Goal: Task Accomplishment & Management: Manage account settings

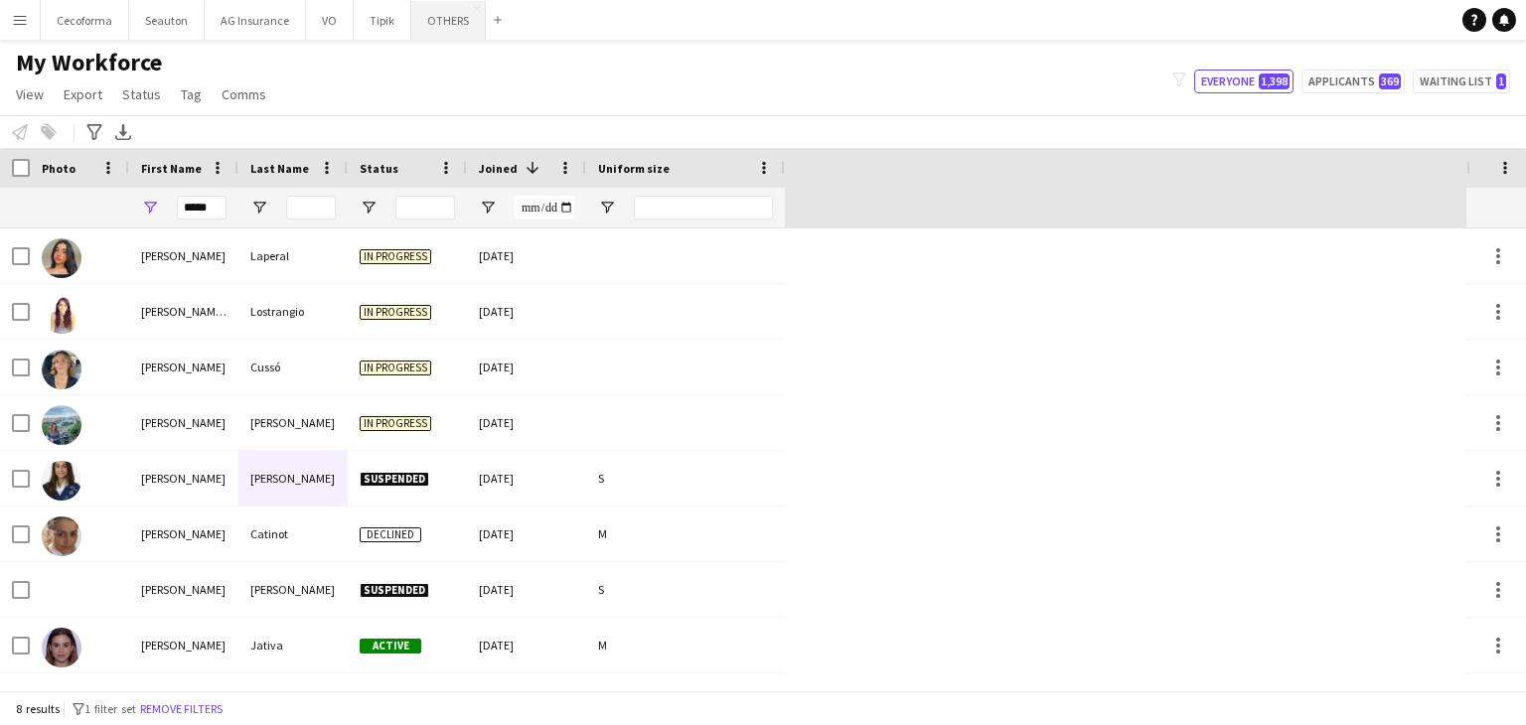
click at [421, 28] on button "OTHERS Close" at bounding box center [448, 20] width 75 height 39
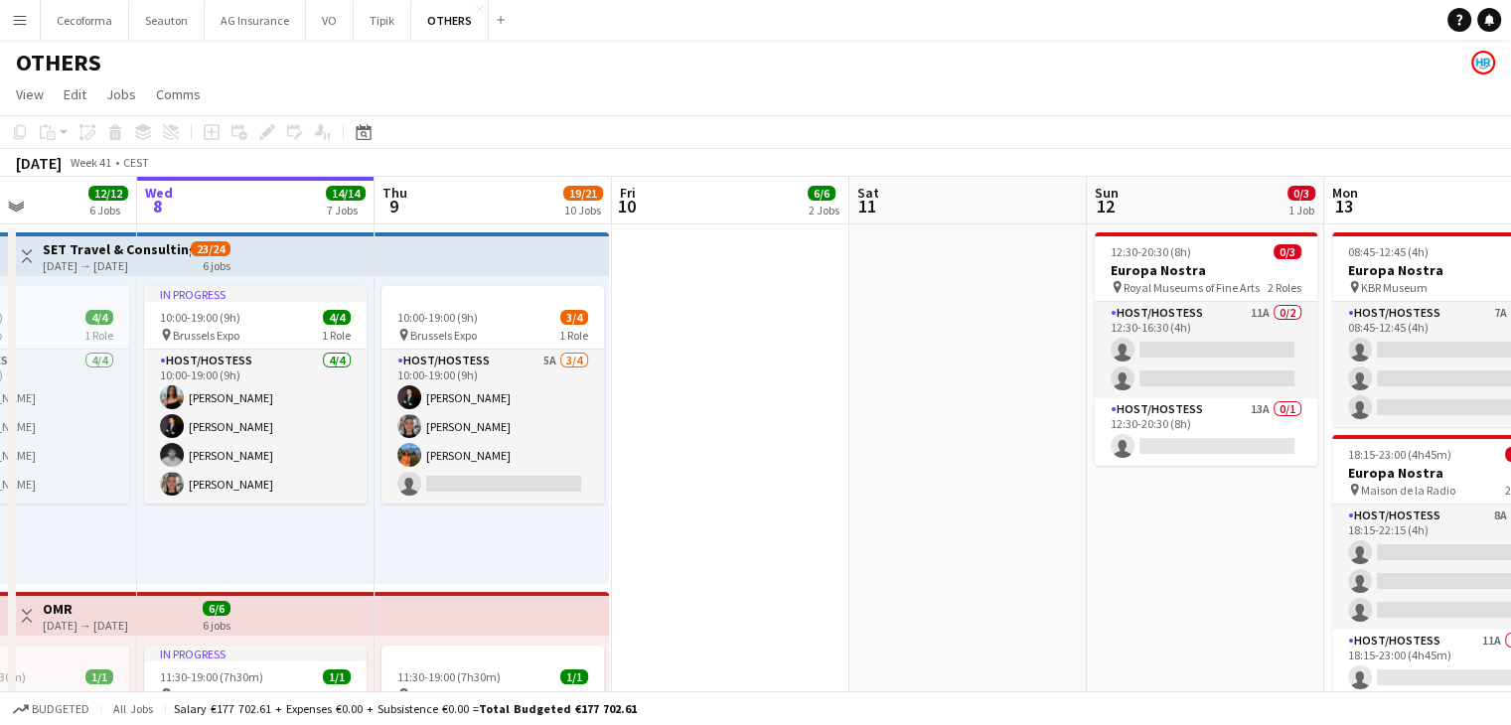
scroll to position [0, 724]
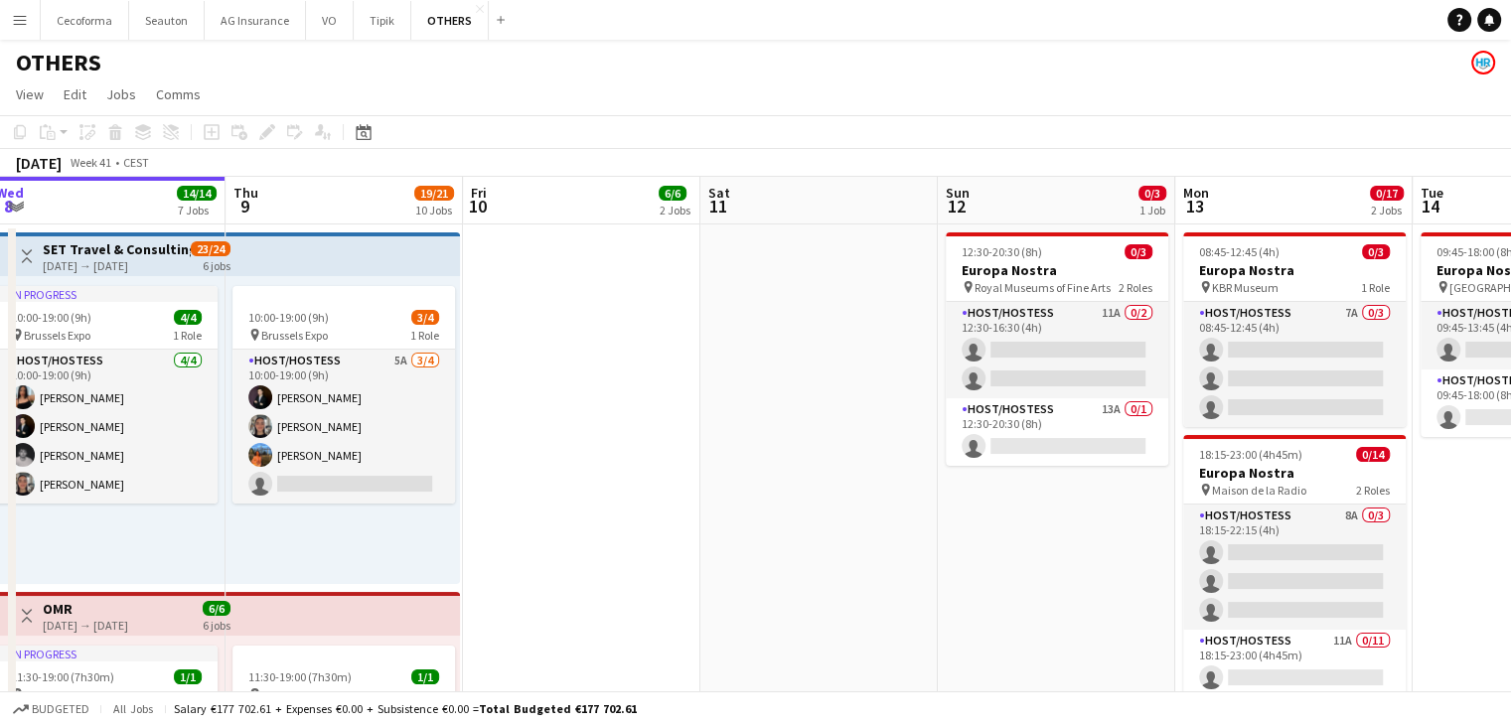
drag, startPoint x: 1026, startPoint y: 562, endPoint x: 777, endPoint y: 587, distance: 250.6
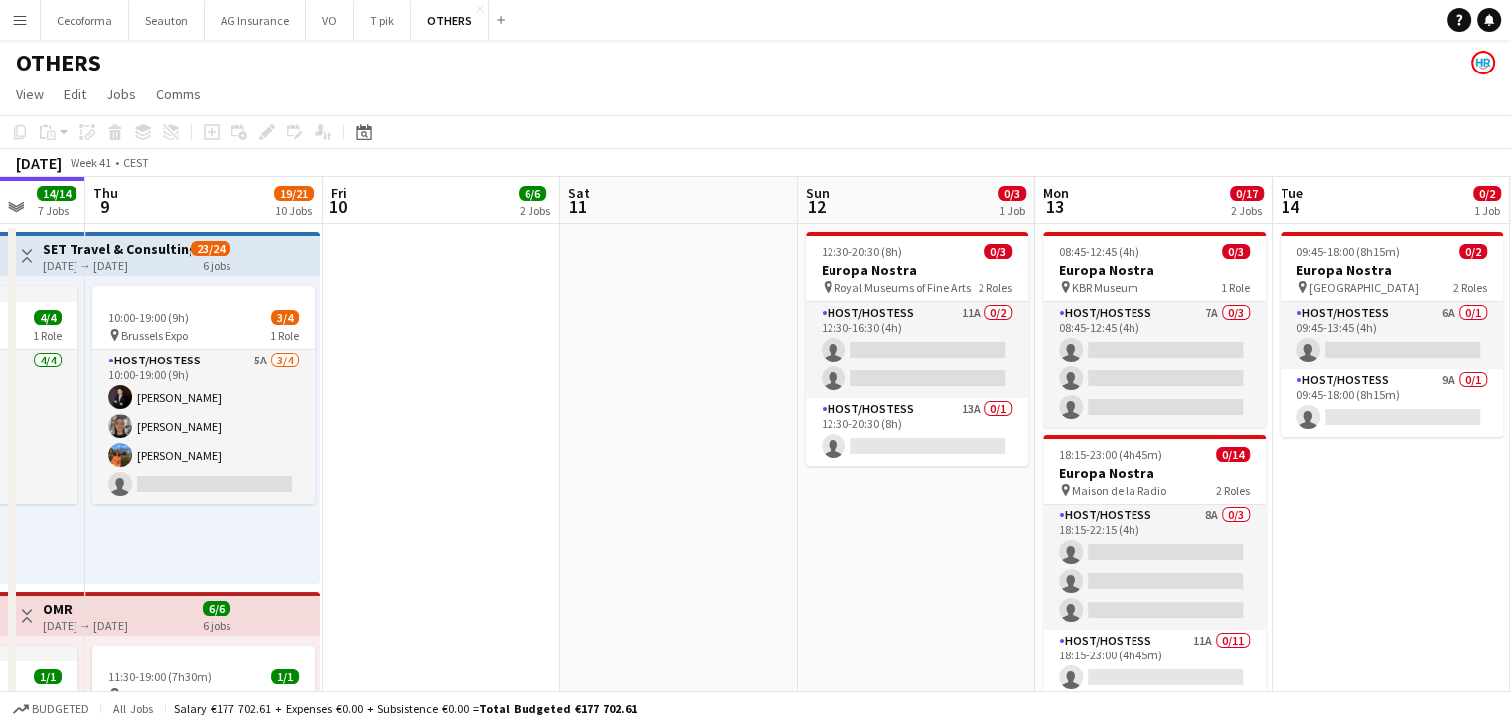
scroll to position [0, 923]
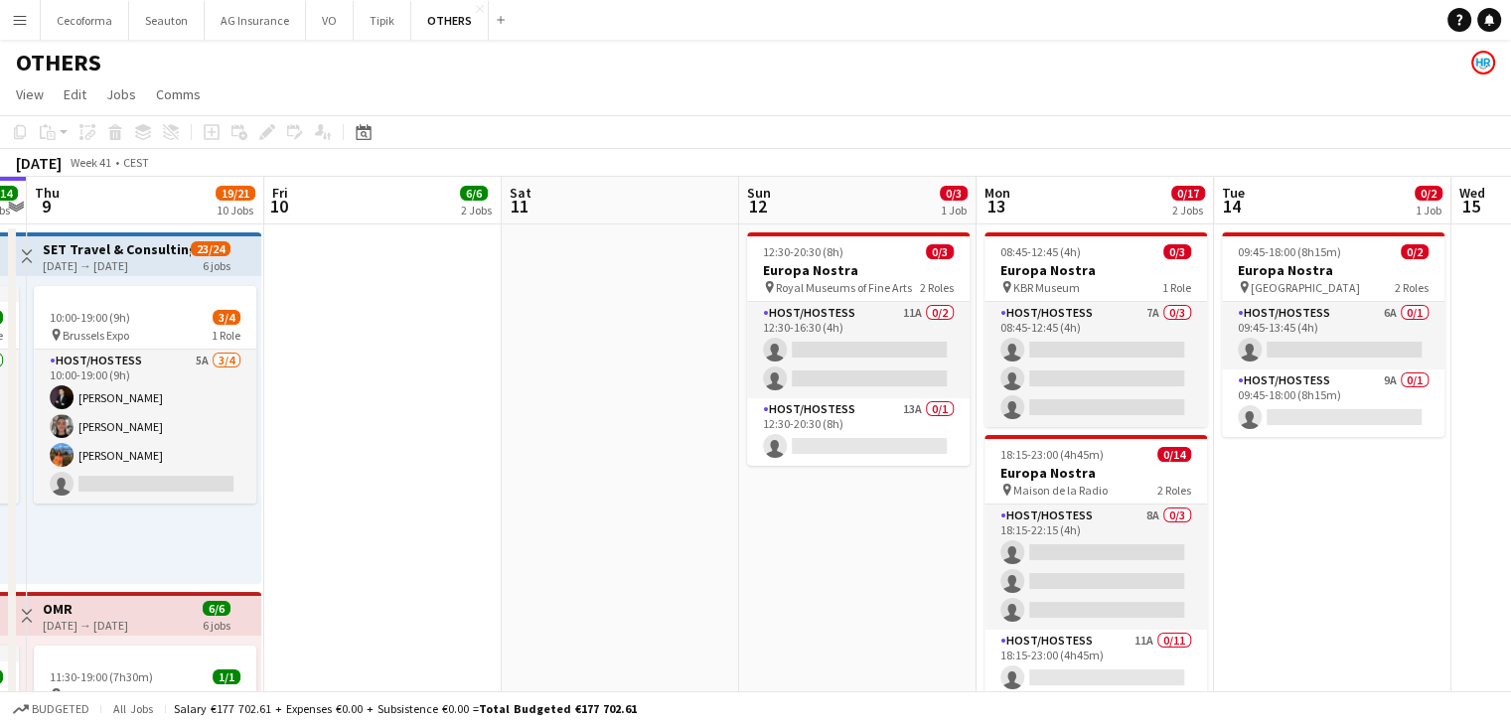
drag, startPoint x: 724, startPoint y: 466, endPoint x: 526, endPoint y: 453, distance: 199.1
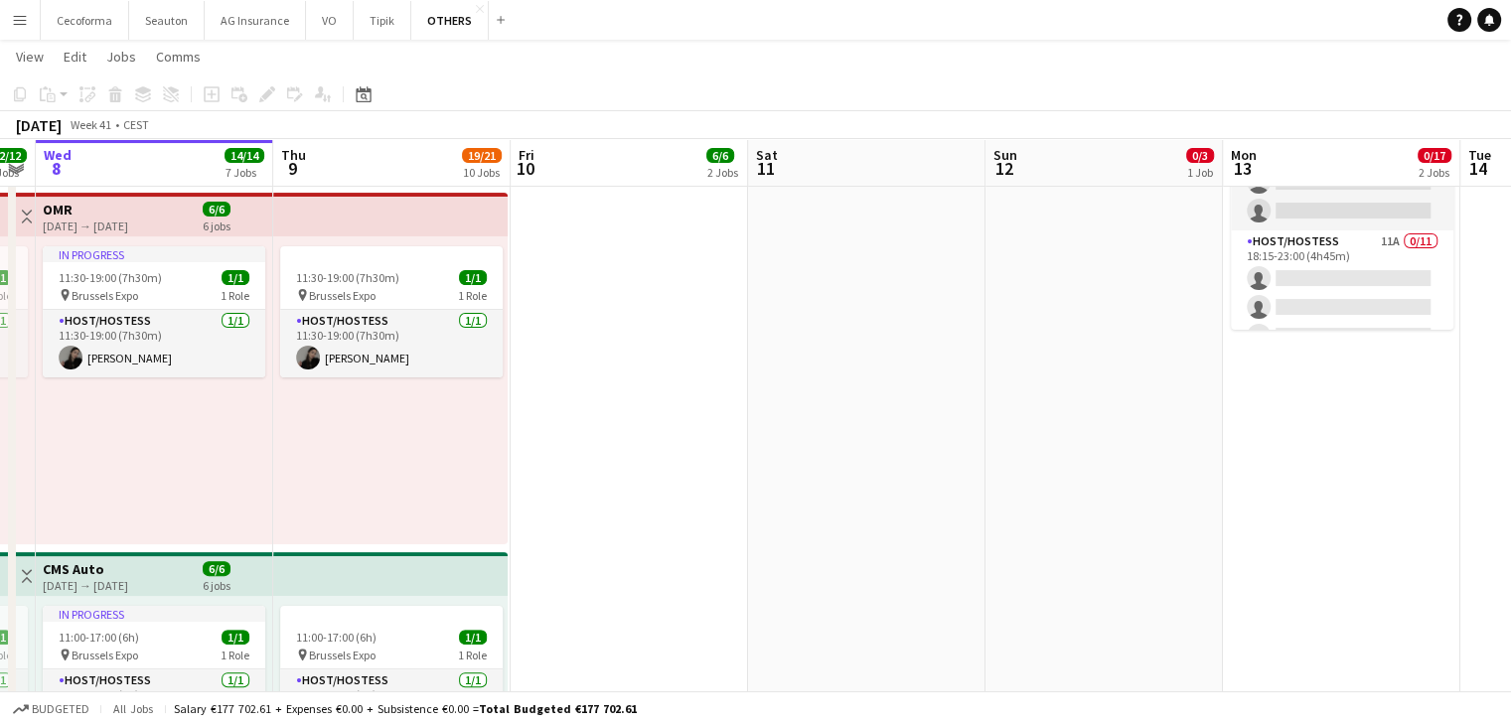
scroll to position [0, 608]
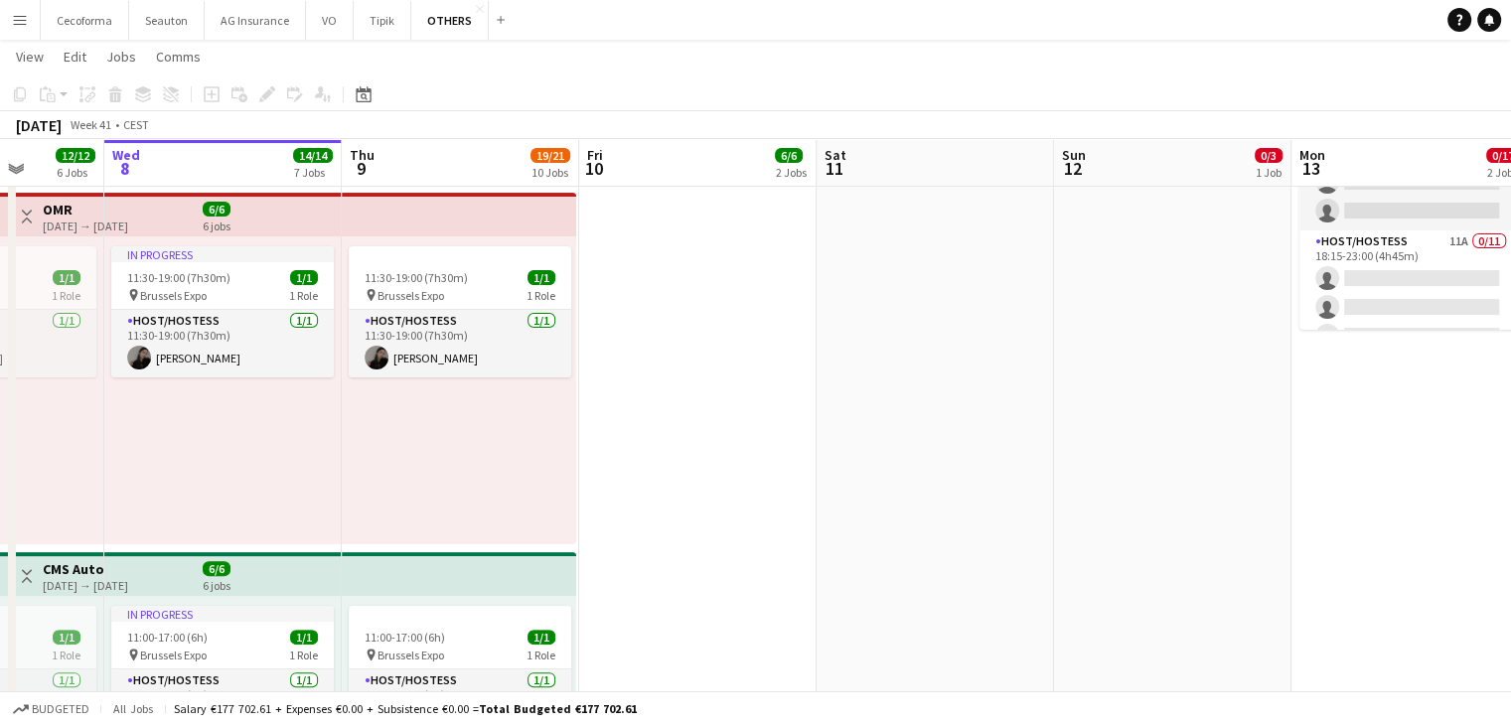
drag, startPoint x: 469, startPoint y: 466, endPoint x: 784, endPoint y: 486, distance: 315.6
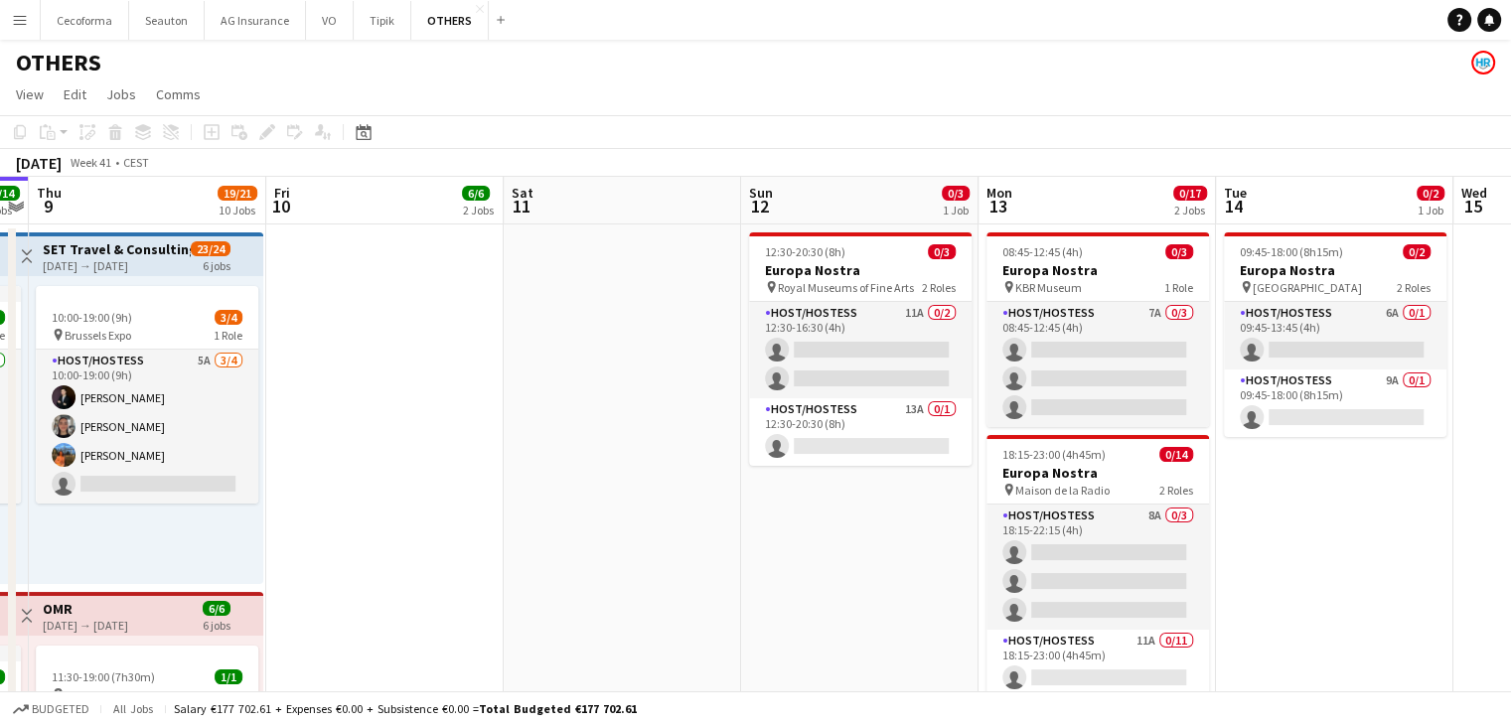
scroll to position [0, 545]
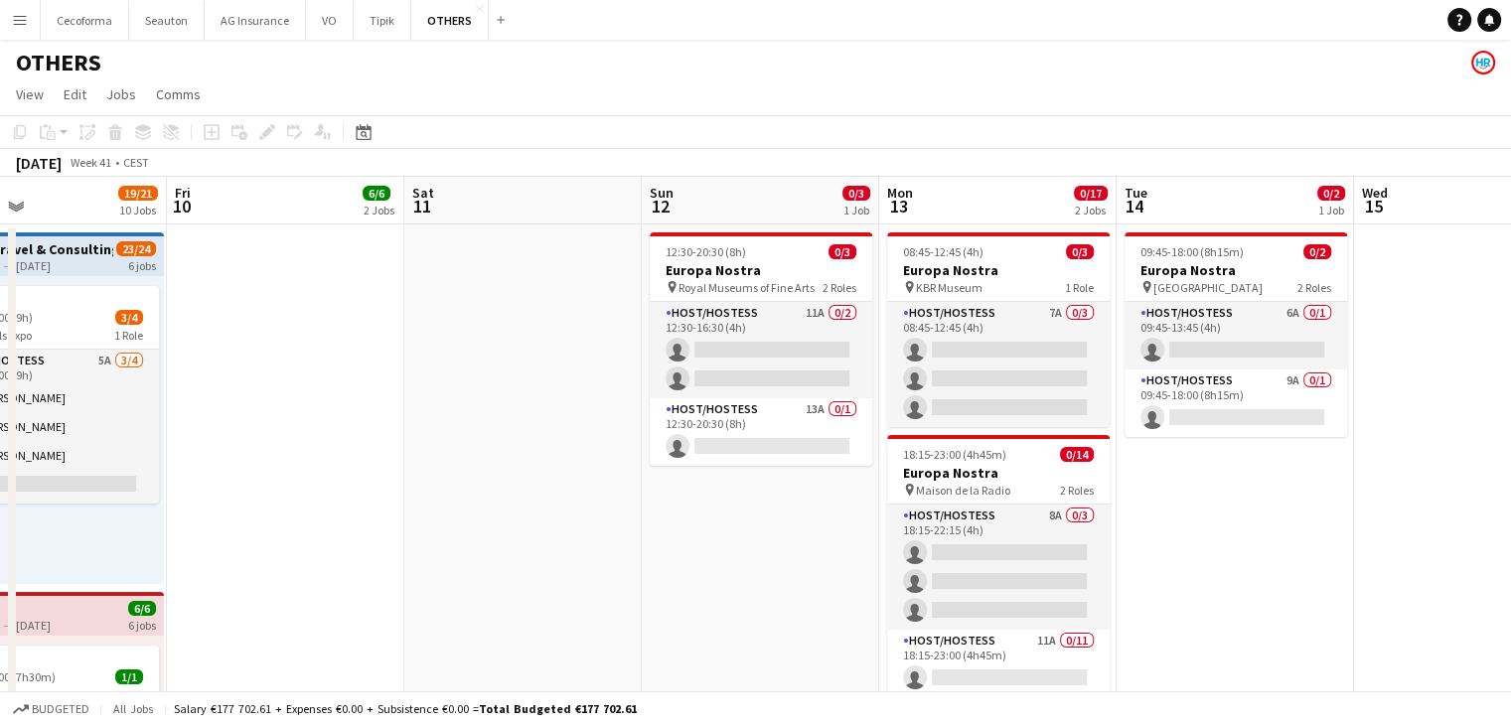
drag, startPoint x: 984, startPoint y: 525, endPoint x: 571, endPoint y: 506, distance: 412.7
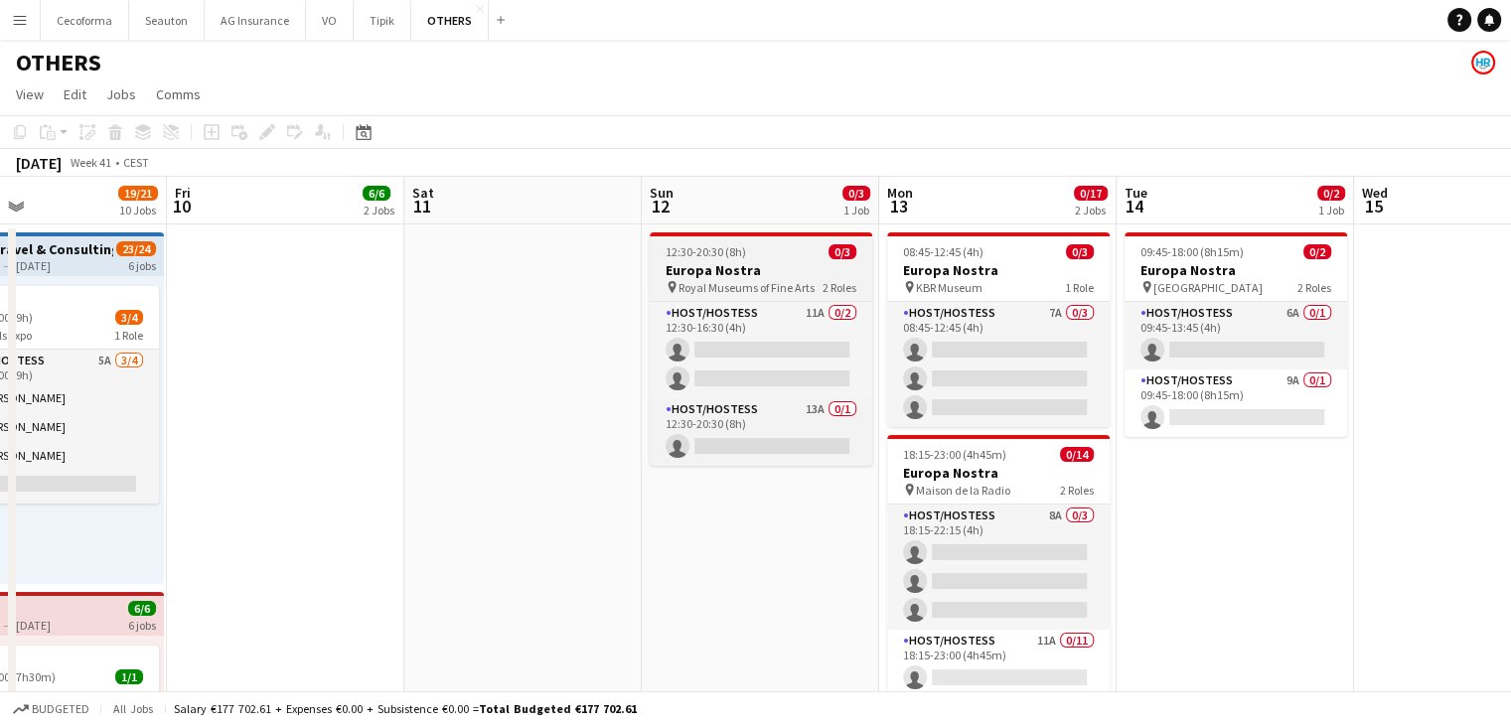
click at [727, 254] on span "12:30-20:30 (8h)" at bounding box center [706, 251] width 80 height 15
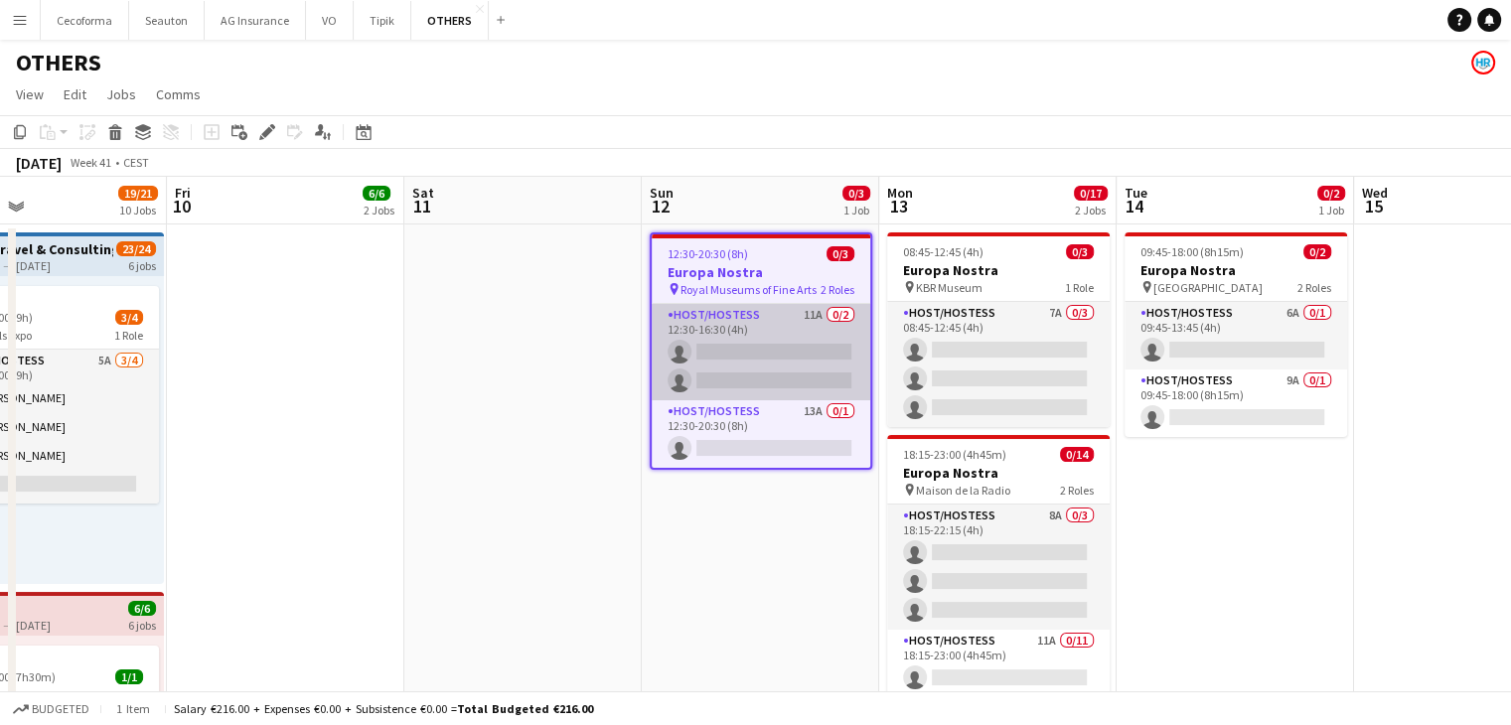
click at [783, 345] on app-card-role "Host/Hostess 11A 0/2 12:30-16:30 (4h) single-neutral-actions single-neutral-act…" at bounding box center [761, 352] width 219 height 96
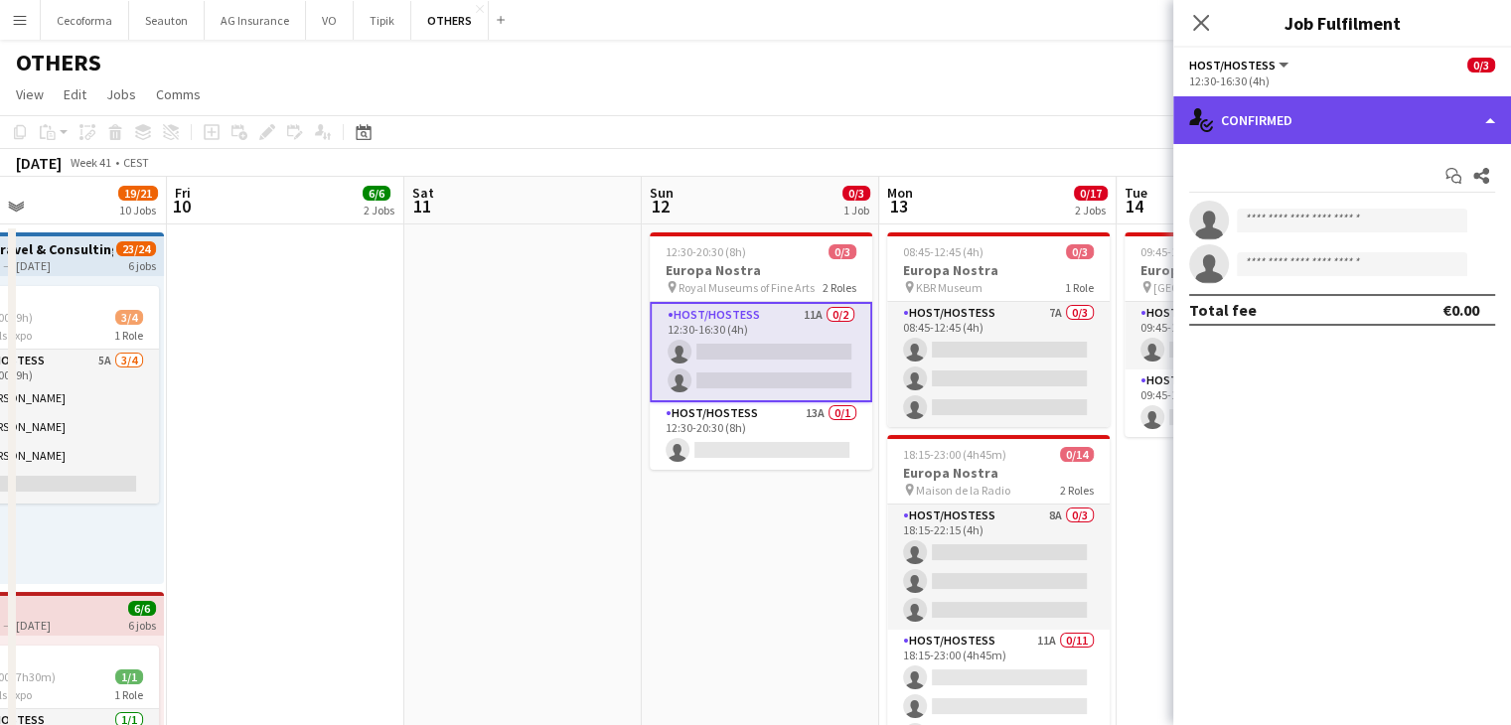
click at [1260, 120] on div "single-neutral-actions-check-2 Confirmed" at bounding box center [1342, 120] width 338 height 48
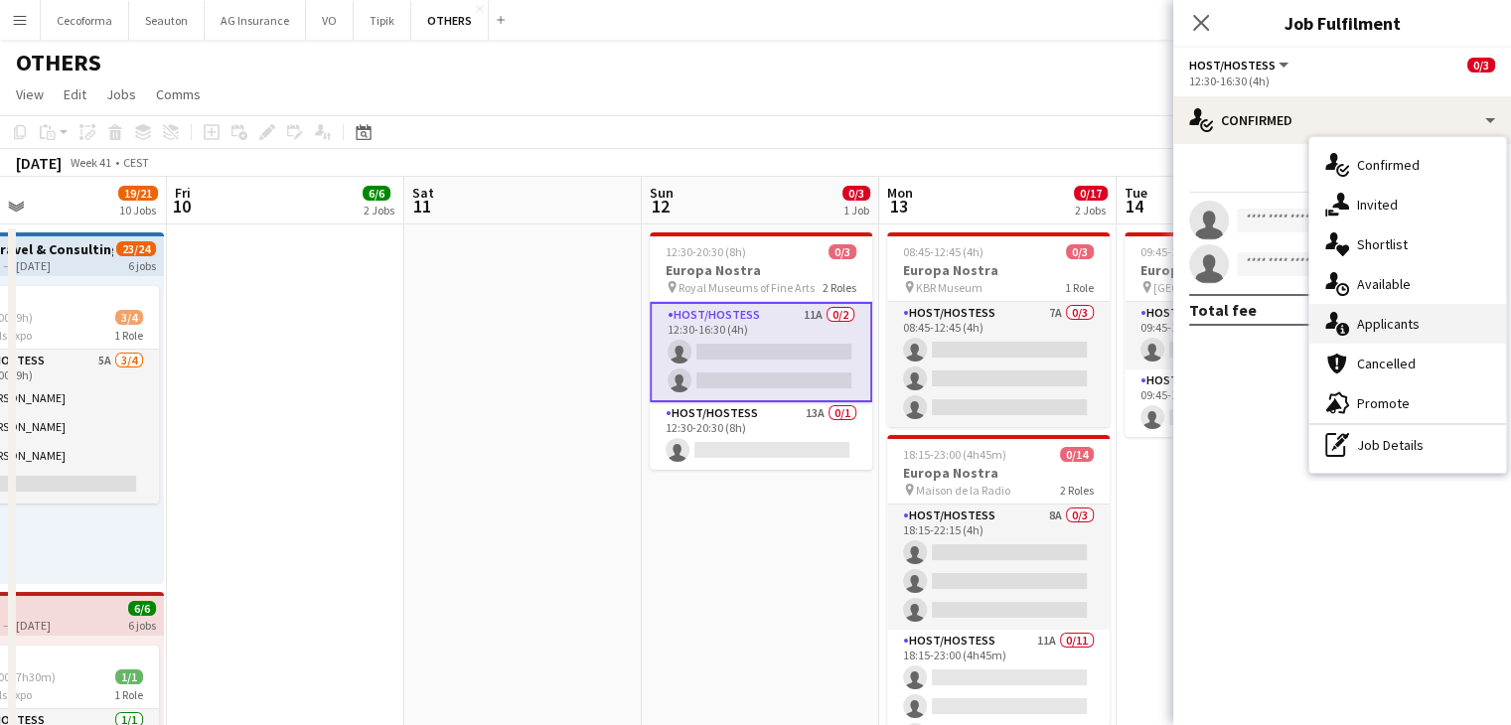
click at [1412, 339] on div "single-neutral-actions-information Applicants" at bounding box center [1407, 324] width 197 height 40
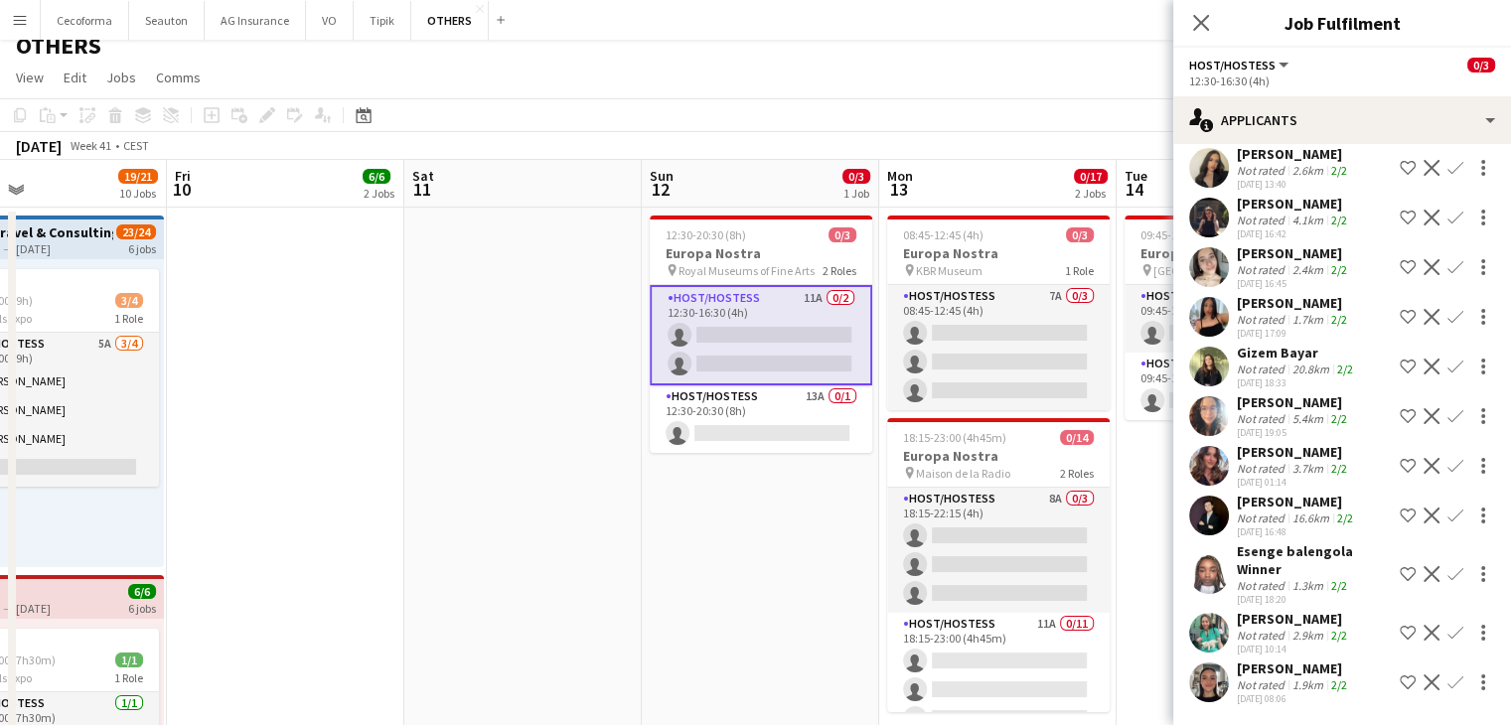
scroll to position [0, 0]
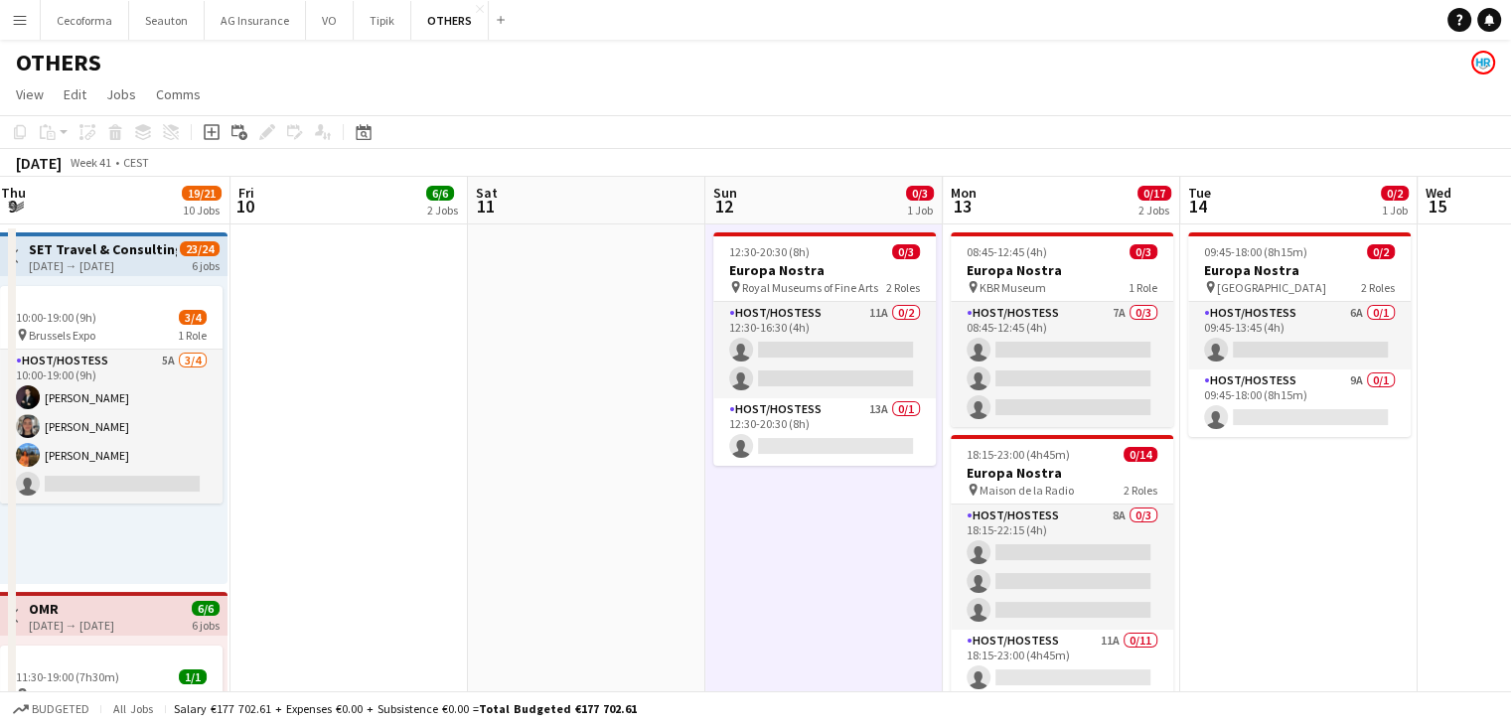
scroll to position [0, 481]
drag, startPoint x: 416, startPoint y: 537, endPoint x: 481, endPoint y: 542, distance: 64.9
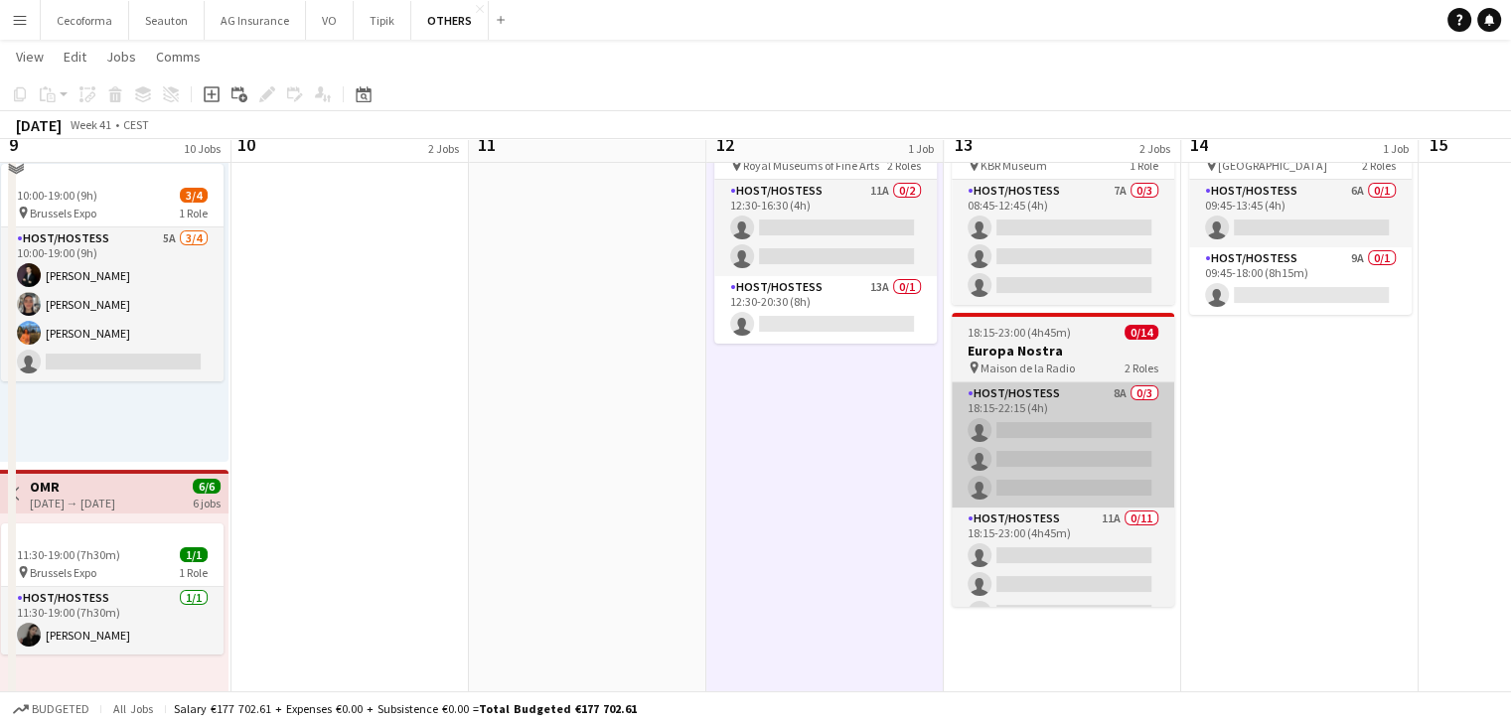
scroll to position [0, 0]
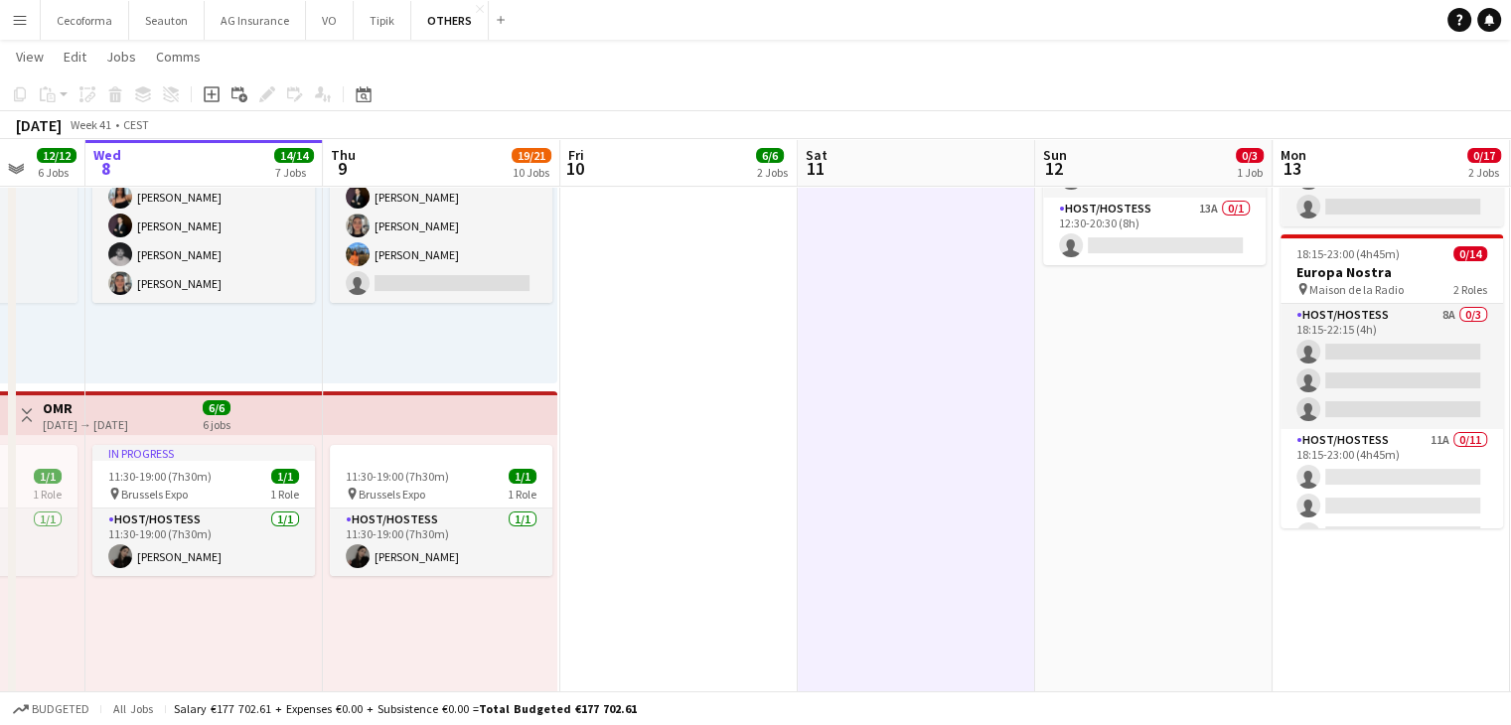
scroll to position [0, 532]
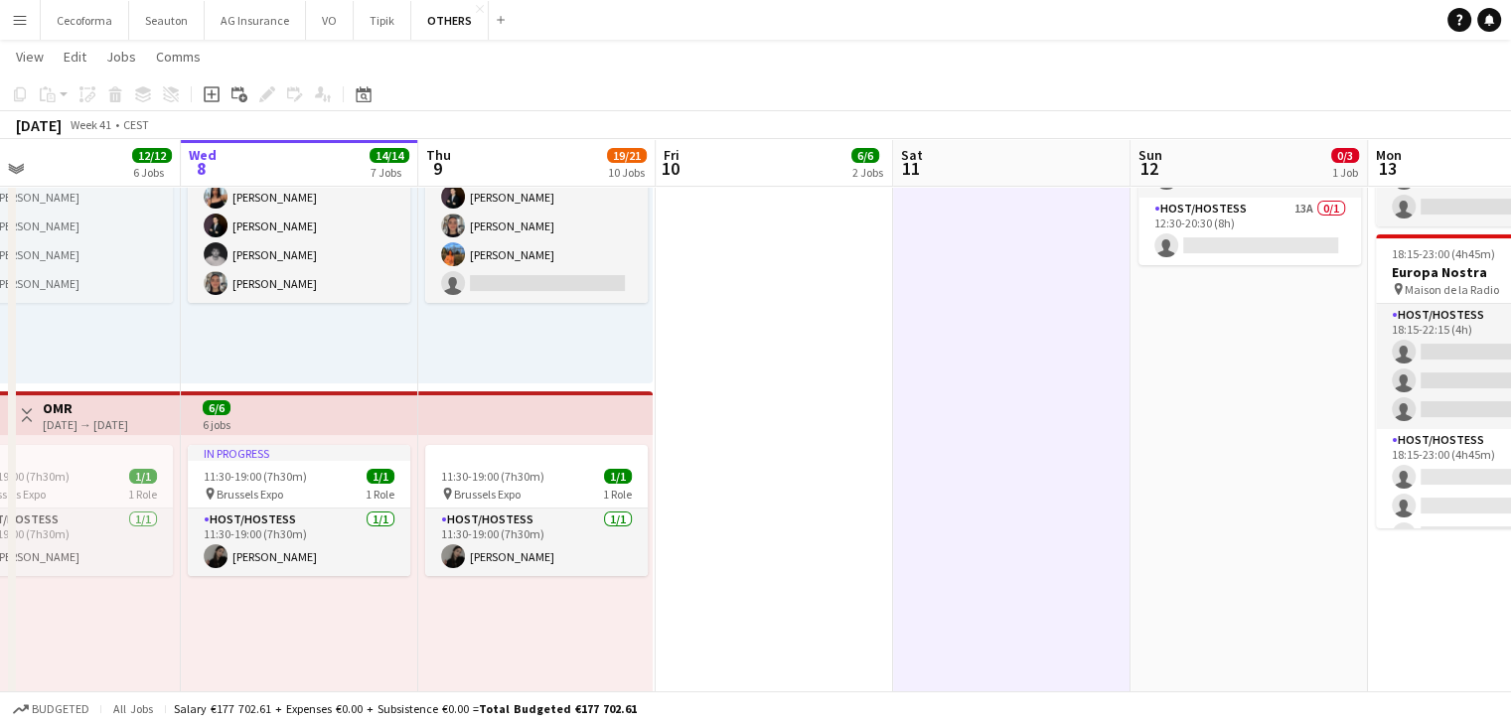
drag, startPoint x: 378, startPoint y: 550, endPoint x: 803, endPoint y: 496, distance: 428.7
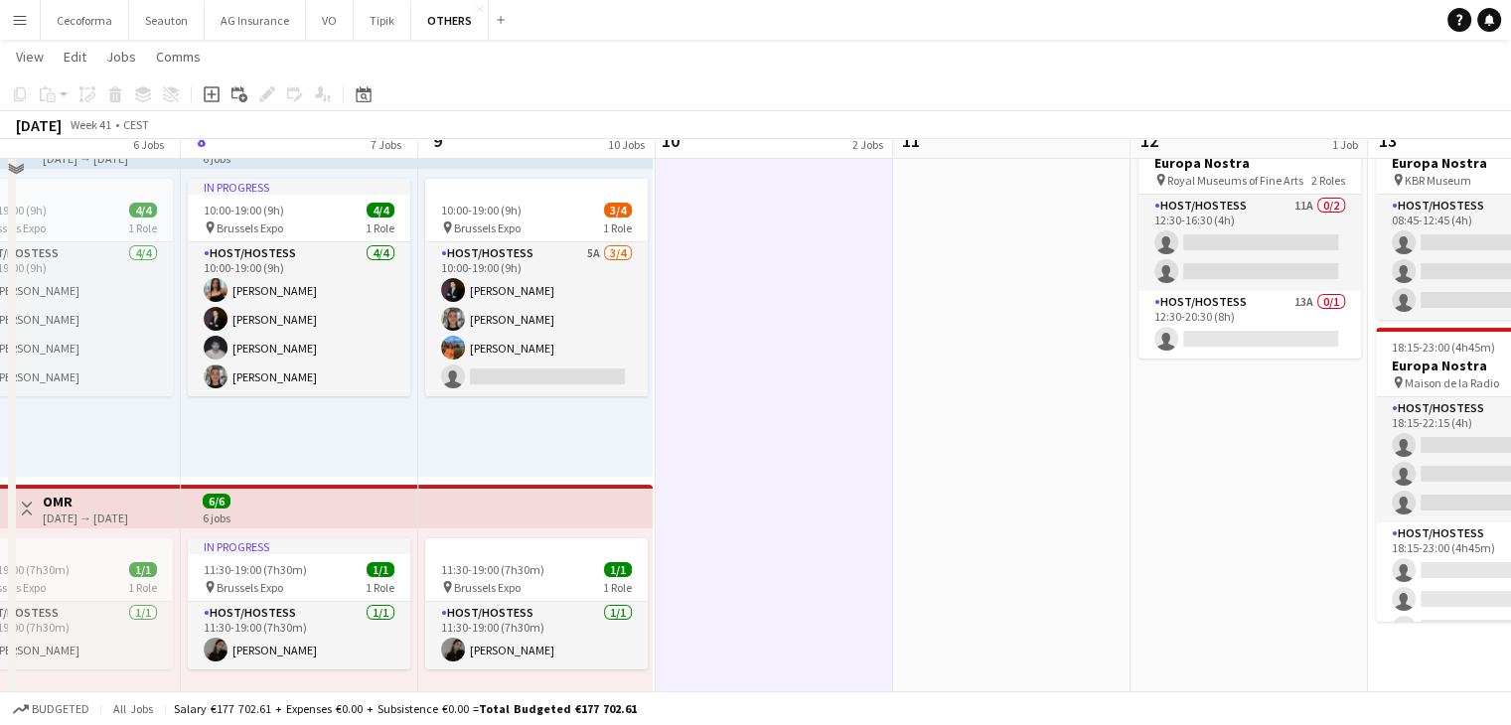
scroll to position [0, 0]
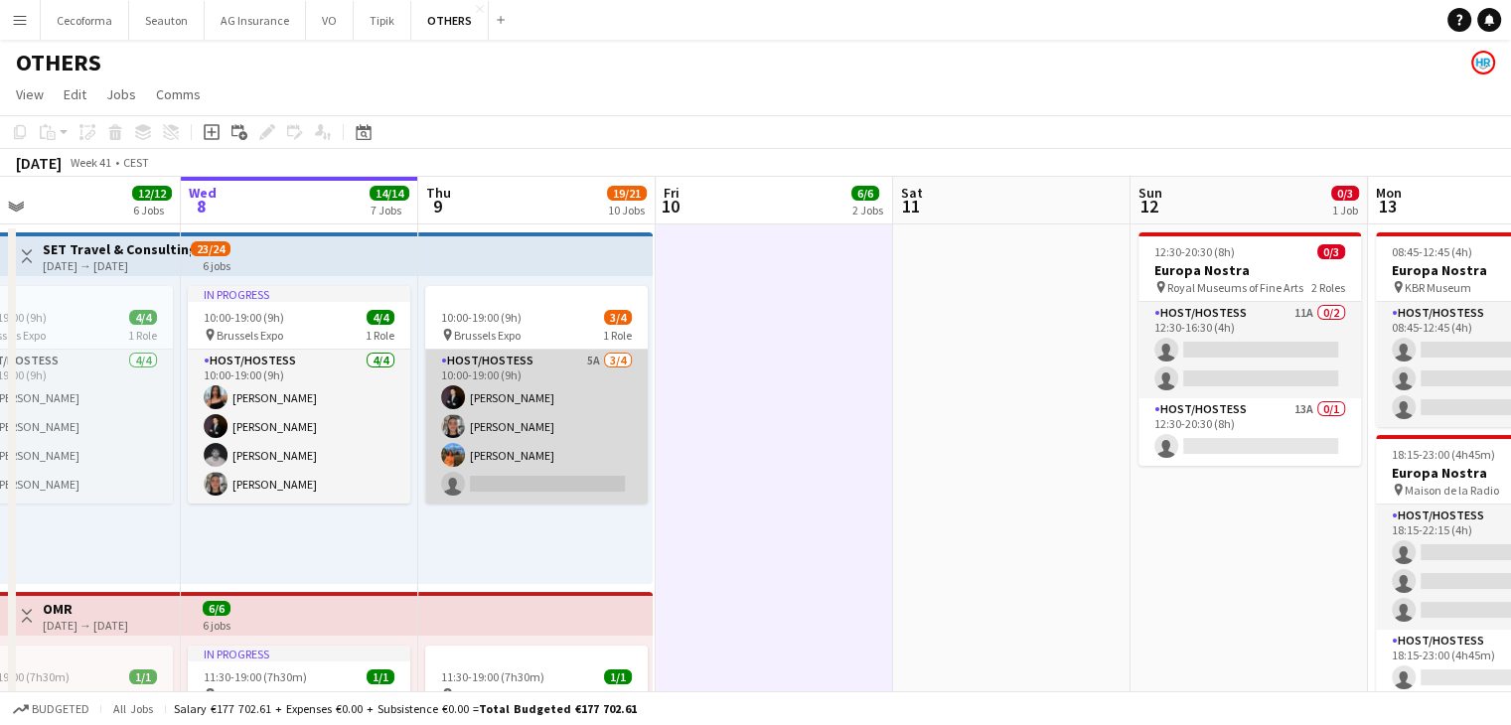
click at [557, 487] on app-card-role "Host/Hostess 5A [DATE] 10:00-19:00 (9h) [PERSON_NAME] [PERSON_NAME] [PERSON_NAM…" at bounding box center [536, 427] width 223 height 154
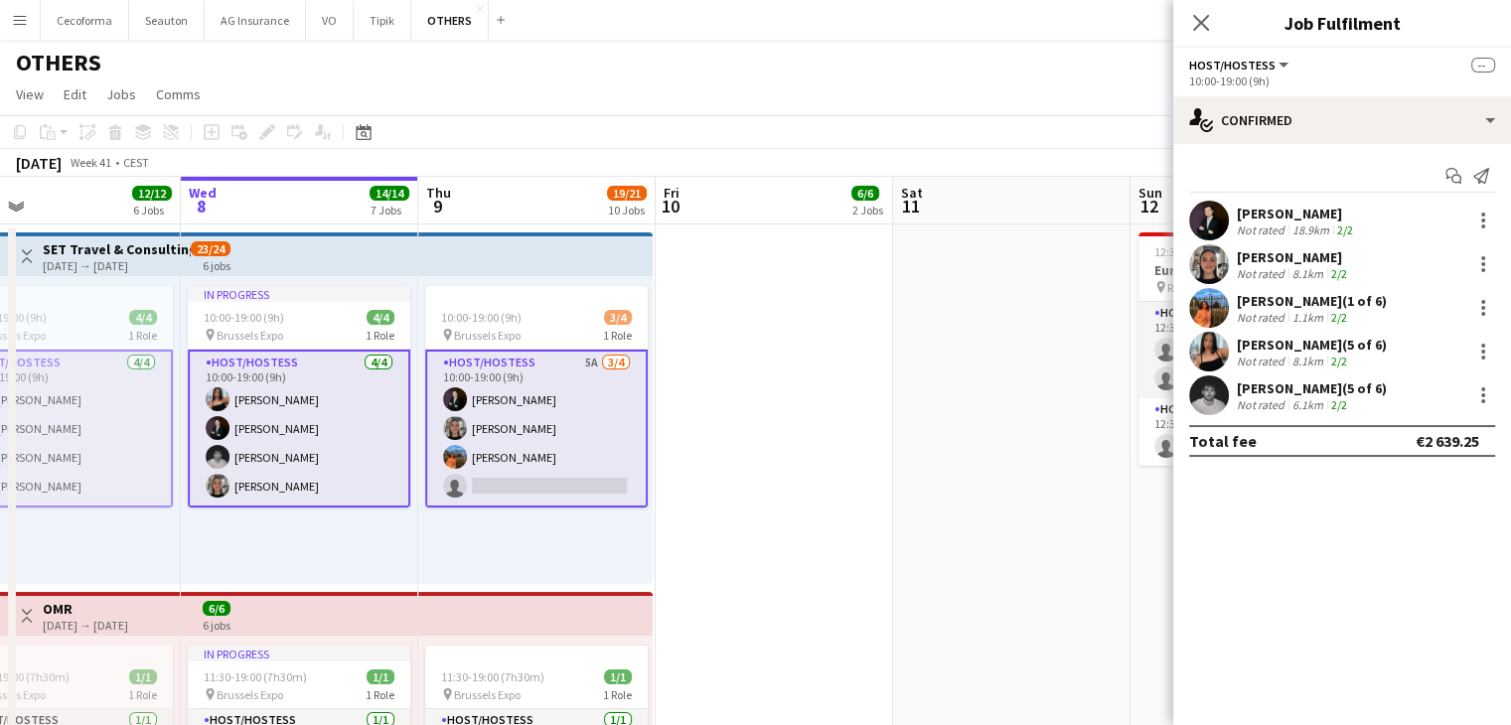
click at [557, 487] on app-card-role "Host/Hostess 5A [DATE] 10:00-19:00 (9h) [PERSON_NAME] [PERSON_NAME] [PERSON_NAM…" at bounding box center [536, 429] width 223 height 158
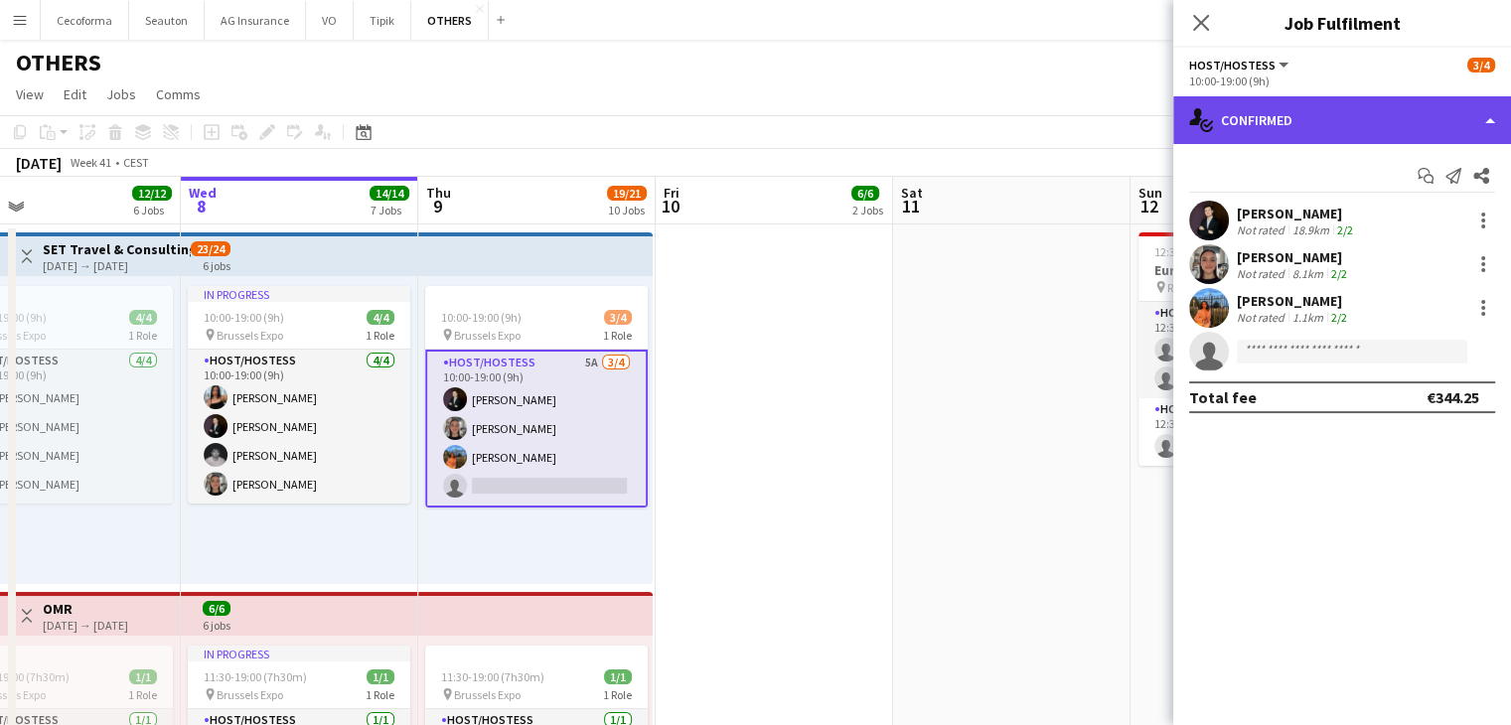
click at [1265, 104] on div "single-neutral-actions-check-2 Confirmed" at bounding box center [1342, 120] width 338 height 48
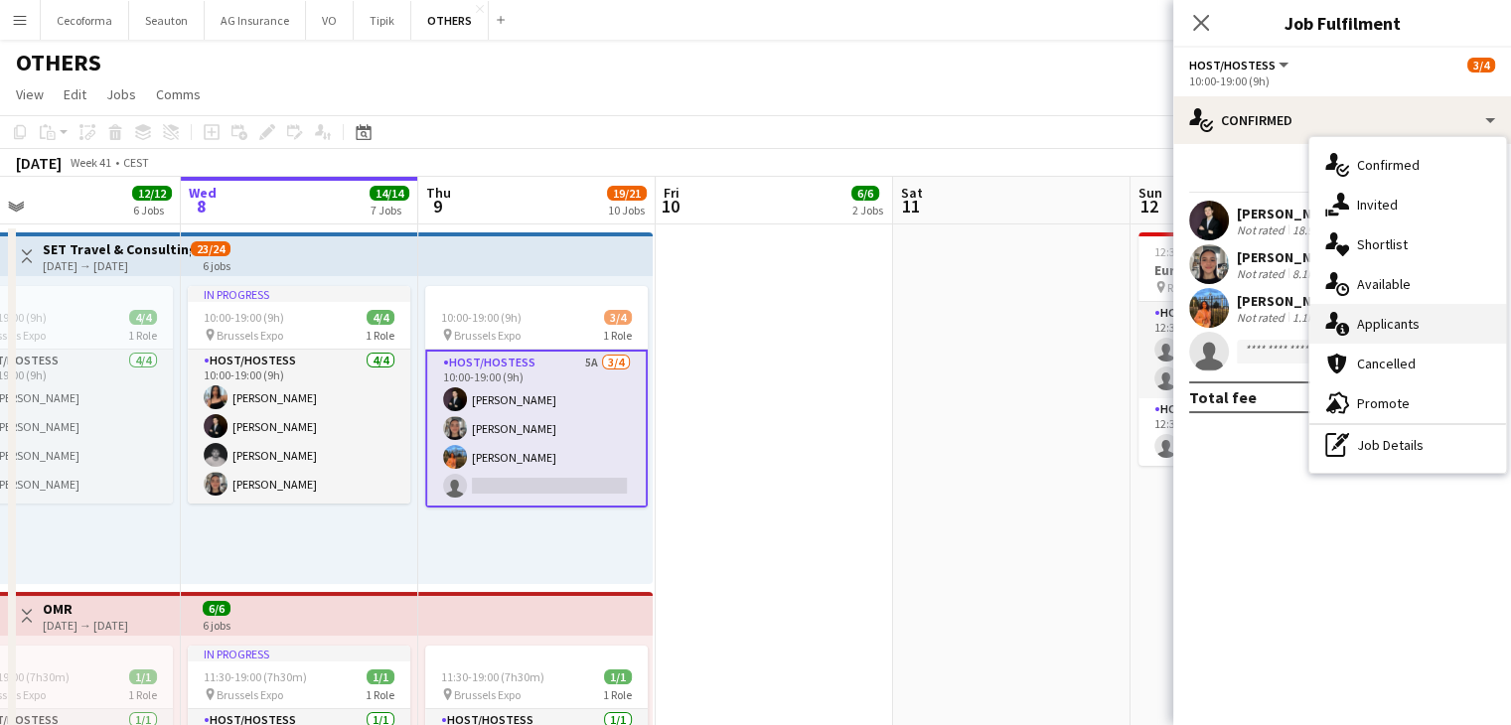
click at [1366, 311] on div "single-neutral-actions-information Applicants" at bounding box center [1407, 324] width 197 height 40
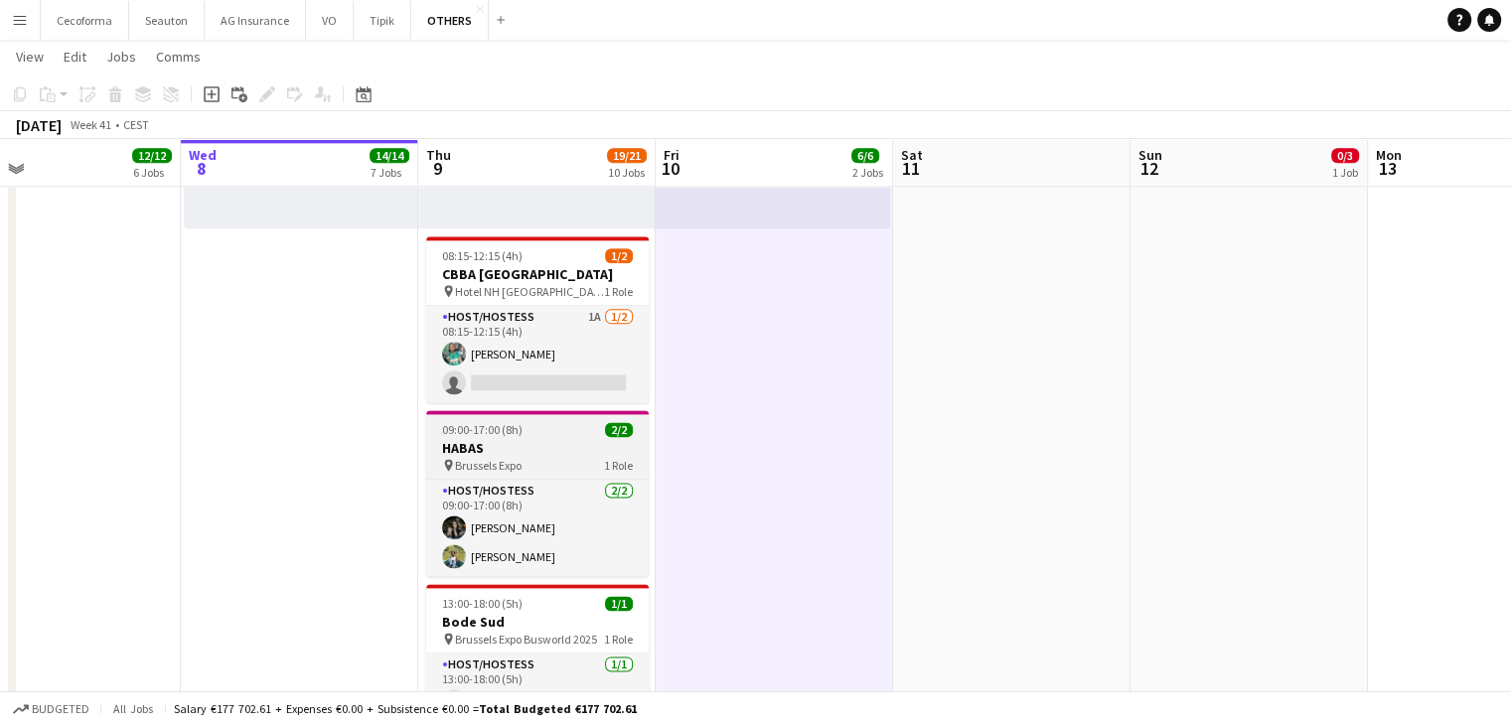
scroll to position [2484, 0]
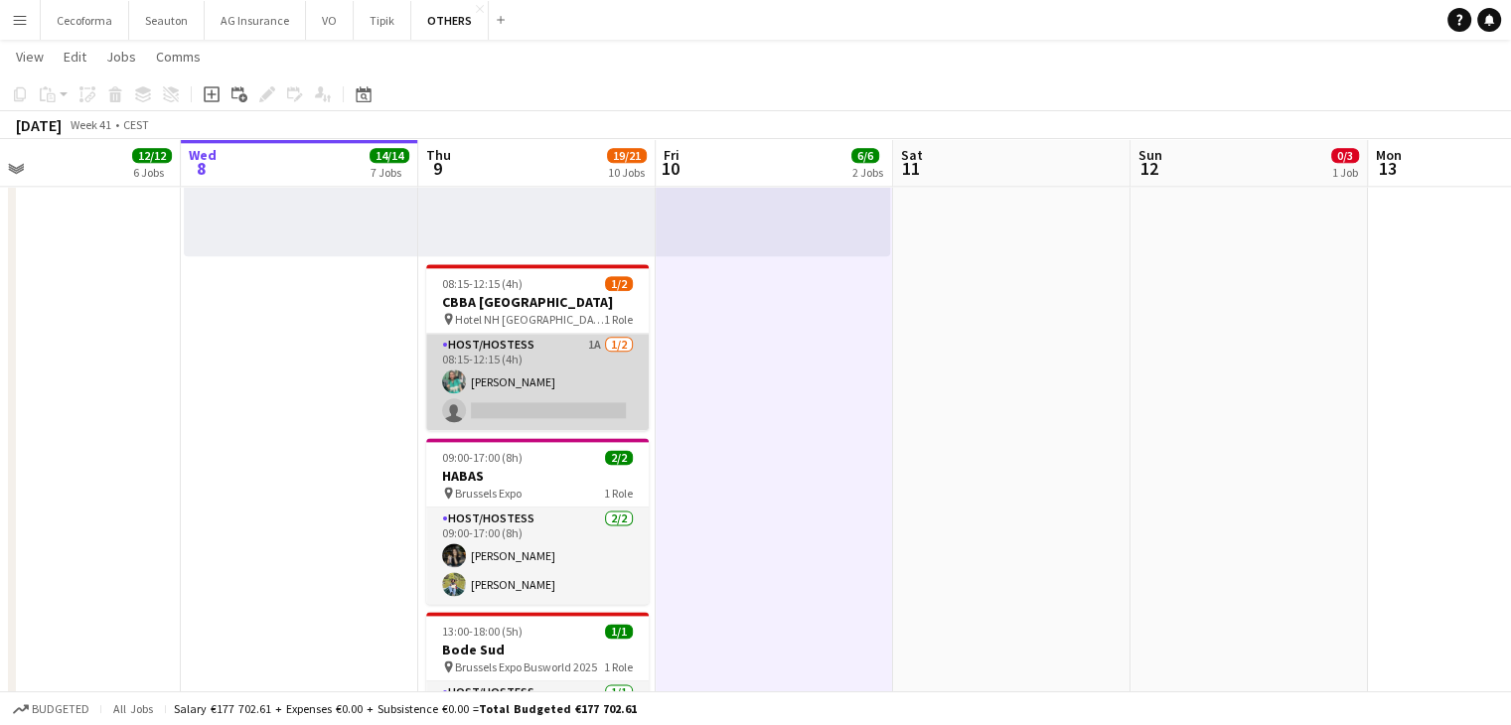
click at [513, 403] on app-card-role "Host/Hostess 1A [DATE] 08:15-12:15 (4h) [PERSON_NAME] single-neutral-actions" at bounding box center [537, 382] width 223 height 96
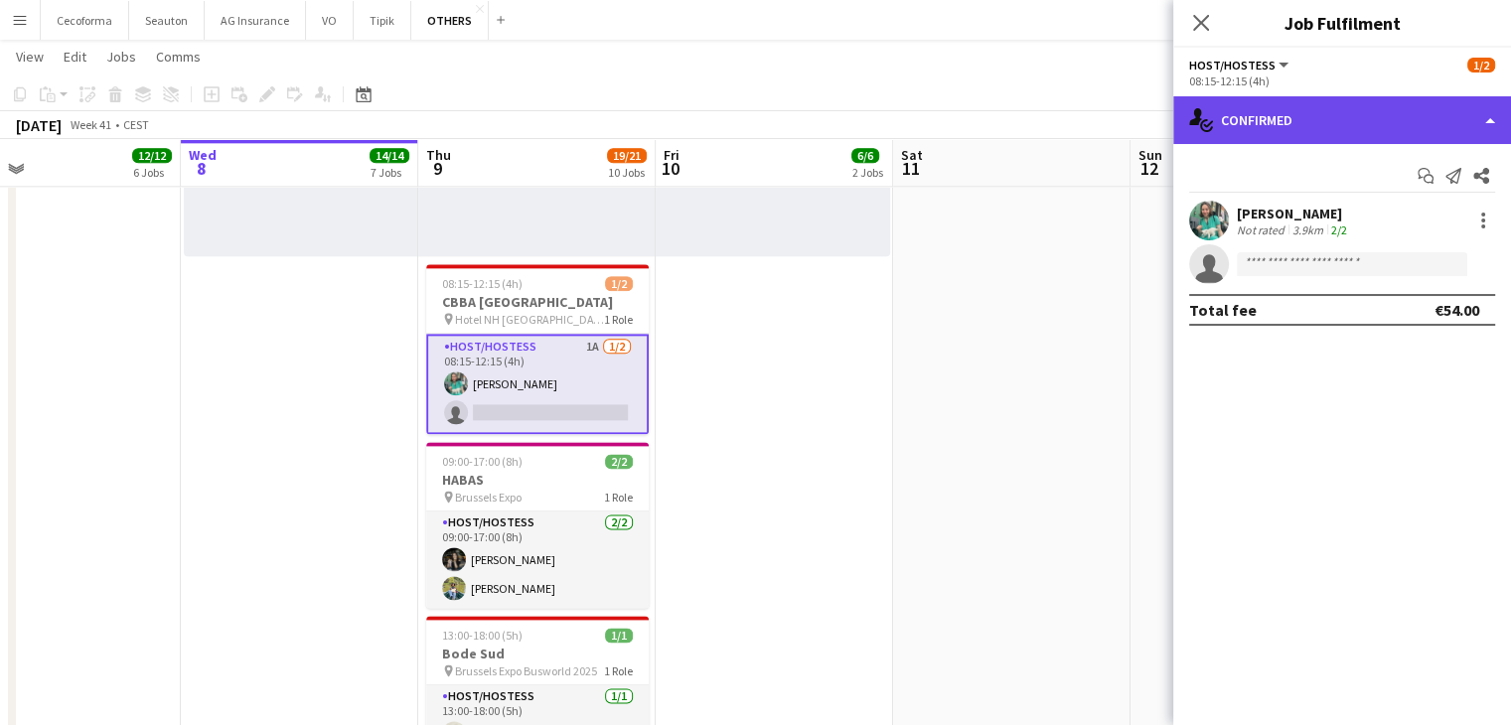
click at [1242, 111] on div "single-neutral-actions-check-2 Confirmed" at bounding box center [1342, 120] width 338 height 48
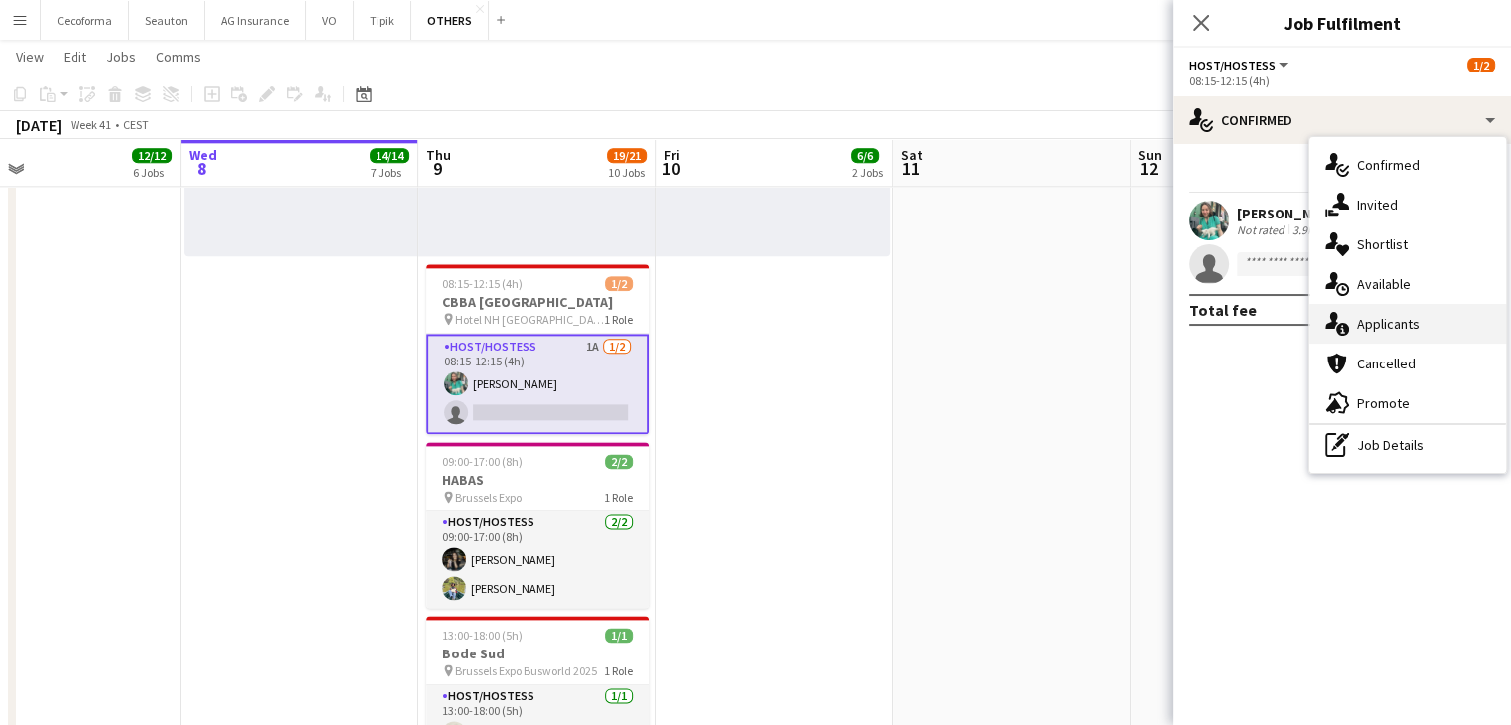
click at [1381, 323] on span "Applicants" at bounding box center [1388, 324] width 63 height 18
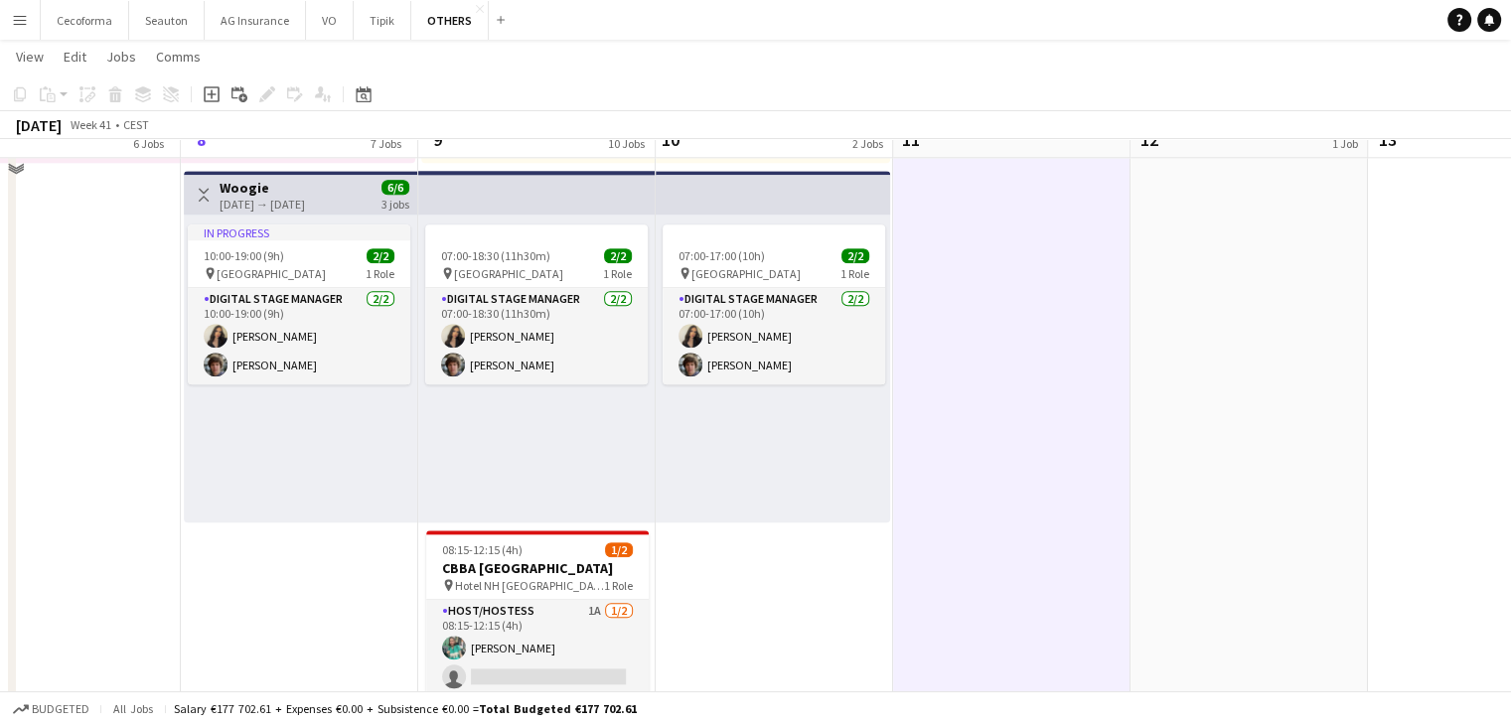
scroll to position [2189, 0]
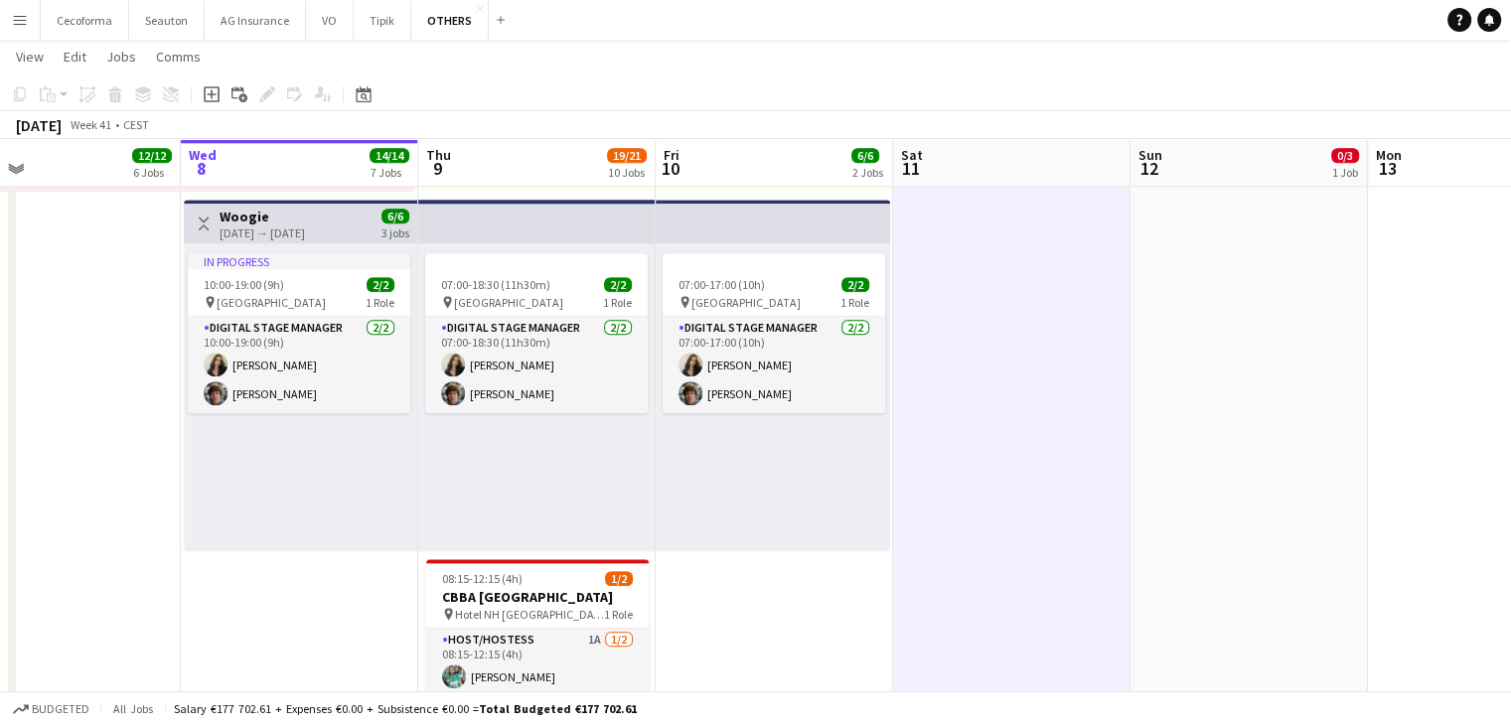
click at [8, 22] on button "Menu" at bounding box center [20, 20] width 40 height 40
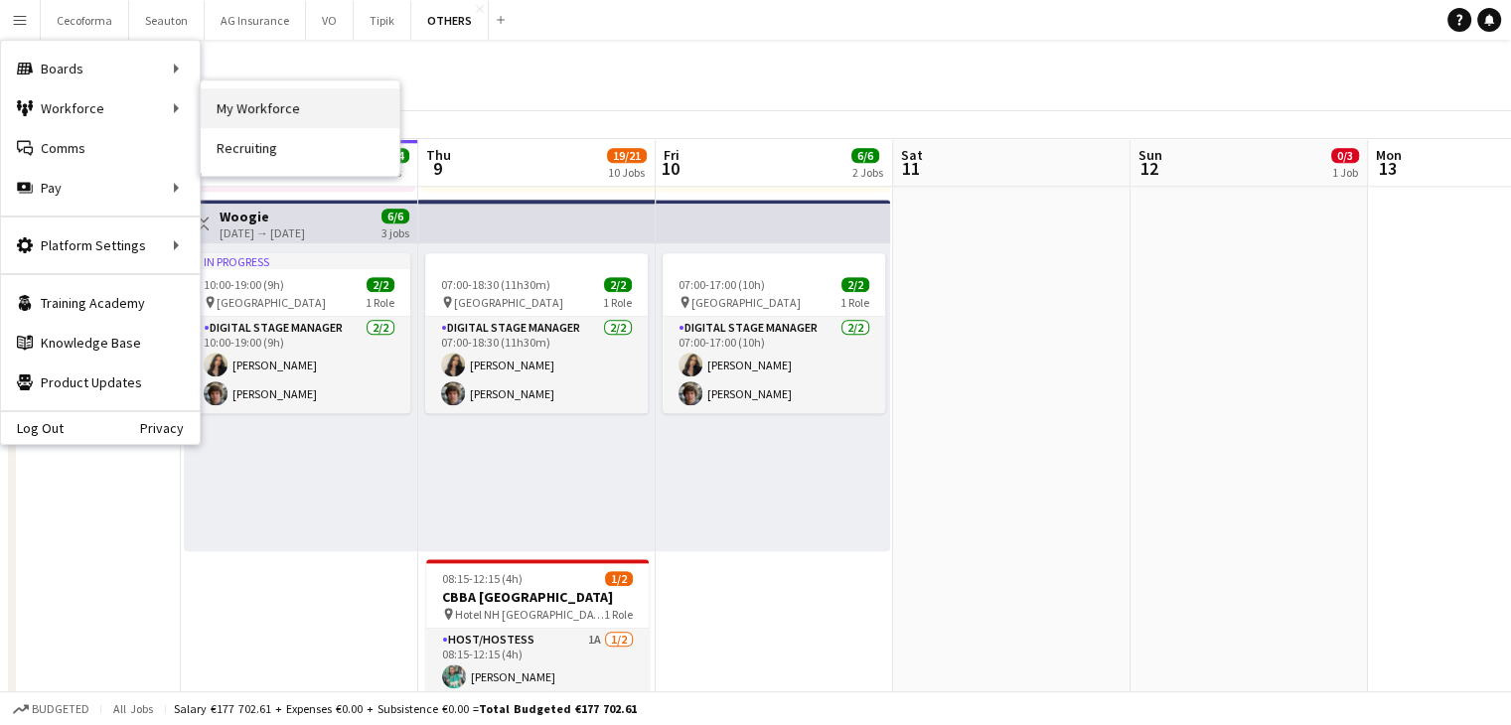
click at [232, 98] on link "My Workforce" at bounding box center [300, 108] width 199 height 40
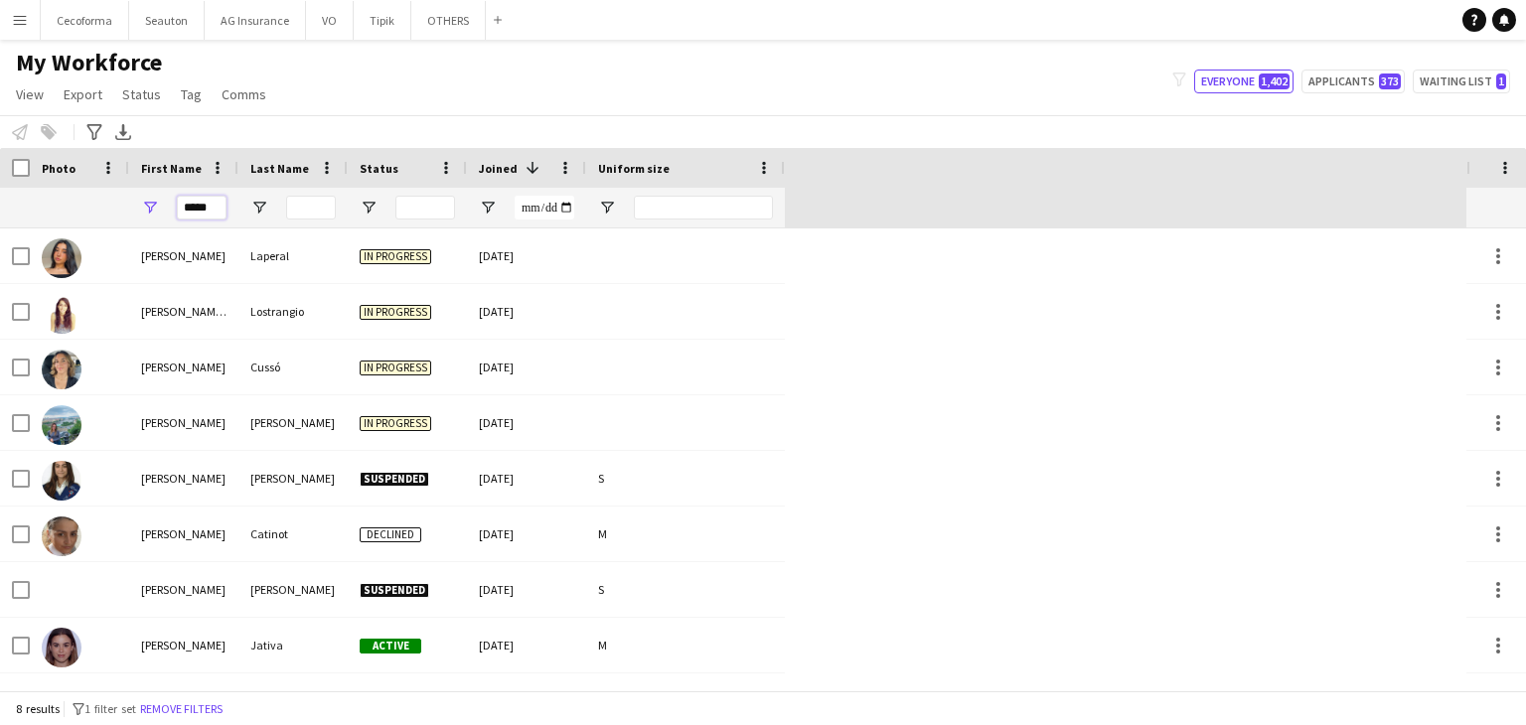
drag, startPoint x: 212, startPoint y: 211, endPoint x: 111, endPoint y: 211, distance: 100.3
click at [111, 211] on div "*****" at bounding box center [392, 208] width 785 height 40
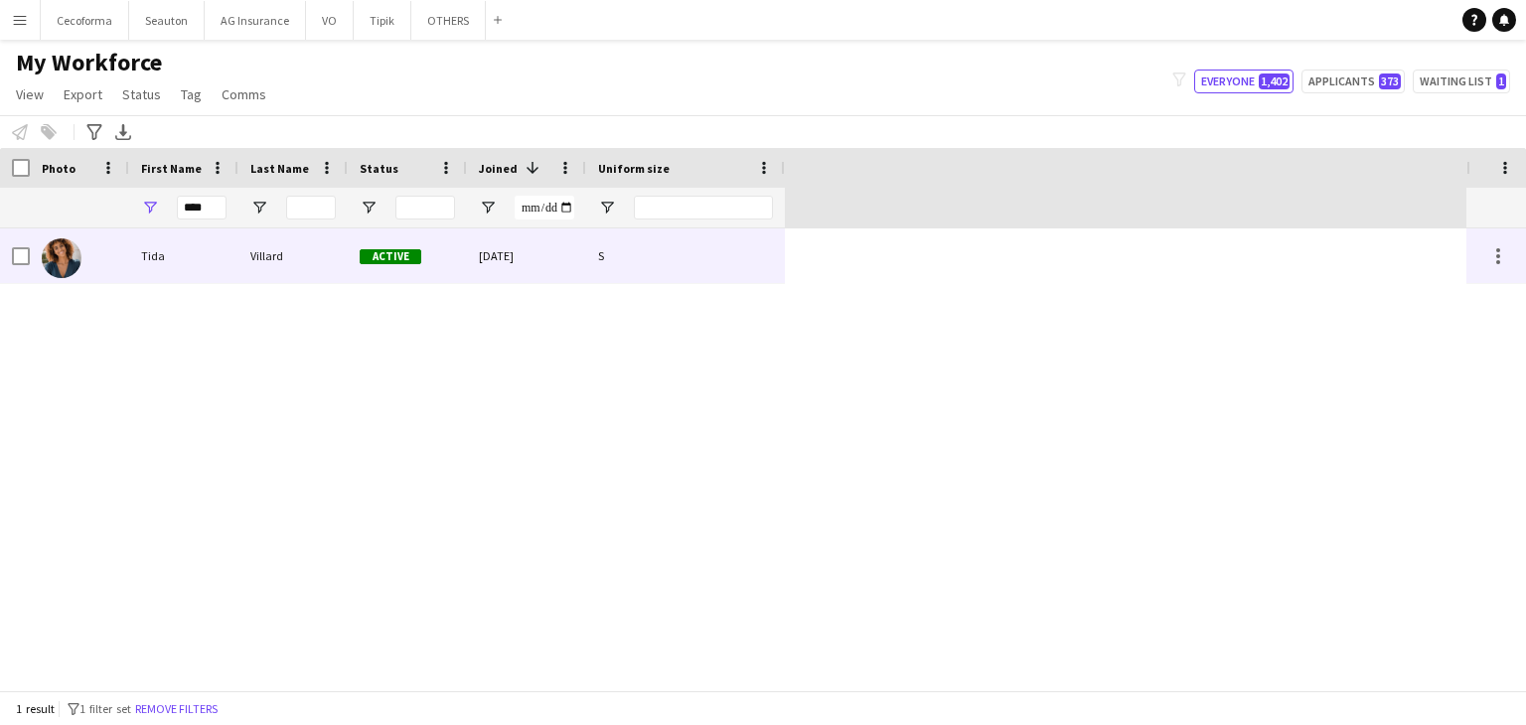
click at [136, 255] on div "Tida" at bounding box center [183, 256] width 109 height 55
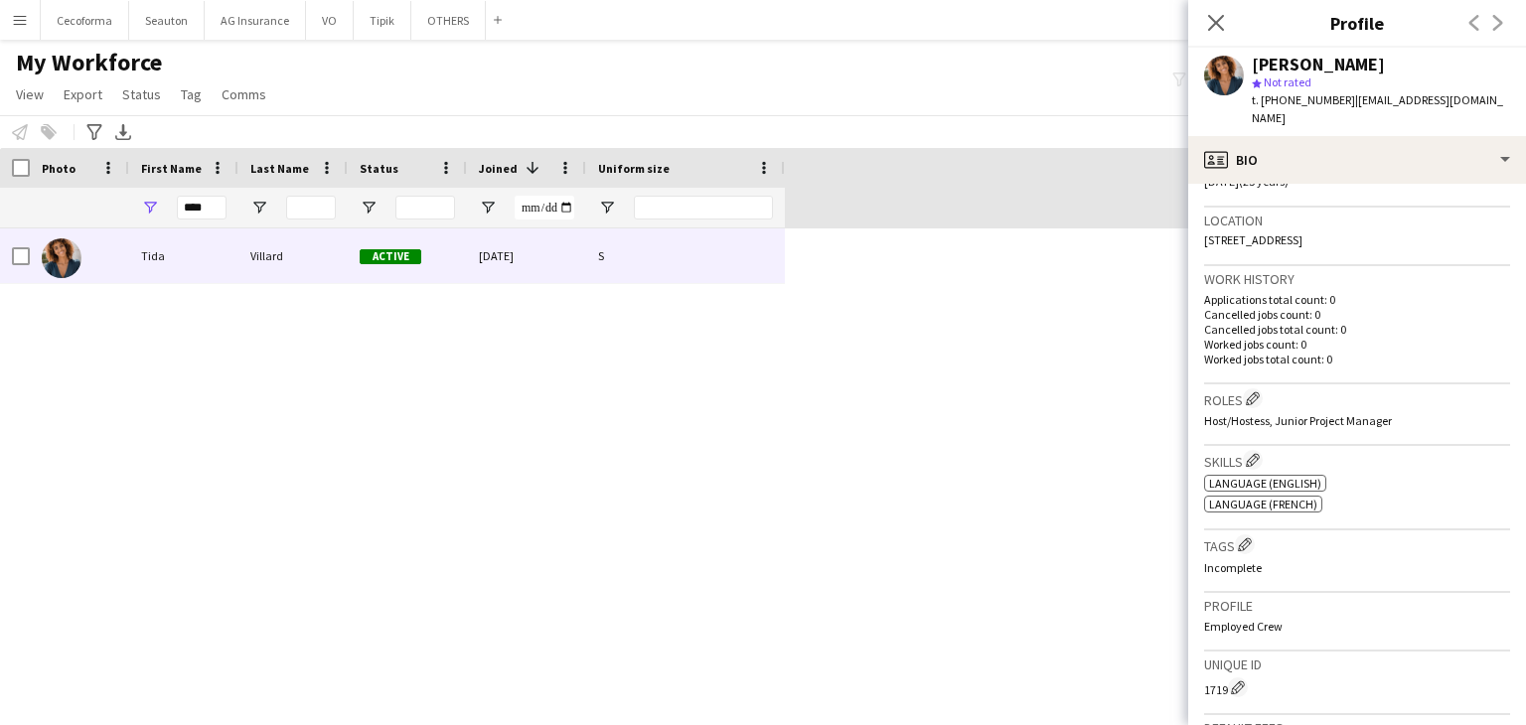
scroll to position [497, 0]
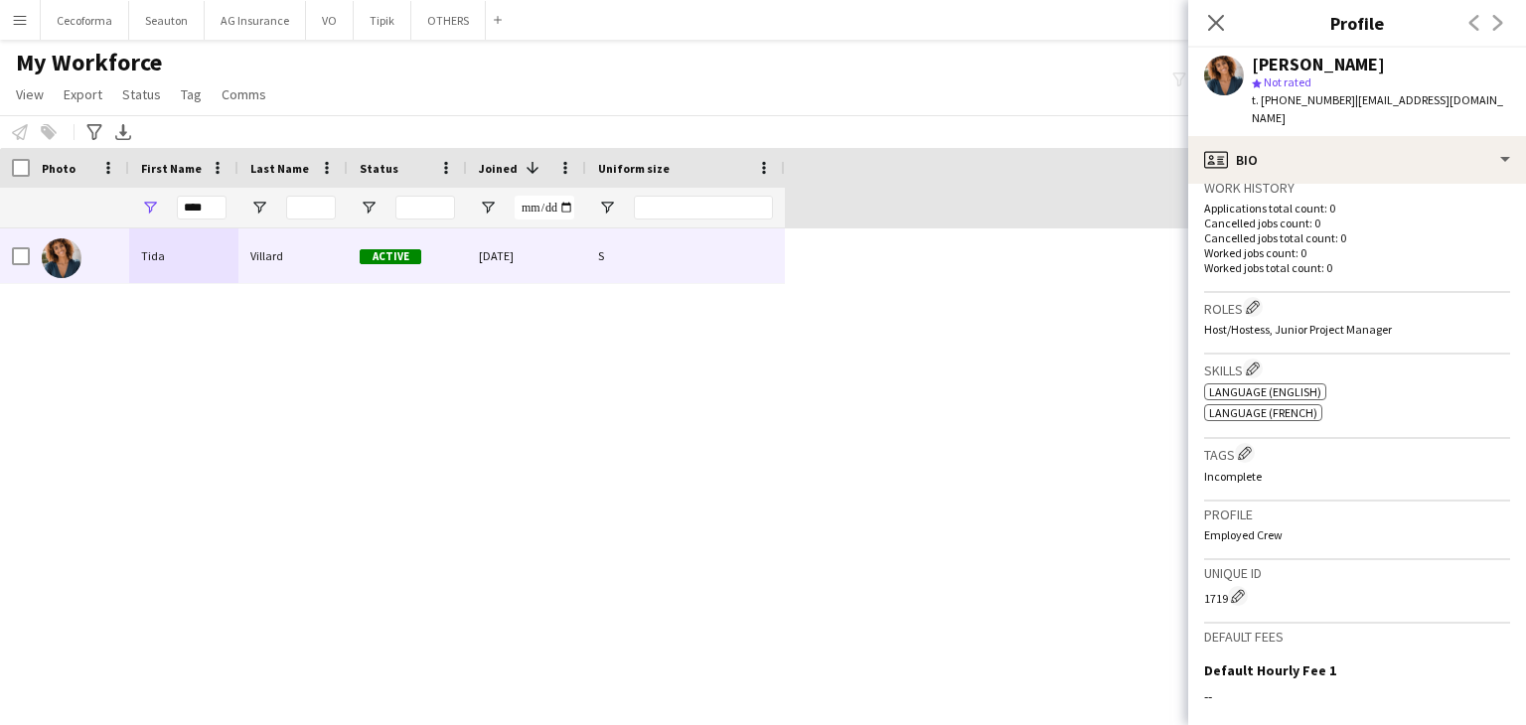
click at [1276, 57] on div "[PERSON_NAME]" at bounding box center [1318, 65] width 133 height 18
drag, startPoint x: 220, startPoint y: 213, endPoint x: 122, endPoint y: 201, distance: 98.1
click at [122, 201] on div "****" at bounding box center [392, 208] width 785 height 40
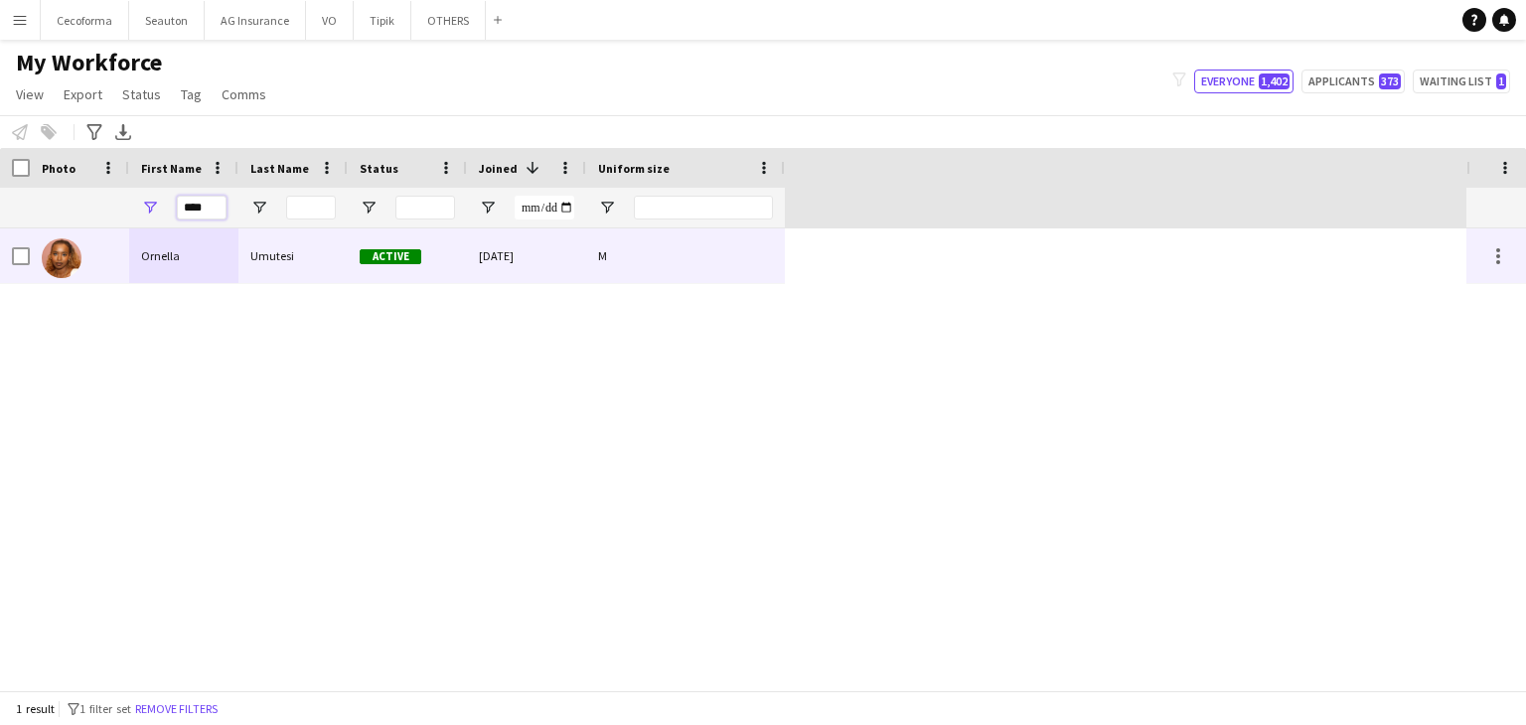
type input "****"
click at [171, 270] on div "Ornella" at bounding box center [183, 256] width 109 height 55
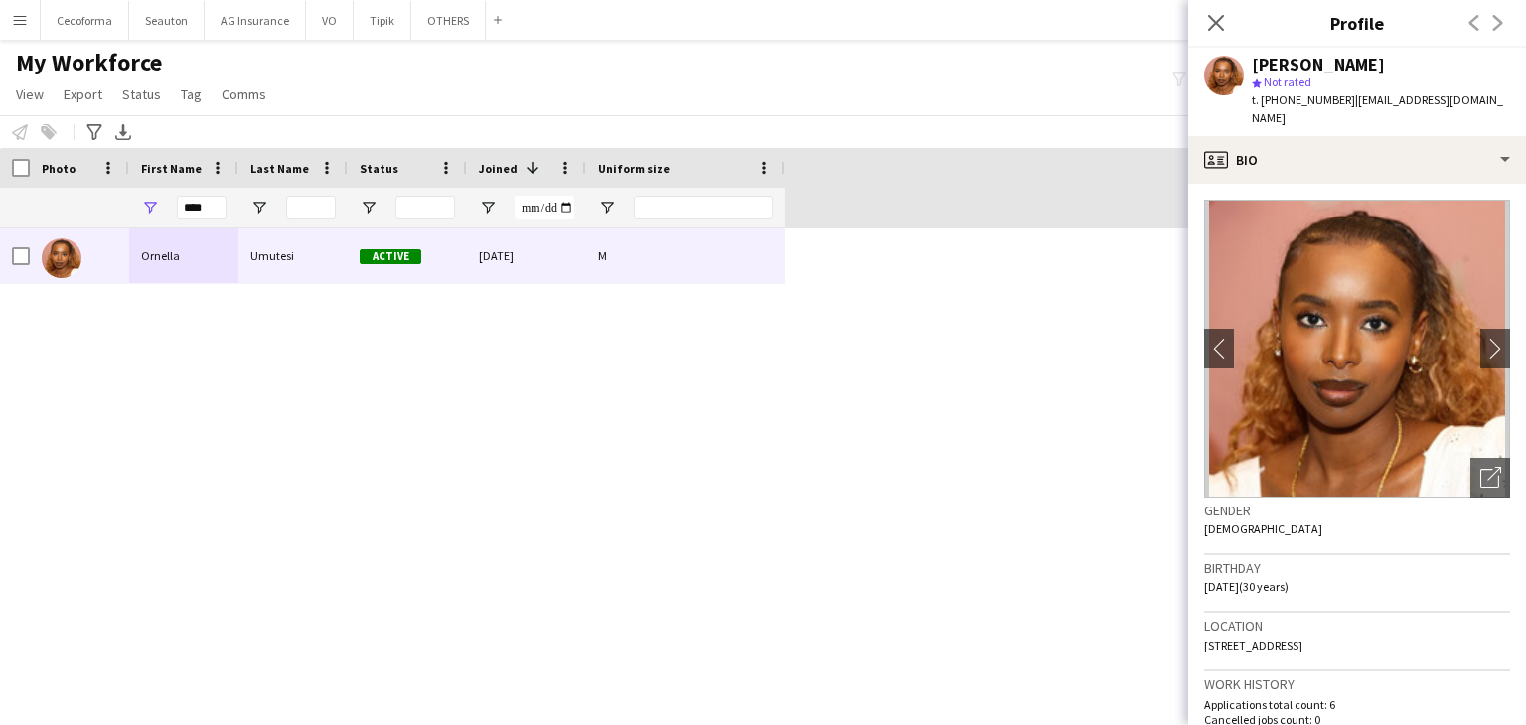
click at [904, 359] on div "[PERSON_NAME] Active [DATE] M" at bounding box center [733, 460] width 1466 height 462
click at [434, 22] on button "OTHERS Close" at bounding box center [448, 20] width 75 height 39
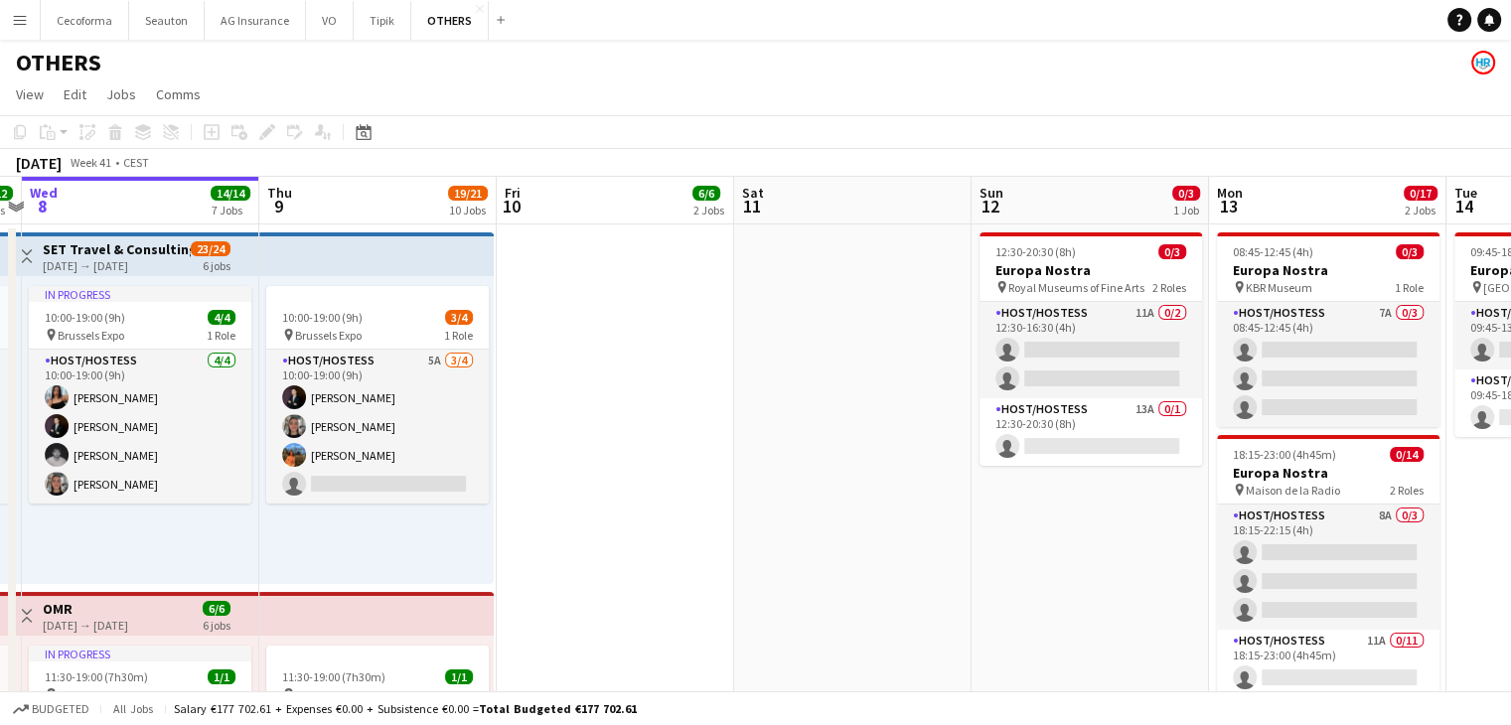
scroll to position [0, 715]
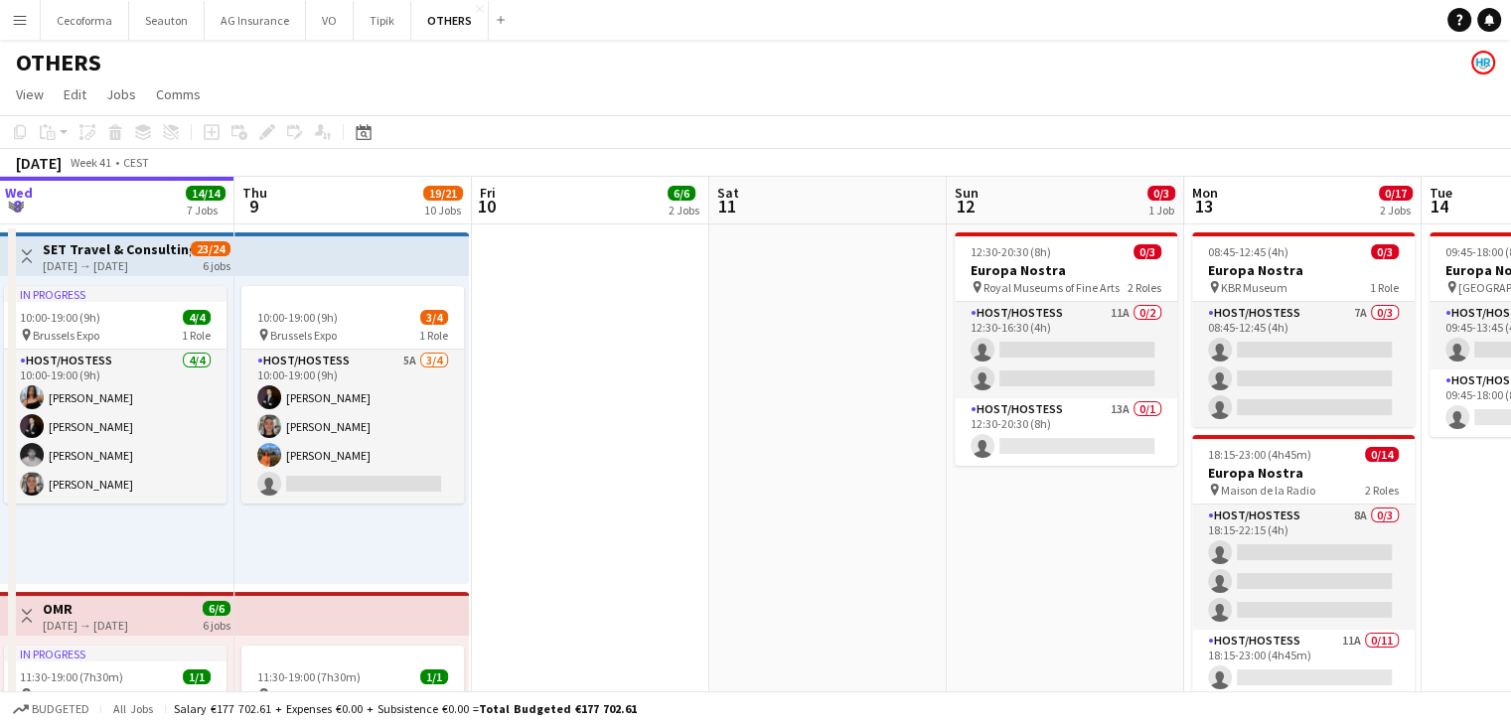
drag, startPoint x: 1031, startPoint y: 490, endPoint x: 791, endPoint y: 476, distance: 240.8
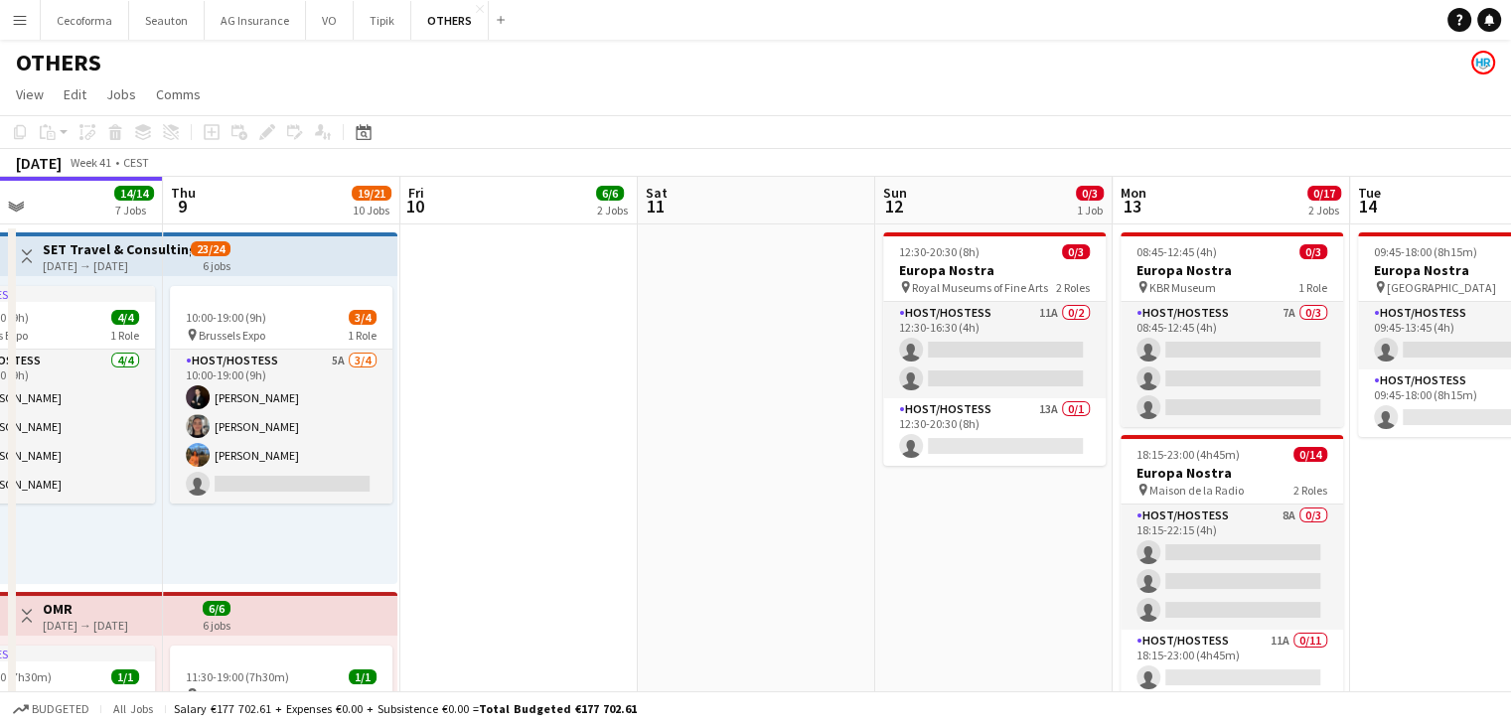
scroll to position [0, 831]
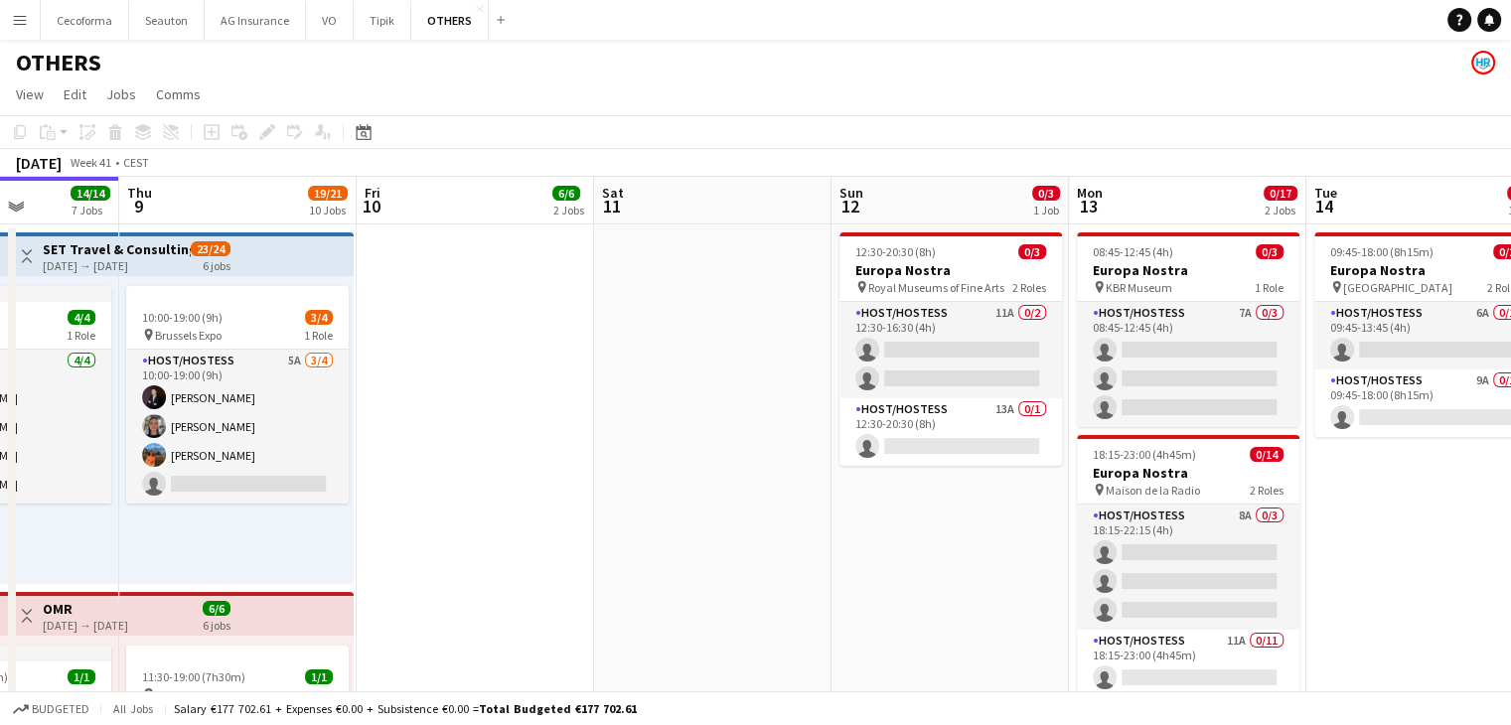
drag, startPoint x: 684, startPoint y: 485, endPoint x: 569, endPoint y: 490, distance: 114.4
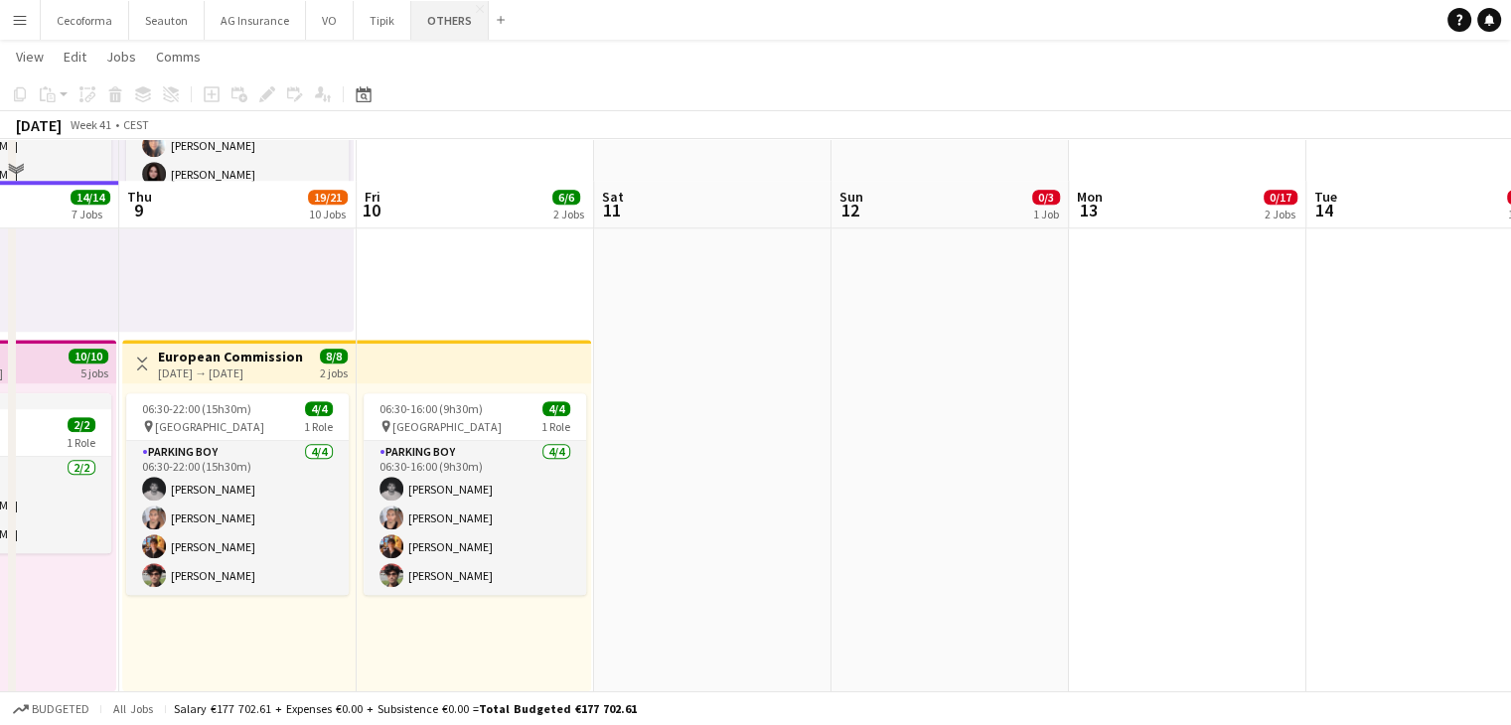
scroll to position [1689, 0]
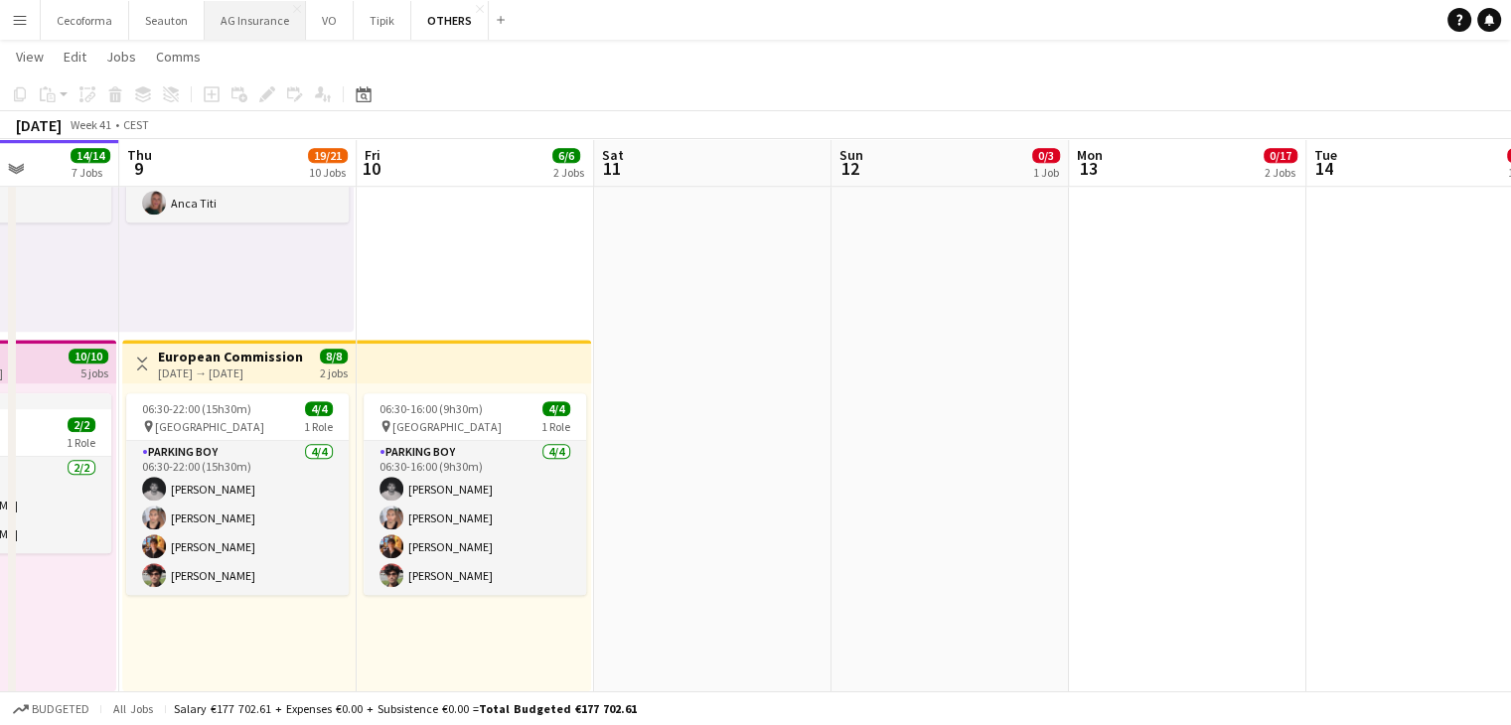
click at [242, 21] on button "AG Insurance Close" at bounding box center [255, 20] width 101 height 39
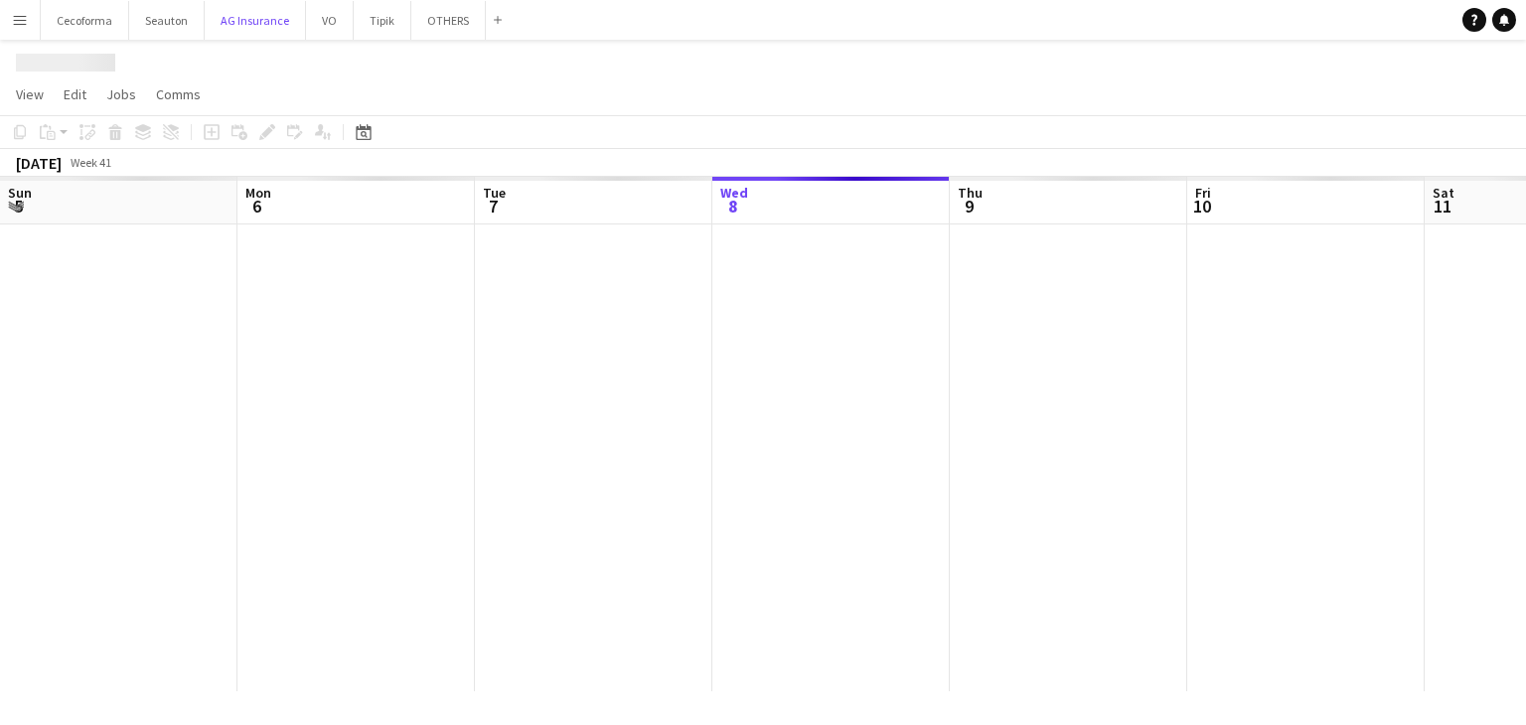
scroll to position [0, 475]
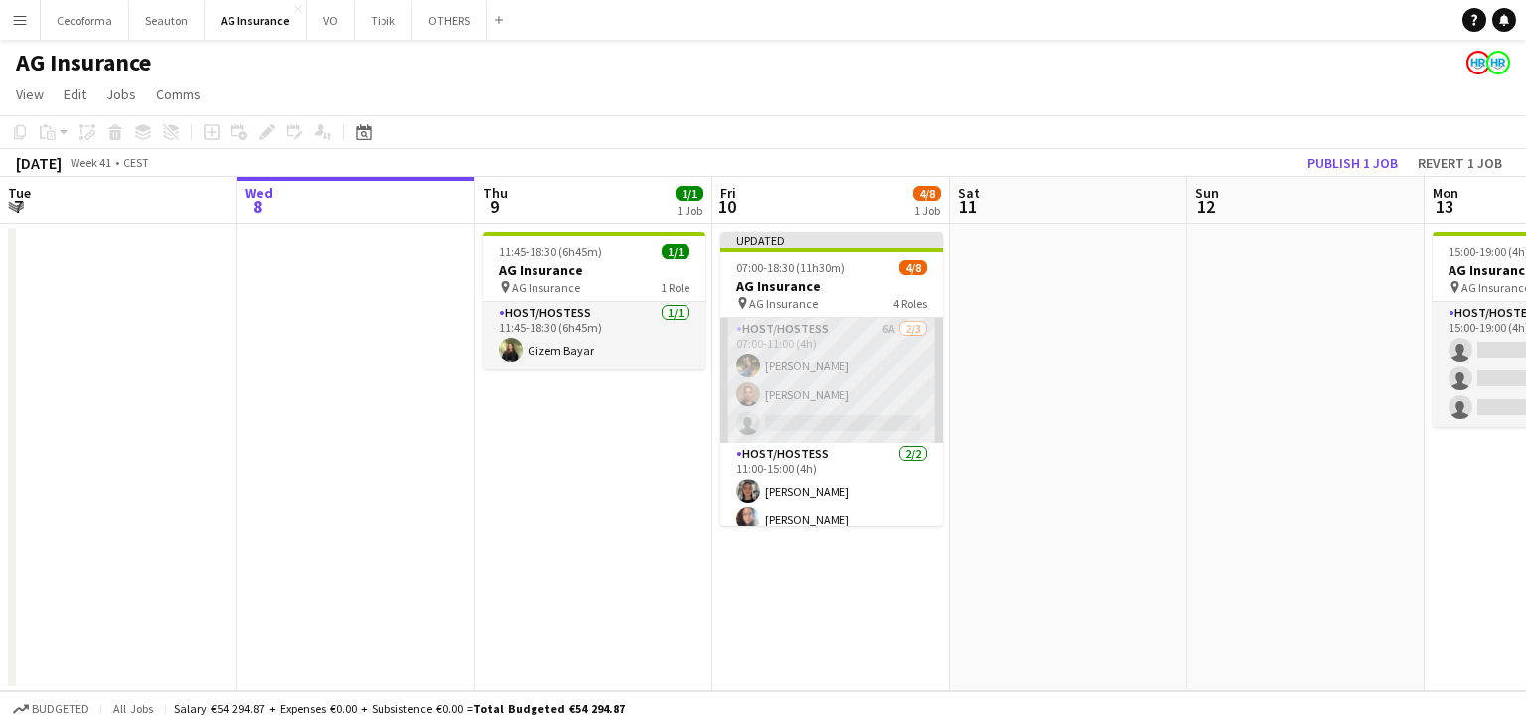
click at [876, 389] on app-card-role "Host/Hostess 6A [DATE] 07:00-11:00 (4h) [PERSON_NAME] single-neutral-actions" at bounding box center [831, 380] width 223 height 125
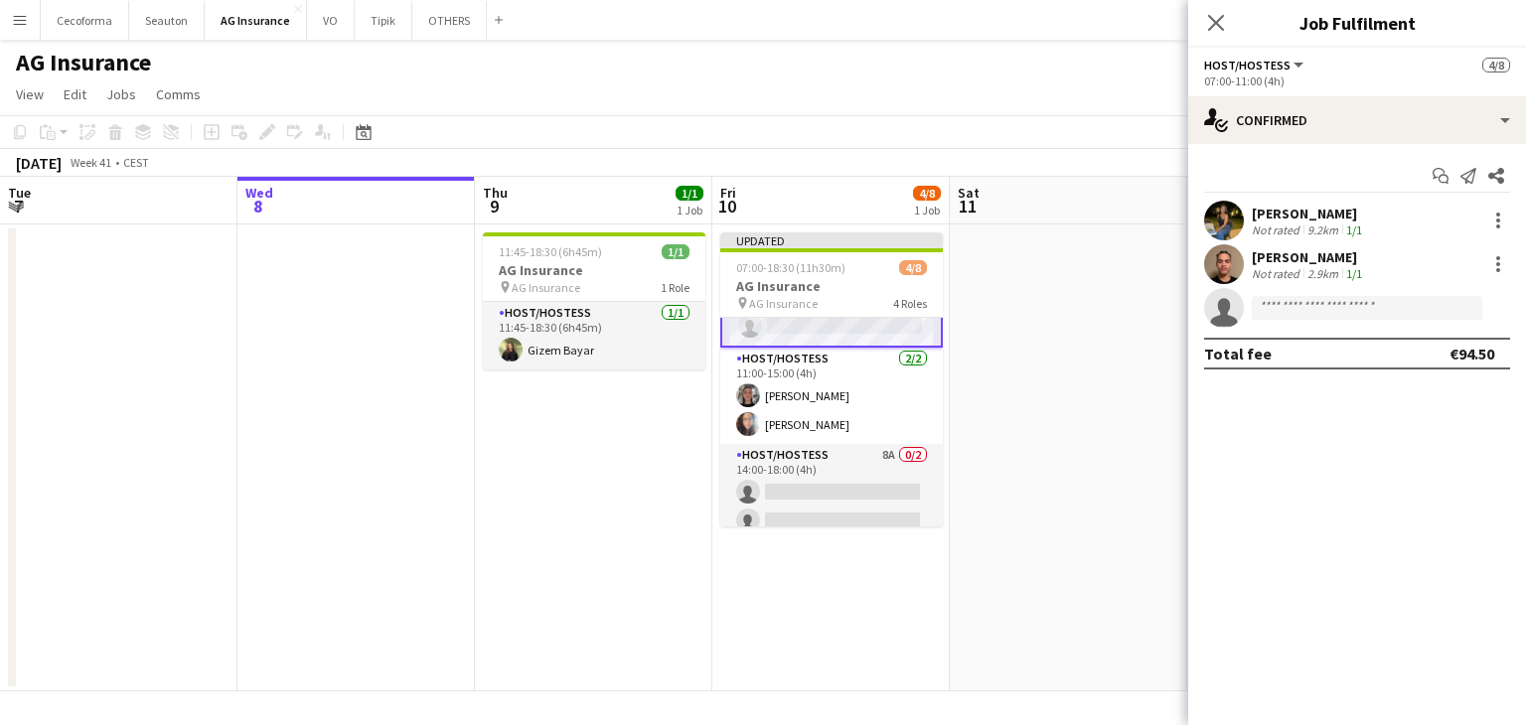
scroll to position [0, 0]
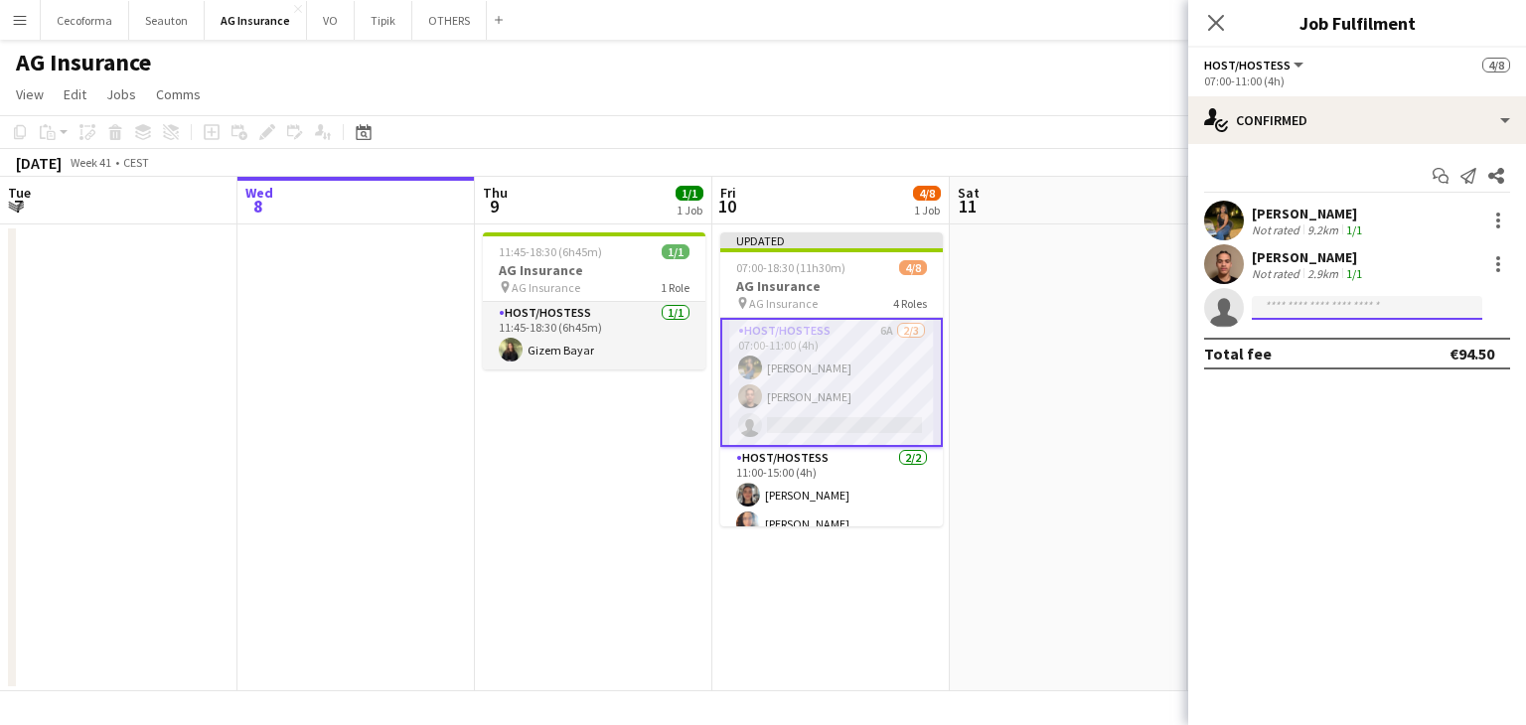
click at [1307, 296] on input at bounding box center [1367, 308] width 230 height 24
type input "*"
type input "**"
click at [1506, 214] on div at bounding box center [1498, 221] width 24 height 24
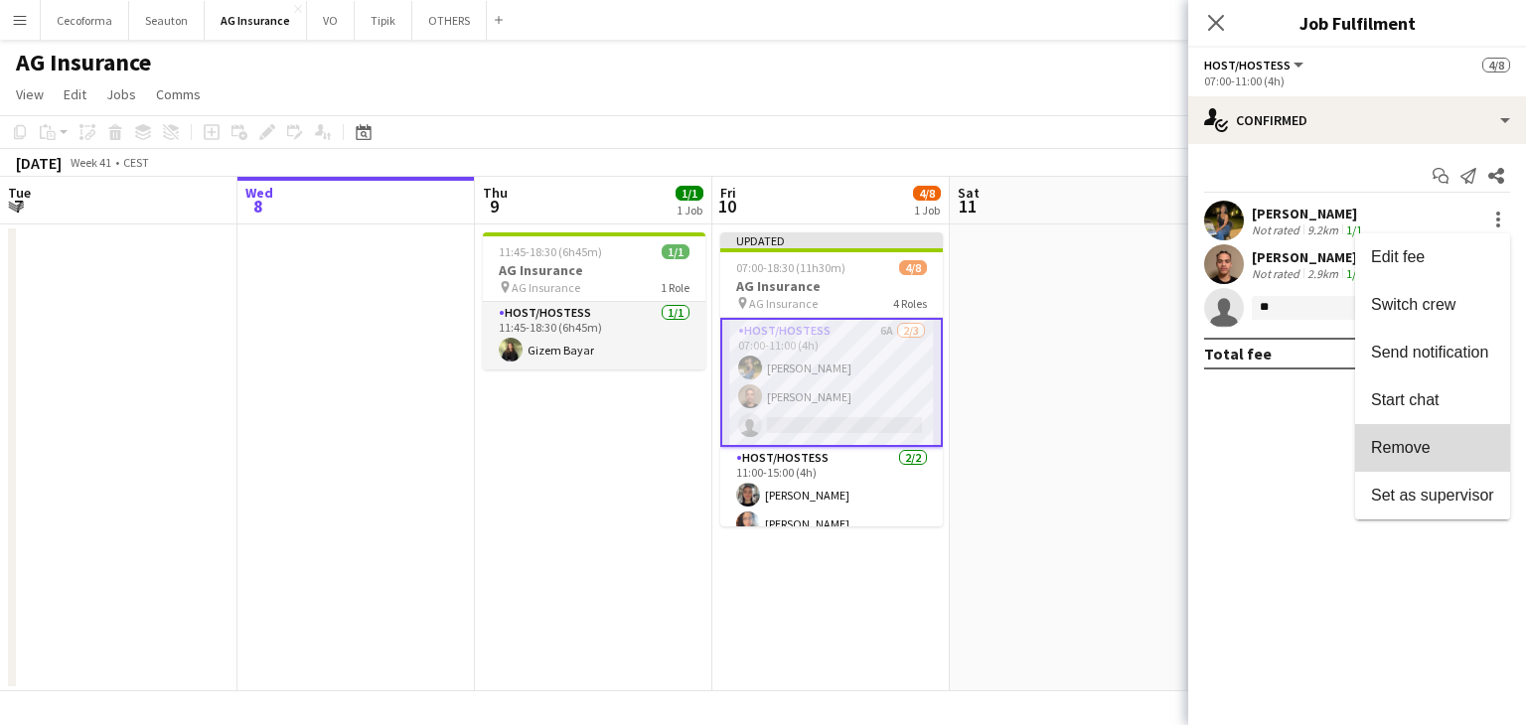
click at [1453, 434] on button "Remove" at bounding box center [1432, 448] width 155 height 48
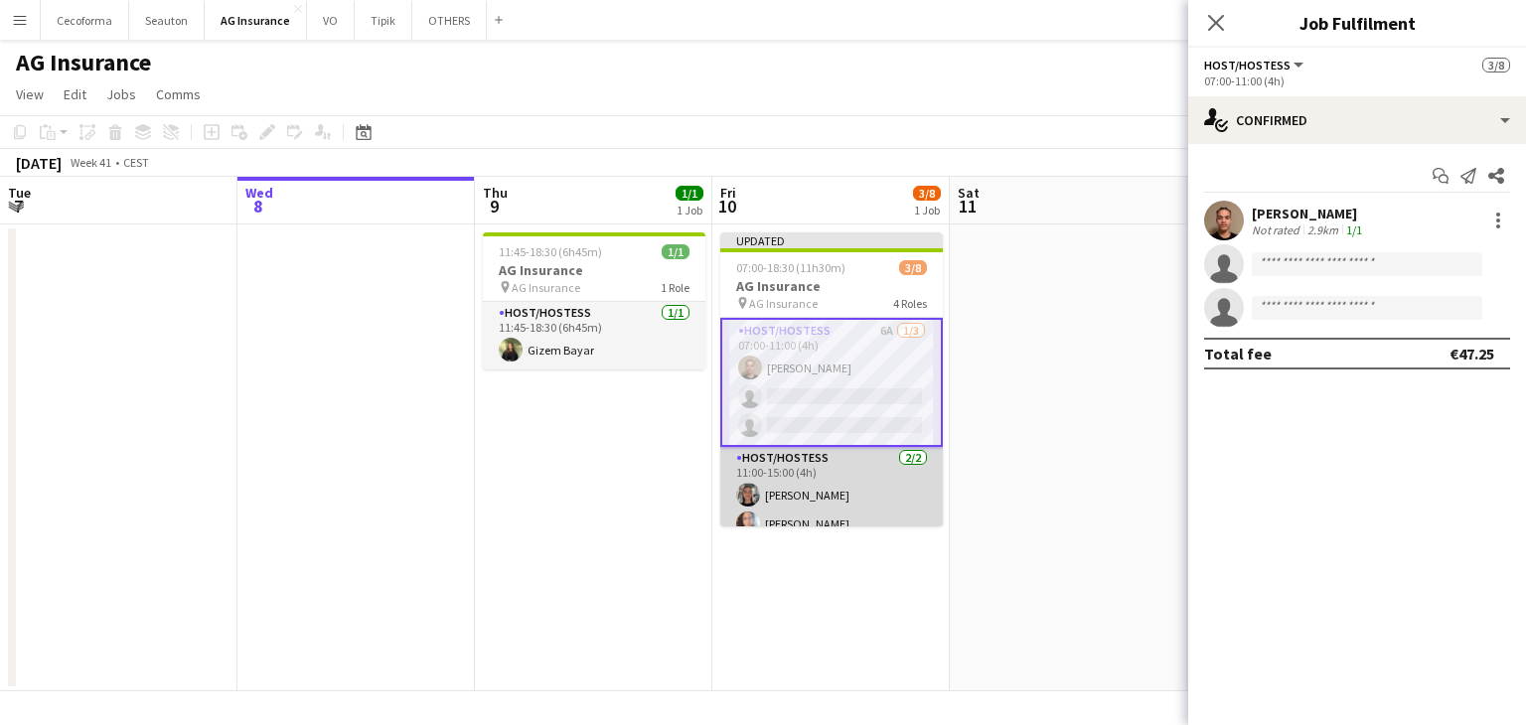
click at [828, 478] on app-card-role "Host/Hostess [DATE] 11:00-15:00 (4h) [PERSON_NAME] [PERSON_NAME] Louissi" at bounding box center [831, 495] width 223 height 96
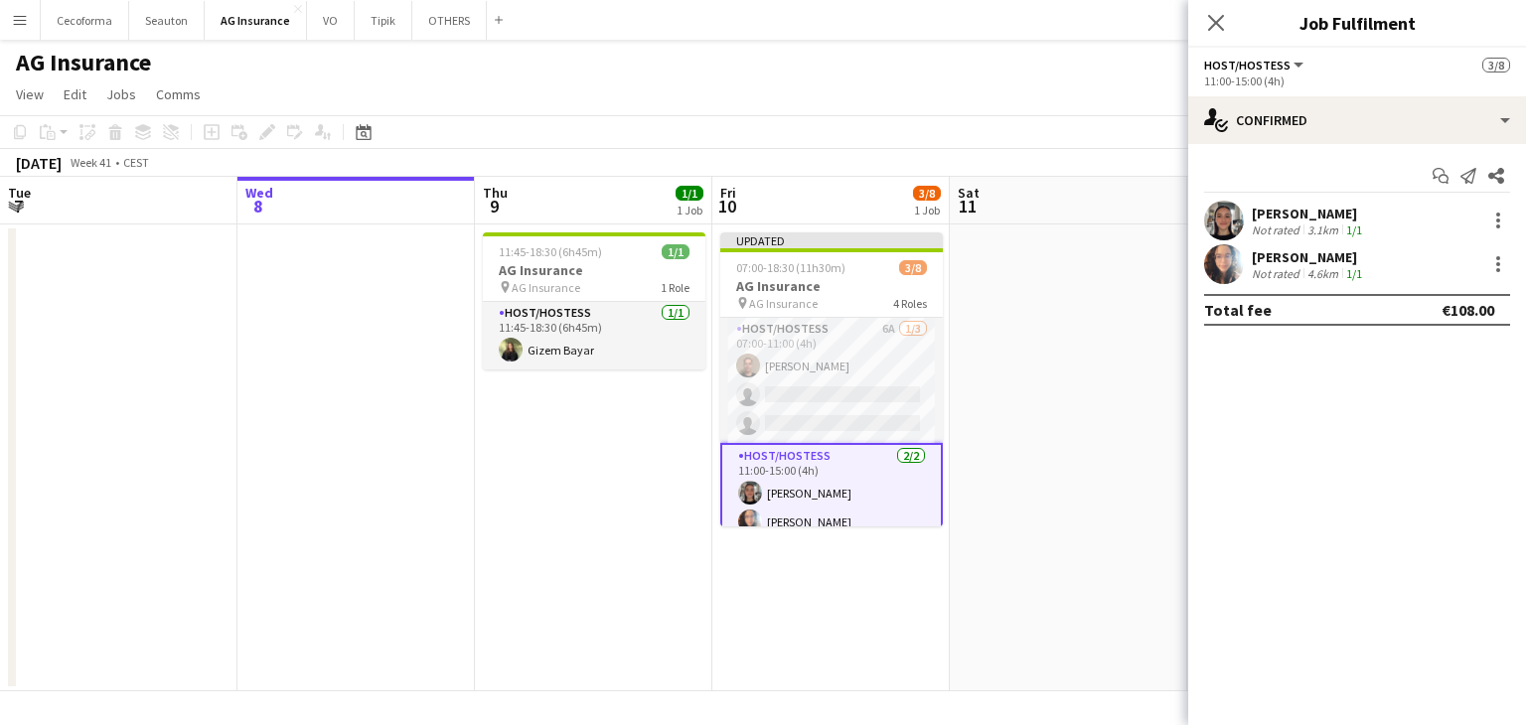
scroll to position [99, 0]
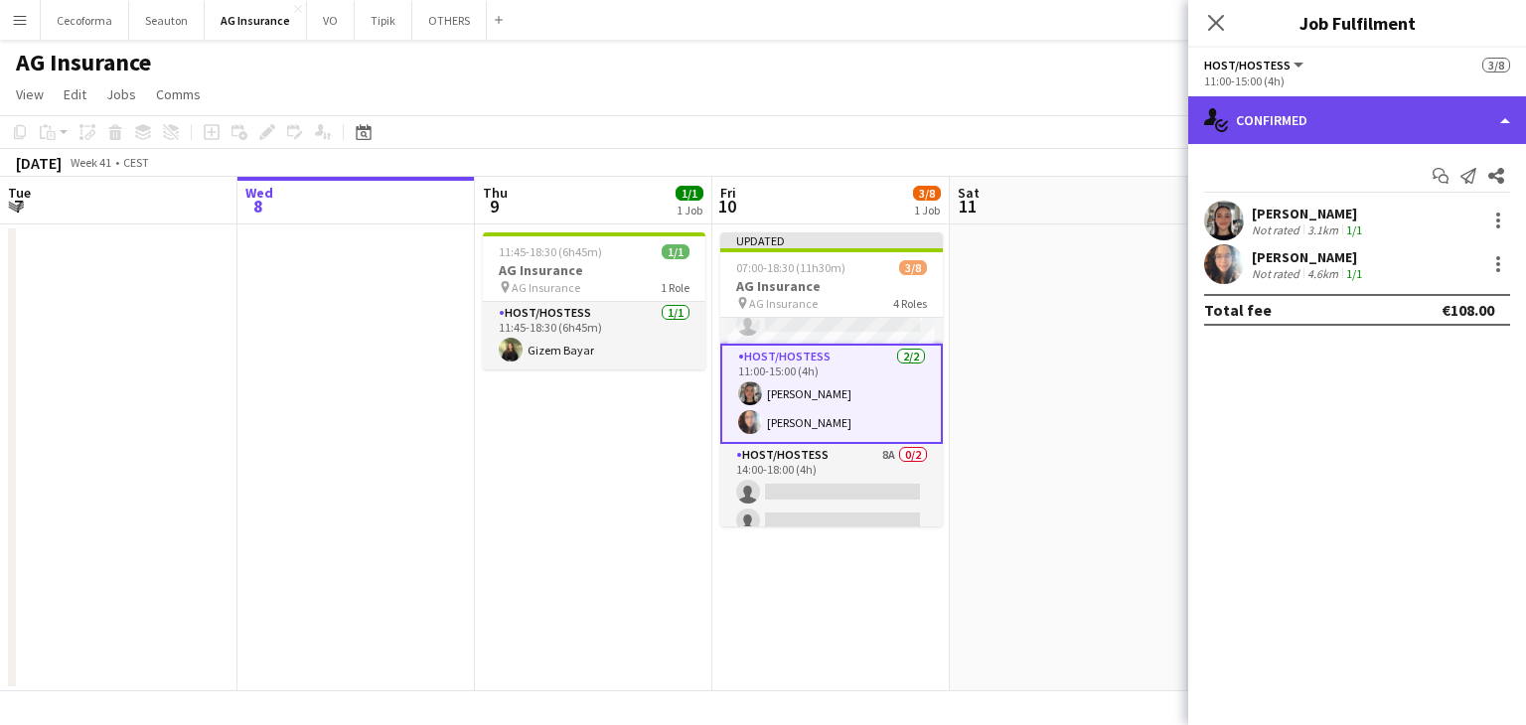
click at [1262, 123] on div "single-neutral-actions-check-2 Confirmed" at bounding box center [1357, 120] width 338 height 48
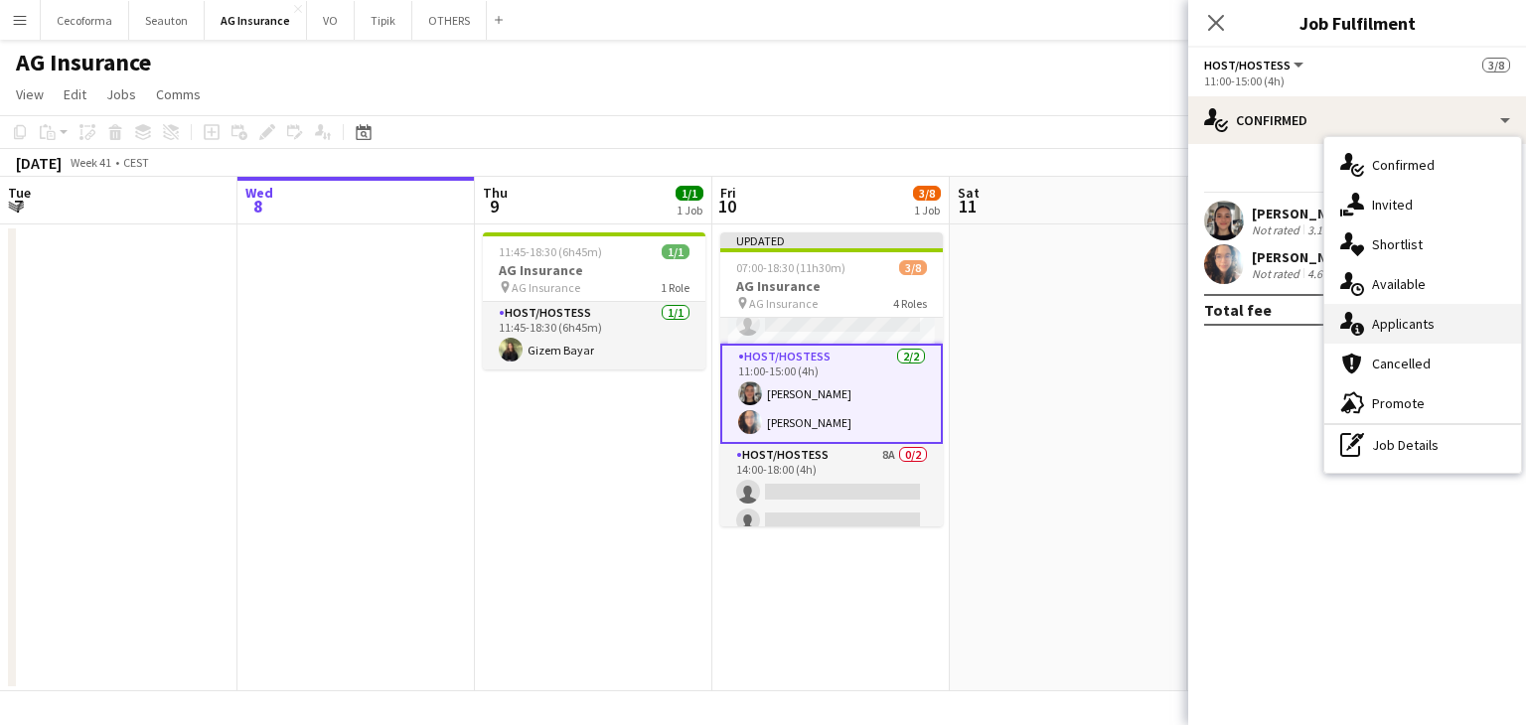
click at [1396, 326] on span "Applicants" at bounding box center [1403, 324] width 63 height 18
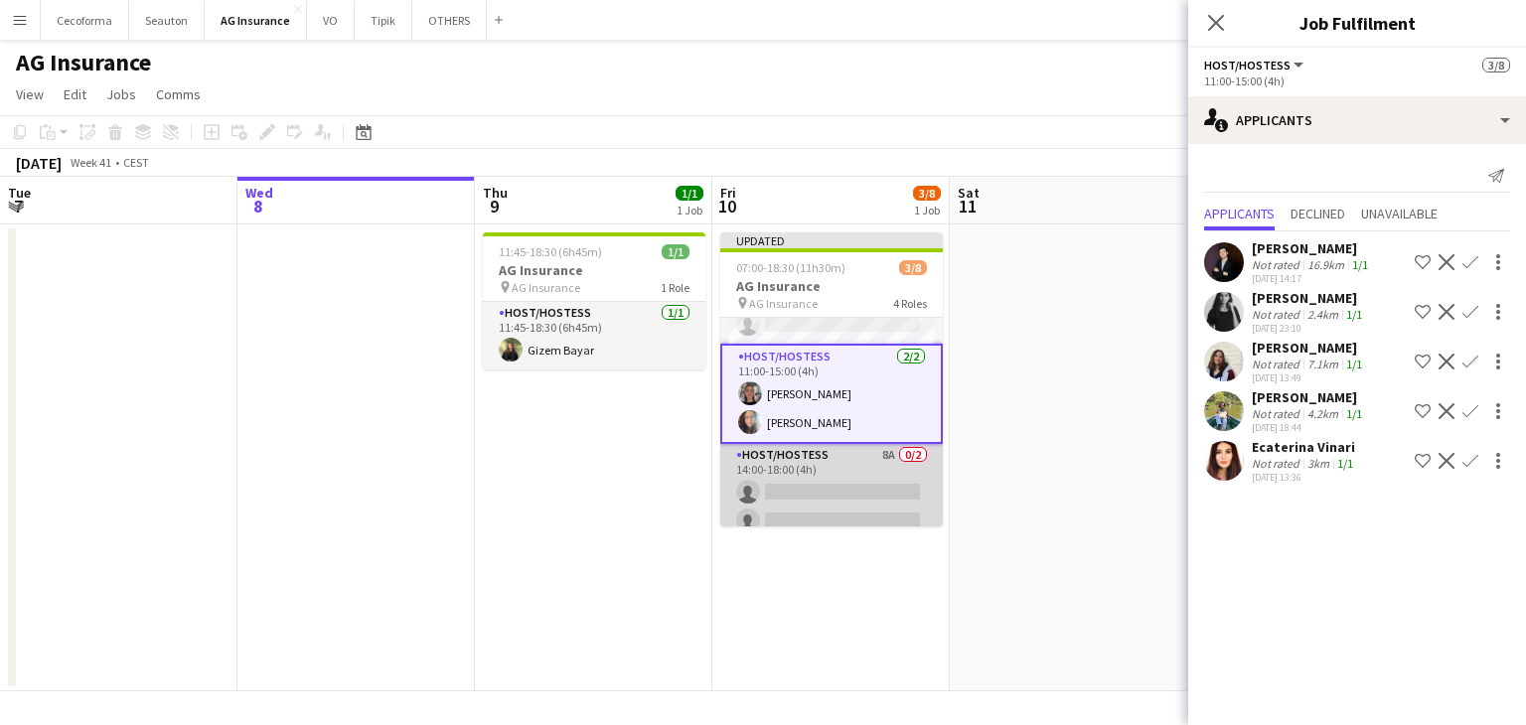
scroll to position [0, 0]
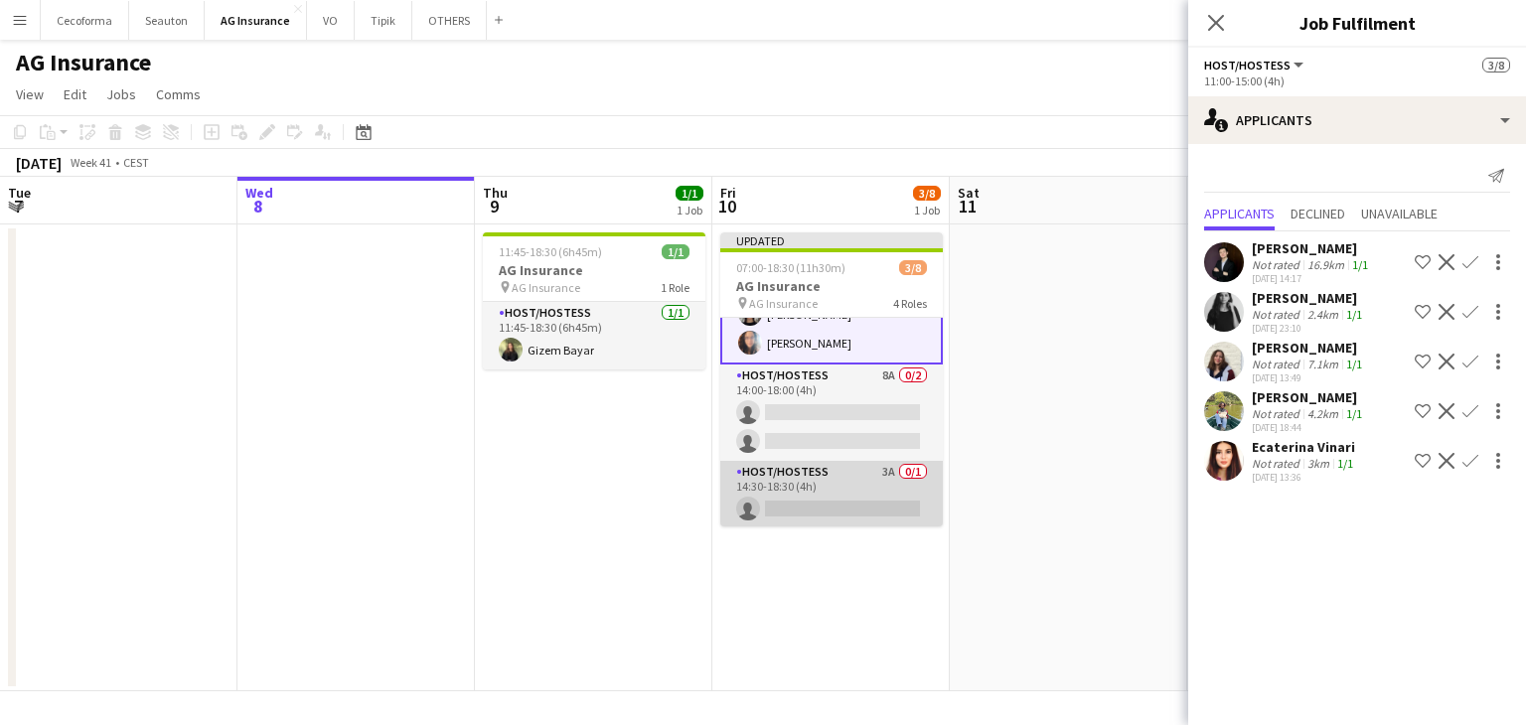
click at [855, 495] on app-card-role "Host/Hostess 3A 0/1 14:30-18:30 (4h) single-neutral-actions" at bounding box center [831, 495] width 223 height 68
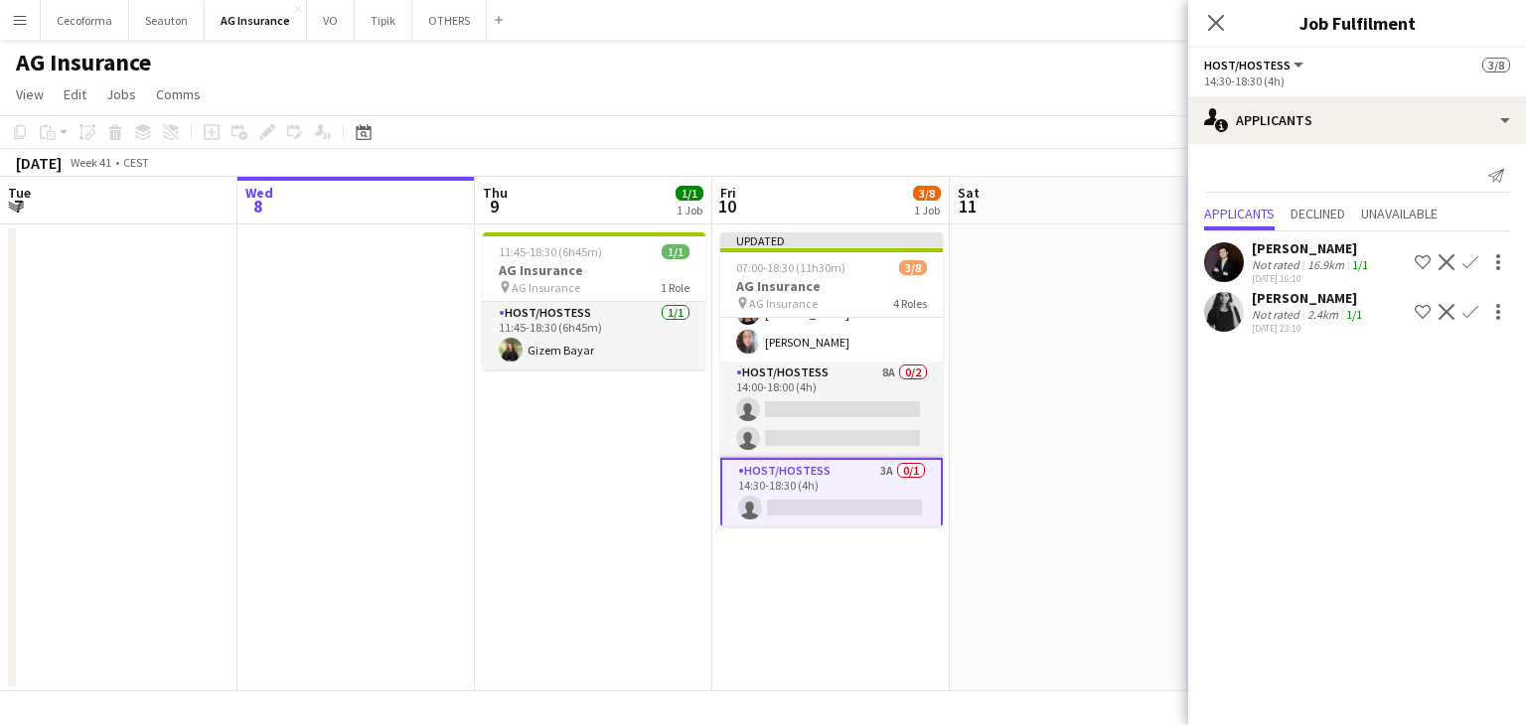
scroll to position [179, 0]
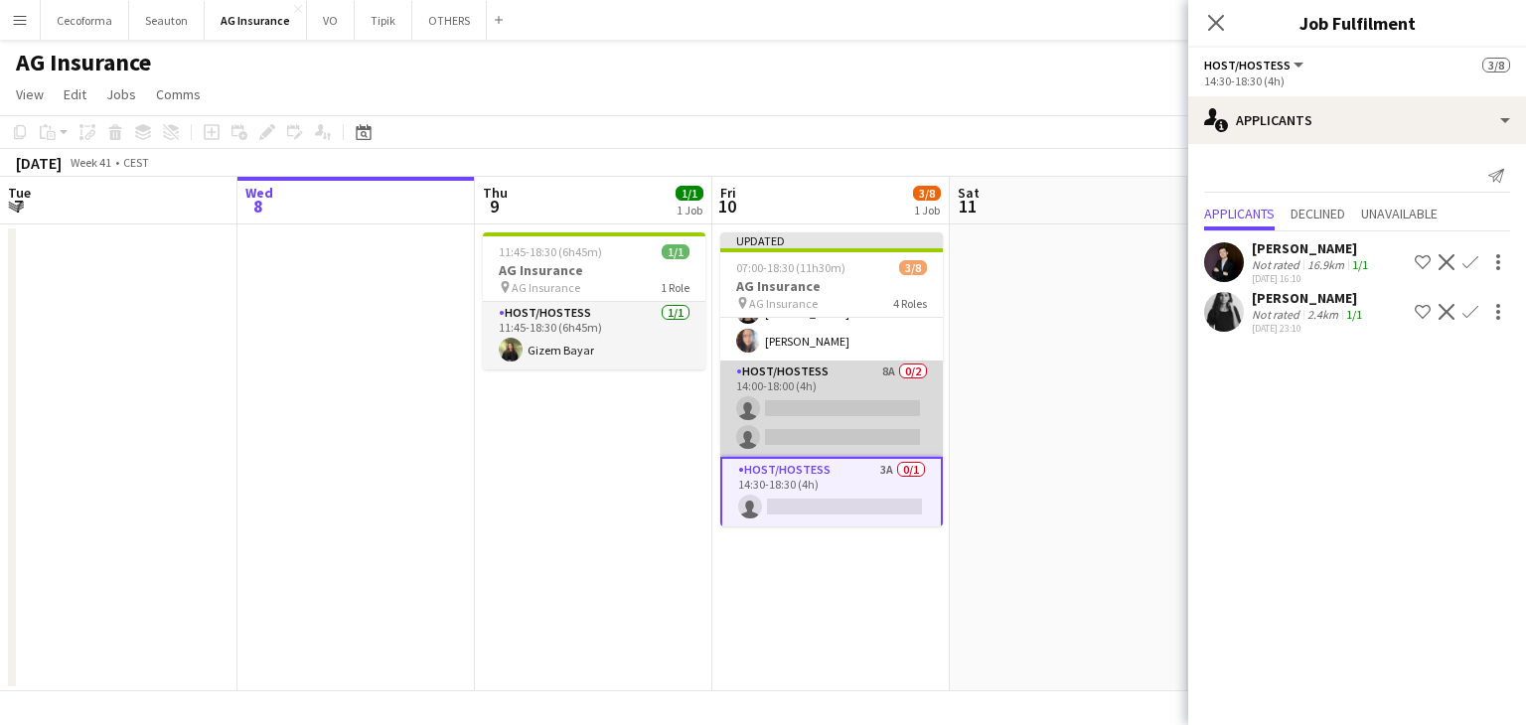
click at [823, 380] on app-card-role "Host/Hostess 8A 0/2 14:00-18:00 (4h) single-neutral-actions single-neutral-acti…" at bounding box center [831, 409] width 223 height 96
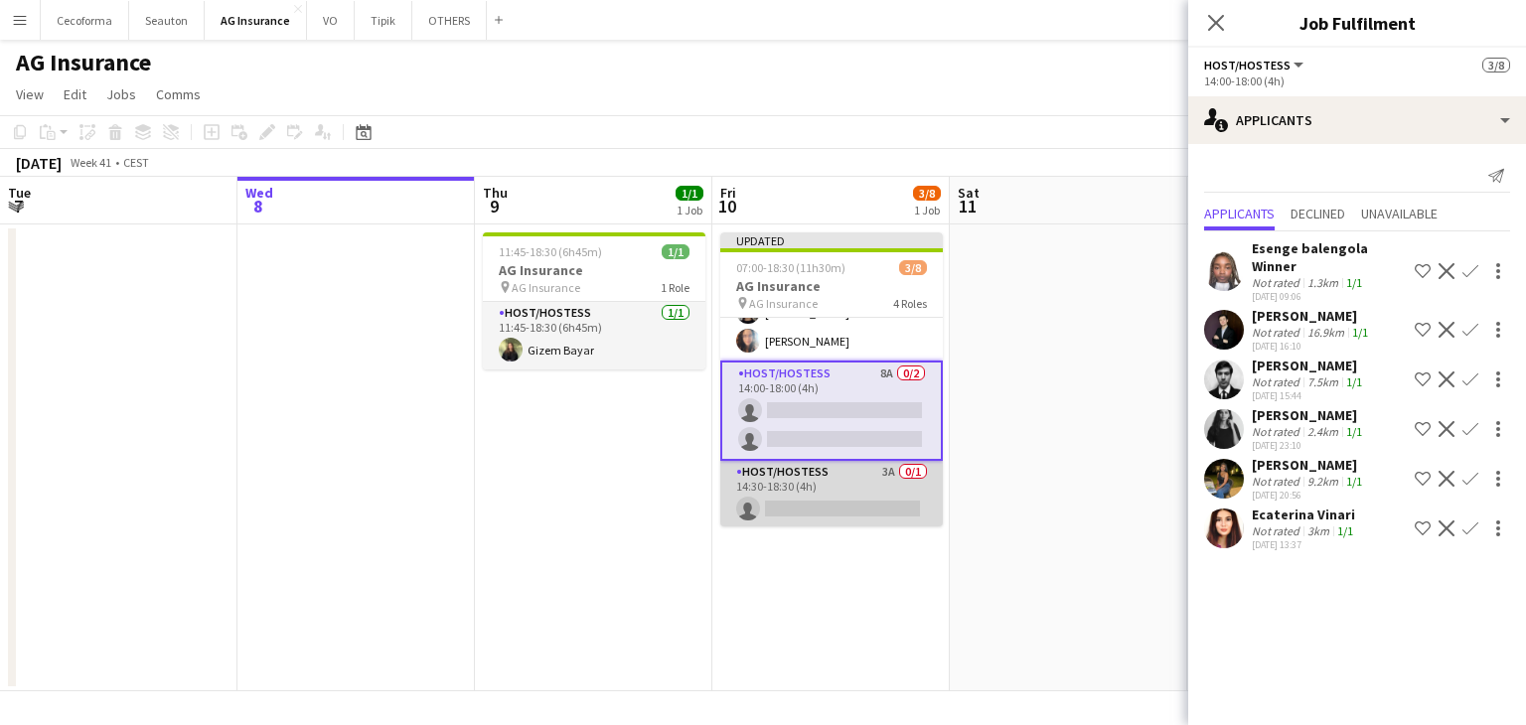
click at [871, 511] on app-card-role "Host/Hostess 3A 0/1 14:30-18:30 (4h) single-neutral-actions" at bounding box center [831, 495] width 223 height 68
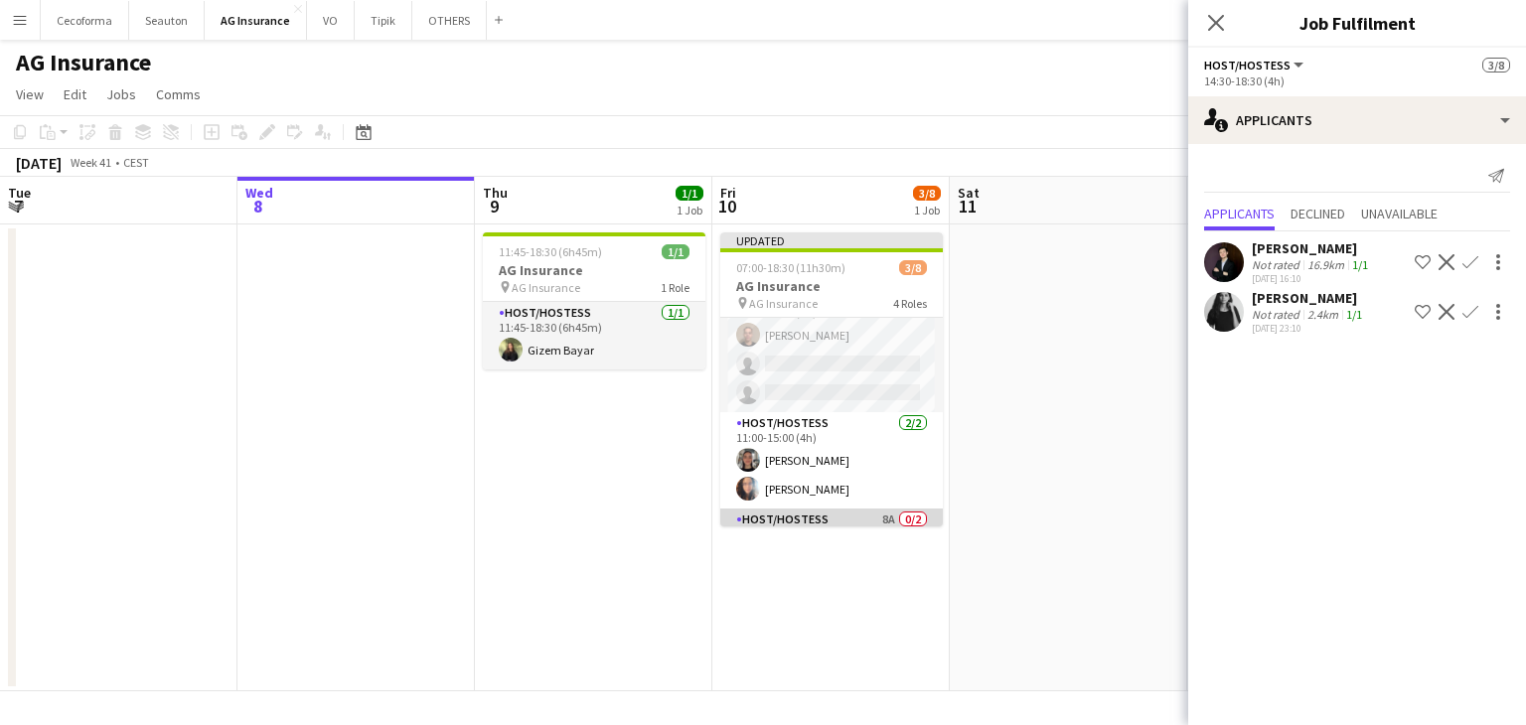
scroll to position [0, 0]
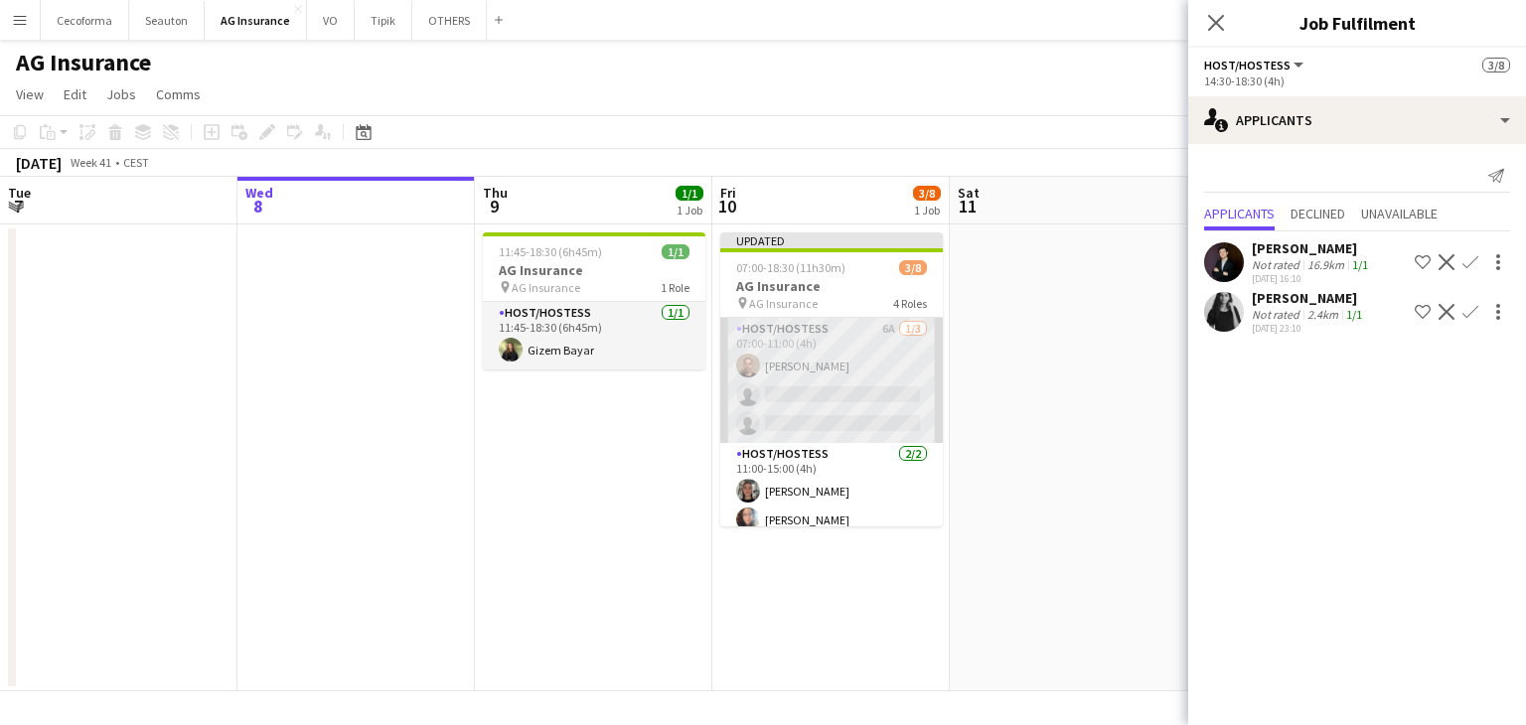
click at [874, 386] on app-card-role "Host/Hostess 6A [DATE] 07:00-11:00 (4h) [PERSON_NAME] single-neutral-actions si…" at bounding box center [831, 380] width 223 height 125
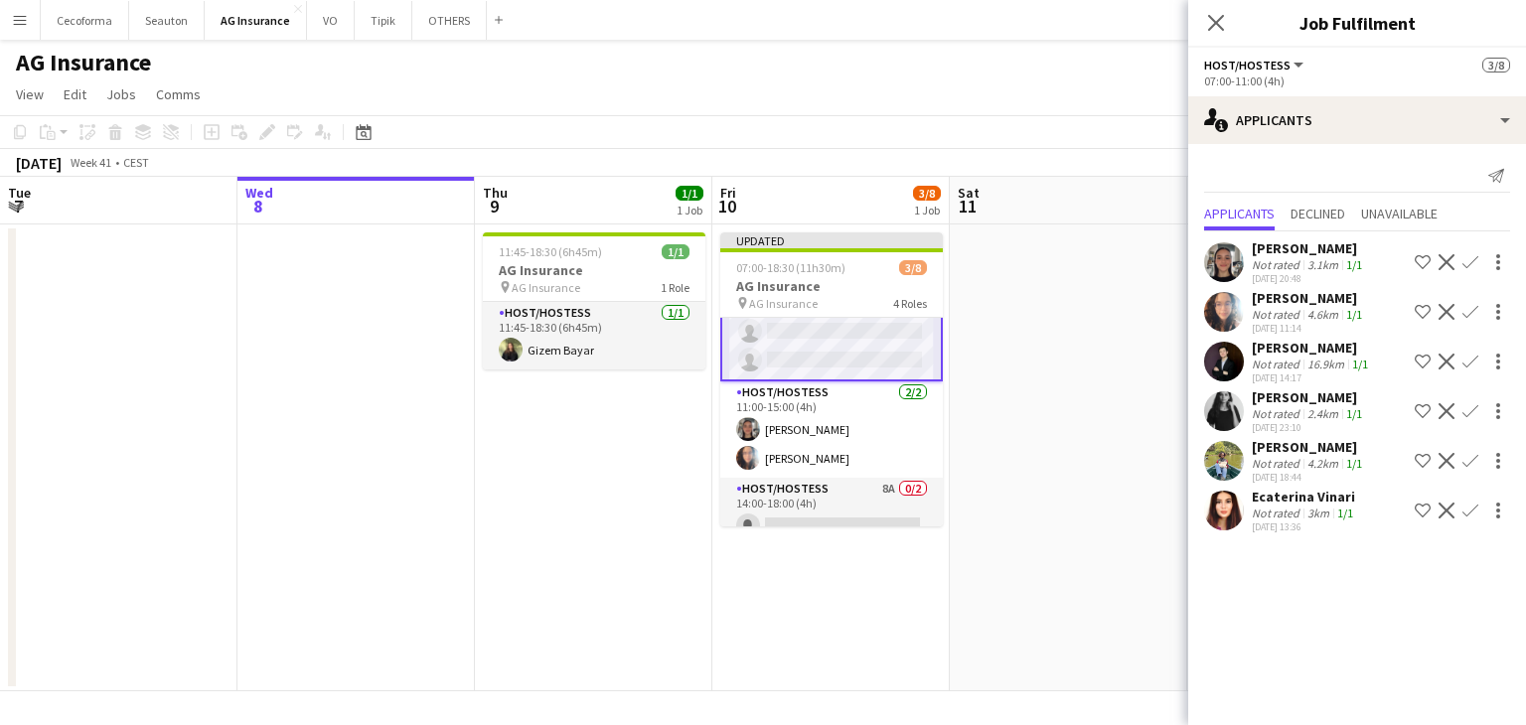
scroll to position [99, 0]
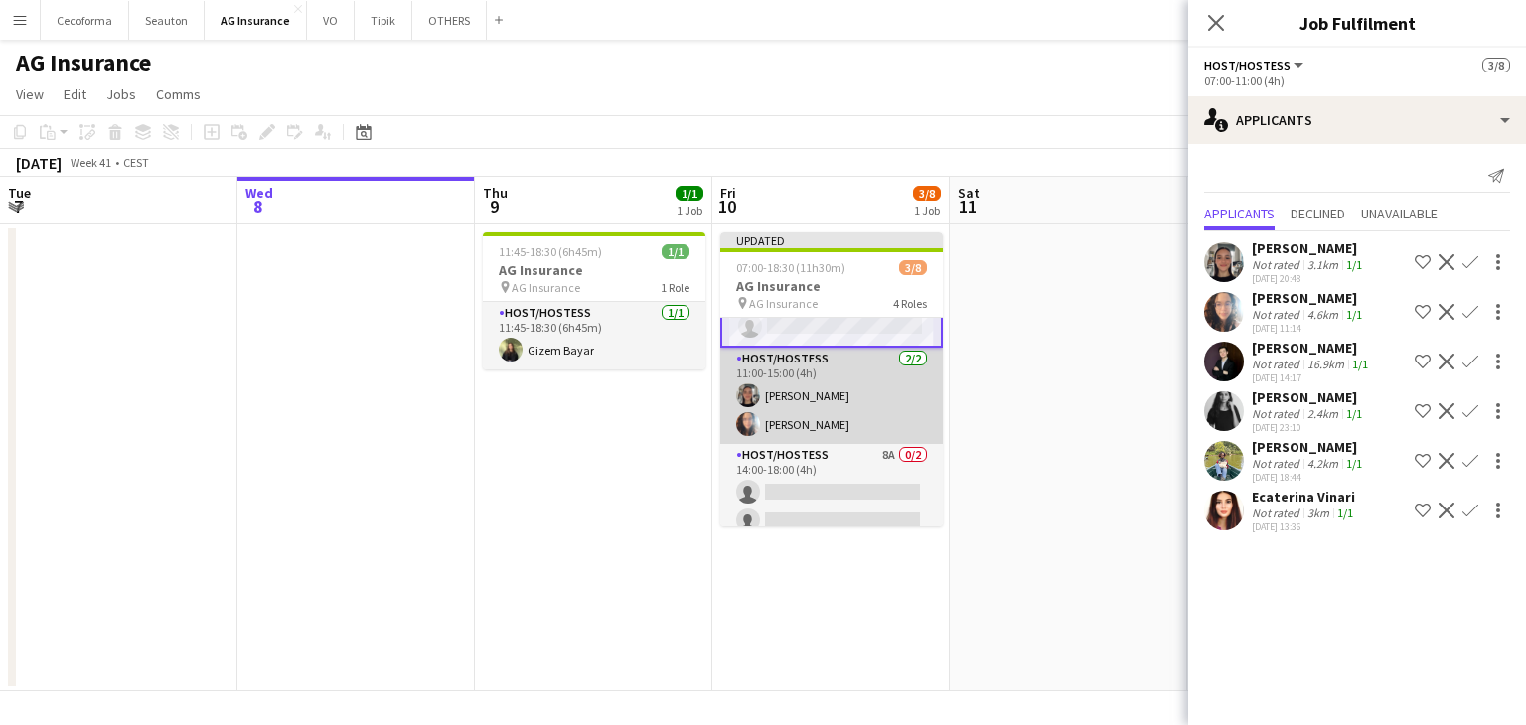
click at [878, 425] on app-card-role "Host/Hostess [DATE] 11:00-15:00 (4h) [PERSON_NAME] [PERSON_NAME] Louissi" at bounding box center [831, 396] width 223 height 96
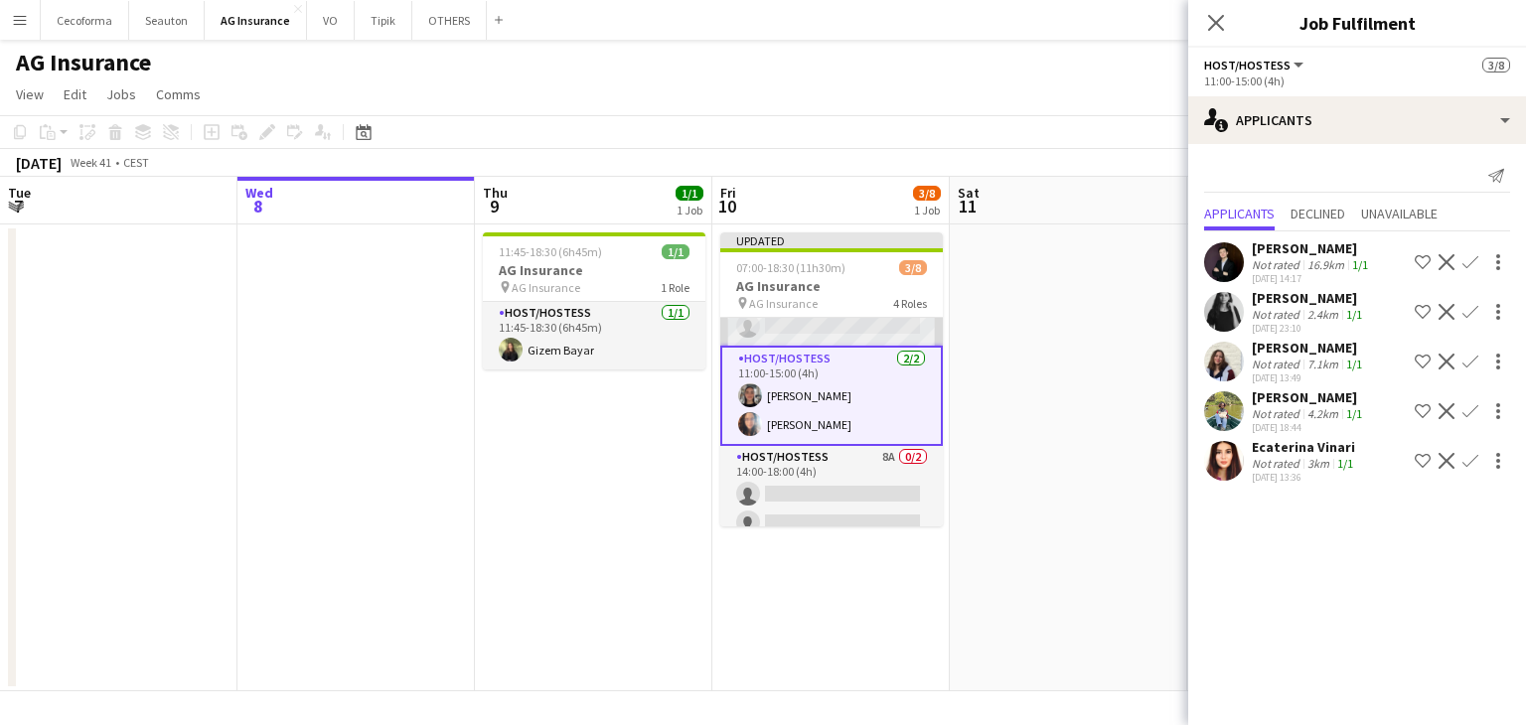
click at [862, 335] on app-card-role "Host/Hostess 6A [DATE] 07:00-11:00 (4h) [PERSON_NAME] single-neutral-actions si…" at bounding box center [831, 283] width 223 height 125
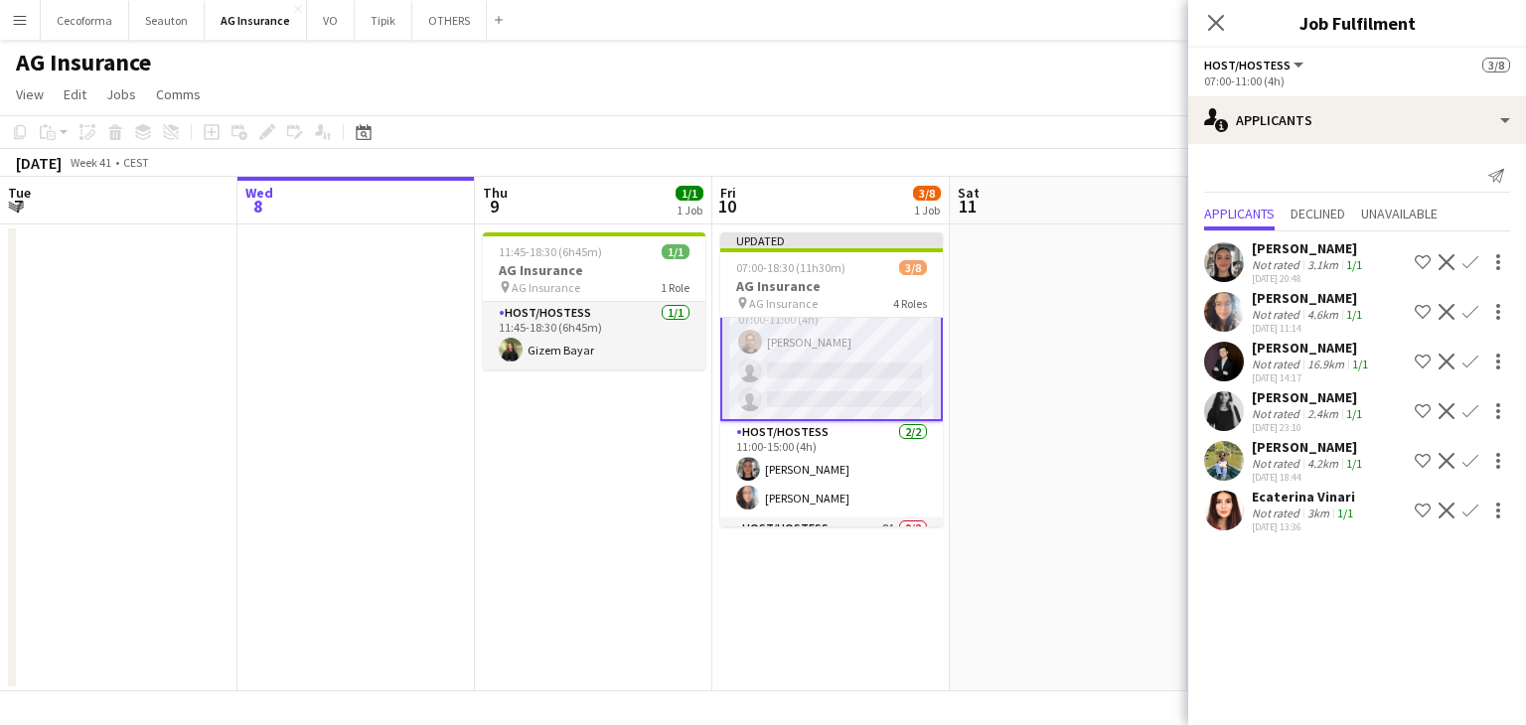
scroll to position [0, 0]
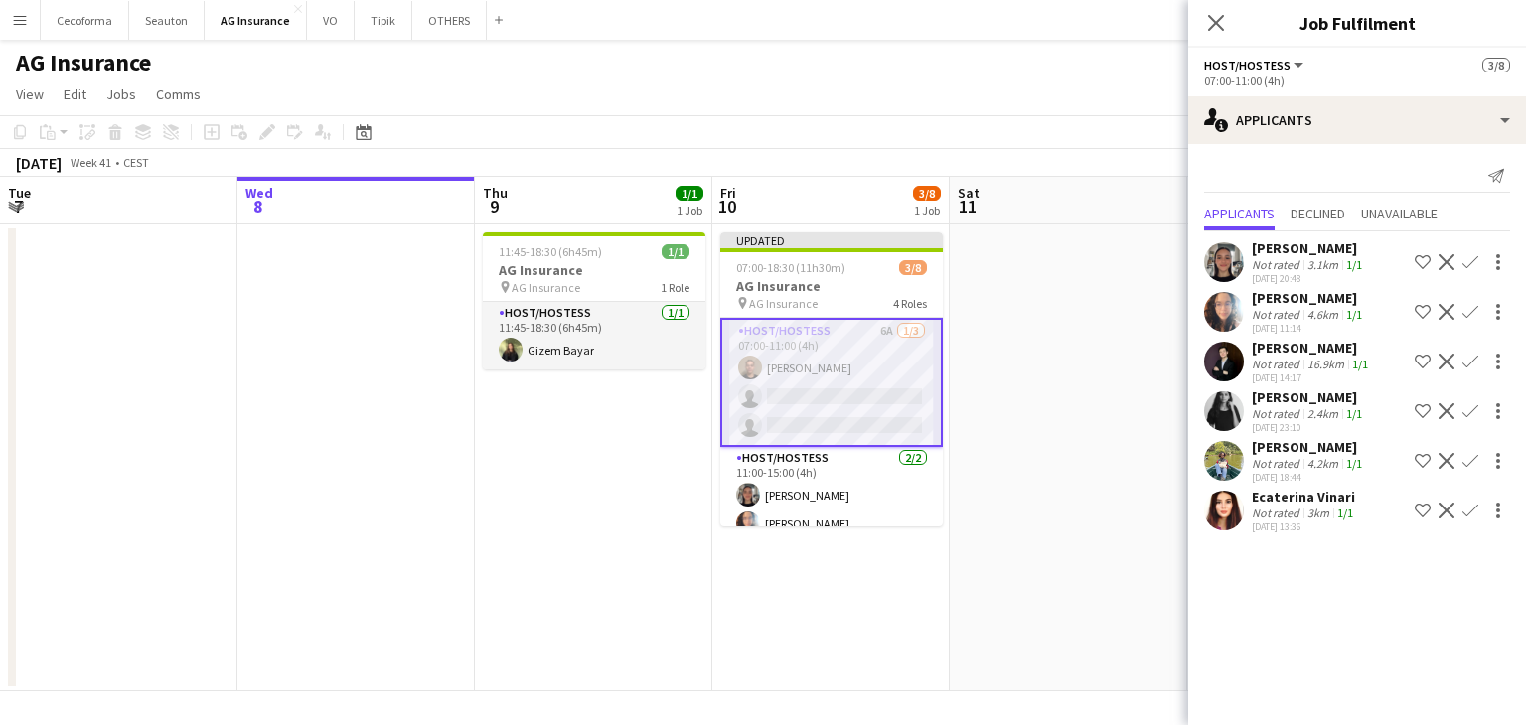
click at [1463, 263] on app-icon "Confirm" at bounding box center [1470, 262] width 16 height 16
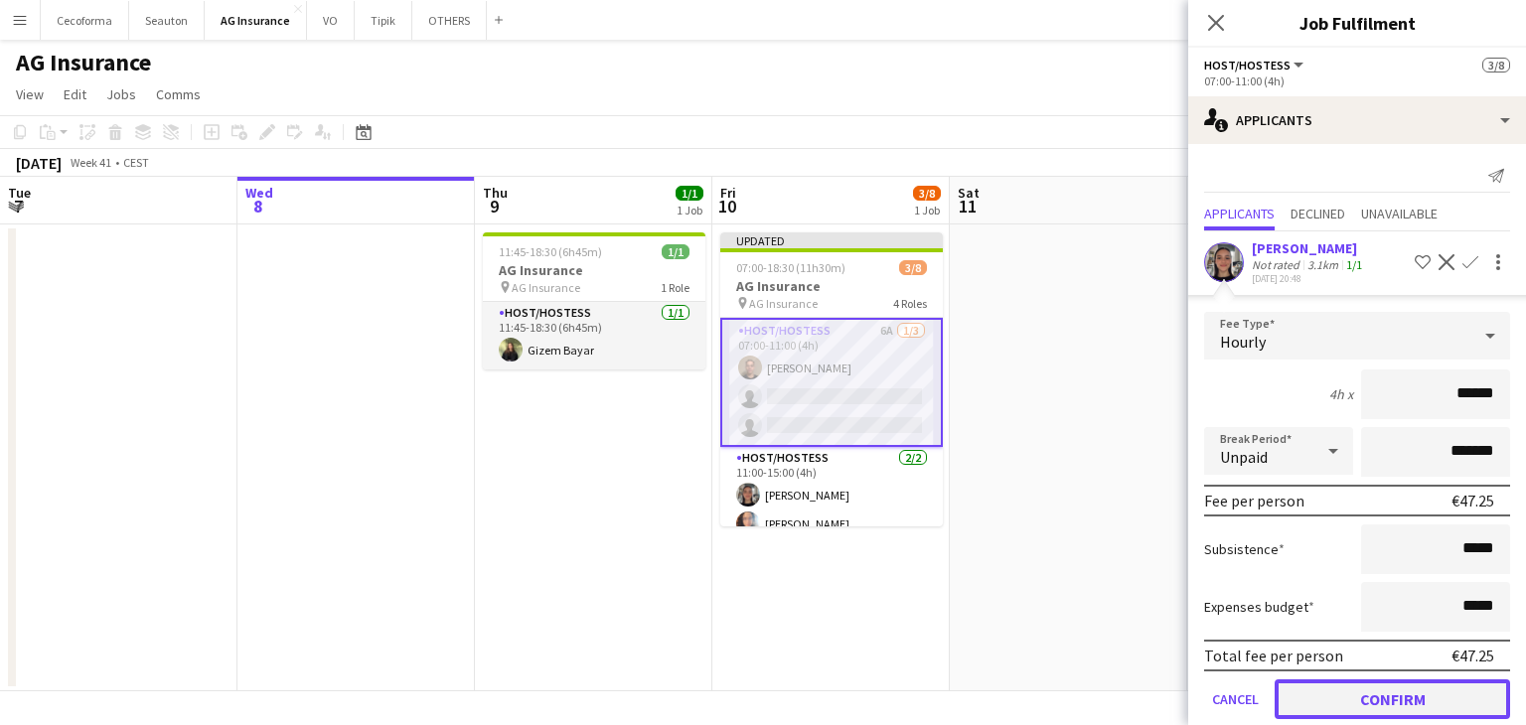
click at [1375, 685] on button "Confirm" at bounding box center [1392, 700] width 235 height 40
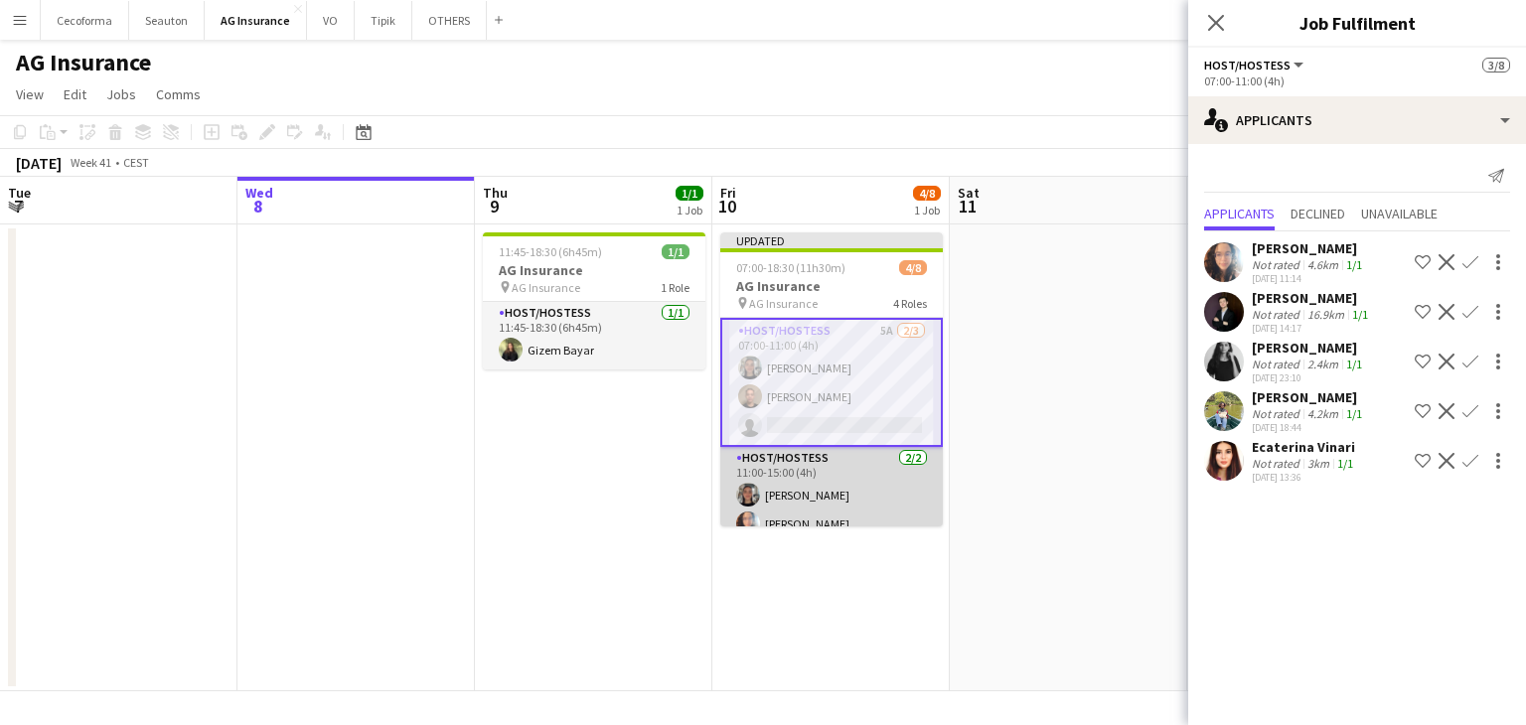
click at [852, 489] on app-card-role "Host/Hostess [DATE] 11:00-15:00 (4h) [PERSON_NAME] [PERSON_NAME] Louissi" at bounding box center [831, 495] width 223 height 96
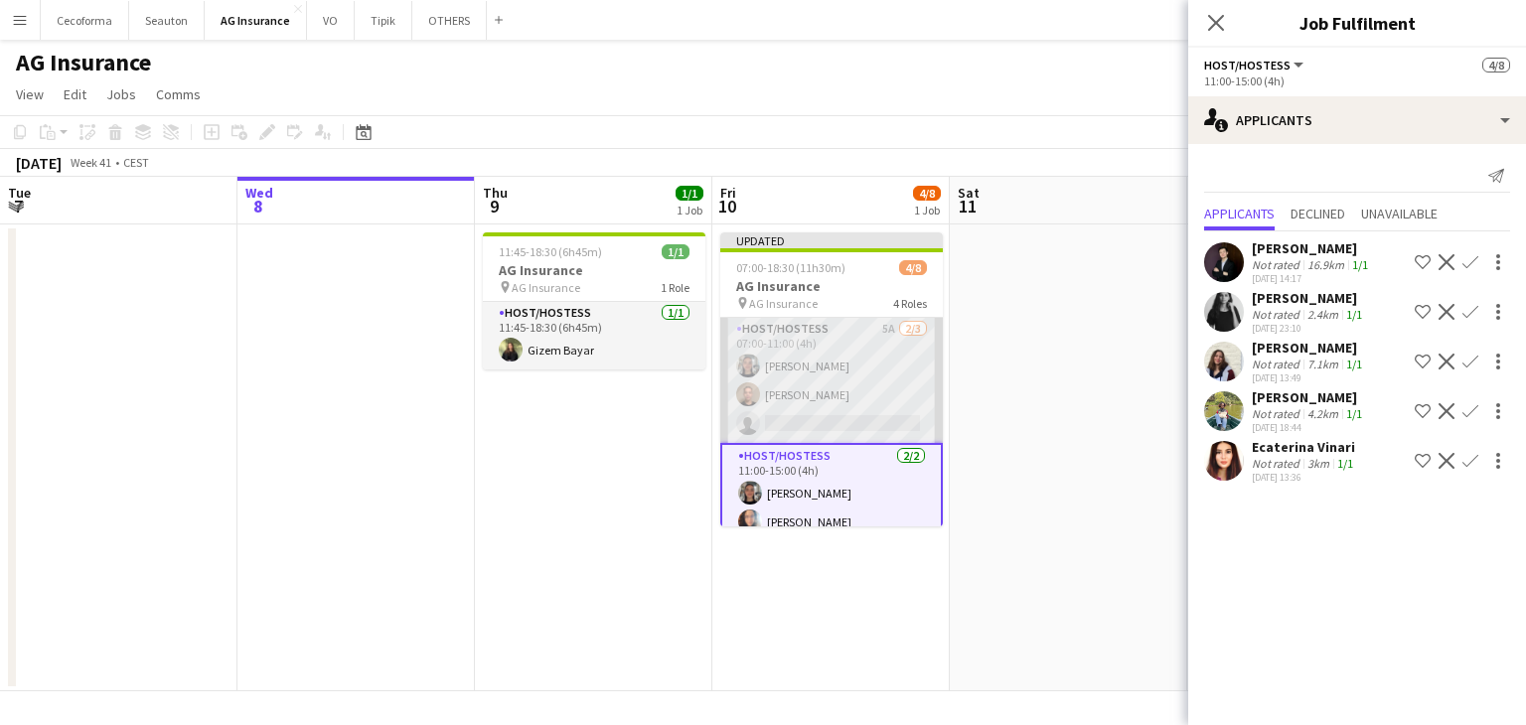
scroll to position [99, 0]
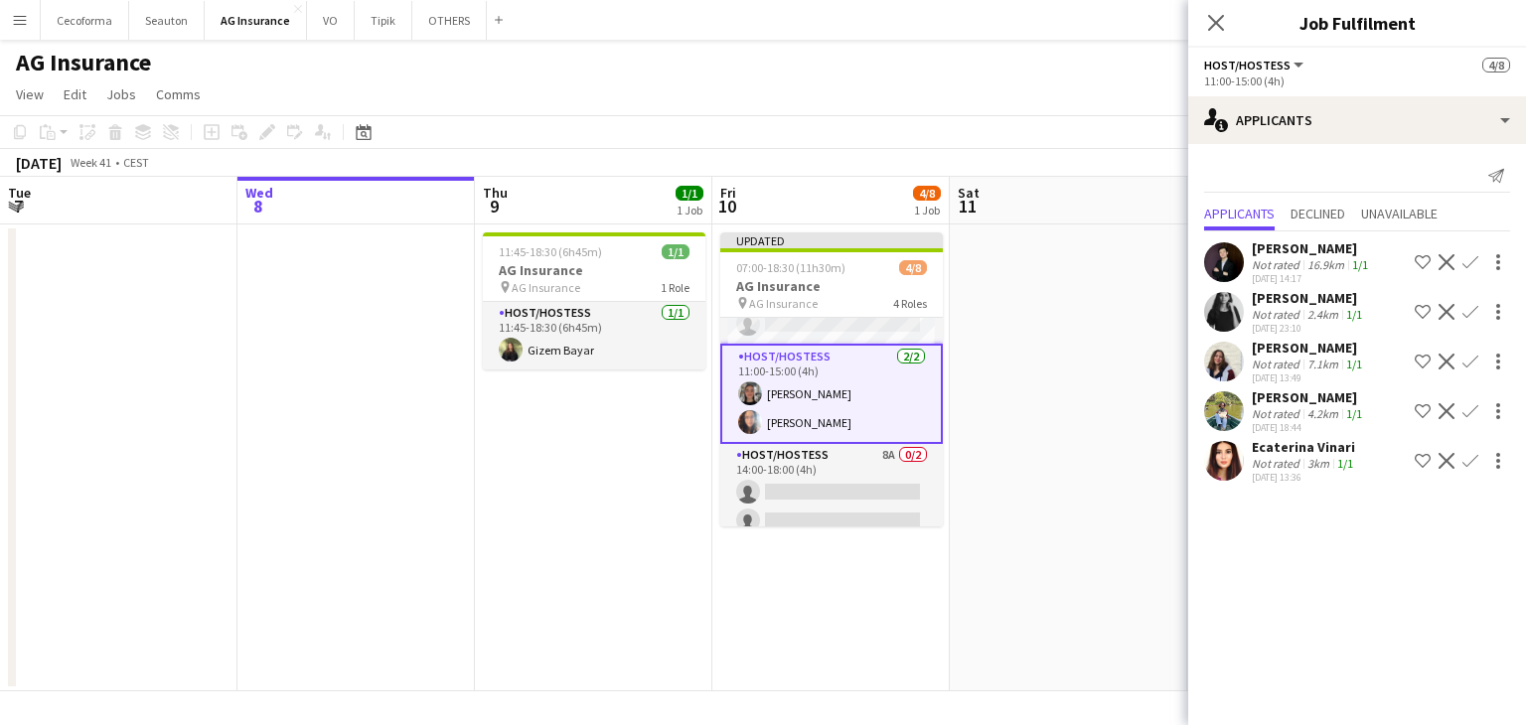
click at [850, 420] on app-card-role "Host/Hostess [DATE] 11:00-15:00 (4h) [PERSON_NAME] [PERSON_NAME] Louissi" at bounding box center [831, 394] width 223 height 100
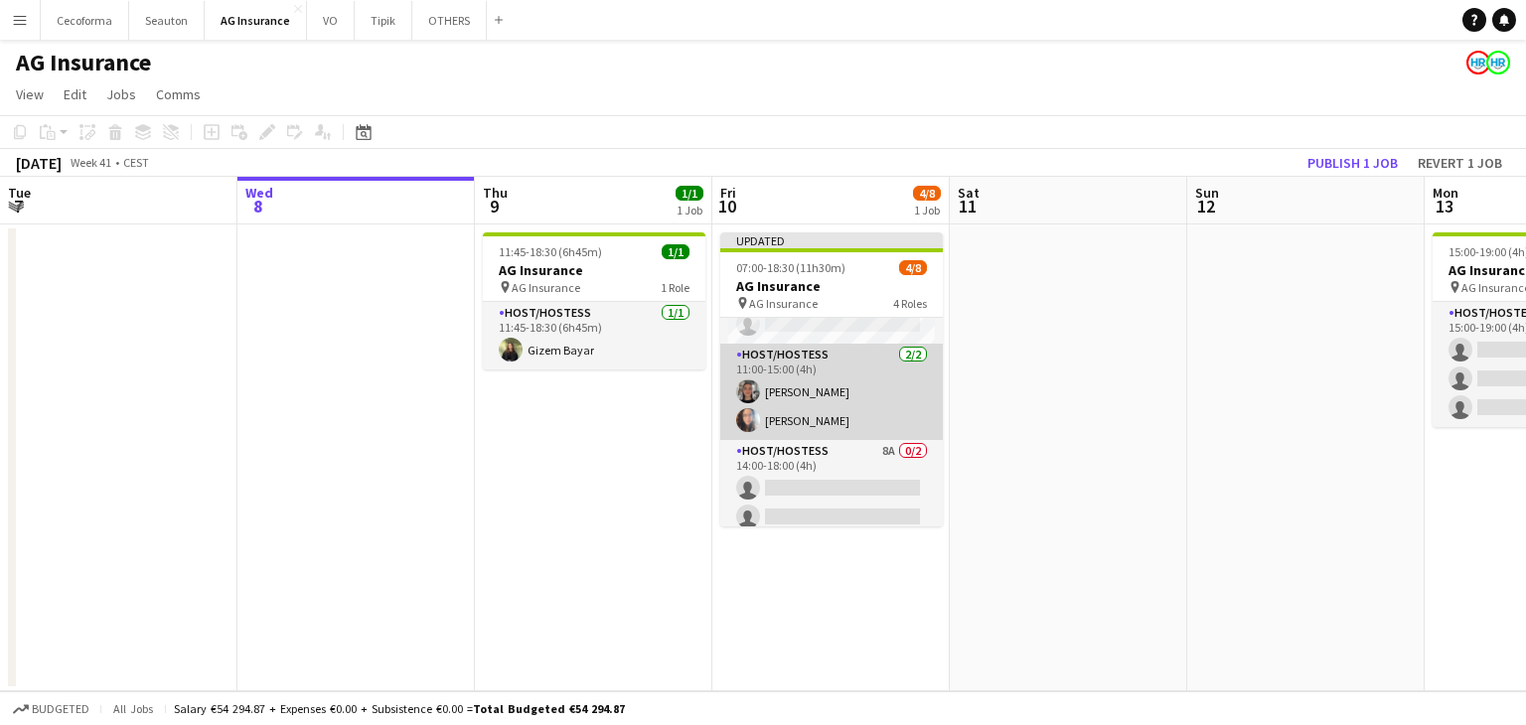
click at [810, 404] on app-card-role "Host/Hostess [DATE] 11:00-15:00 (4h) [PERSON_NAME] [PERSON_NAME] Louissi" at bounding box center [831, 392] width 223 height 96
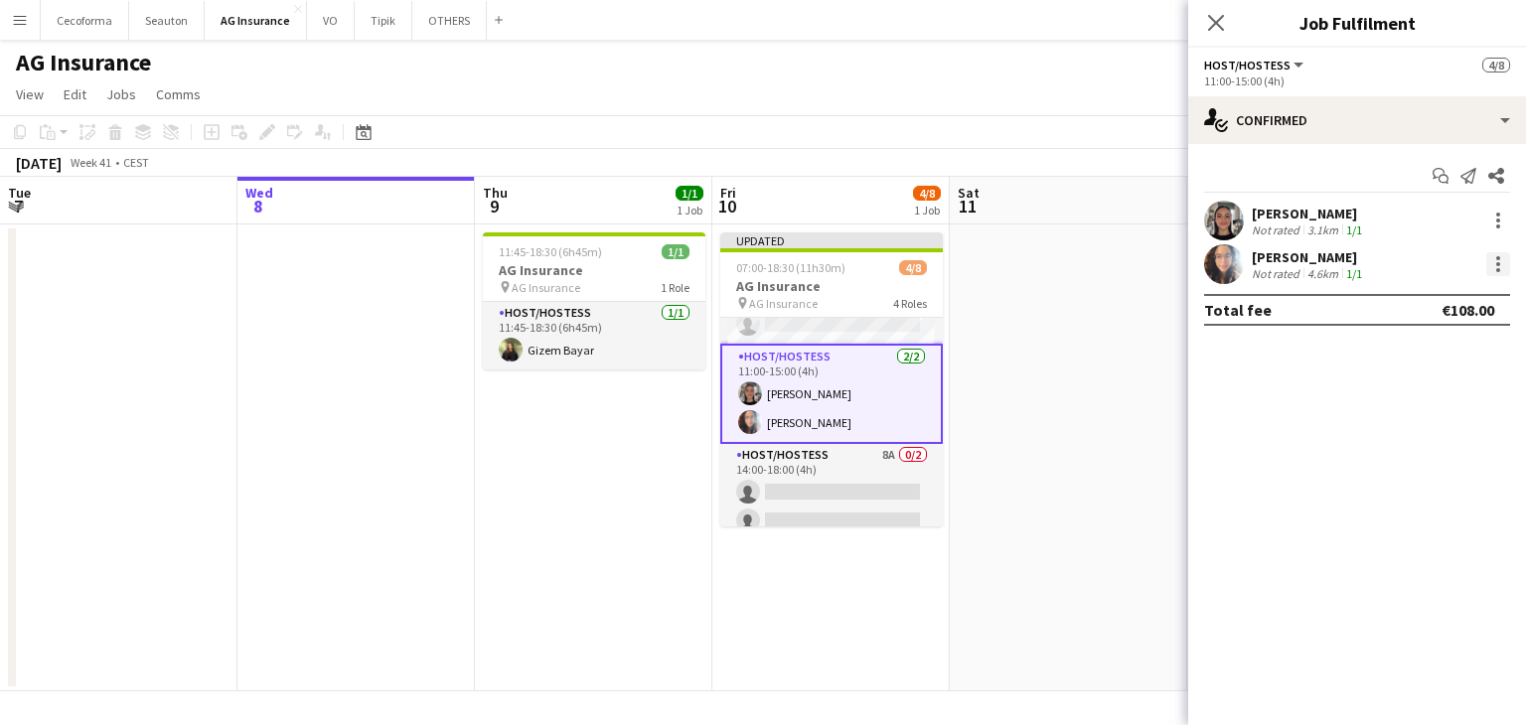
click at [1505, 257] on div at bounding box center [1498, 264] width 24 height 24
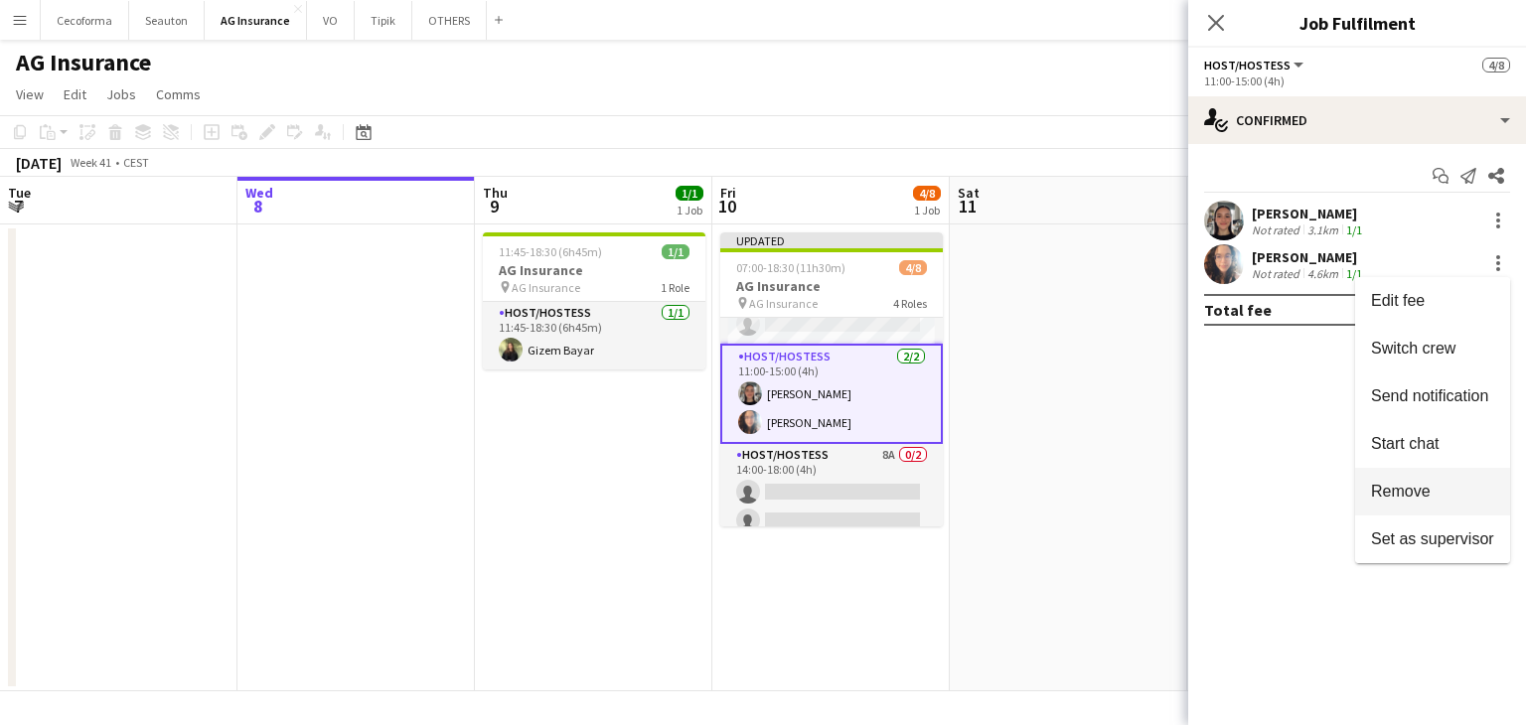
click at [1407, 474] on button "Remove" at bounding box center [1432, 492] width 155 height 48
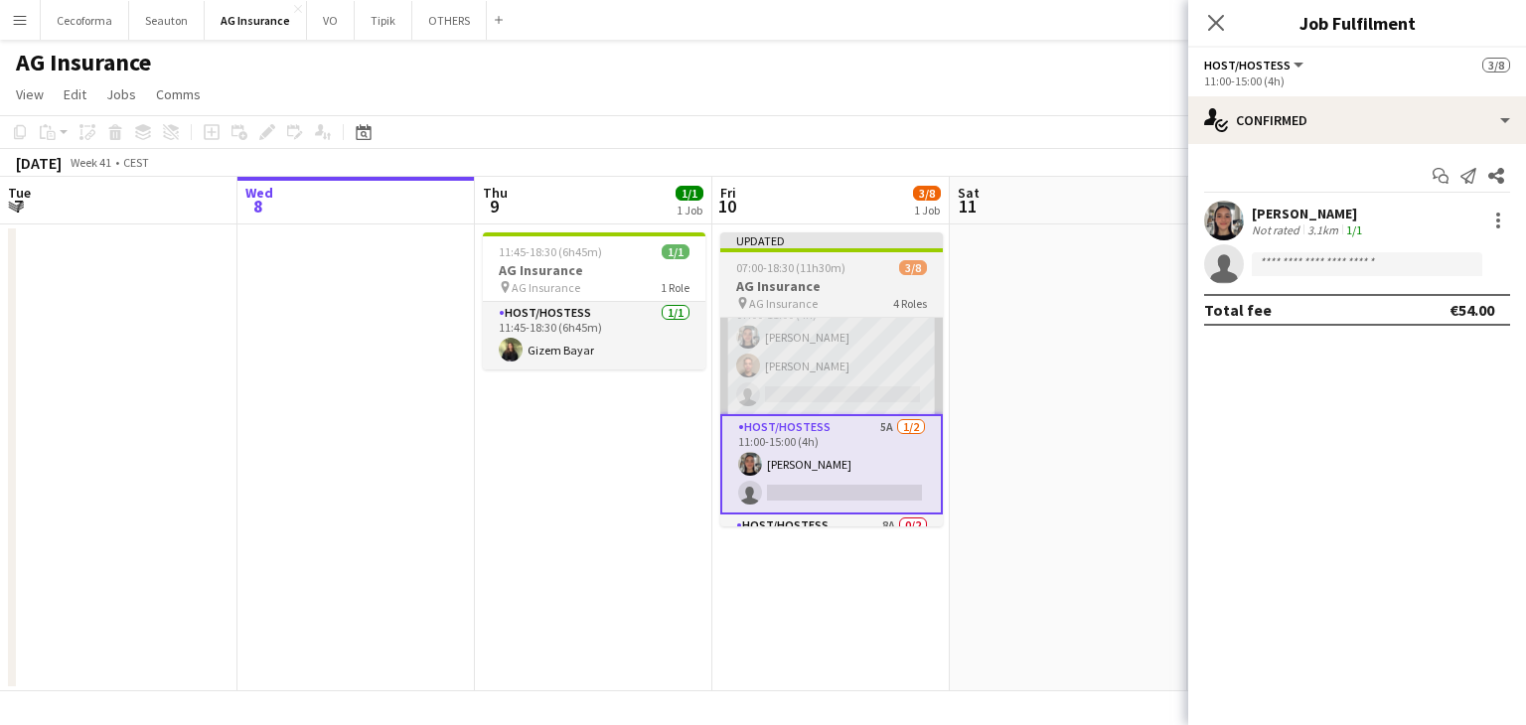
scroll to position [0, 0]
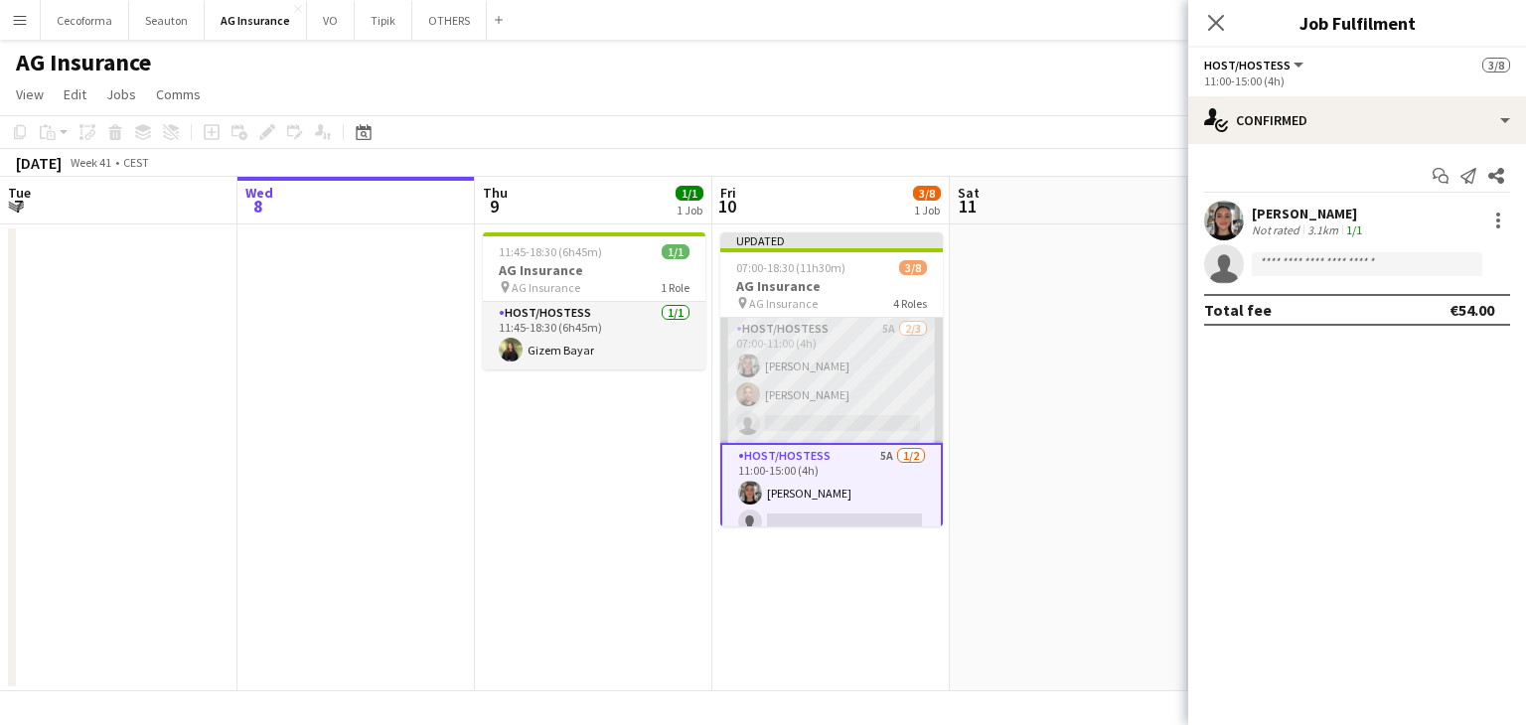
click at [813, 406] on app-card-role "Host/Hostess 5A [DATE] 07:00-11:00 (4h) [PERSON_NAME] single-neutral-actions" at bounding box center [831, 380] width 223 height 125
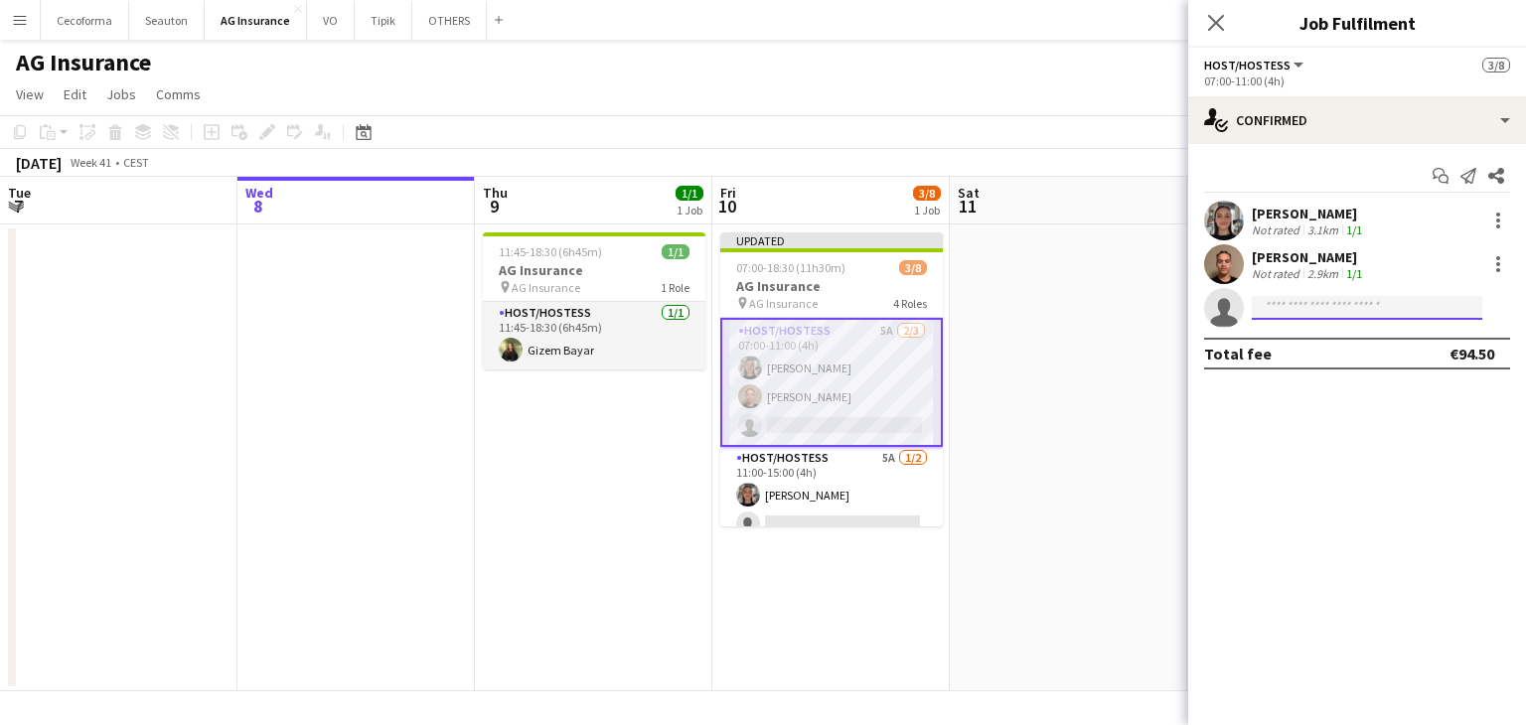
click at [1343, 303] on input at bounding box center [1367, 308] width 230 height 24
type input "****"
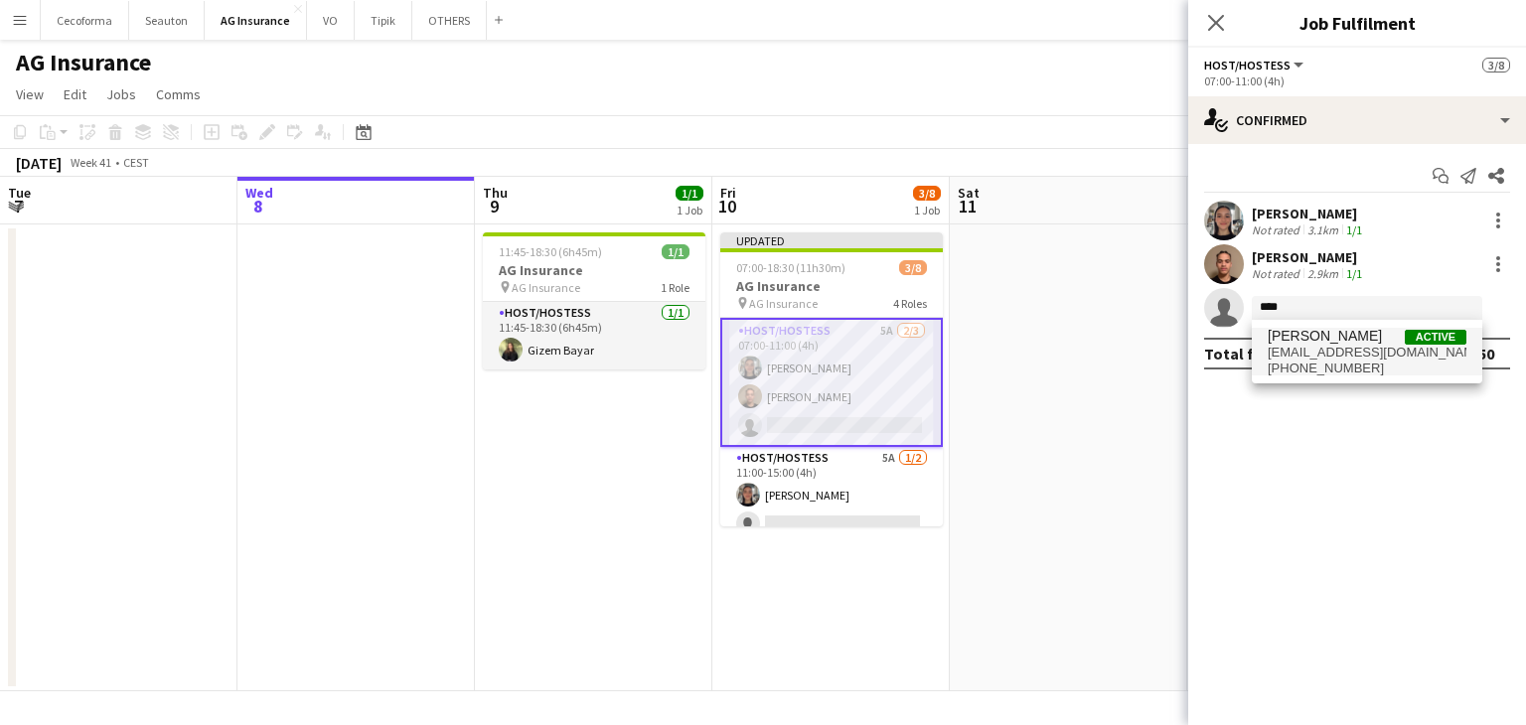
click at [1320, 348] on span "[EMAIL_ADDRESS][DOMAIN_NAME]" at bounding box center [1367, 353] width 199 height 16
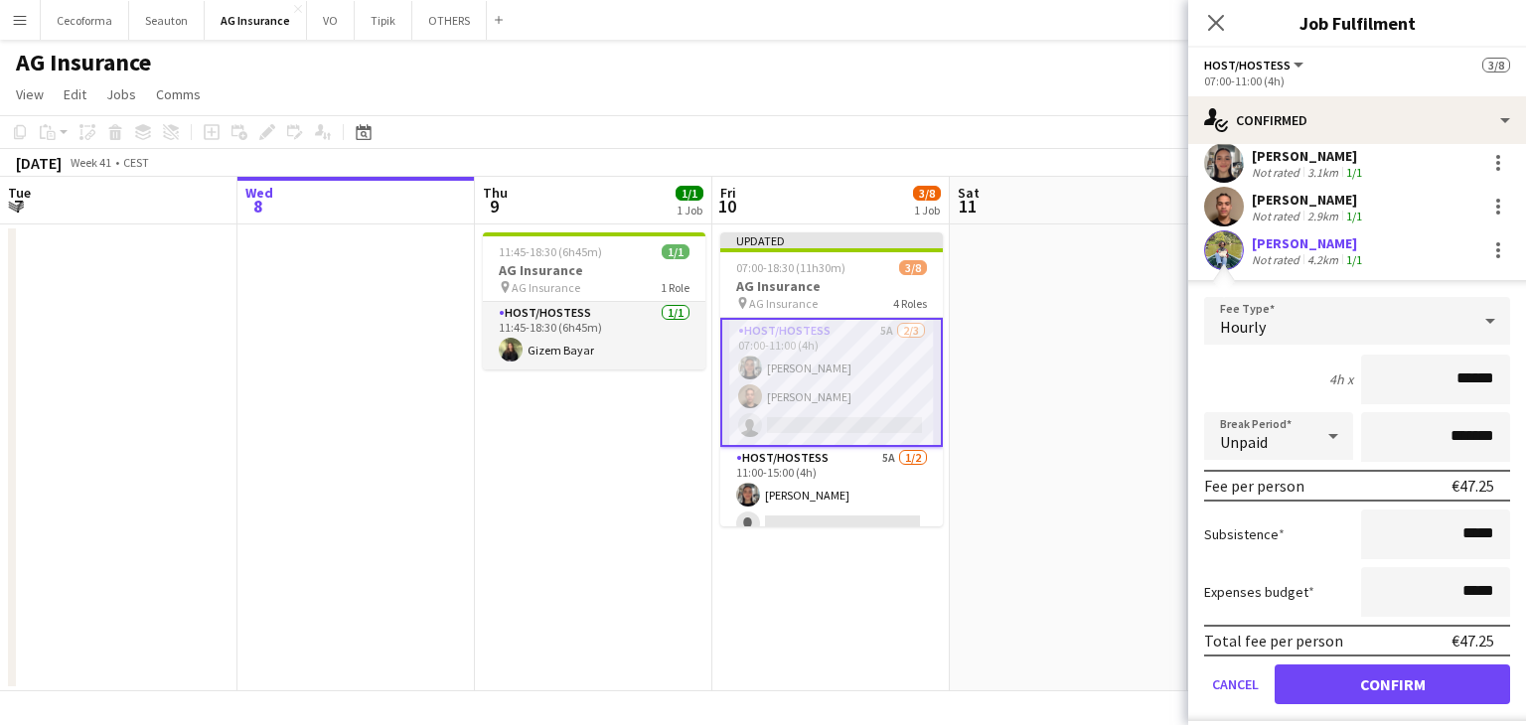
scroll to position [108, 0]
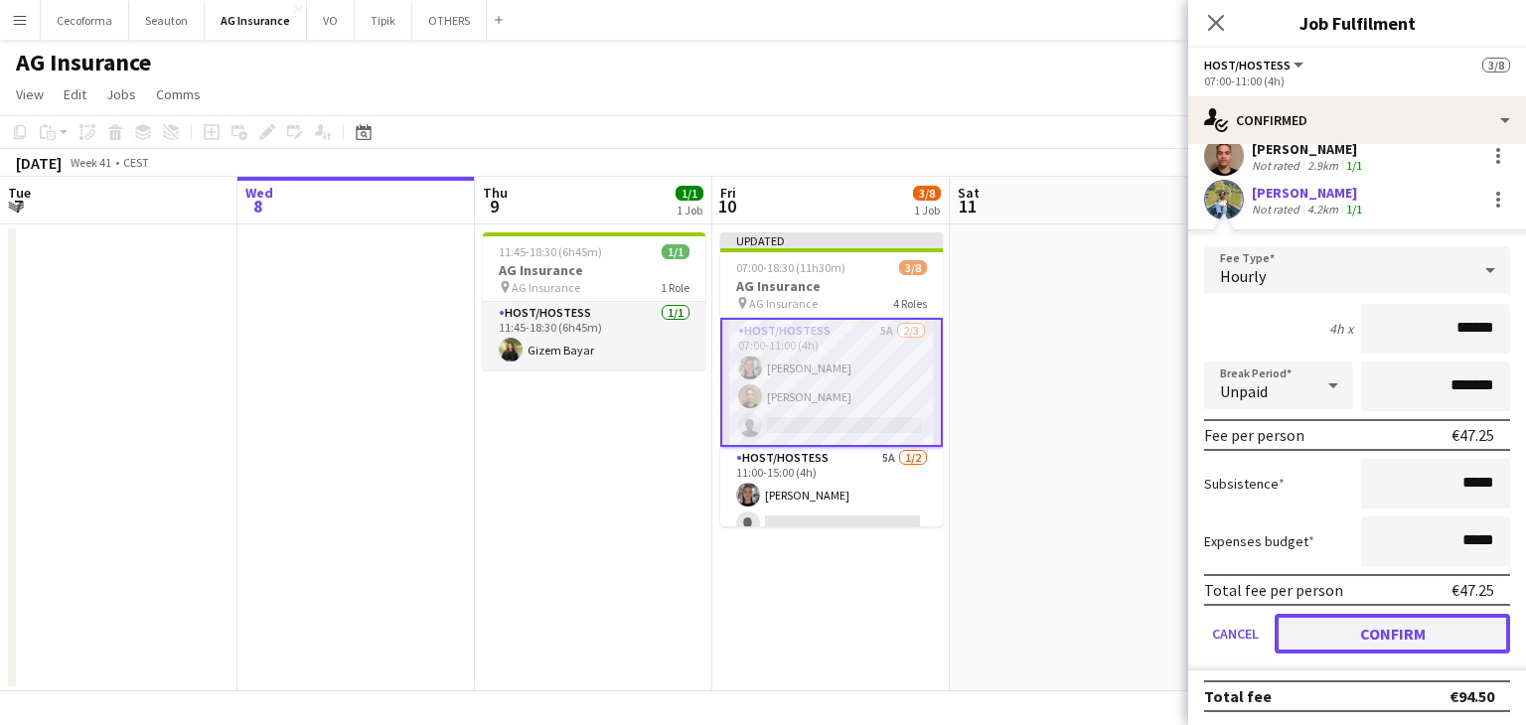
click at [1313, 631] on button "Confirm" at bounding box center [1392, 634] width 235 height 40
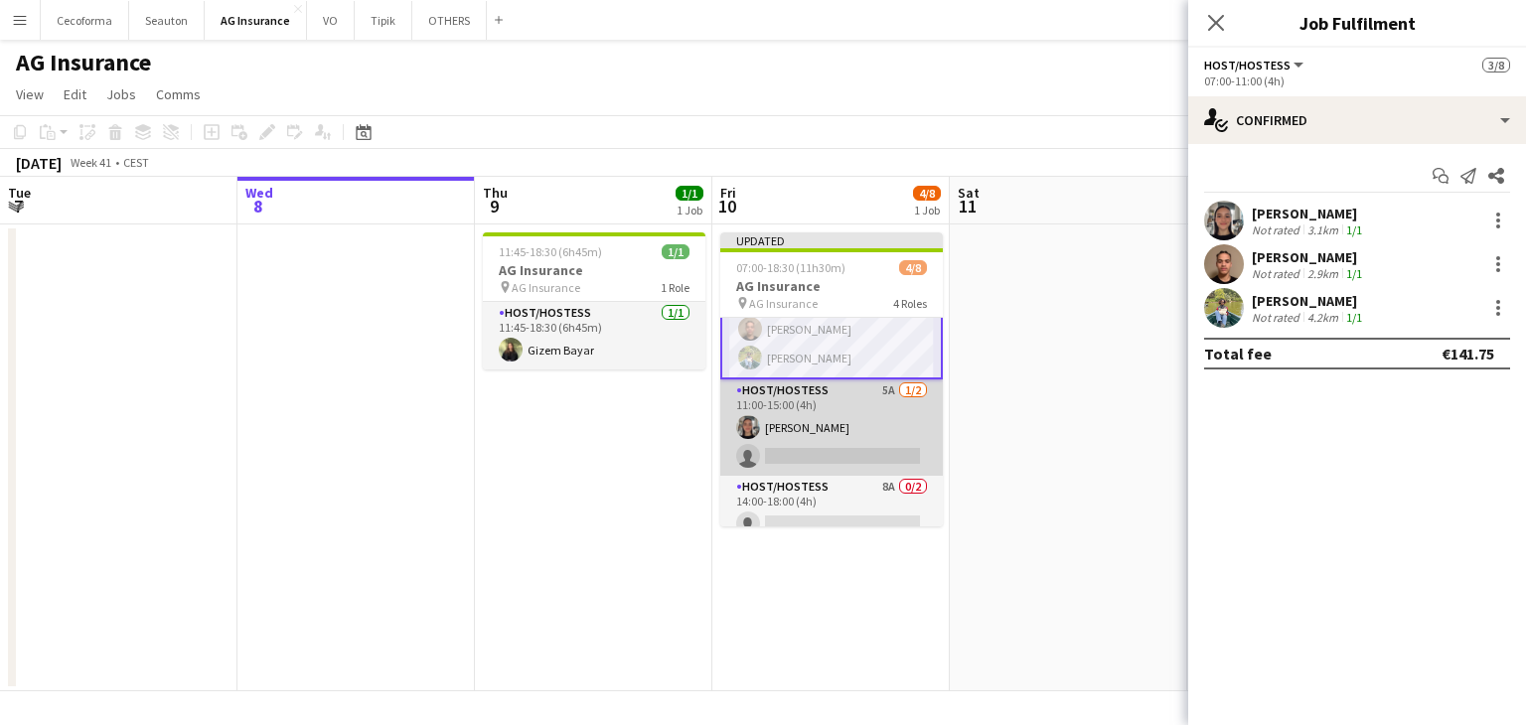
scroll to position [99, 0]
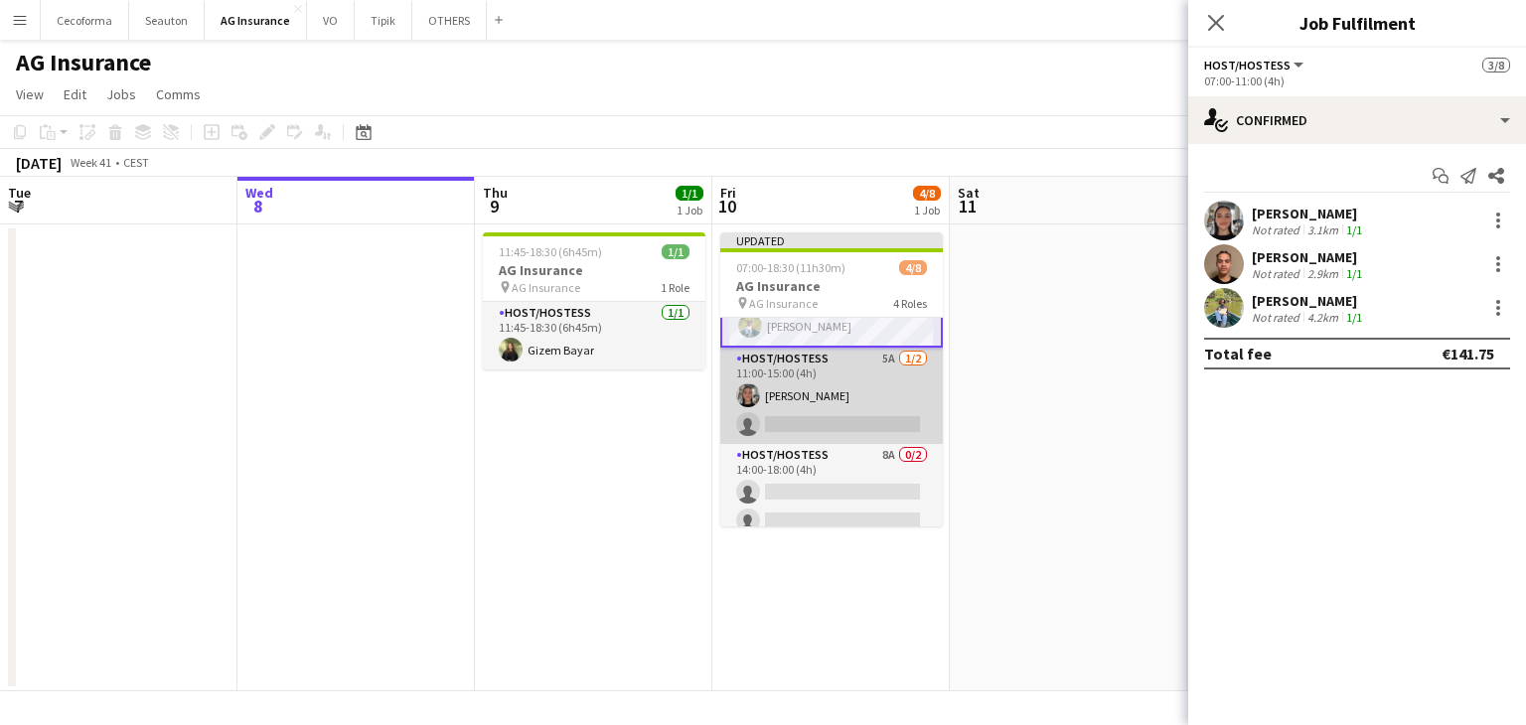
click at [838, 411] on app-card-role "Host/Hostess 5A [DATE] 11:00-15:00 (4h) [PERSON_NAME] single-neutral-actions" at bounding box center [831, 396] width 223 height 96
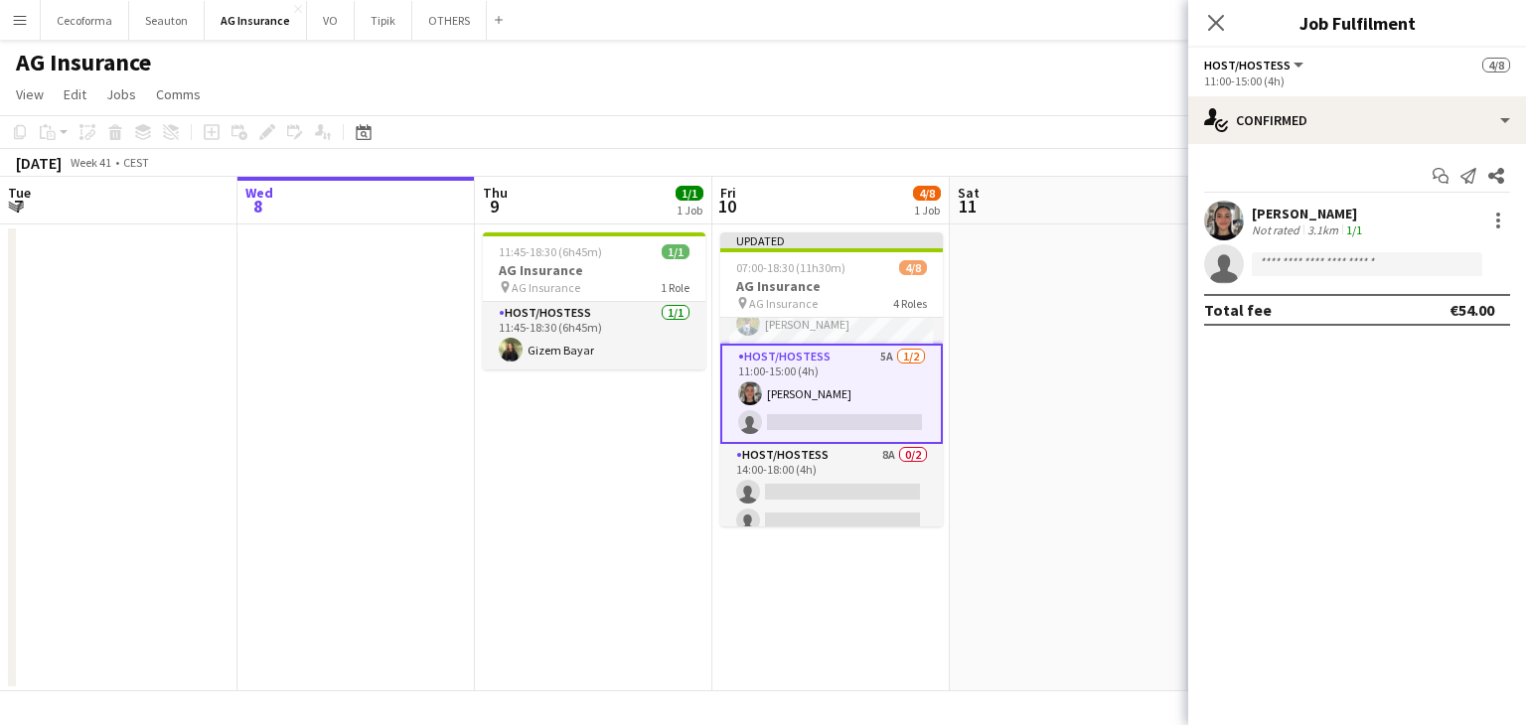
scroll to position [97, 0]
click at [1371, 252] on input at bounding box center [1367, 264] width 230 height 24
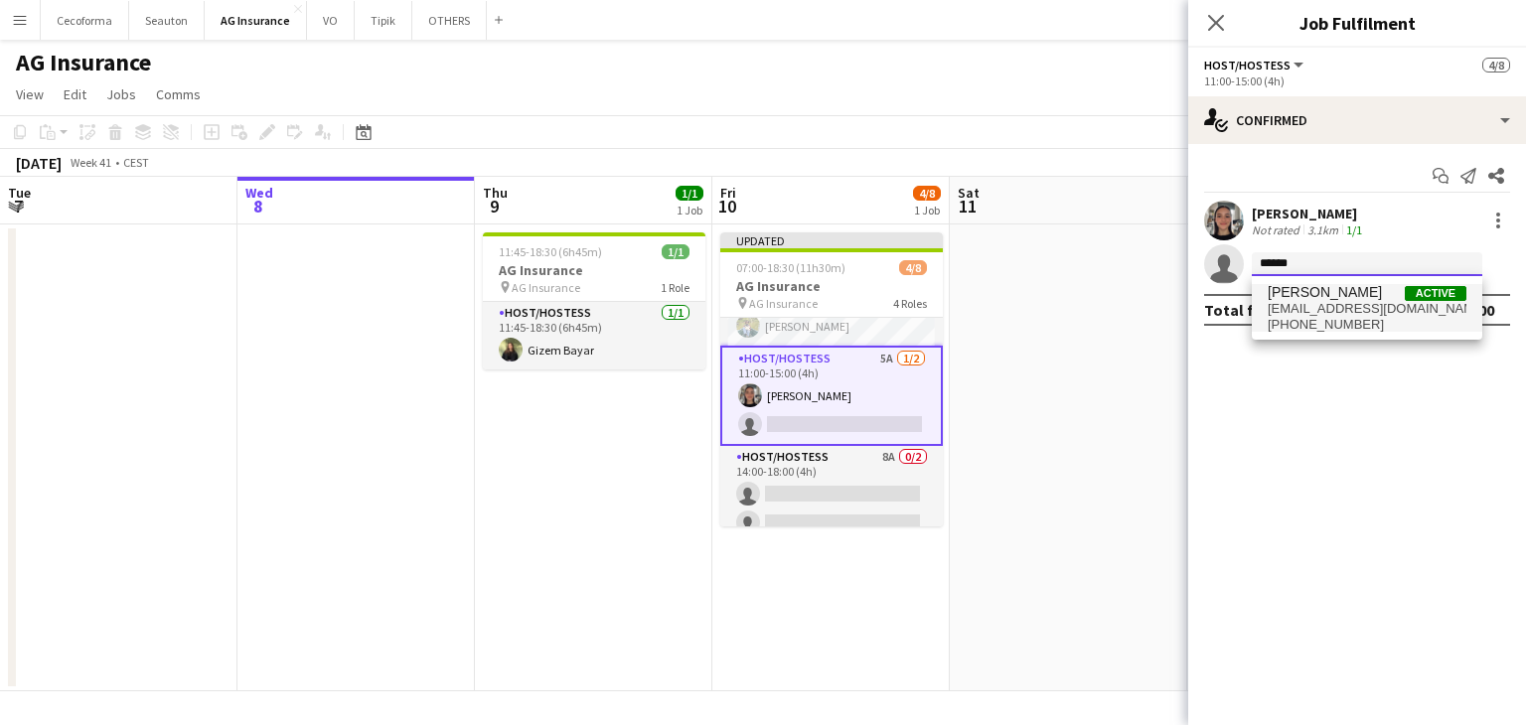
type input "******"
click at [1305, 303] on span "[EMAIL_ADDRESS][DOMAIN_NAME]" at bounding box center [1367, 309] width 199 height 16
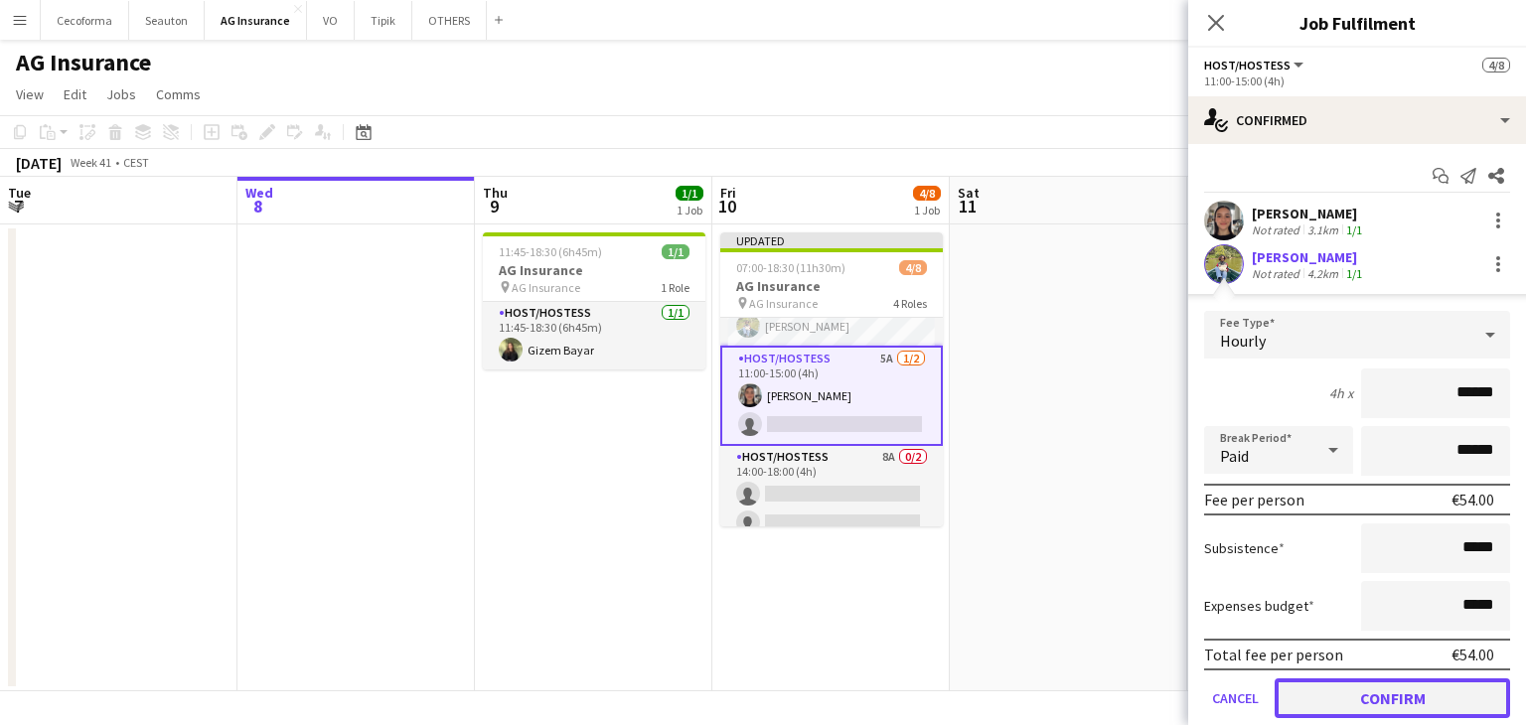
click at [1354, 696] on button "Confirm" at bounding box center [1392, 699] width 235 height 40
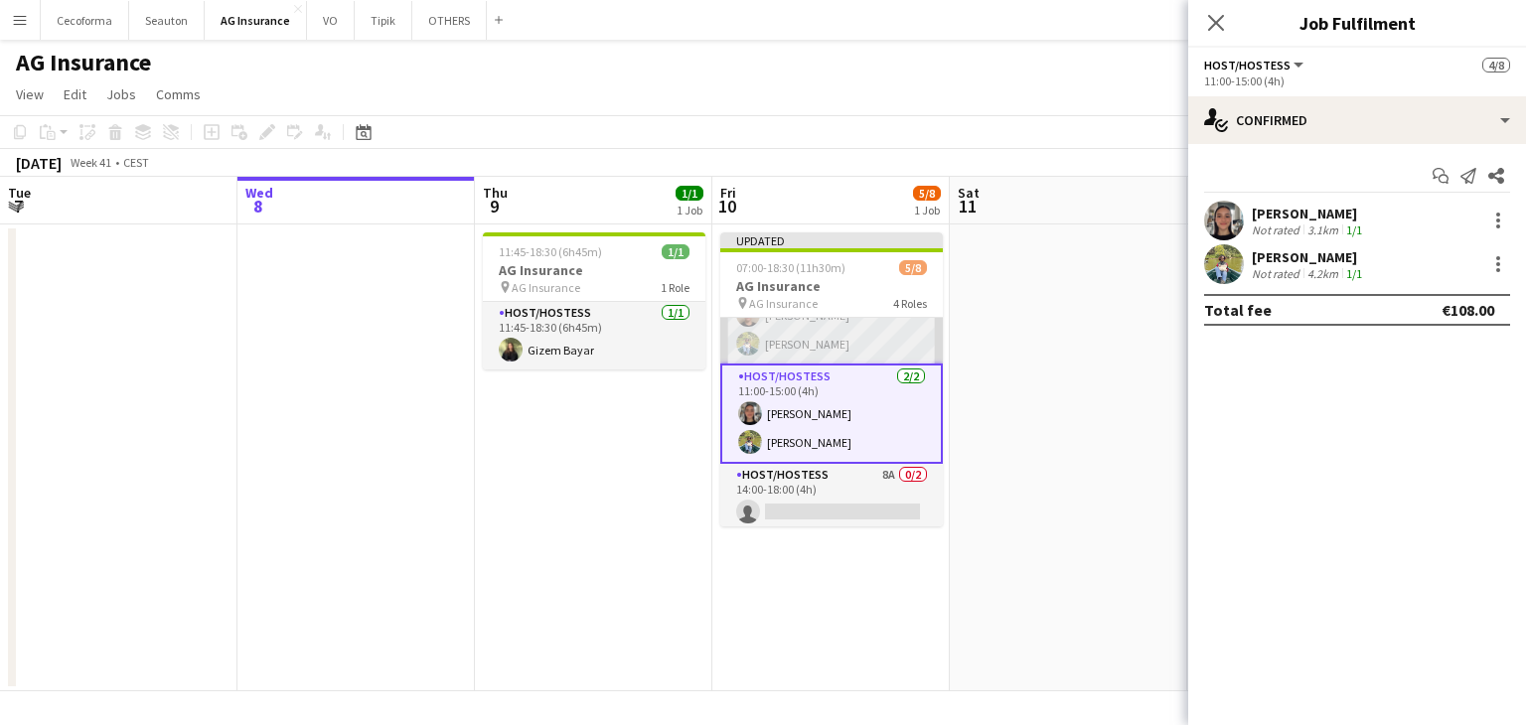
scroll to position [179, 0]
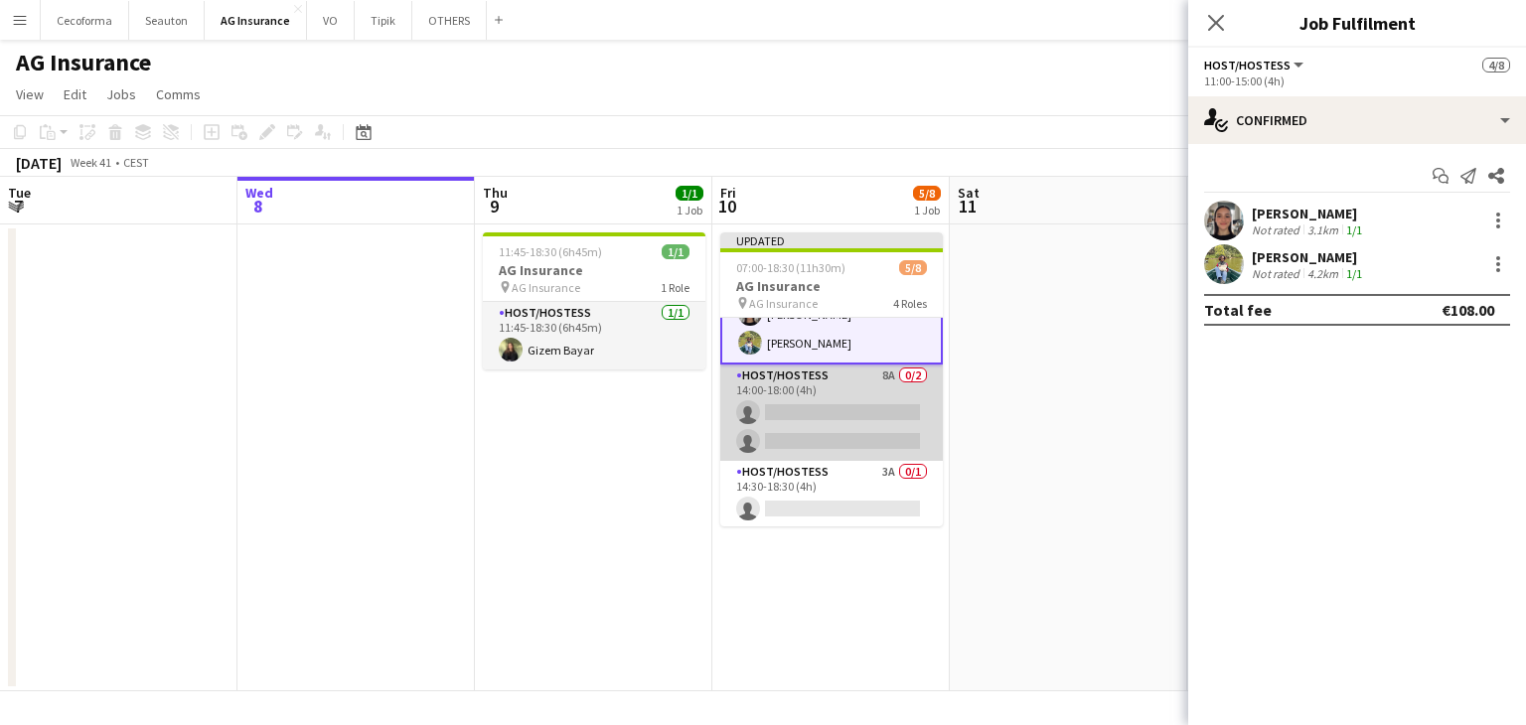
click at [852, 396] on app-card-role "Host/Hostess 8A 0/2 14:00-18:00 (4h) single-neutral-actions single-neutral-acti…" at bounding box center [831, 413] width 223 height 96
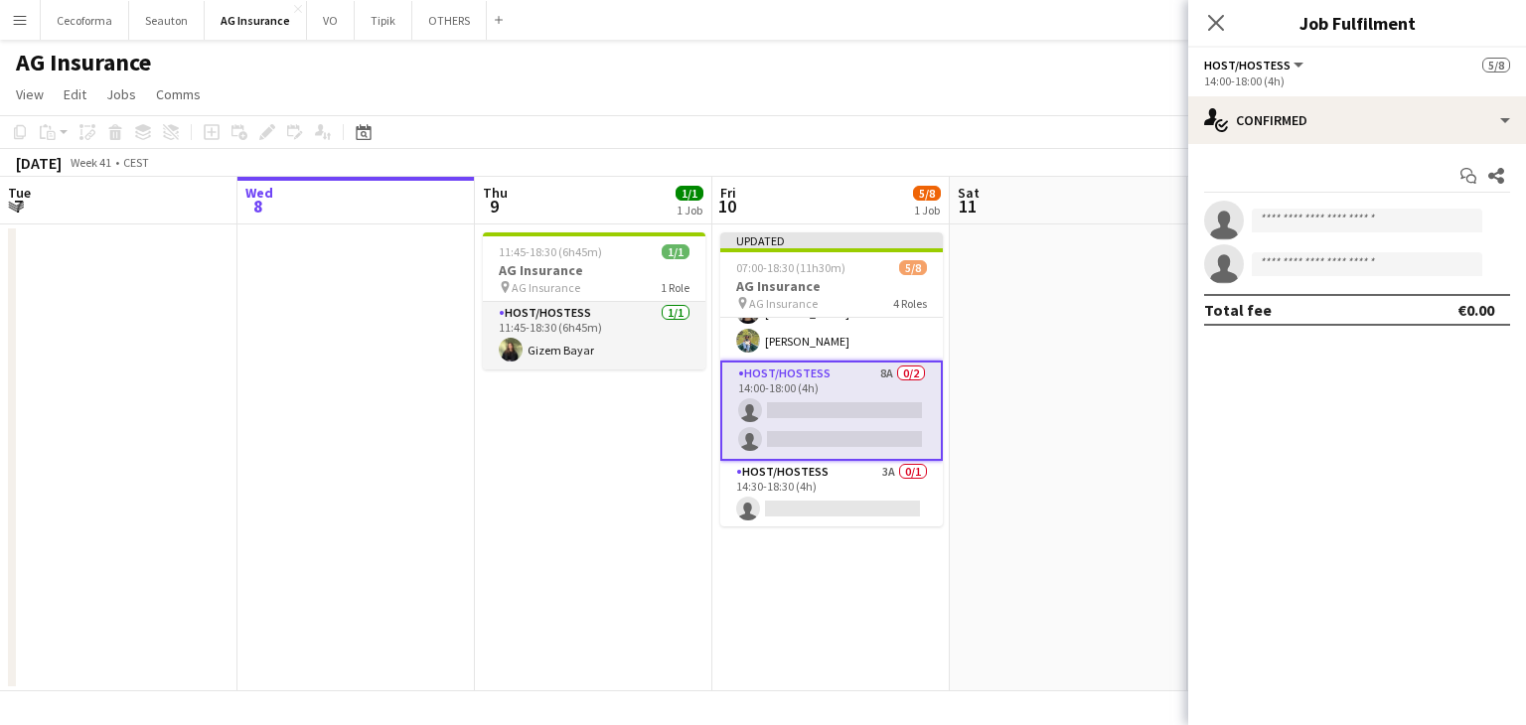
scroll to position [178, 0]
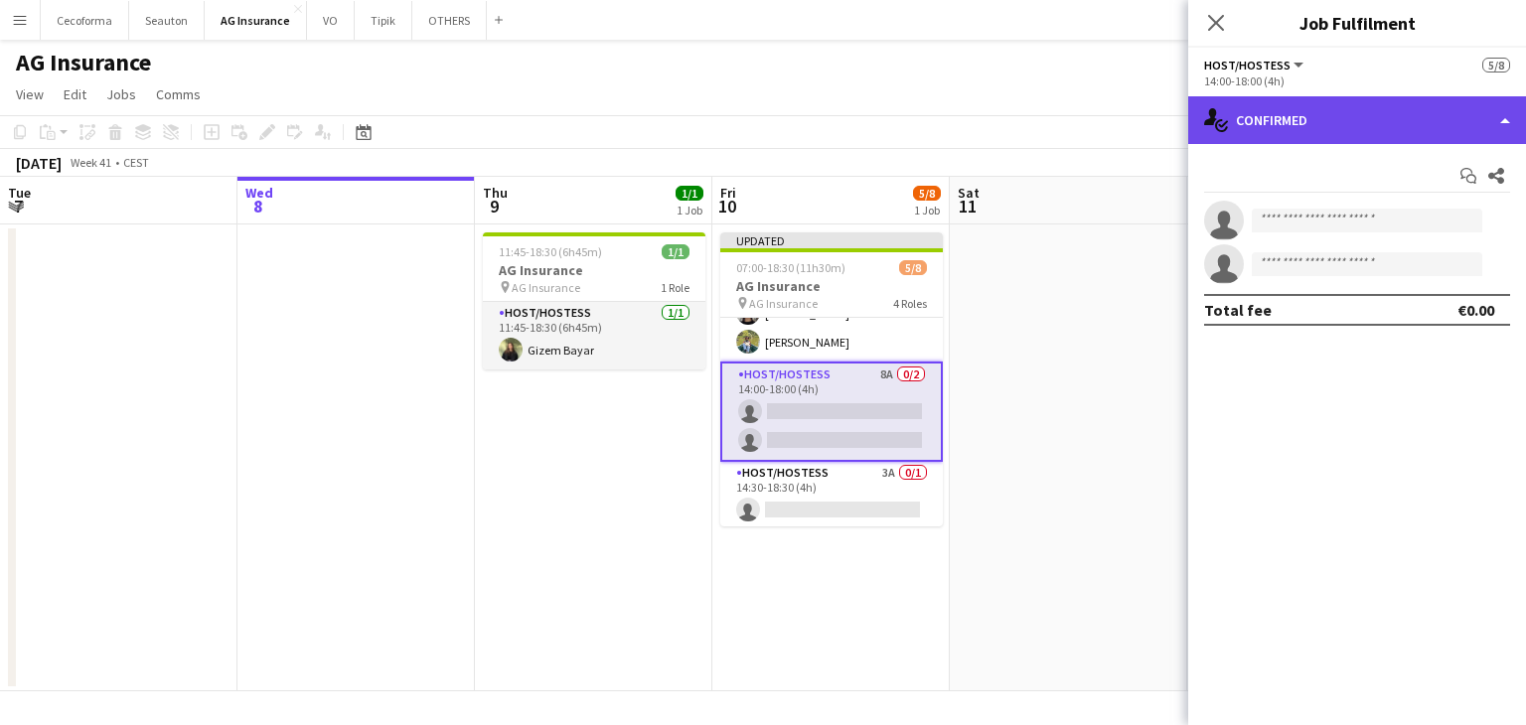
click at [1248, 109] on div "single-neutral-actions-check-2 Confirmed" at bounding box center [1357, 120] width 338 height 48
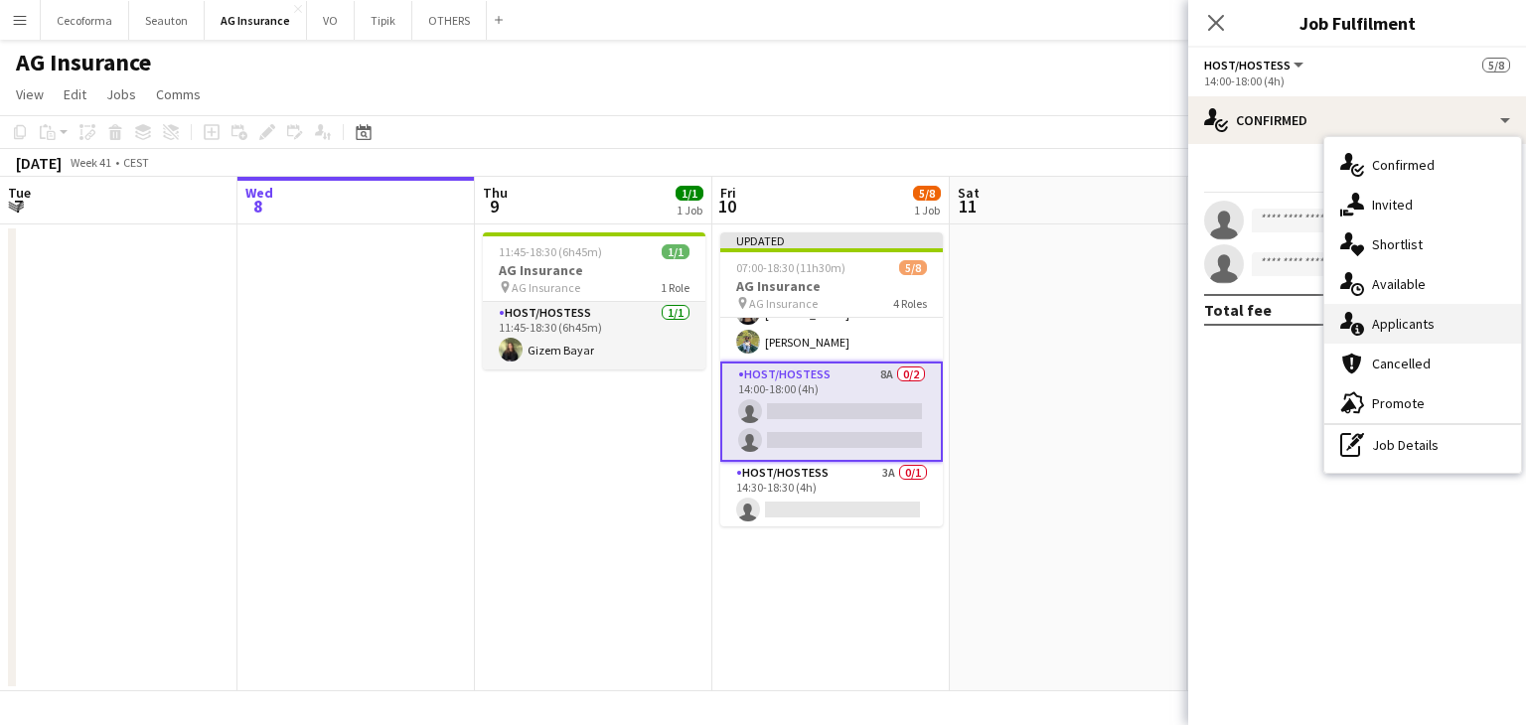
click at [1387, 333] on div "single-neutral-actions-information Applicants" at bounding box center [1422, 324] width 197 height 40
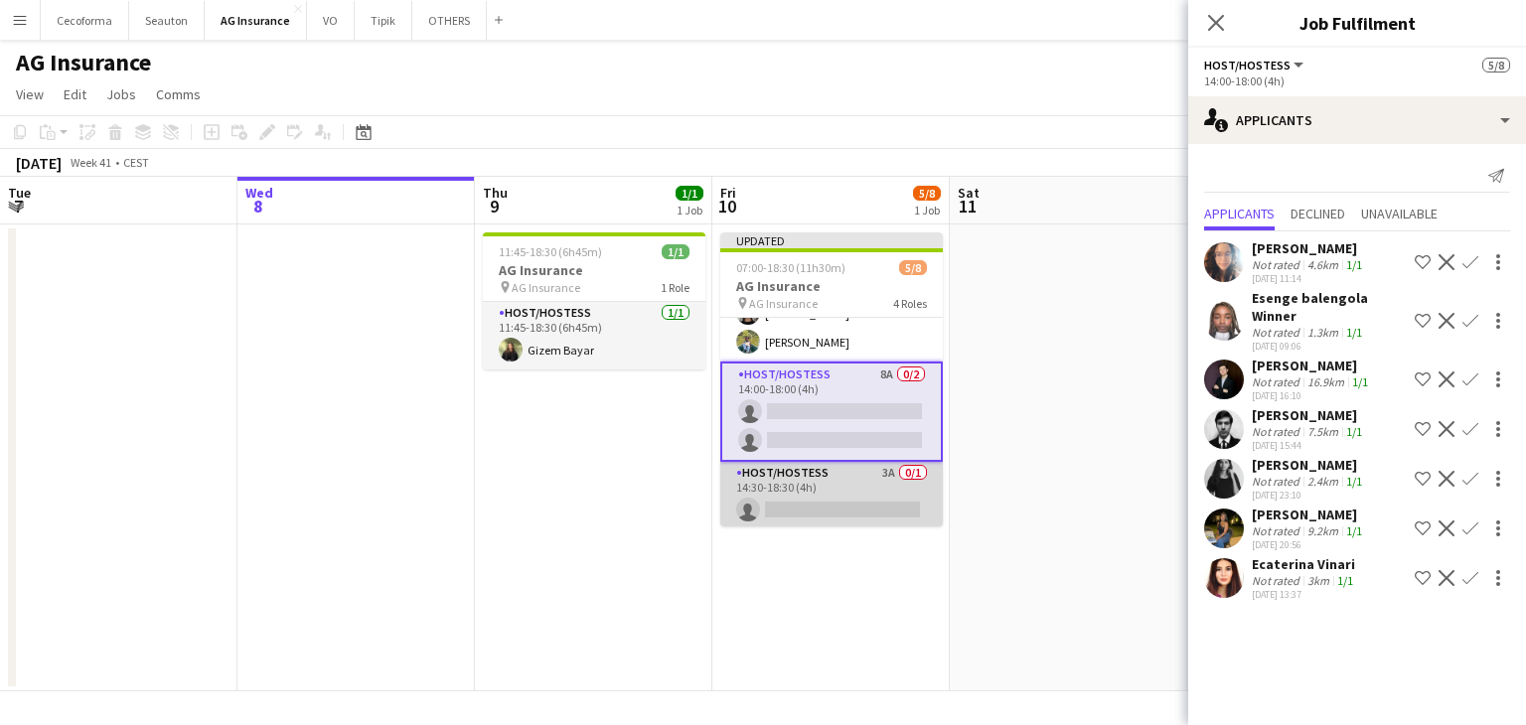
click at [824, 499] on app-card-role "Host/Hostess 3A 0/1 14:30-18:30 (4h) single-neutral-actions" at bounding box center [831, 496] width 223 height 68
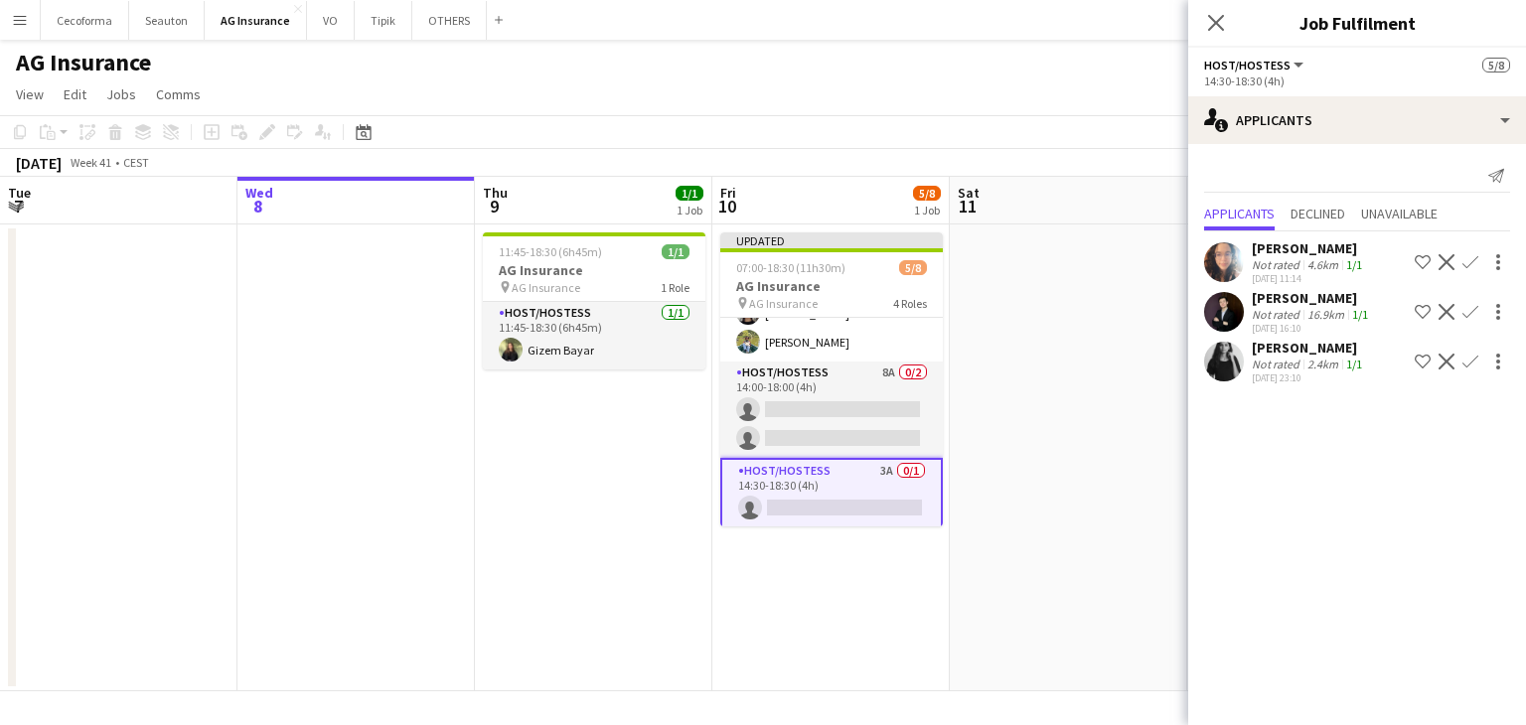
click at [1468, 311] on app-icon "Confirm" at bounding box center [1470, 312] width 16 height 16
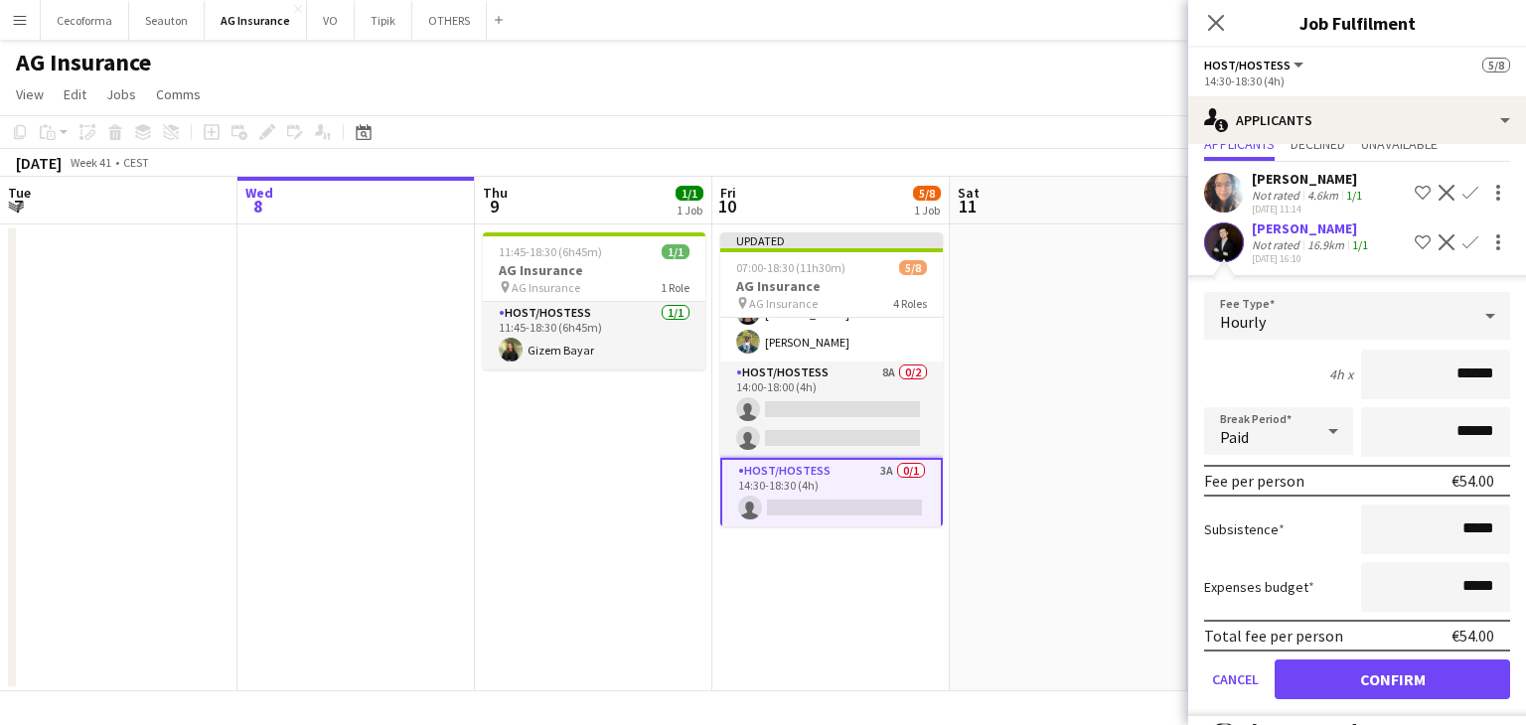
scroll to position [127, 0]
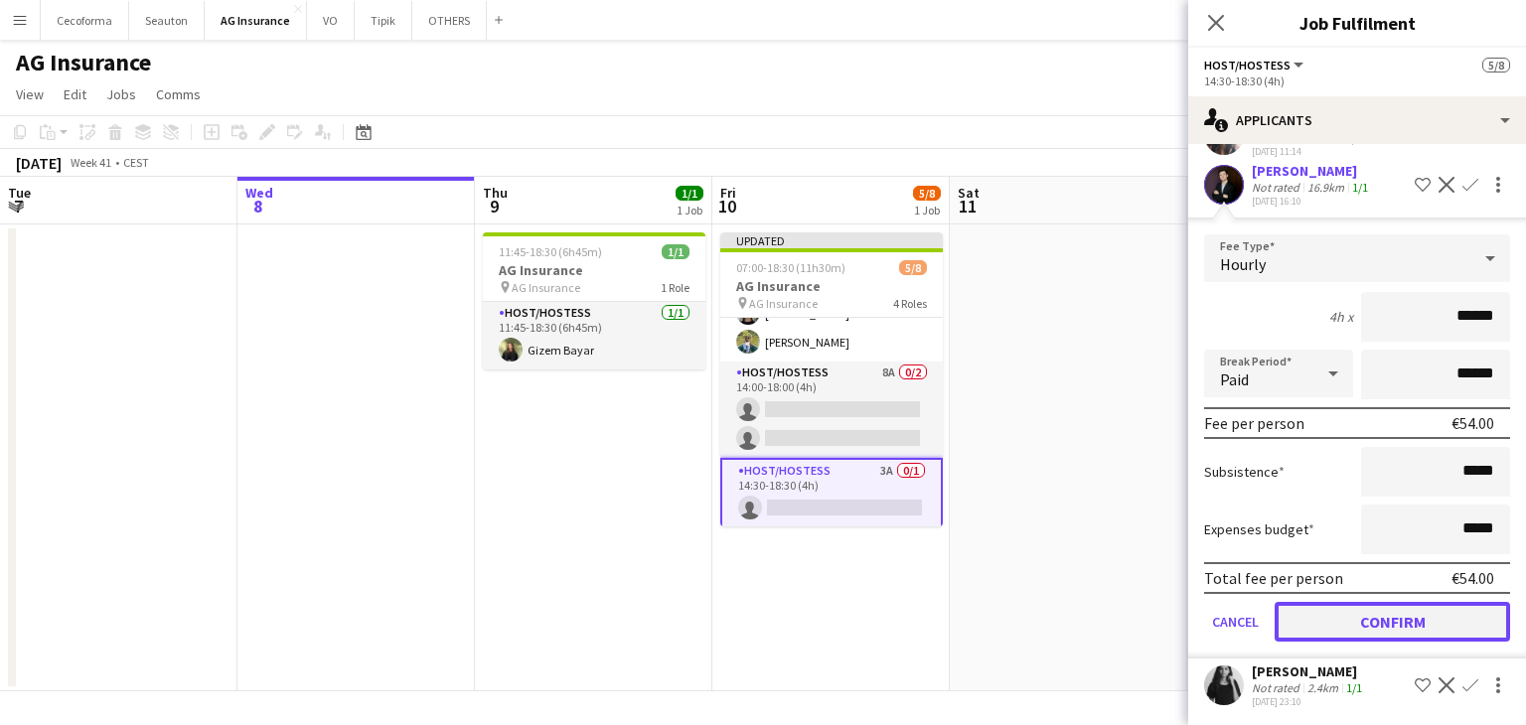
click at [1314, 605] on button "Confirm" at bounding box center [1392, 622] width 235 height 40
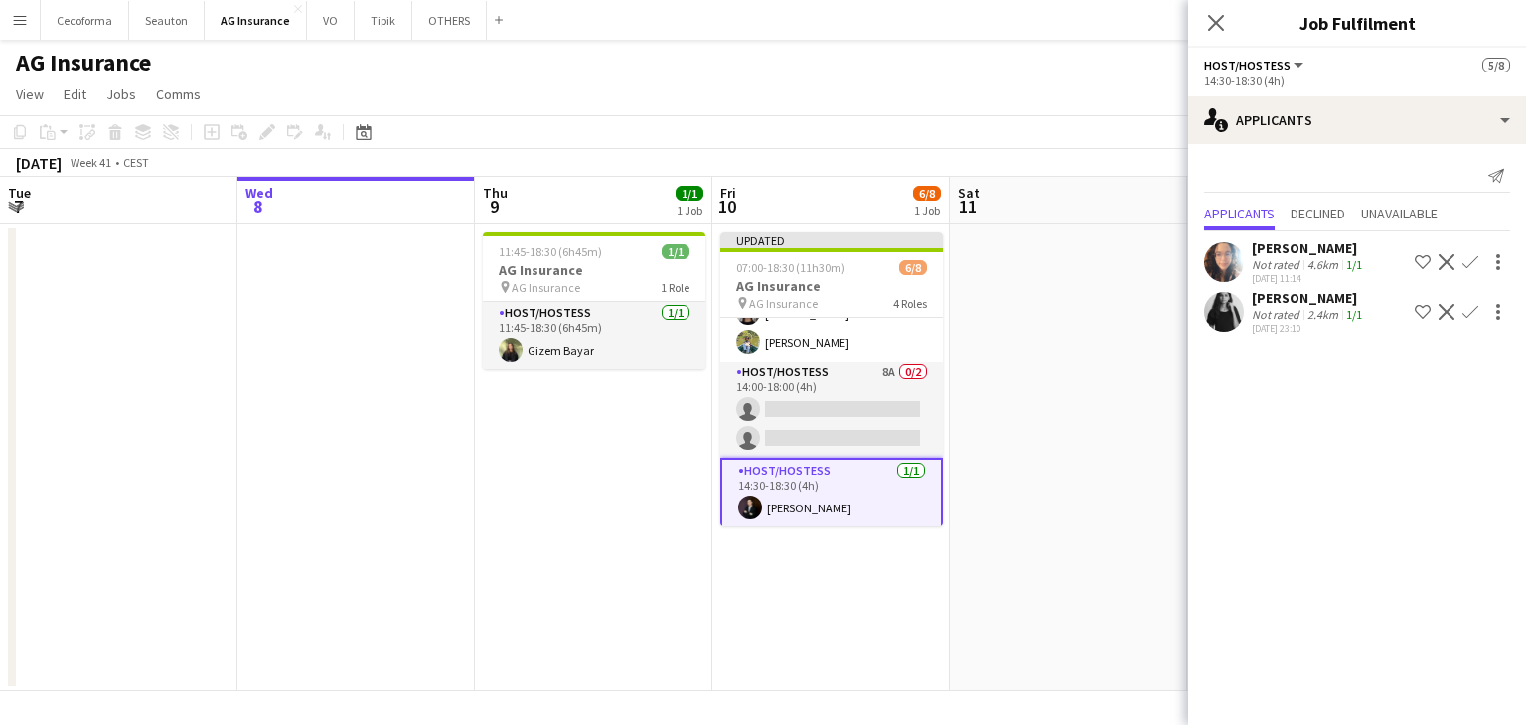
scroll to position [179, 0]
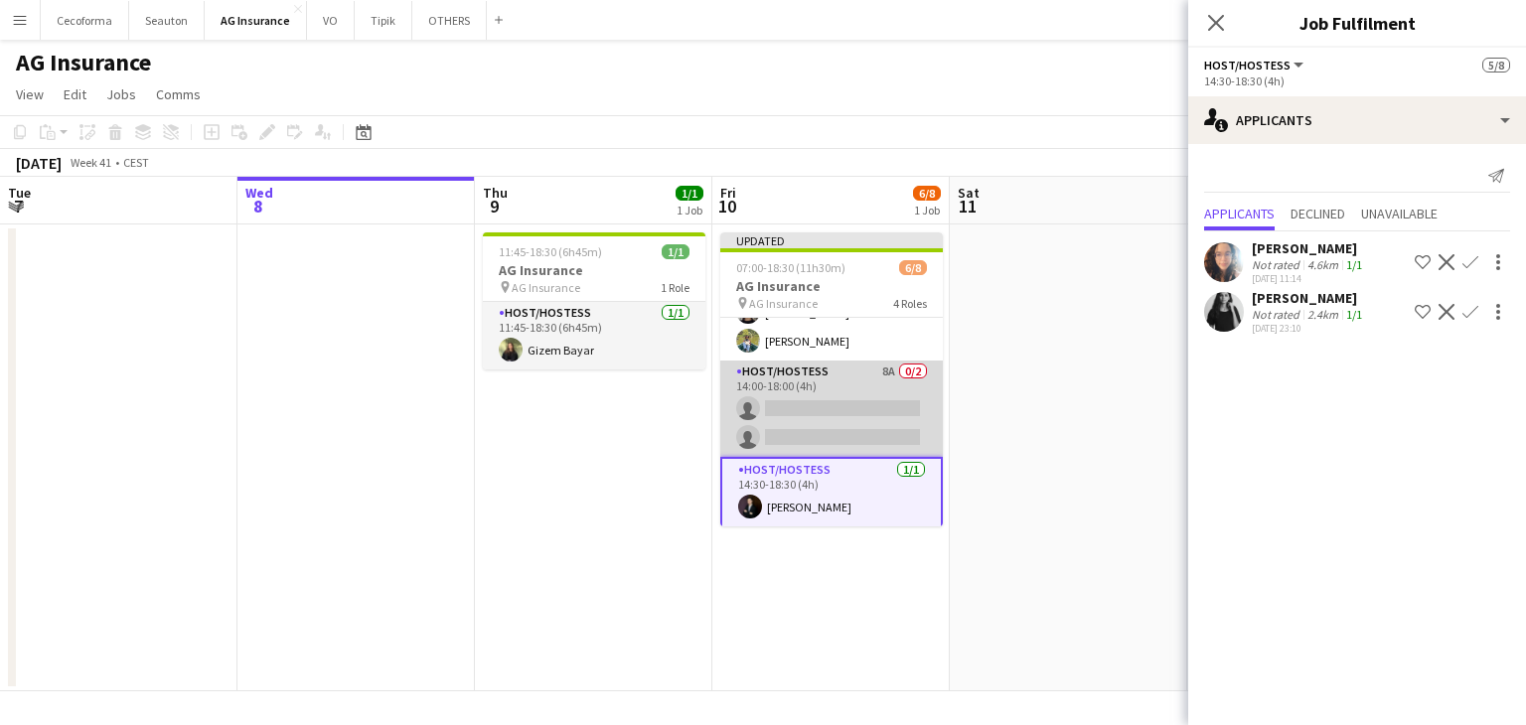
click at [848, 400] on app-card-role "Host/Hostess 8A 0/2 14:00-18:00 (4h) single-neutral-actions single-neutral-acti…" at bounding box center [831, 409] width 223 height 96
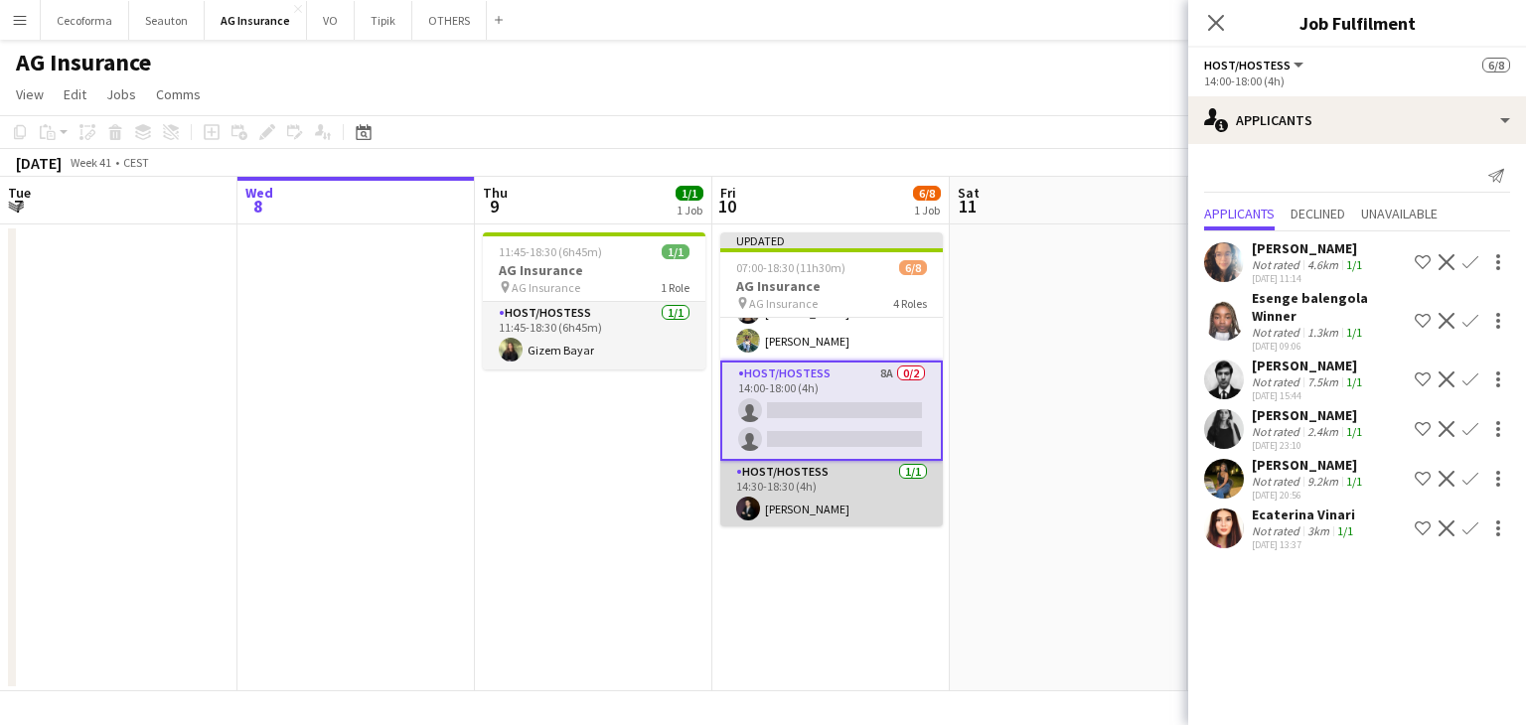
click at [804, 475] on app-card-role "Host/Hostess [DATE] 14:30-18:30 (4h) [PERSON_NAME]" at bounding box center [831, 495] width 223 height 68
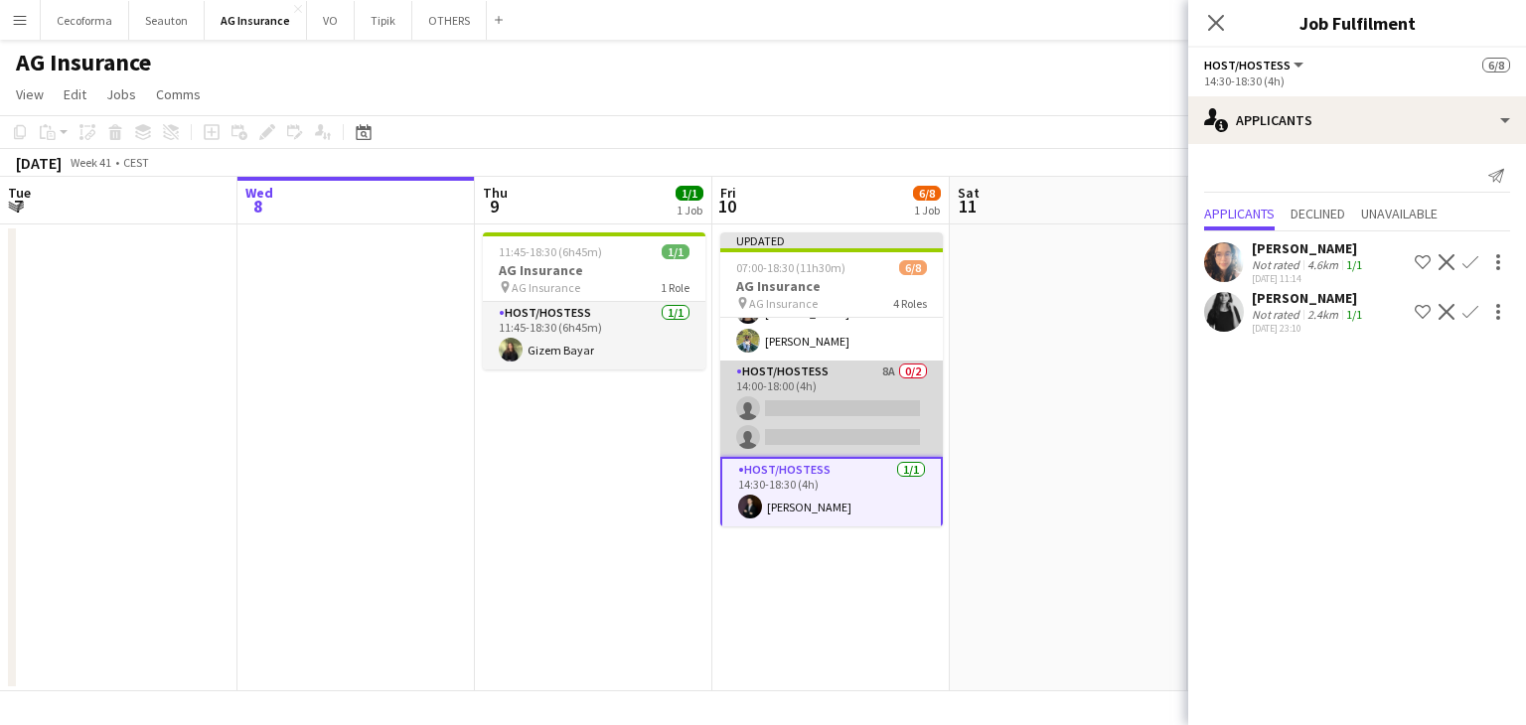
click at [810, 425] on app-card-role "Host/Hostess 8A 0/2 14:00-18:00 (4h) single-neutral-actions single-neutral-acti…" at bounding box center [831, 409] width 223 height 96
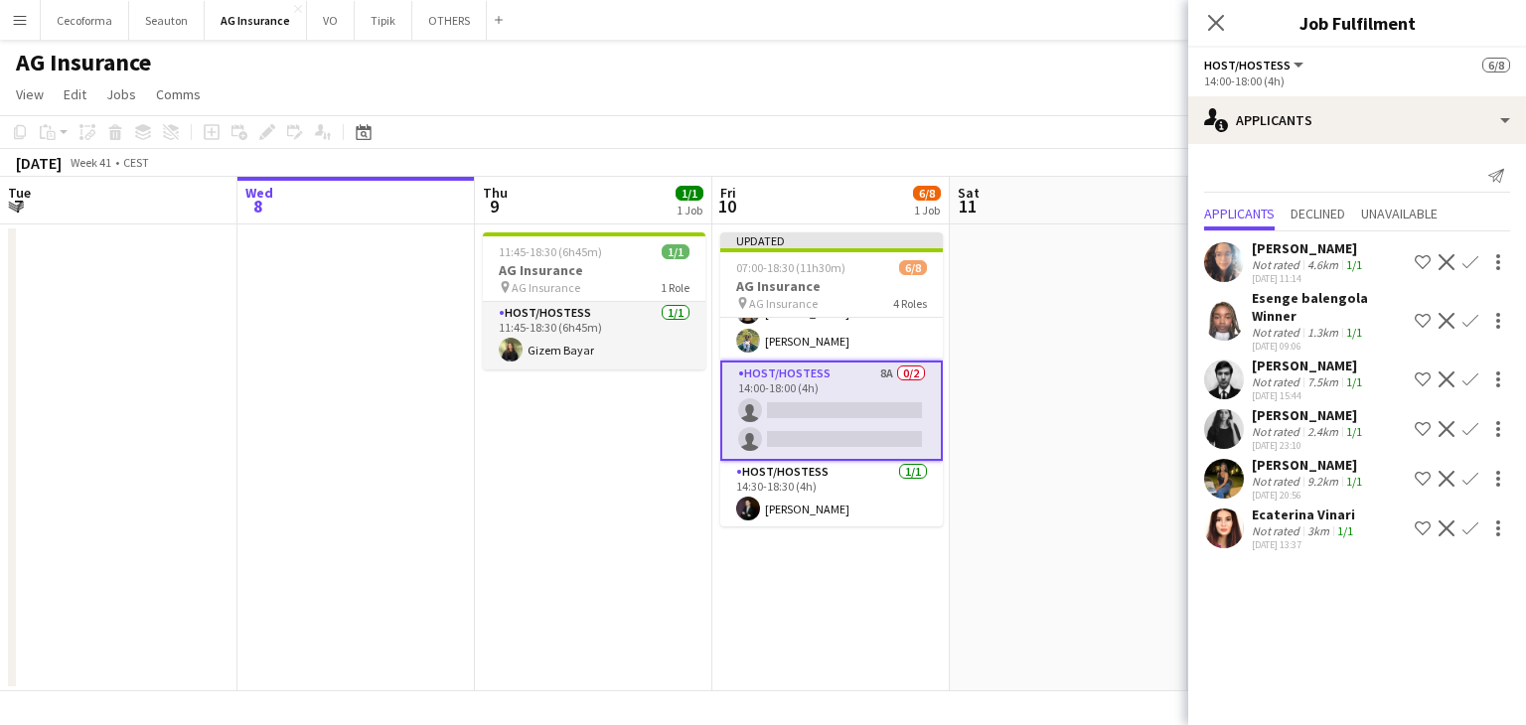
click at [1467, 257] on app-icon "Confirm" at bounding box center [1470, 262] width 16 height 16
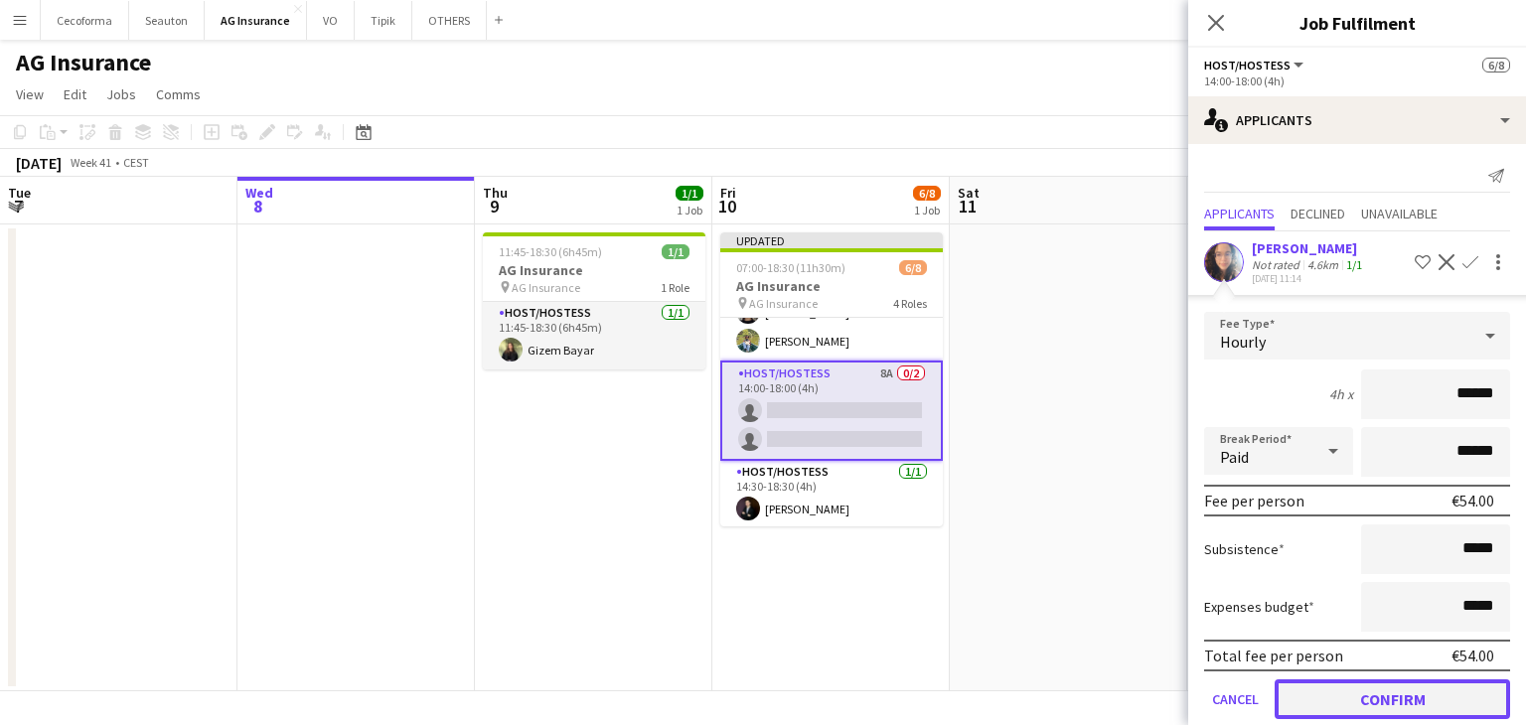
click at [1371, 691] on button "Confirm" at bounding box center [1392, 700] width 235 height 40
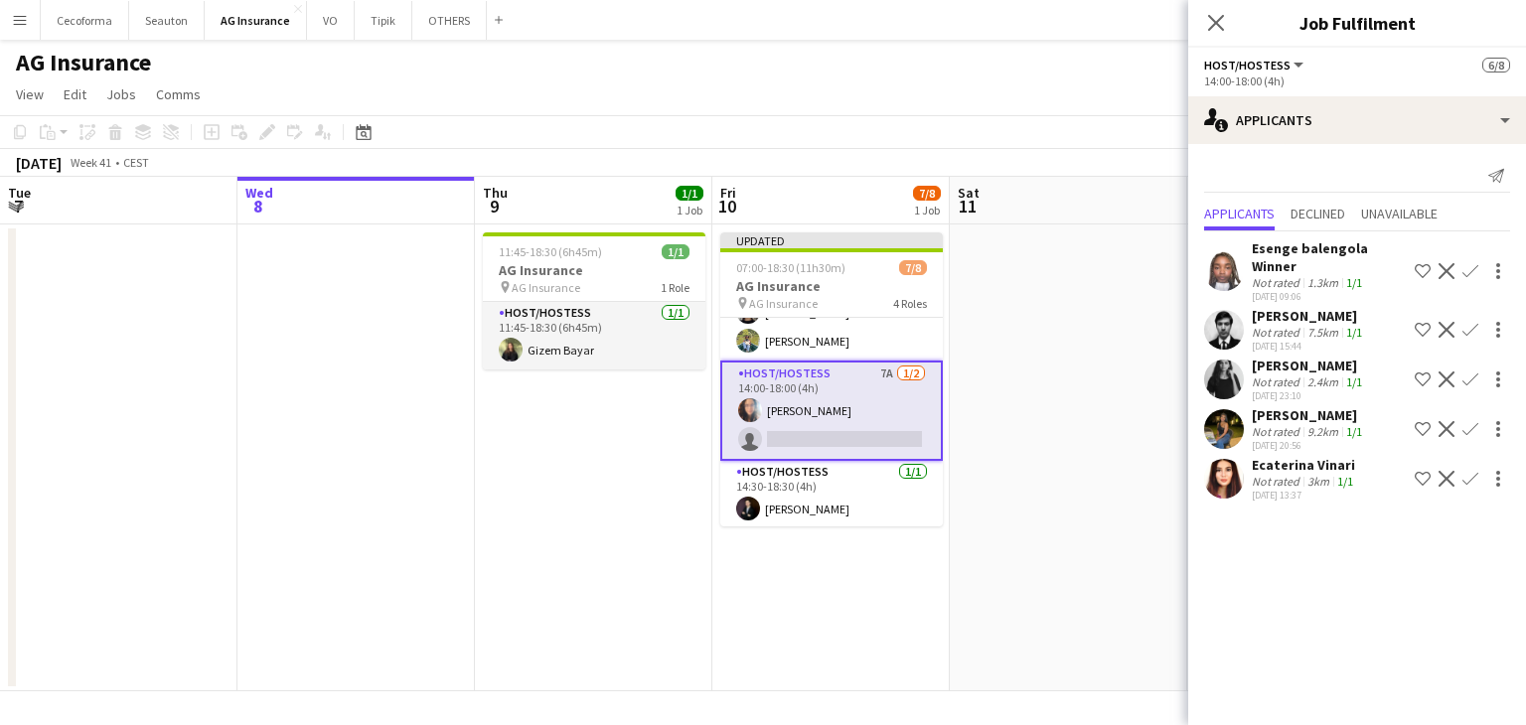
click at [845, 434] on app-card-role "Host/Hostess 7A [DATE] 14:00-18:00 (4h) [PERSON_NAME] single-neutral-actions" at bounding box center [831, 411] width 223 height 100
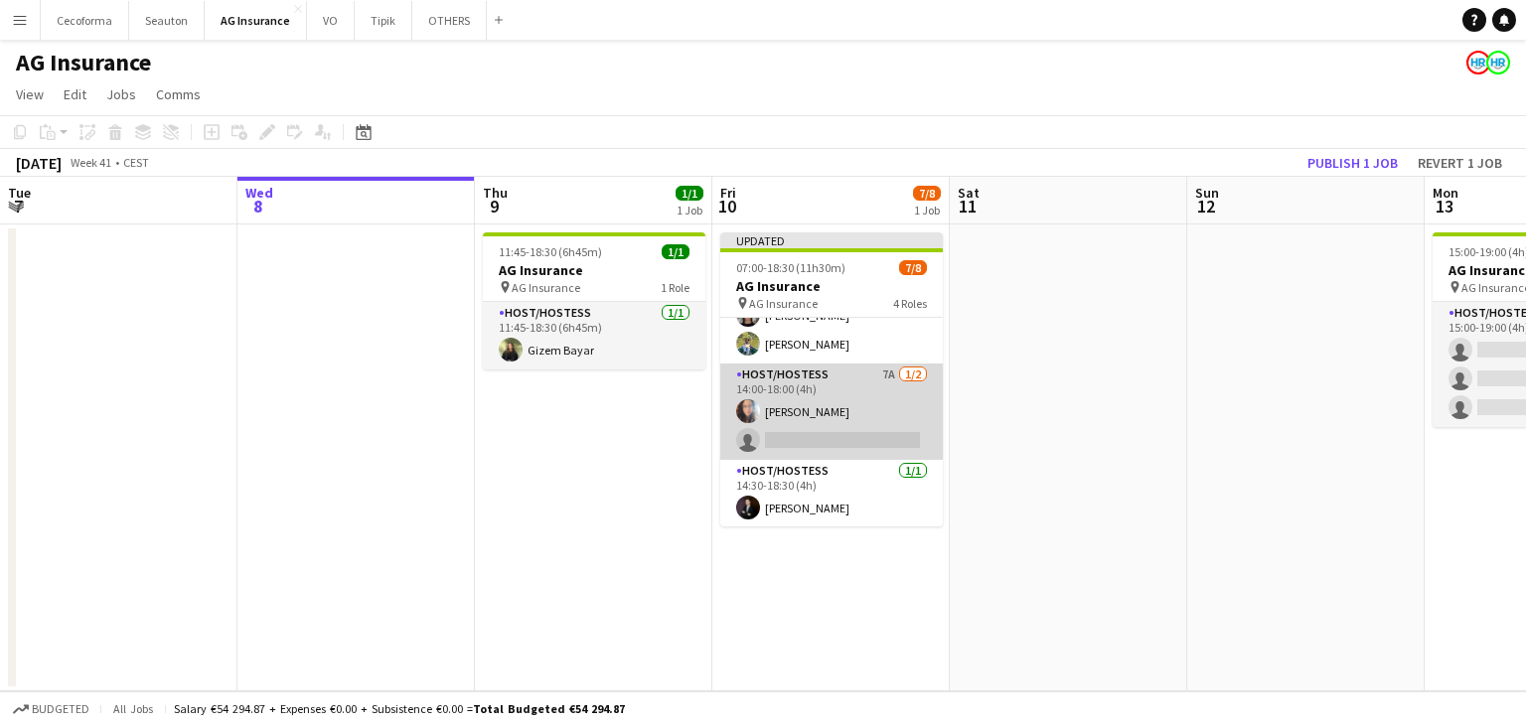
click at [829, 431] on app-card-role "Host/Hostess 7A [DATE] 14:00-18:00 (4h) [PERSON_NAME] single-neutral-actions" at bounding box center [831, 412] width 223 height 96
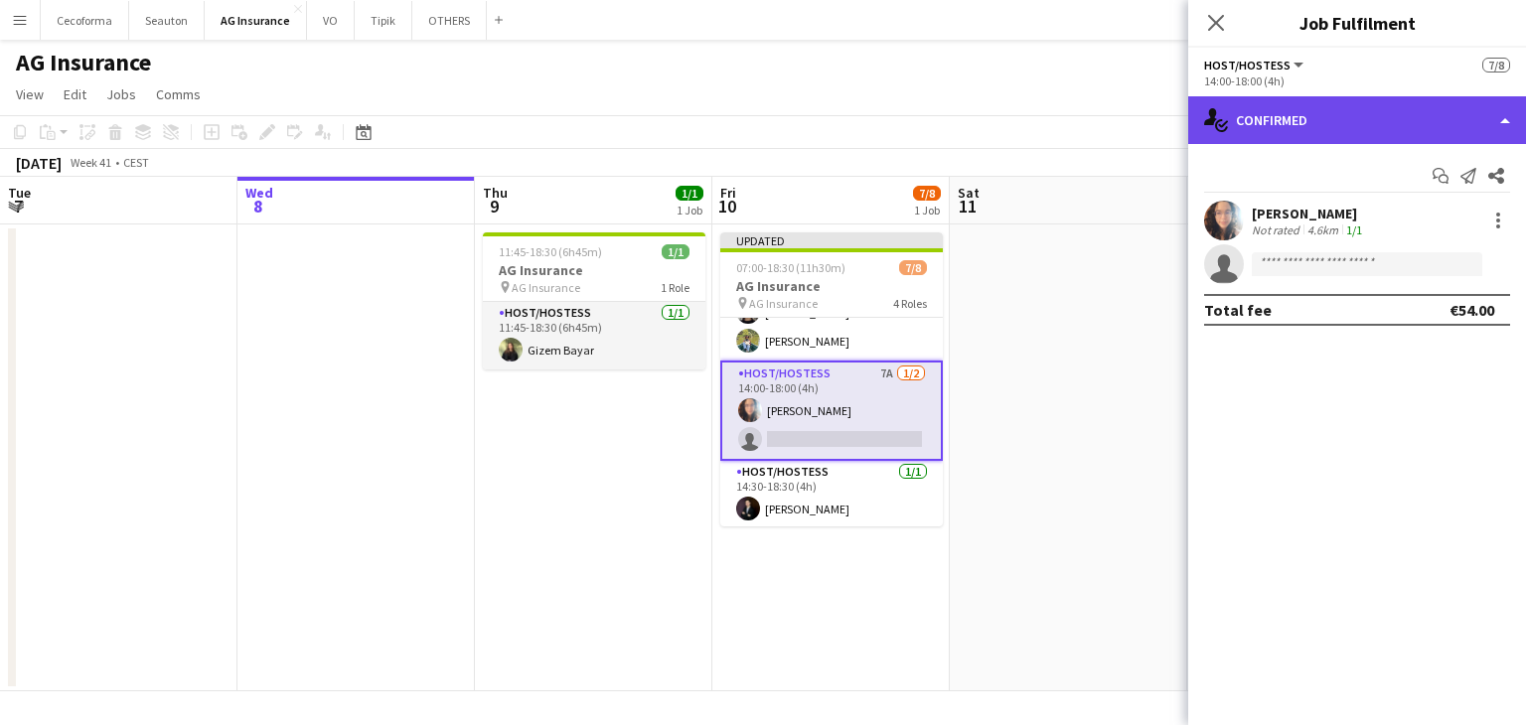
click at [1297, 119] on div "single-neutral-actions-check-2 Confirmed" at bounding box center [1357, 120] width 338 height 48
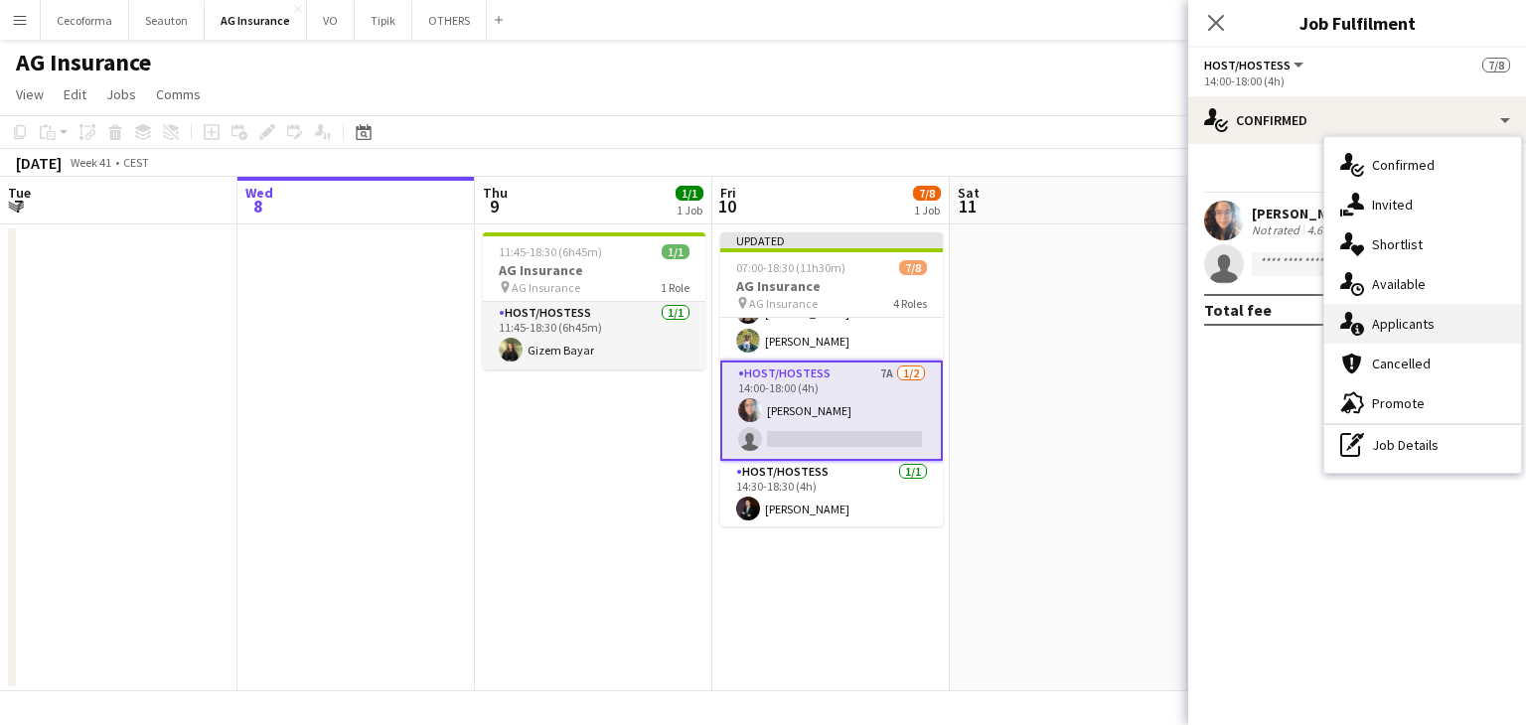
click at [1404, 324] on span "Applicants" at bounding box center [1403, 324] width 63 height 18
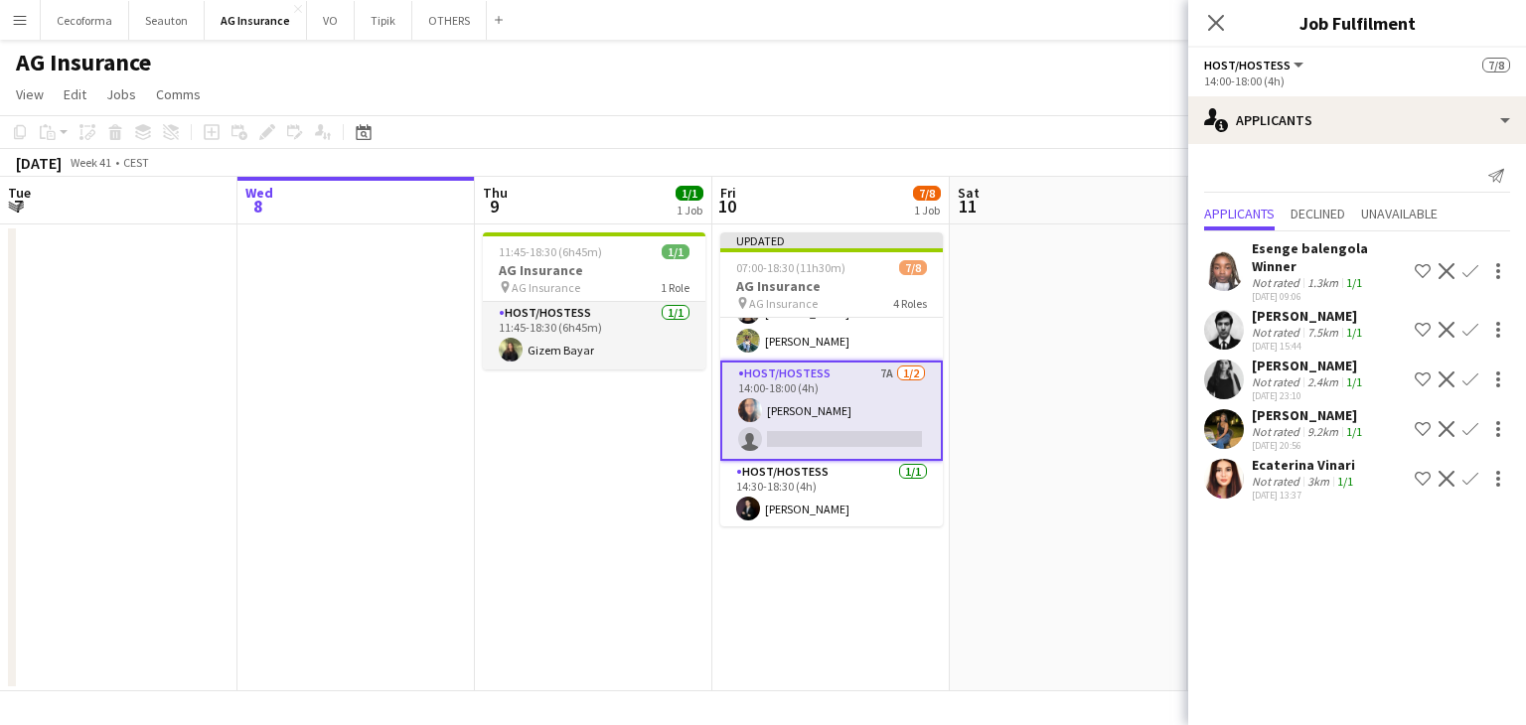
click at [1215, 499] on app-user-avatar at bounding box center [1224, 479] width 40 height 40
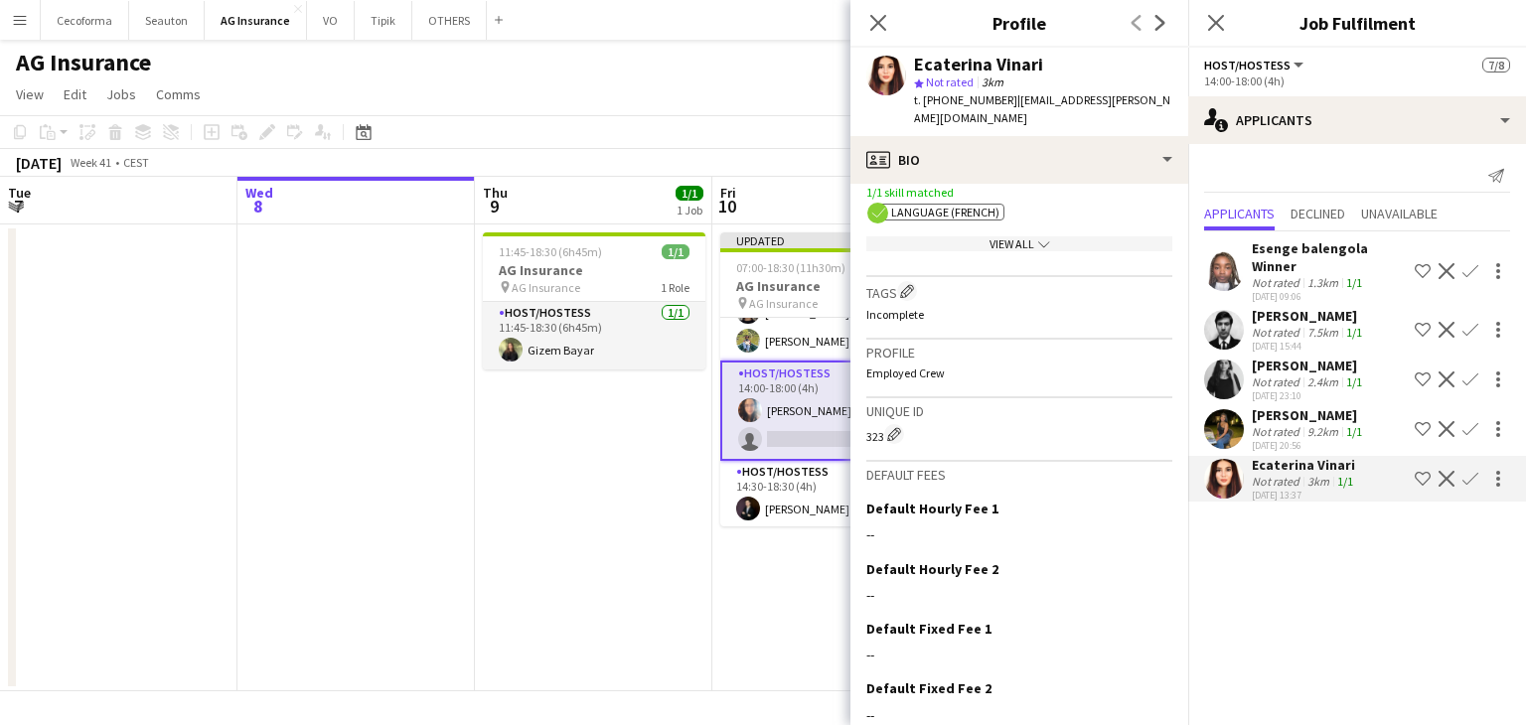
scroll to position [199, 0]
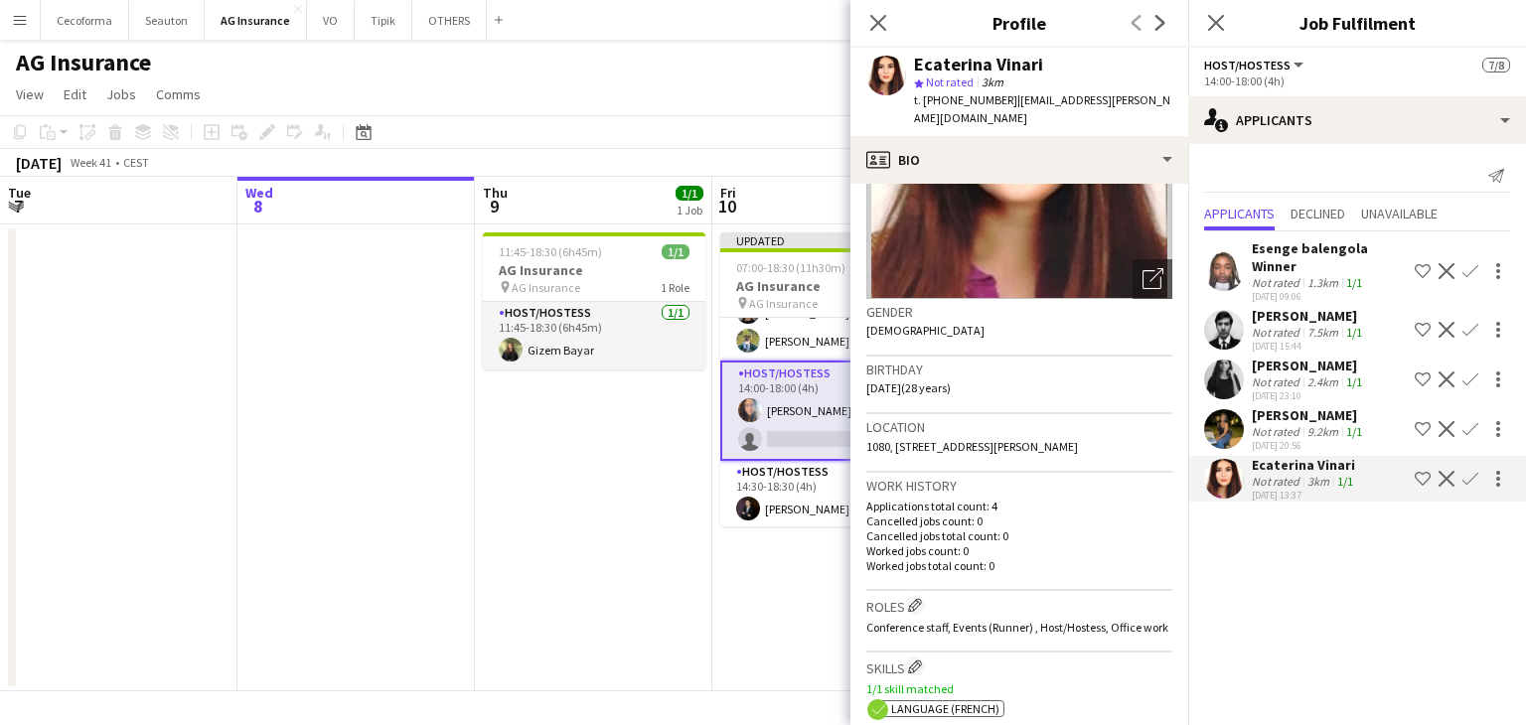
click at [705, 556] on app-date-cell "11:45-18:30 (6h45m) 1/1 AG Insurance pin AG Insurance 1 Role Host/Hostess [DATE…" at bounding box center [593, 458] width 237 height 467
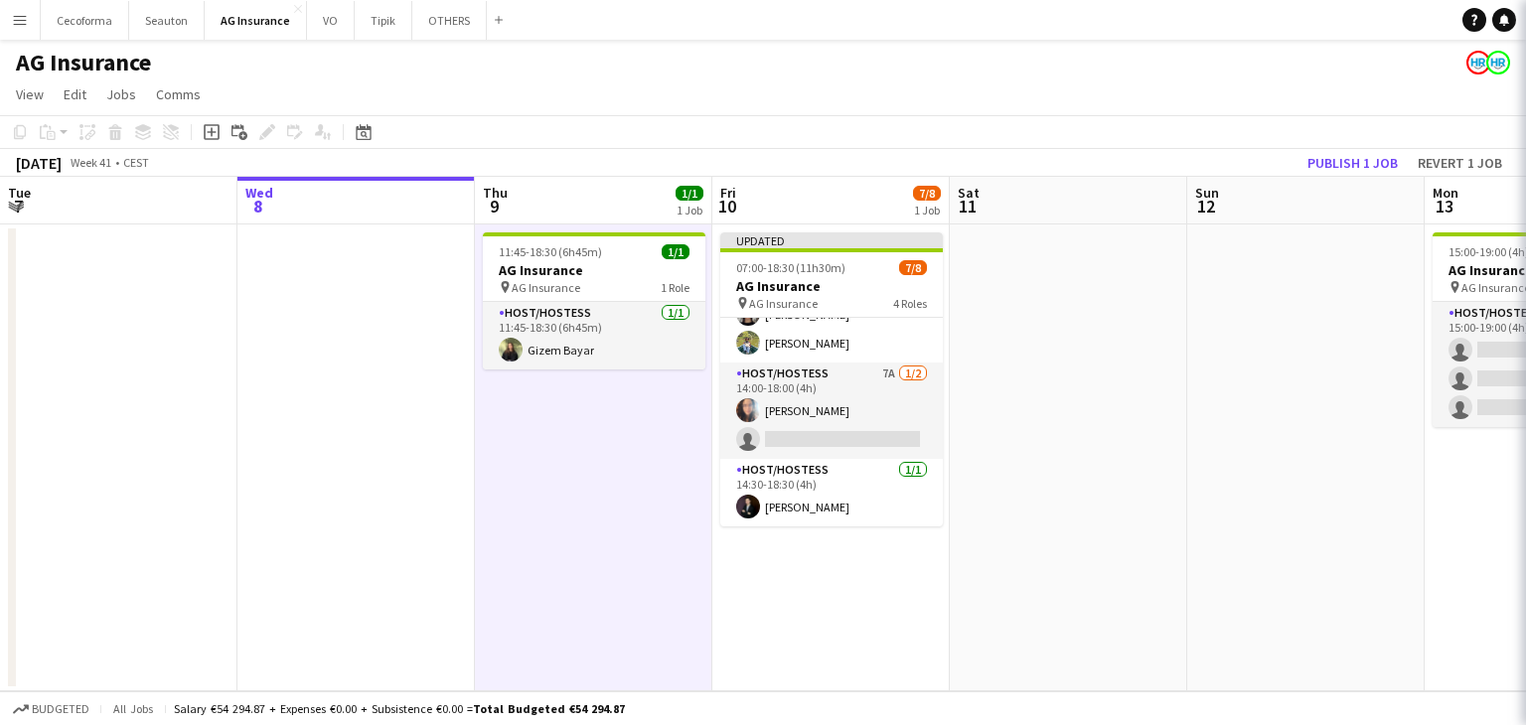
scroll to position [176, 0]
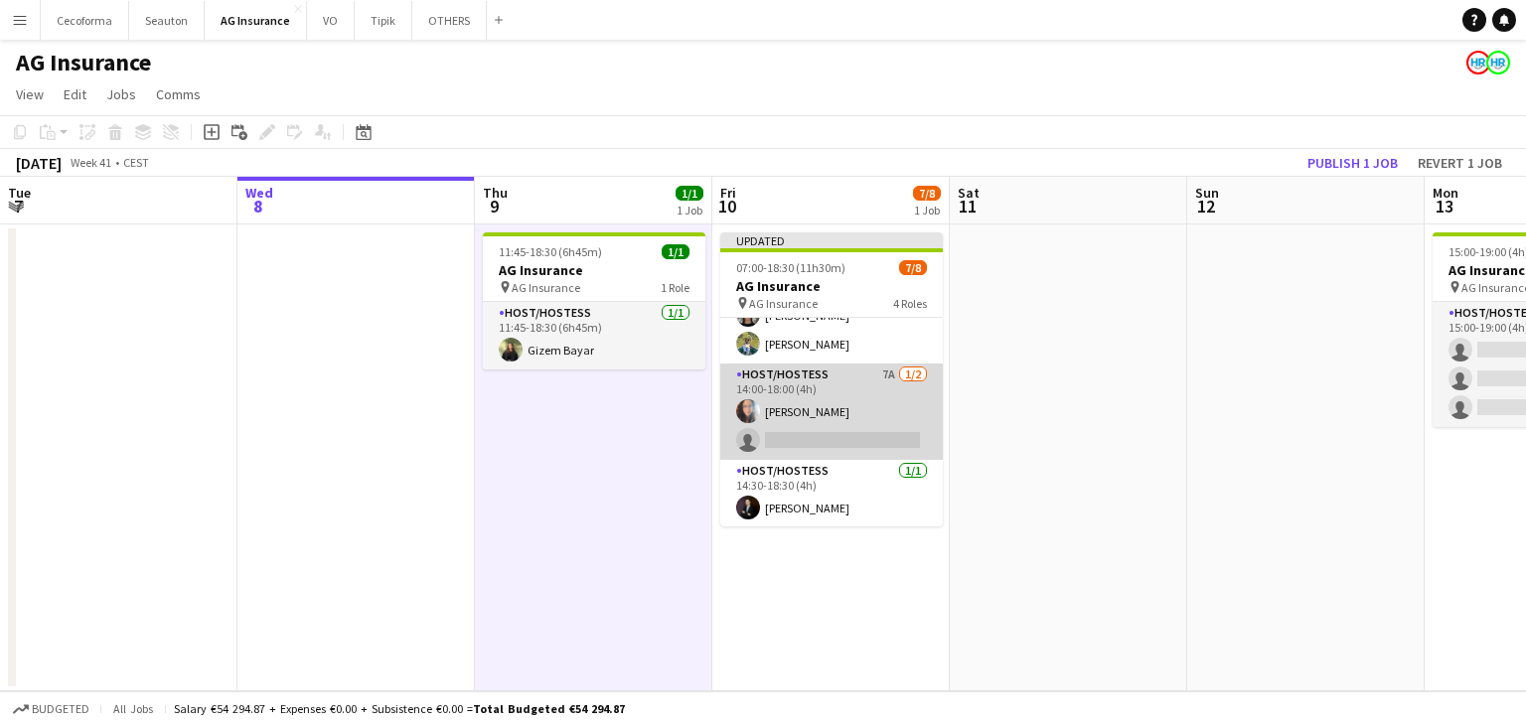
click at [775, 411] on app-card-role "Host/Hostess 7A [DATE] 14:00-18:00 (4h) [PERSON_NAME] single-neutral-actions" at bounding box center [831, 412] width 223 height 96
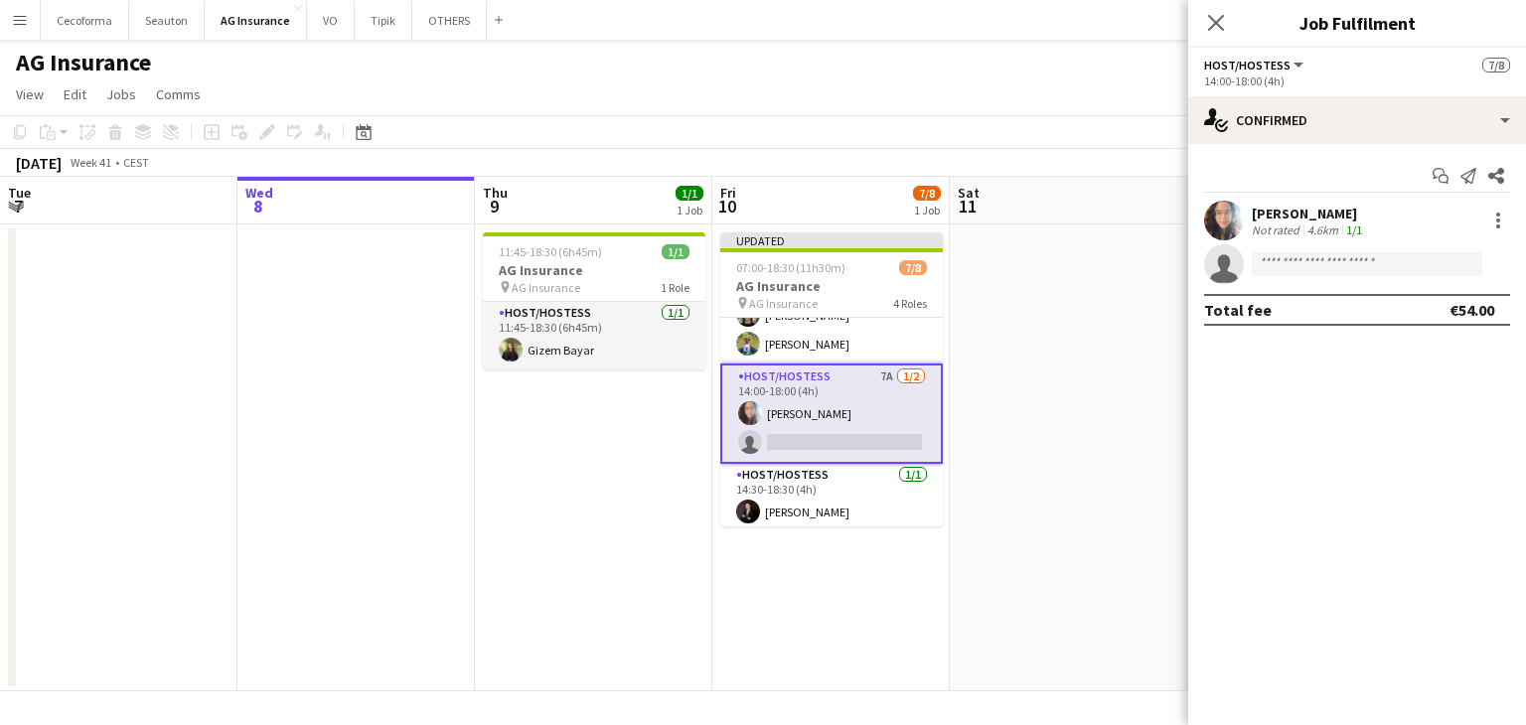
click at [1101, 385] on app-date-cell at bounding box center [1068, 458] width 237 height 467
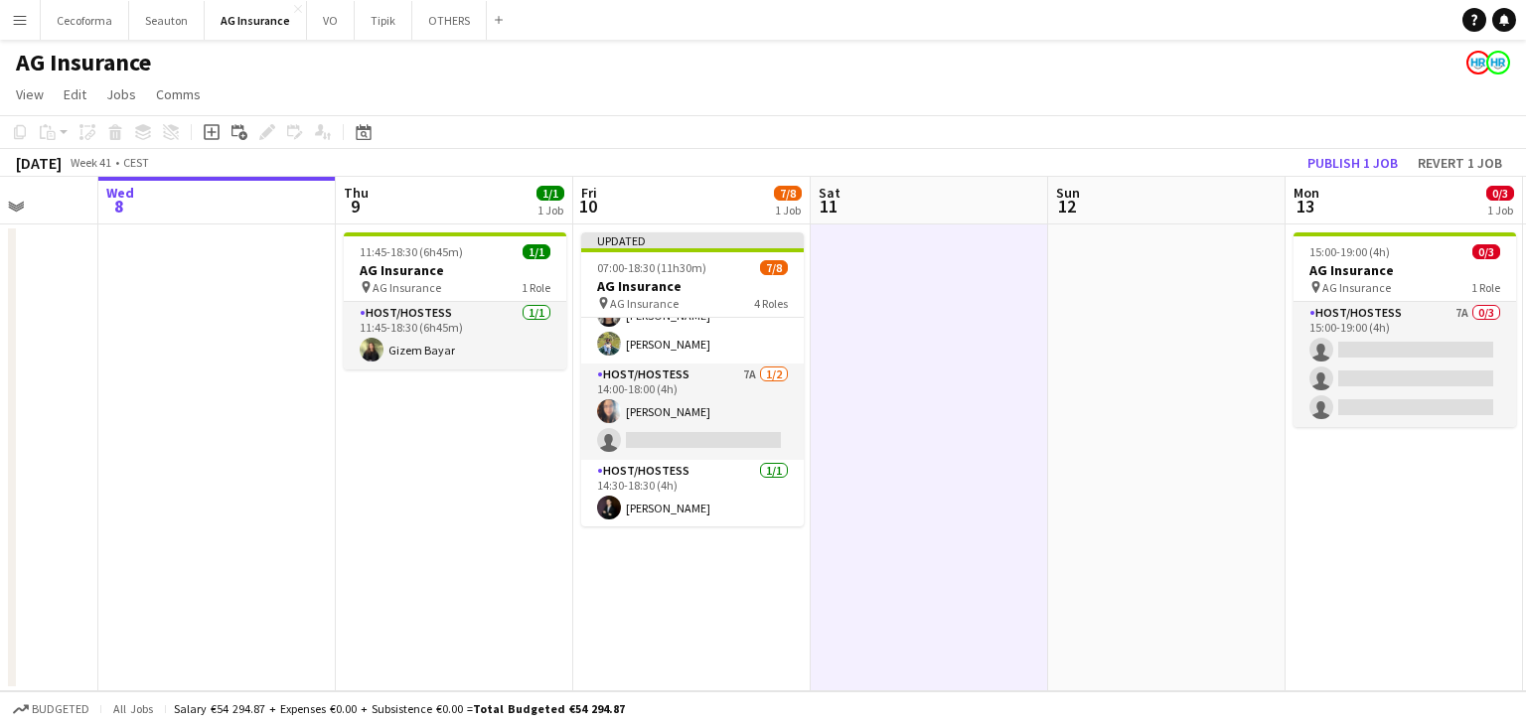
scroll to position [0, 674]
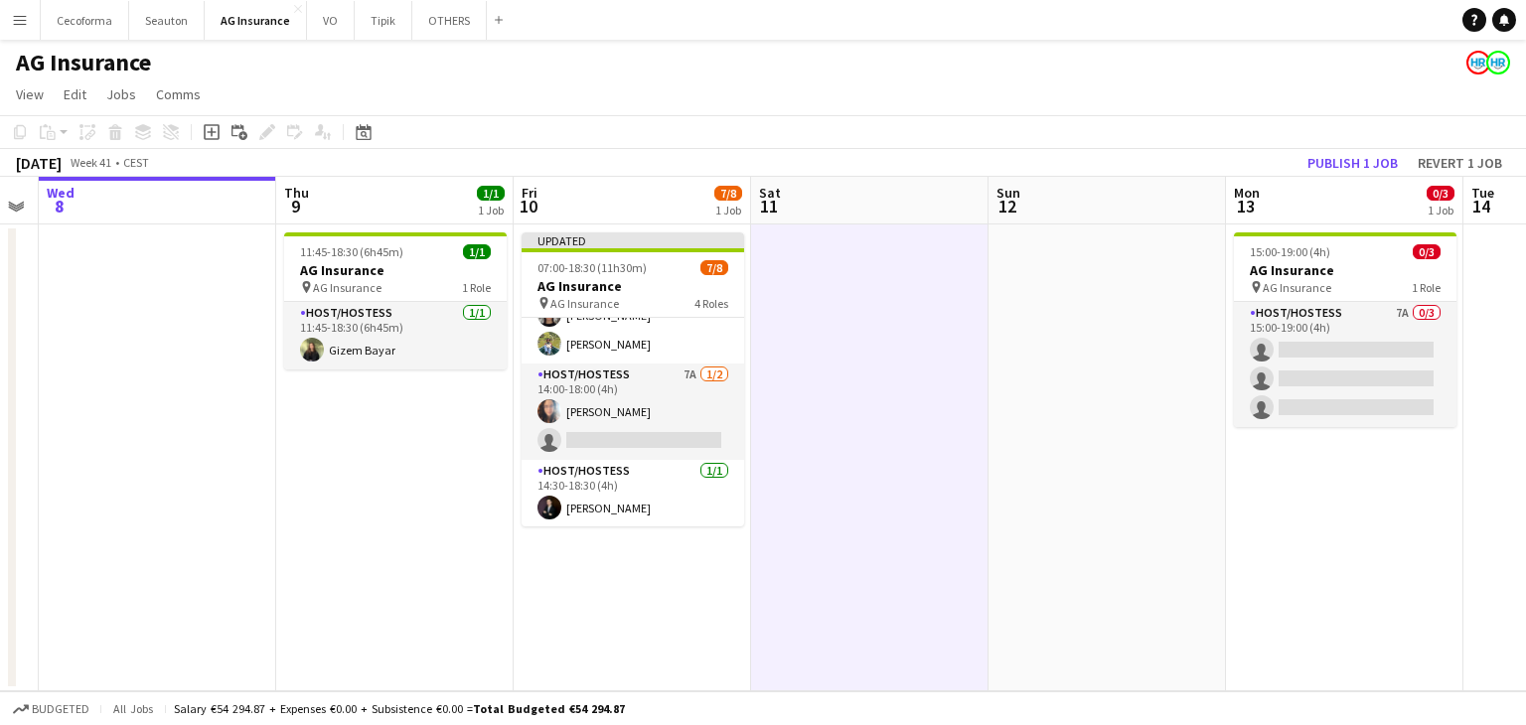
drag, startPoint x: 1266, startPoint y: 441, endPoint x: 1067, endPoint y: 454, distance: 199.1
click at [1067, 454] on app-calendar-viewport "Sun 5 Mon 6 Tue 7 Wed 8 Thu 9 1/1 1 Job Fri 10 7/8 1 Job Sat 11 Sun 12 Mon 13 0…" at bounding box center [763, 434] width 1526 height 515
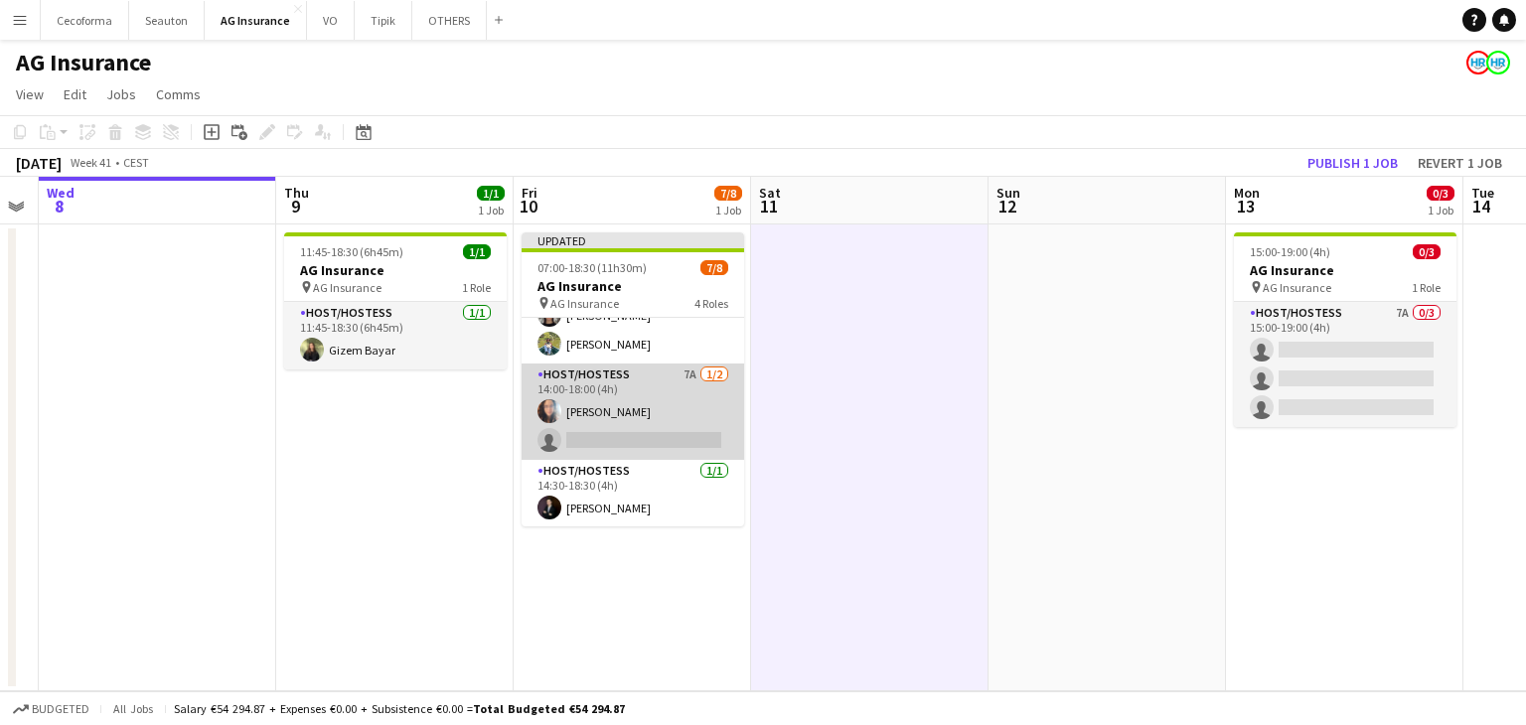
click at [602, 425] on app-card-role "Host/Hostess 7A [DATE] 14:00-18:00 (4h) [PERSON_NAME] single-neutral-actions" at bounding box center [633, 412] width 223 height 96
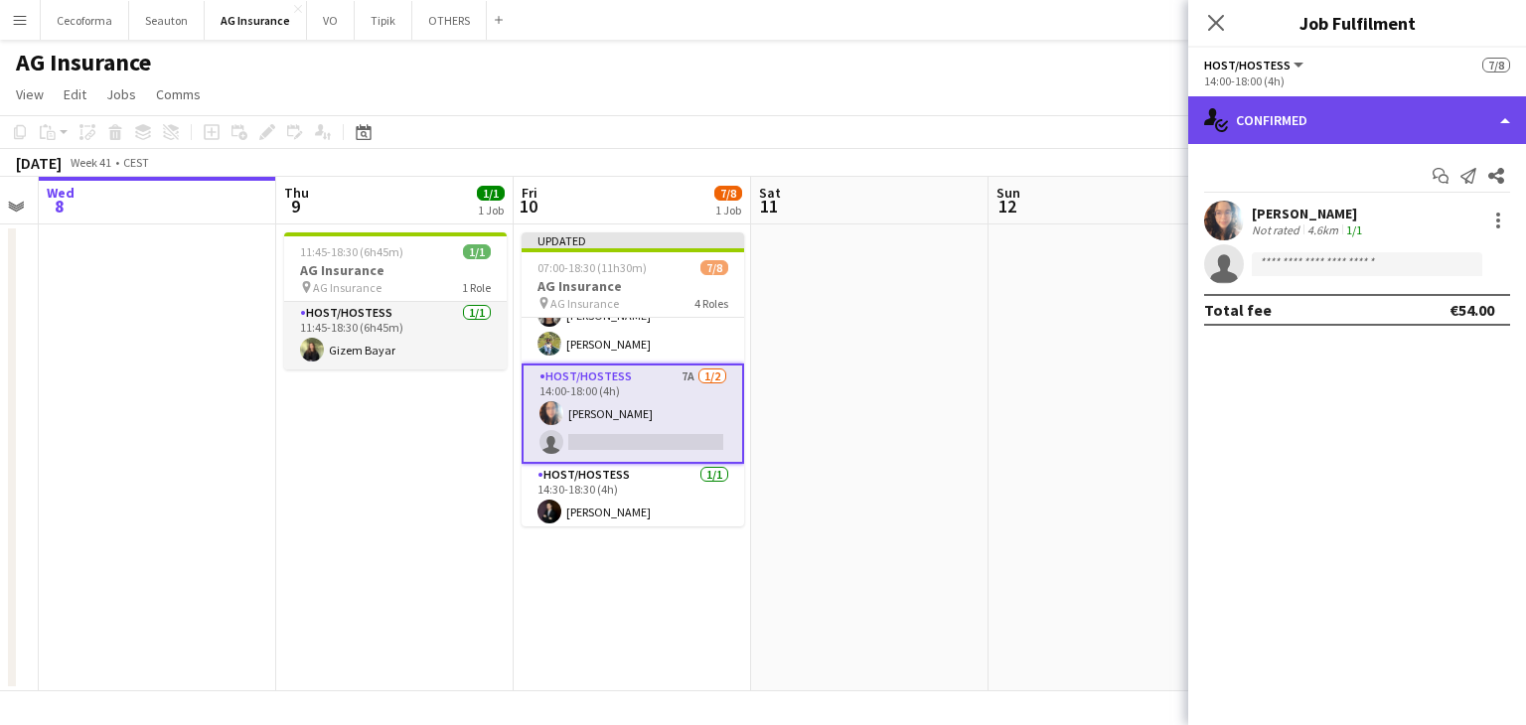
click at [1343, 110] on div "single-neutral-actions-check-2 Confirmed" at bounding box center [1357, 120] width 338 height 48
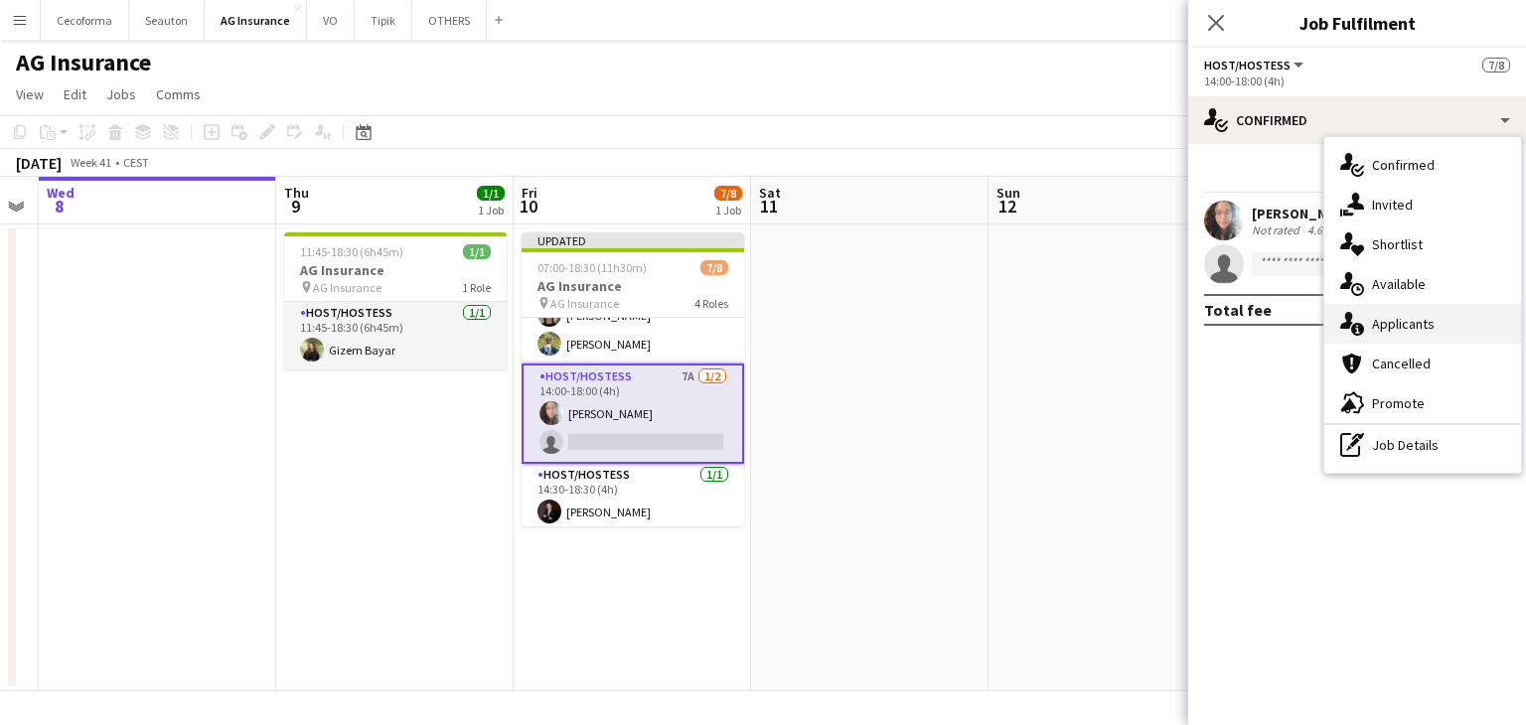
click at [1402, 315] on span "Applicants" at bounding box center [1403, 324] width 63 height 18
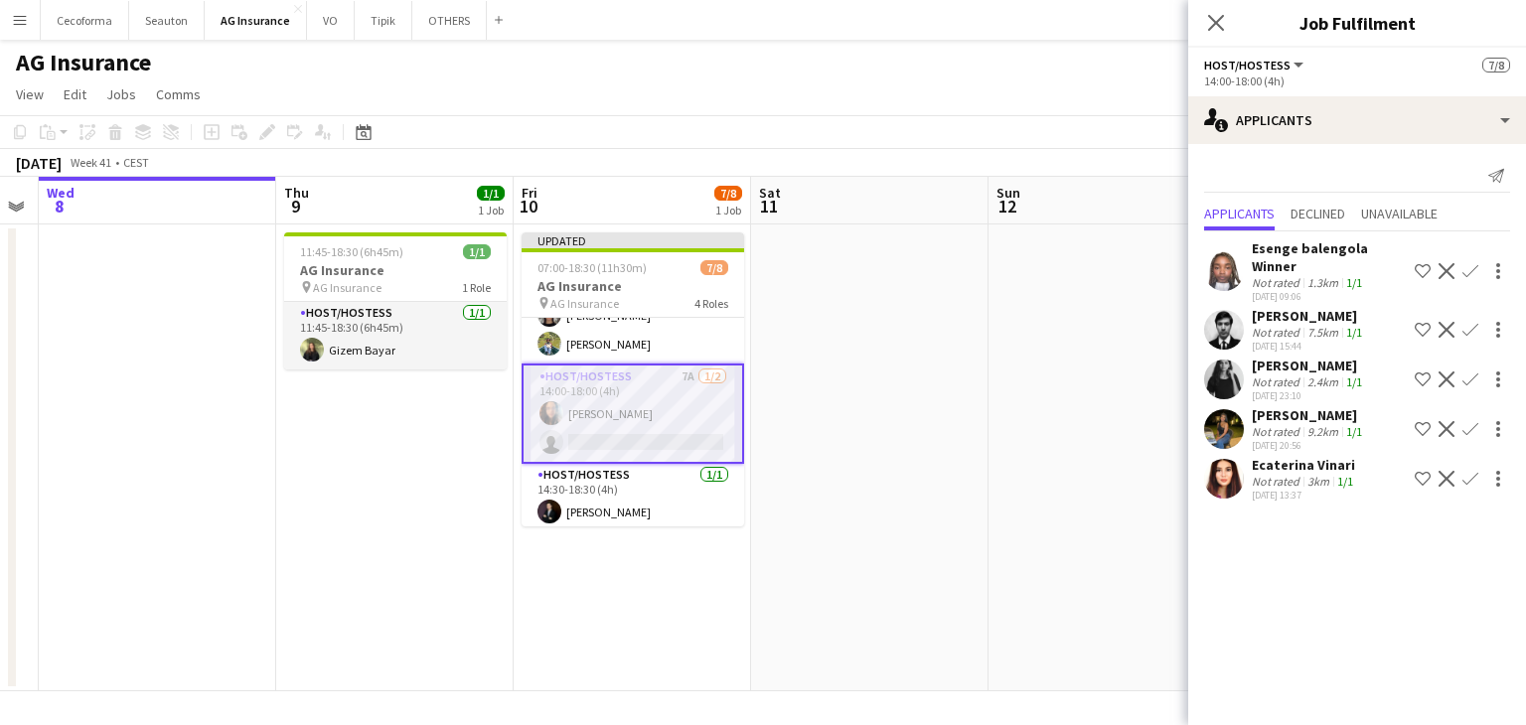
click at [1462, 437] on app-icon "Confirm" at bounding box center [1470, 429] width 16 height 16
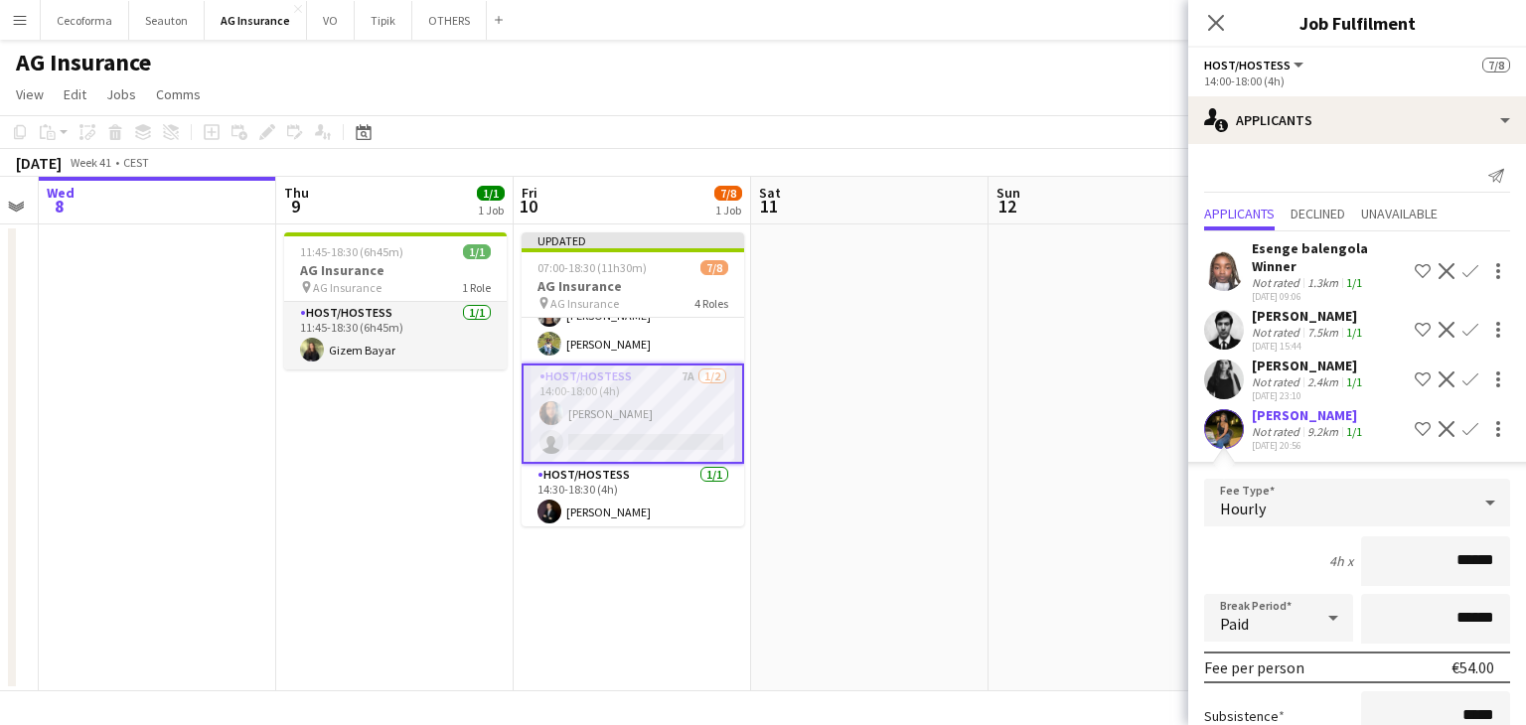
scroll to position [262, 0]
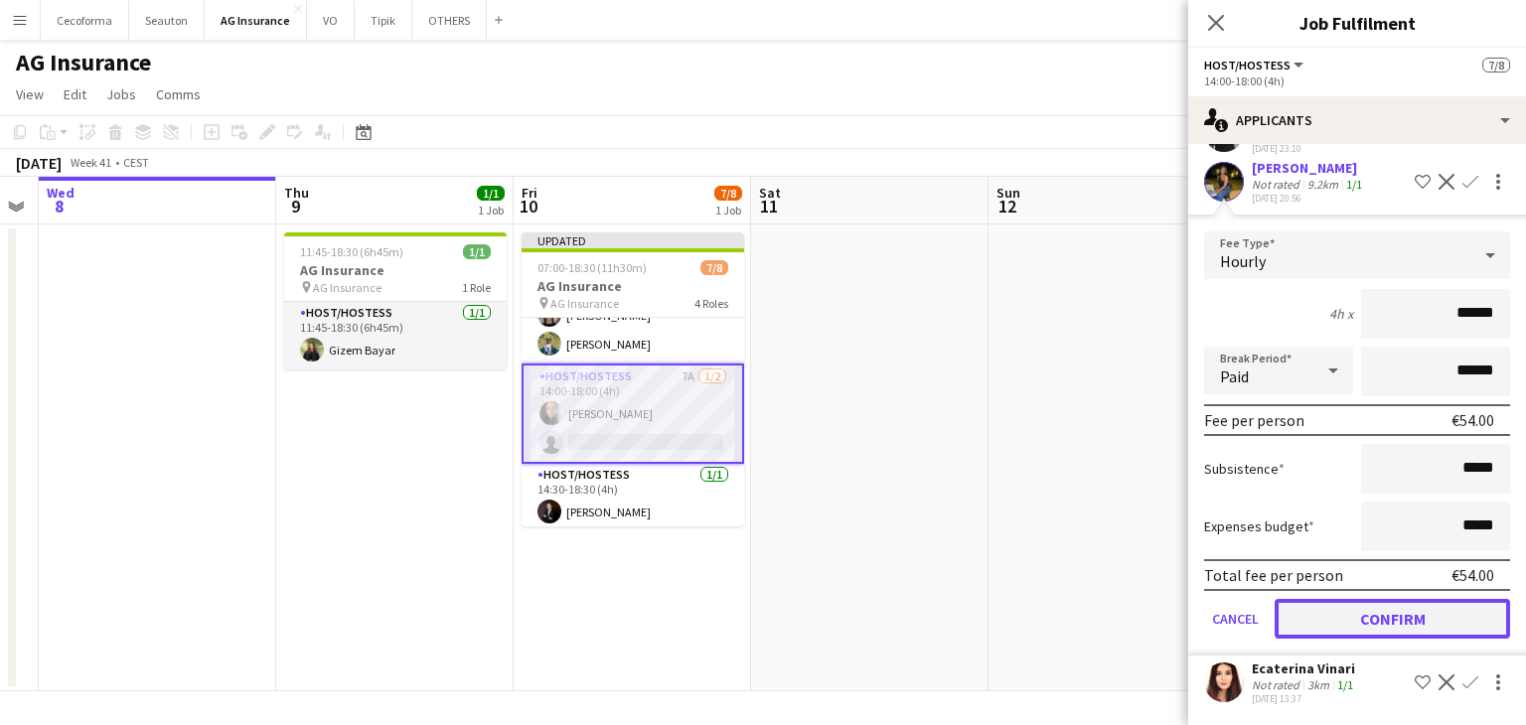
click at [1304, 619] on button "Confirm" at bounding box center [1392, 619] width 235 height 40
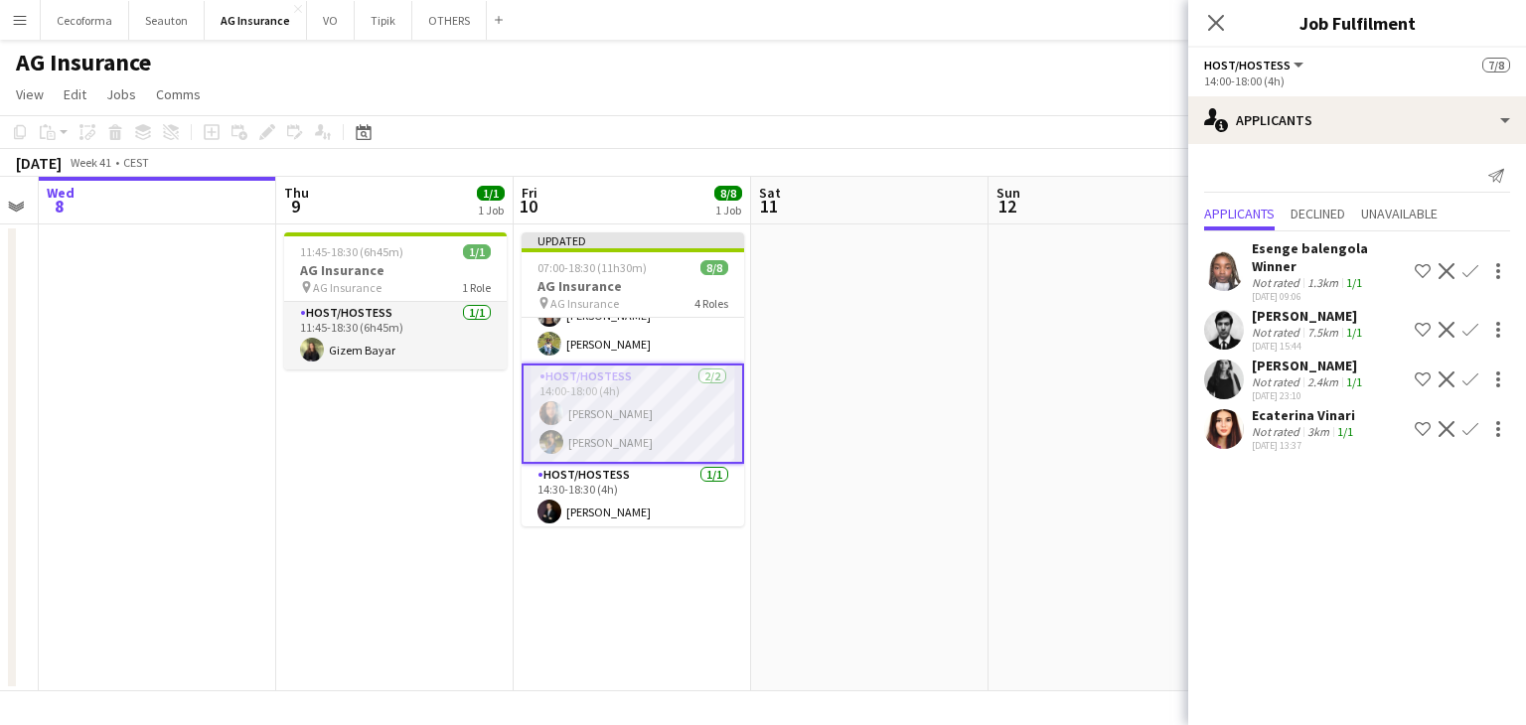
click at [883, 526] on app-date-cell at bounding box center [869, 458] width 237 height 467
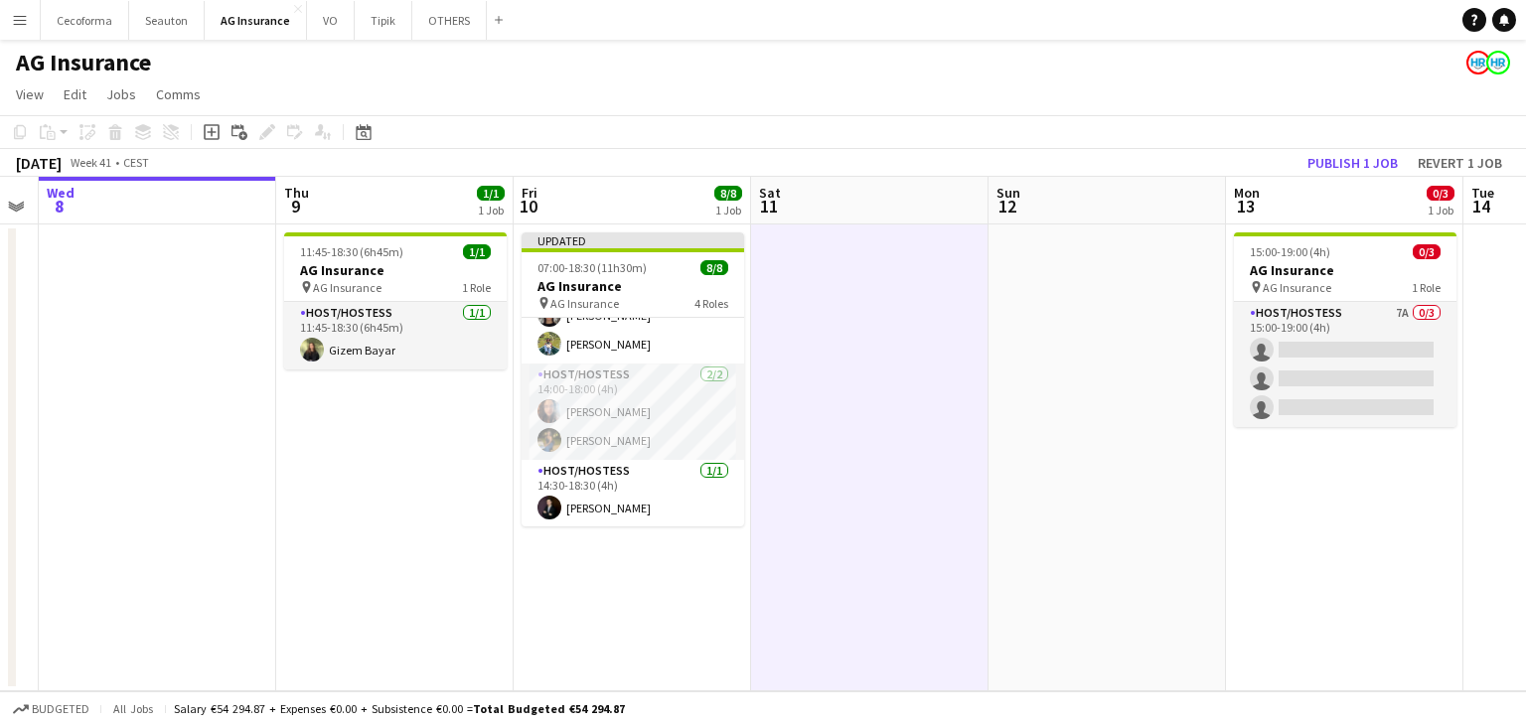
click at [1005, 355] on app-date-cell at bounding box center [1107, 458] width 237 height 467
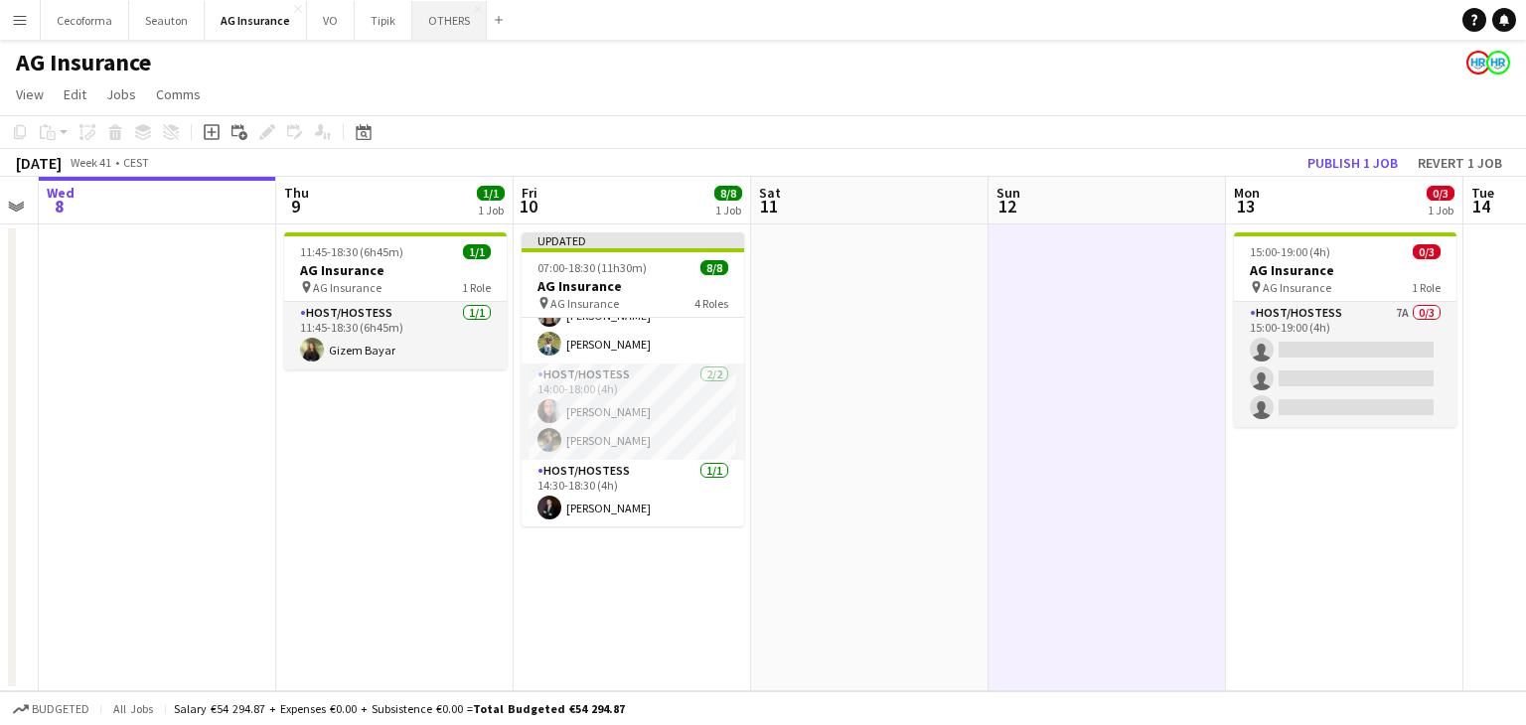
click at [421, 28] on button "OTHERS Close" at bounding box center [449, 20] width 75 height 39
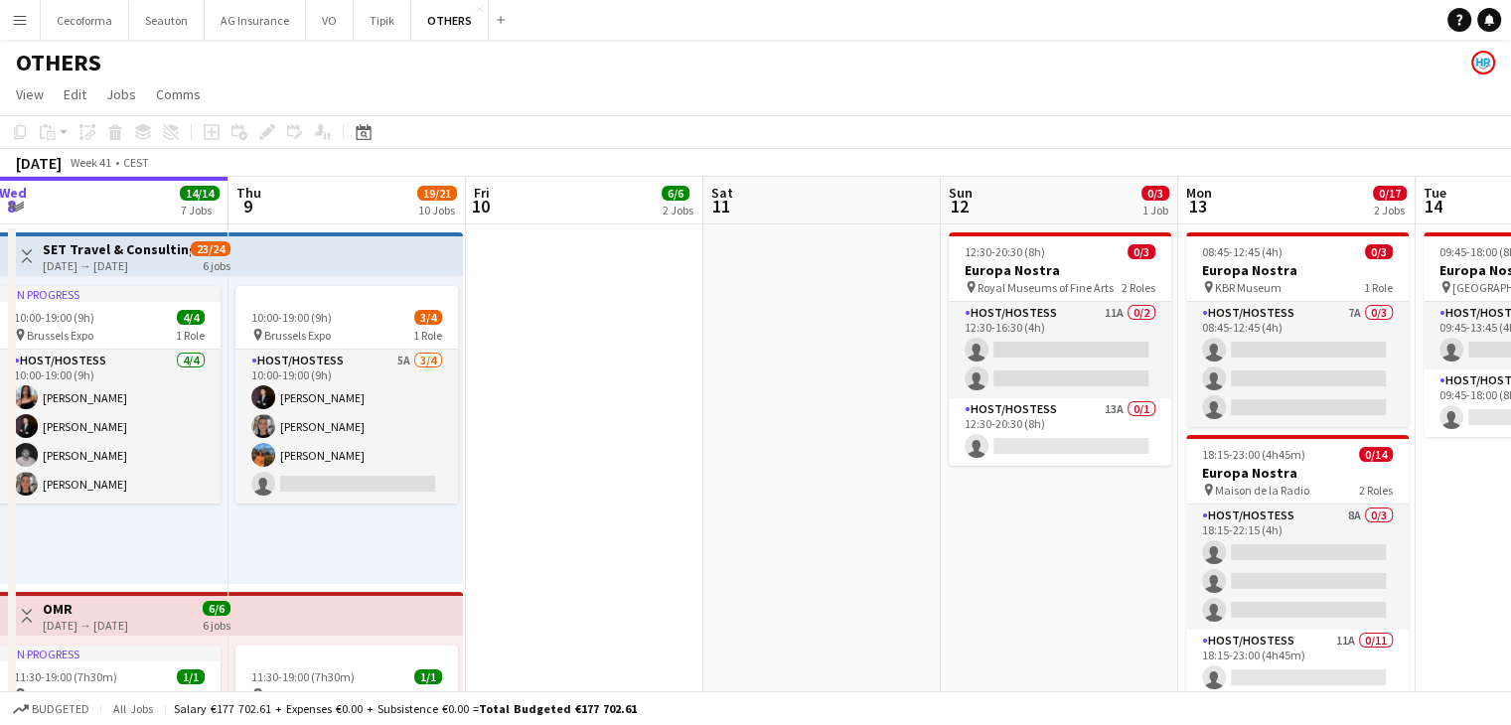
drag, startPoint x: 984, startPoint y: 511, endPoint x: 747, endPoint y: 498, distance: 236.8
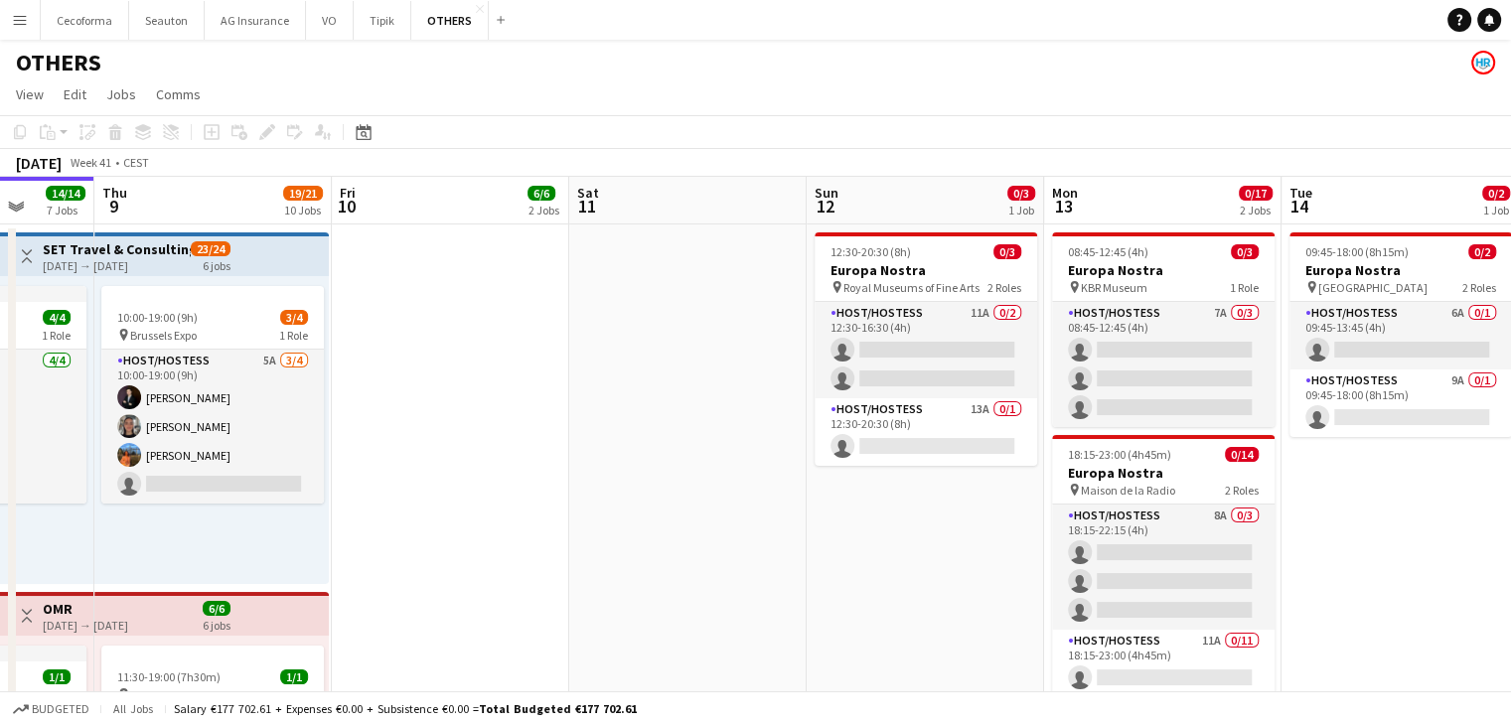
drag, startPoint x: 1017, startPoint y: 545, endPoint x: 836, endPoint y: 554, distance: 182.0
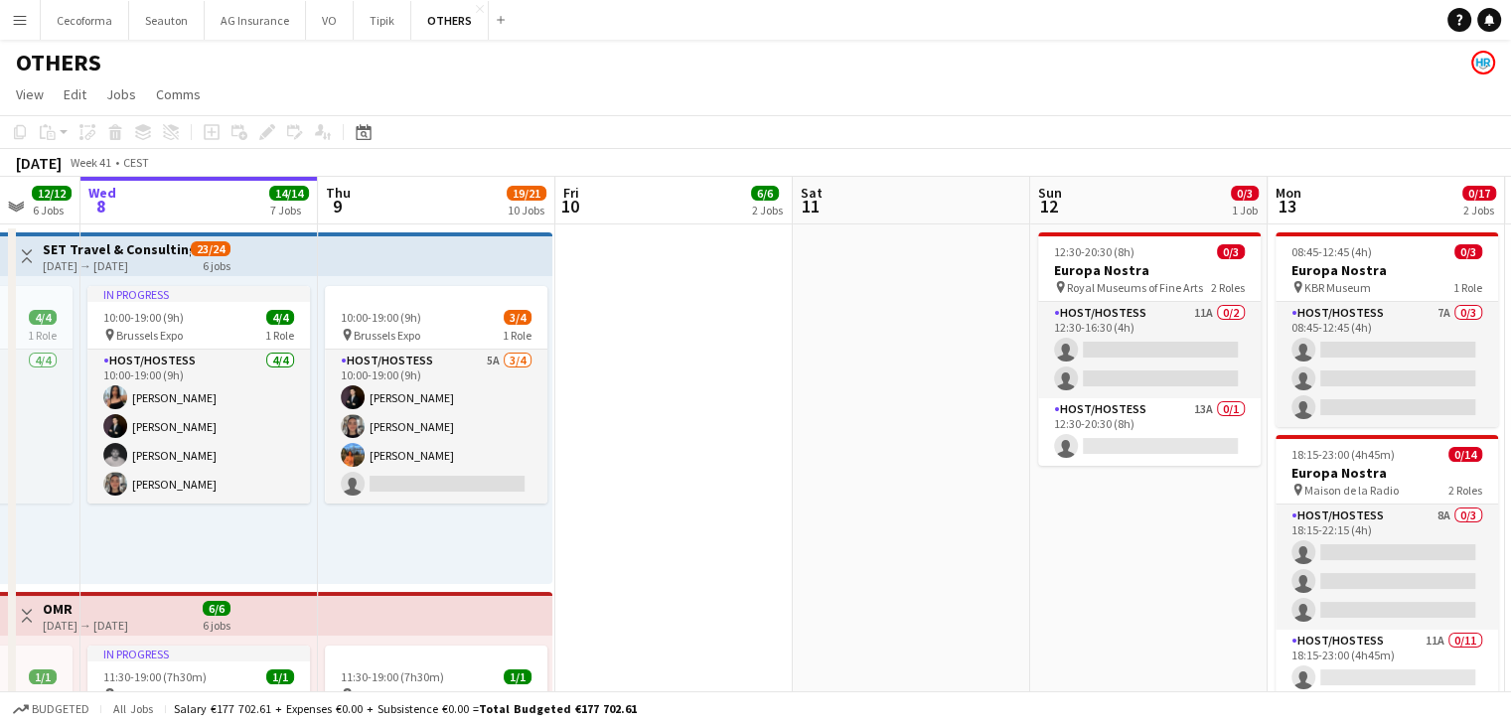
drag, startPoint x: 509, startPoint y: 540, endPoint x: 962, endPoint y: 578, distance: 454.6
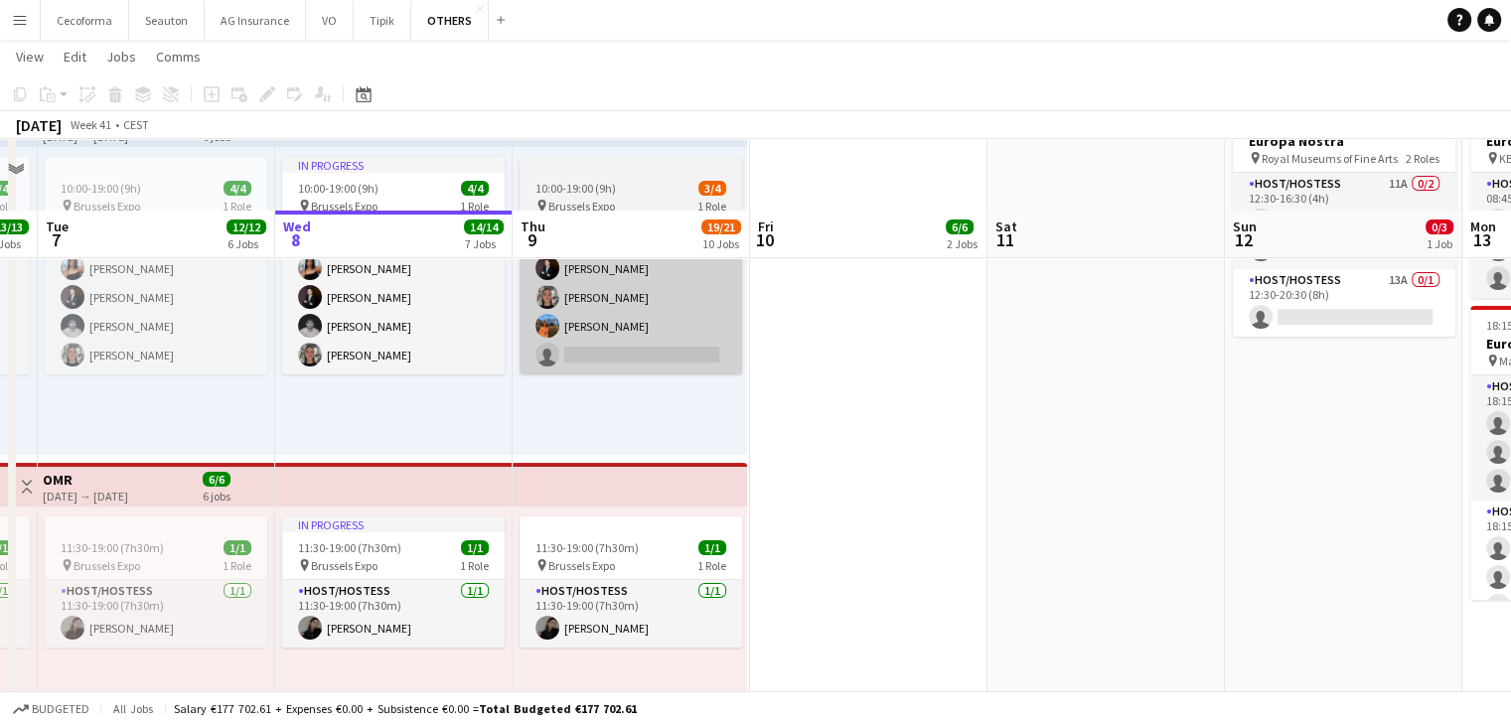
scroll to position [99, 0]
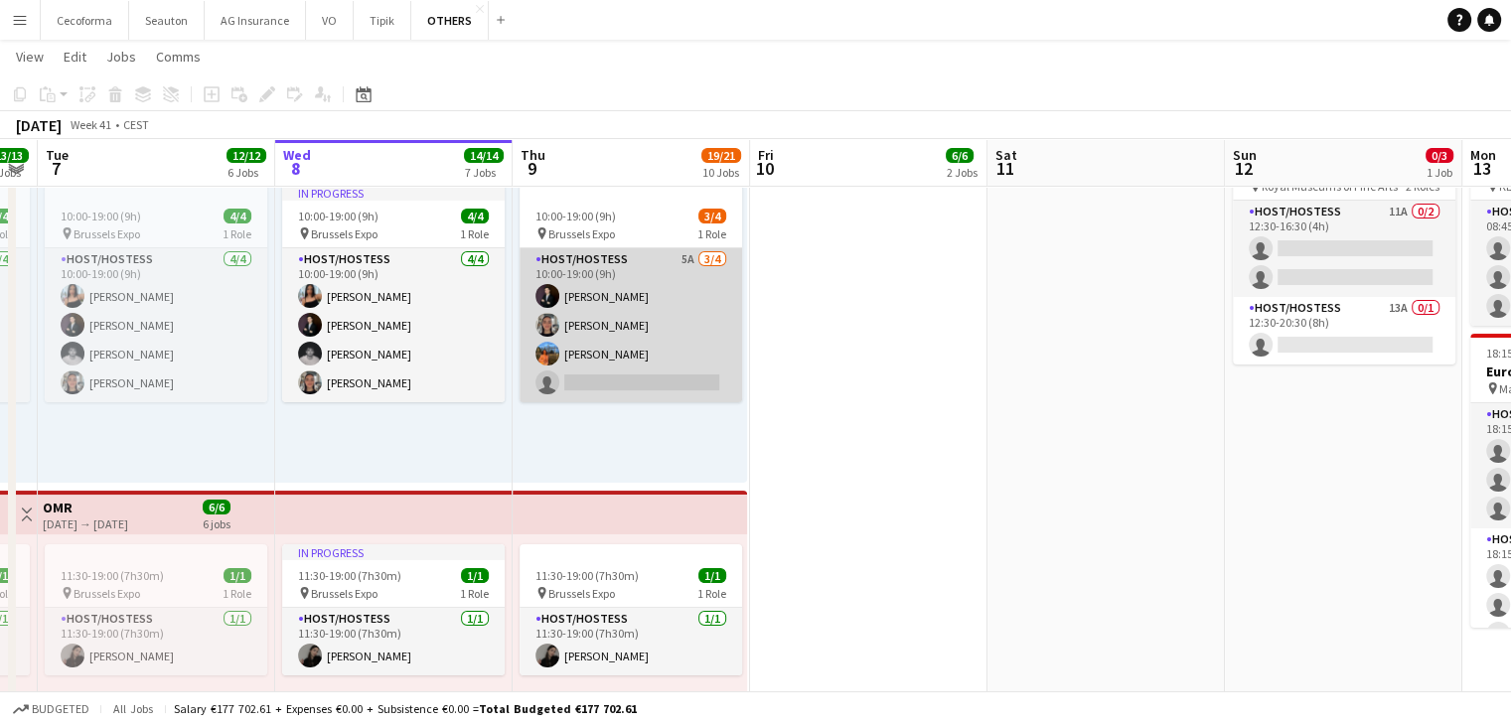
click at [633, 384] on app-card-role "Host/Hostess 5A [DATE] 10:00-19:00 (9h) [PERSON_NAME] [PERSON_NAME] [PERSON_NAM…" at bounding box center [631, 325] width 223 height 154
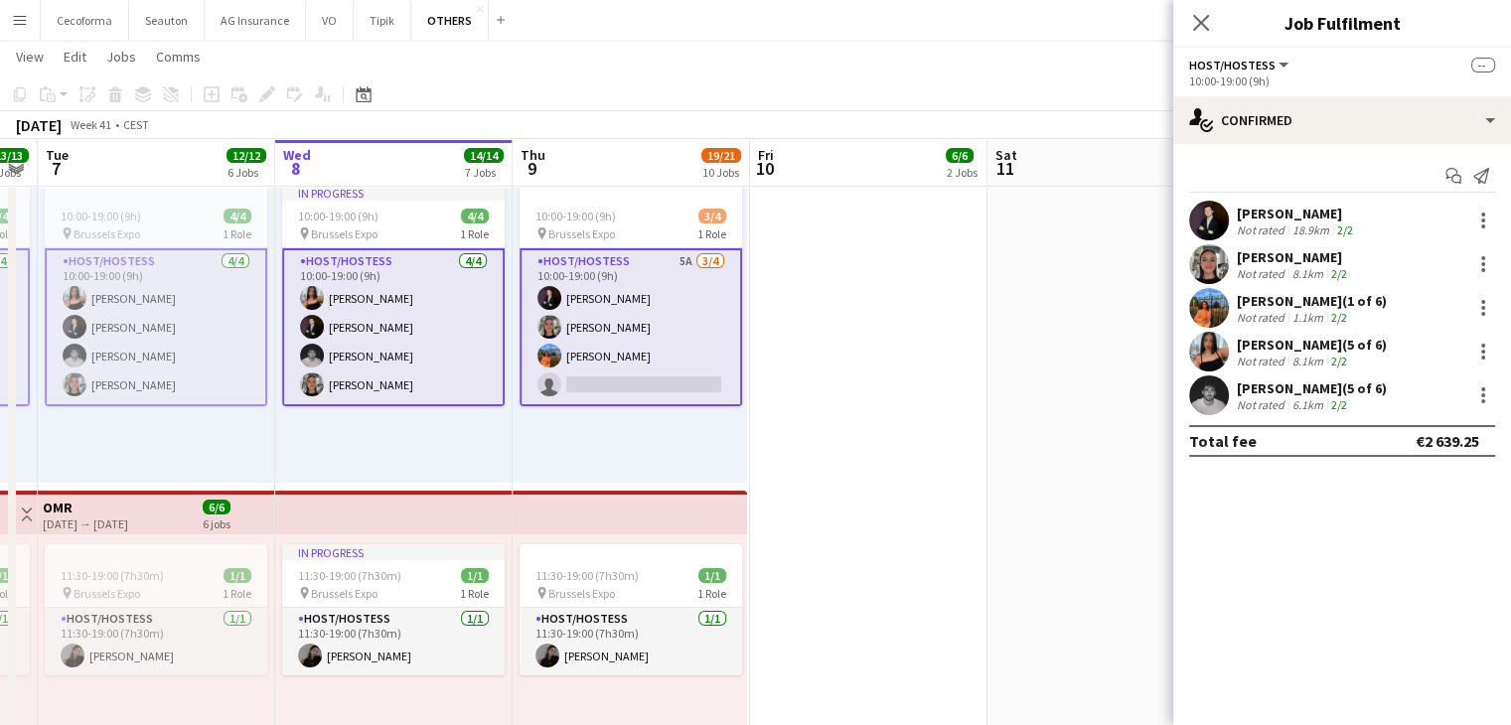
click at [626, 383] on app-card-role "Host/Hostess 5A [DATE] 10:00-19:00 (9h) [PERSON_NAME] [PERSON_NAME] [PERSON_NAM…" at bounding box center [631, 327] width 223 height 158
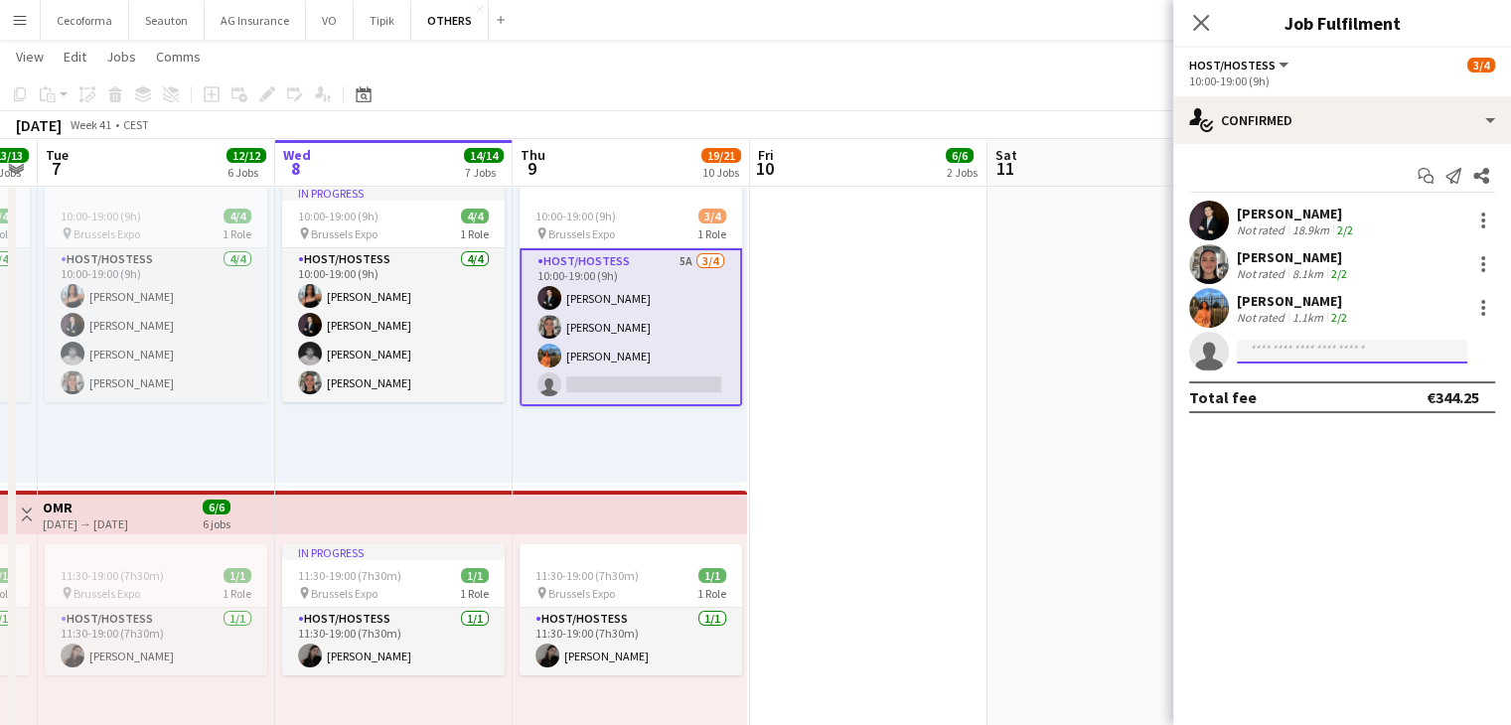
click at [1302, 351] on input at bounding box center [1352, 352] width 230 height 24
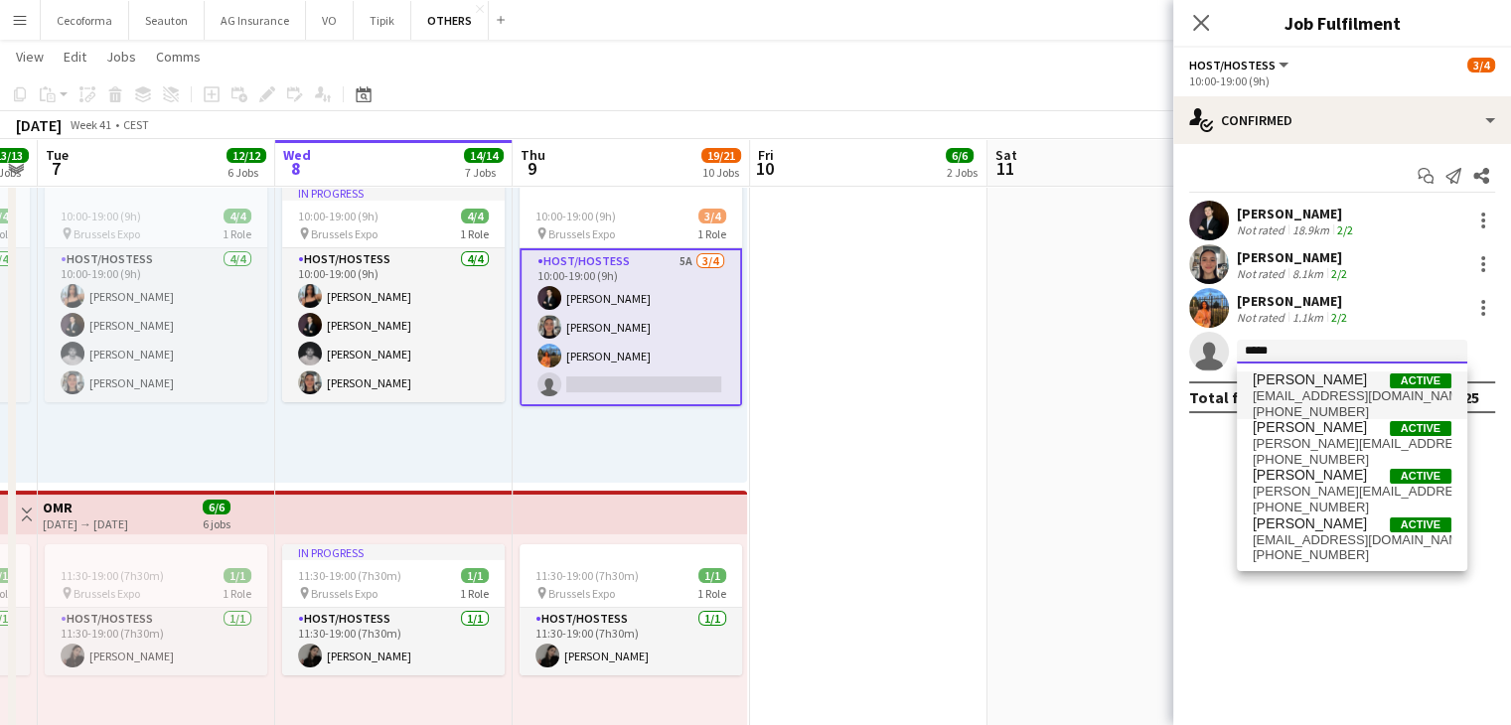
type input "*****"
click at [1309, 388] on span "[EMAIL_ADDRESS][DOMAIN_NAME]" at bounding box center [1352, 396] width 199 height 16
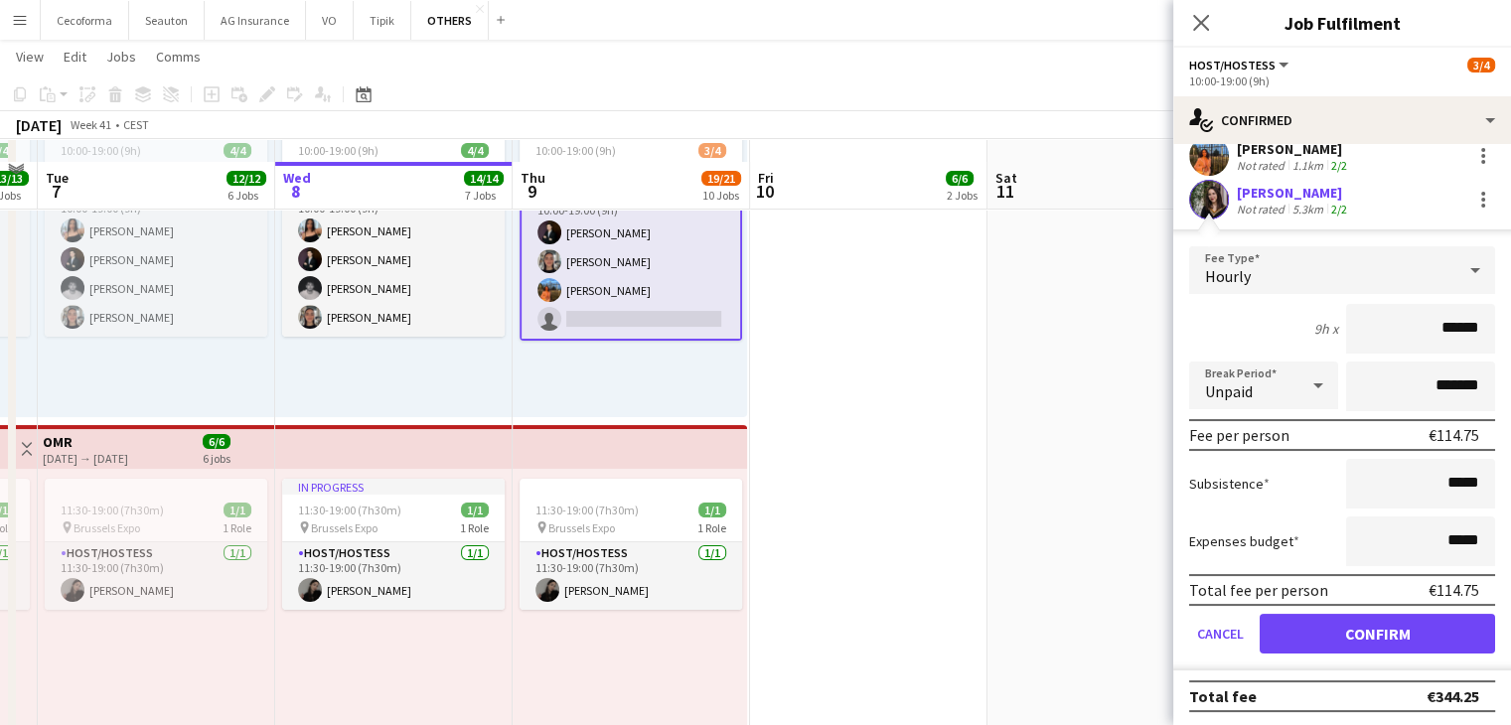
scroll to position [199, 0]
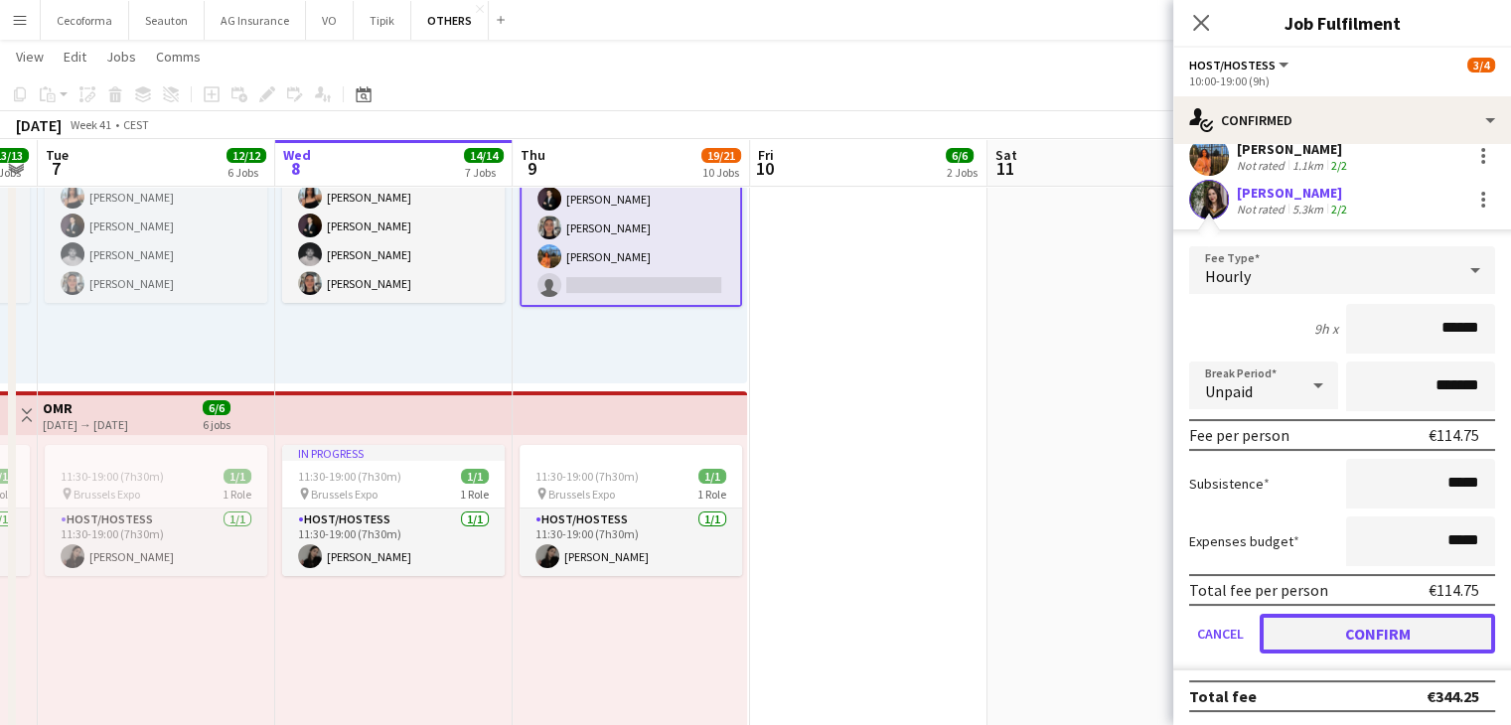
click at [1338, 629] on button "Confirm" at bounding box center [1377, 634] width 235 height 40
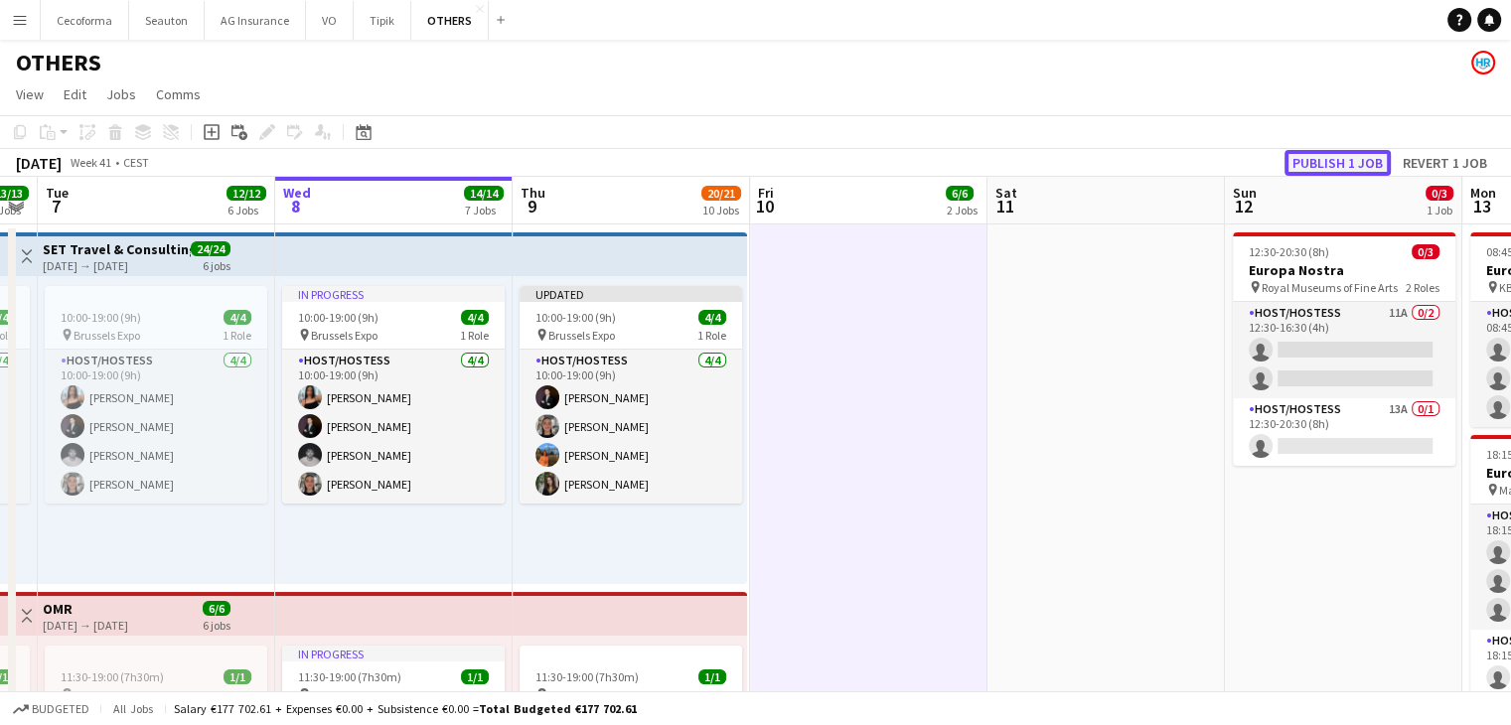
click at [1366, 172] on button "Publish 1 job" at bounding box center [1338, 163] width 106 height 26
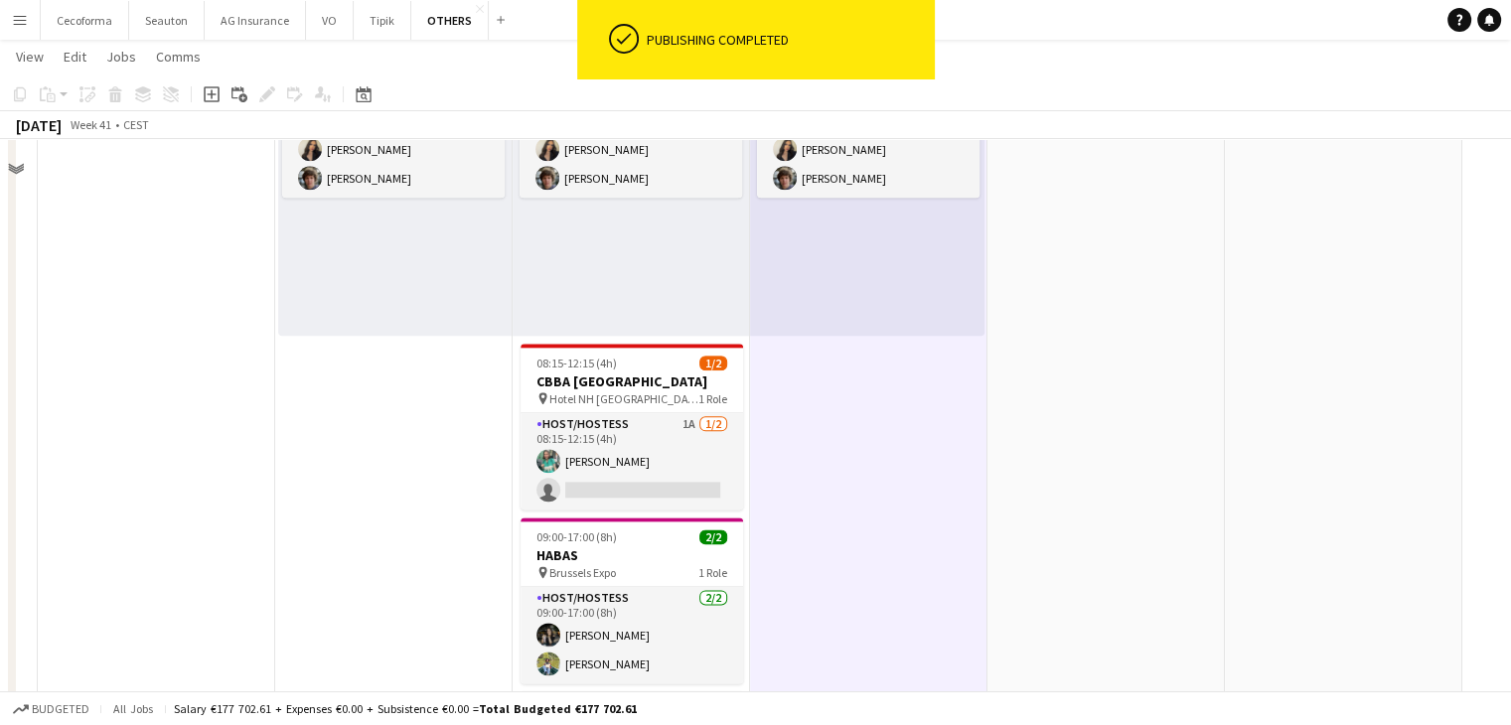
scroll to position [2583, 0]
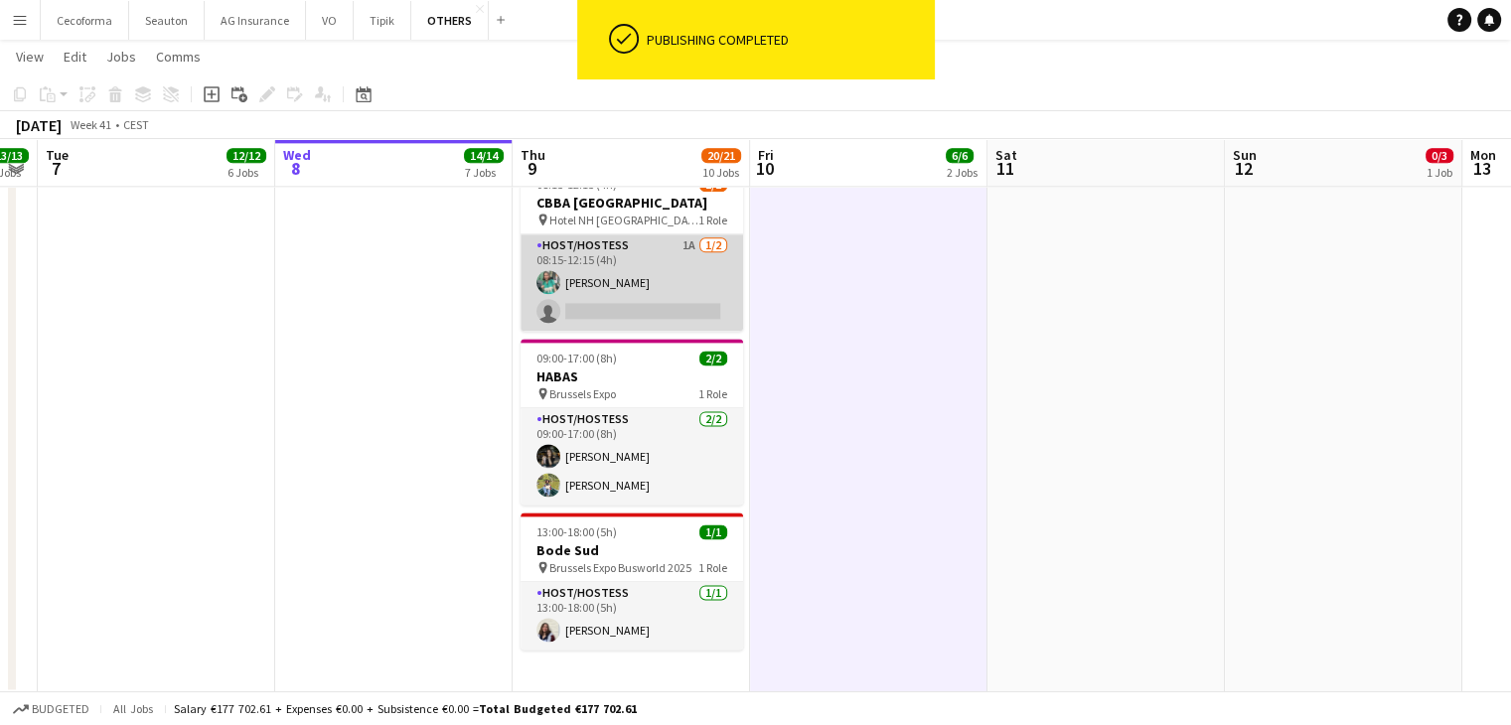
click at [645, 318] on app-card-role "Host/Hostess 1A [DATE] 08:15-12:15 (4h) [PERSON_NAME] single-neutral-actions" at bounding box center [632, 282] width 223 height 96
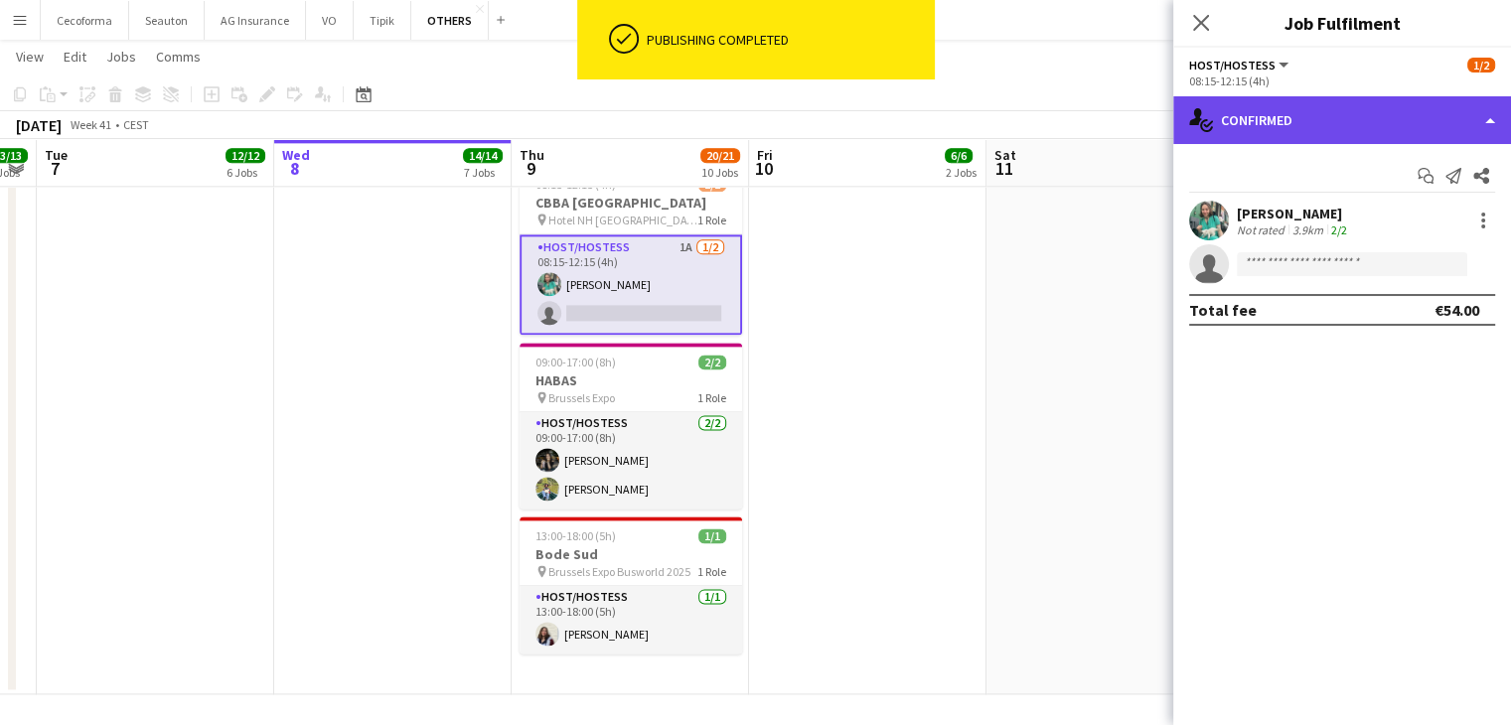
click at [1275, 123] on div "single-neutral-actions-check-2 Confirmed" at bounding box center [1342, 120] width 338 height 48
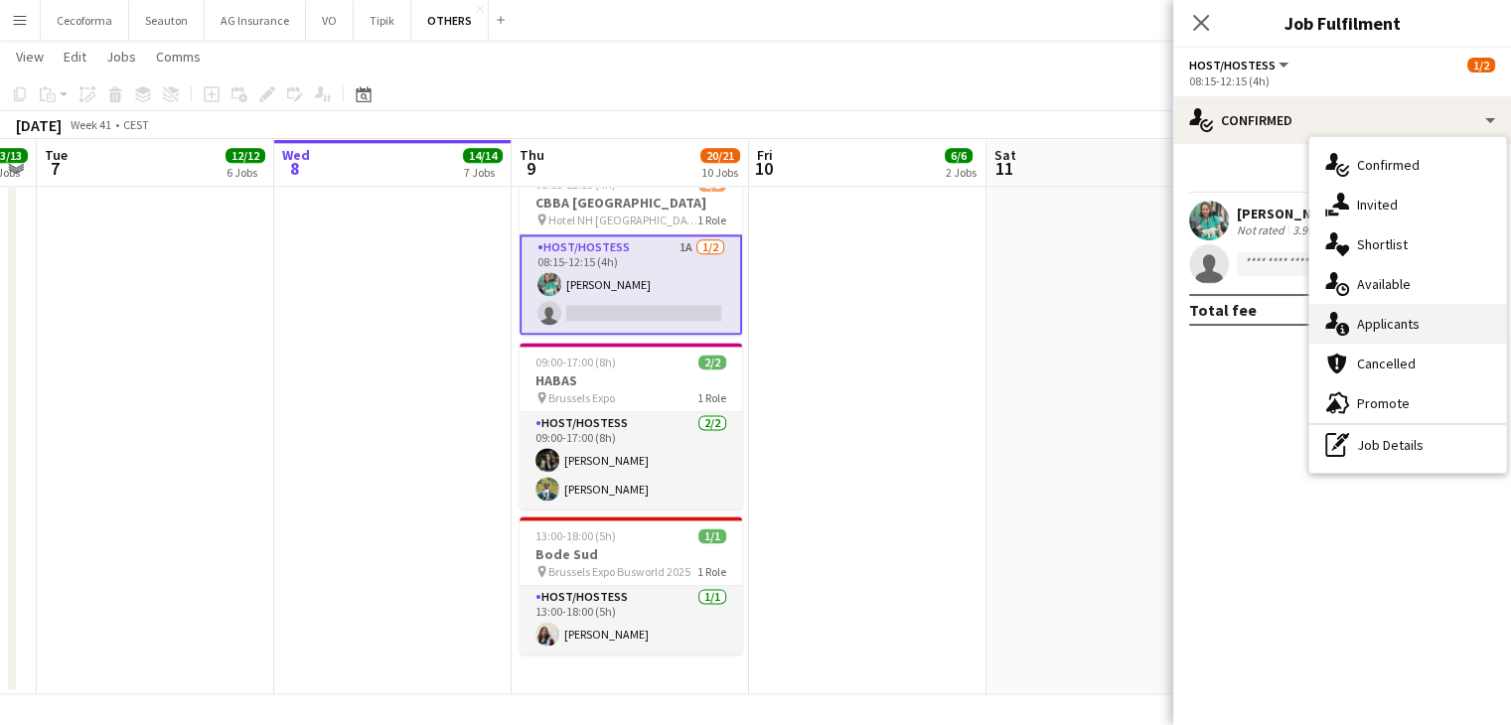
click at [1373, 312] on div "single-neutral-actions-information Applicants" at bounding box center [1407, 324] width 197 height 40
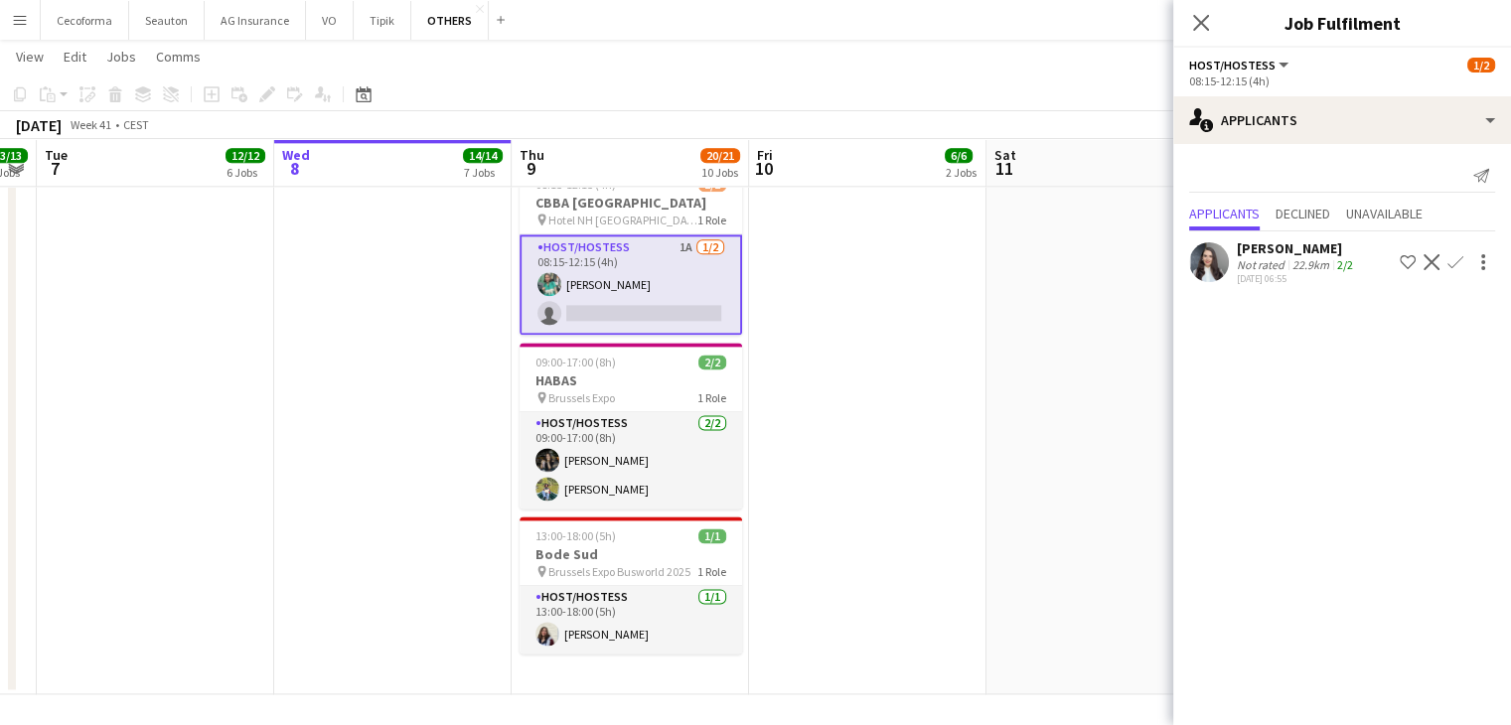
click at [672, 314] on app-card-role "Host/Hostess 1A [DATE] 08:15-12:15 (4h) [PERSON_NAME] single-neutral-actions" at bounding box center [631, 284] width 223 height 100
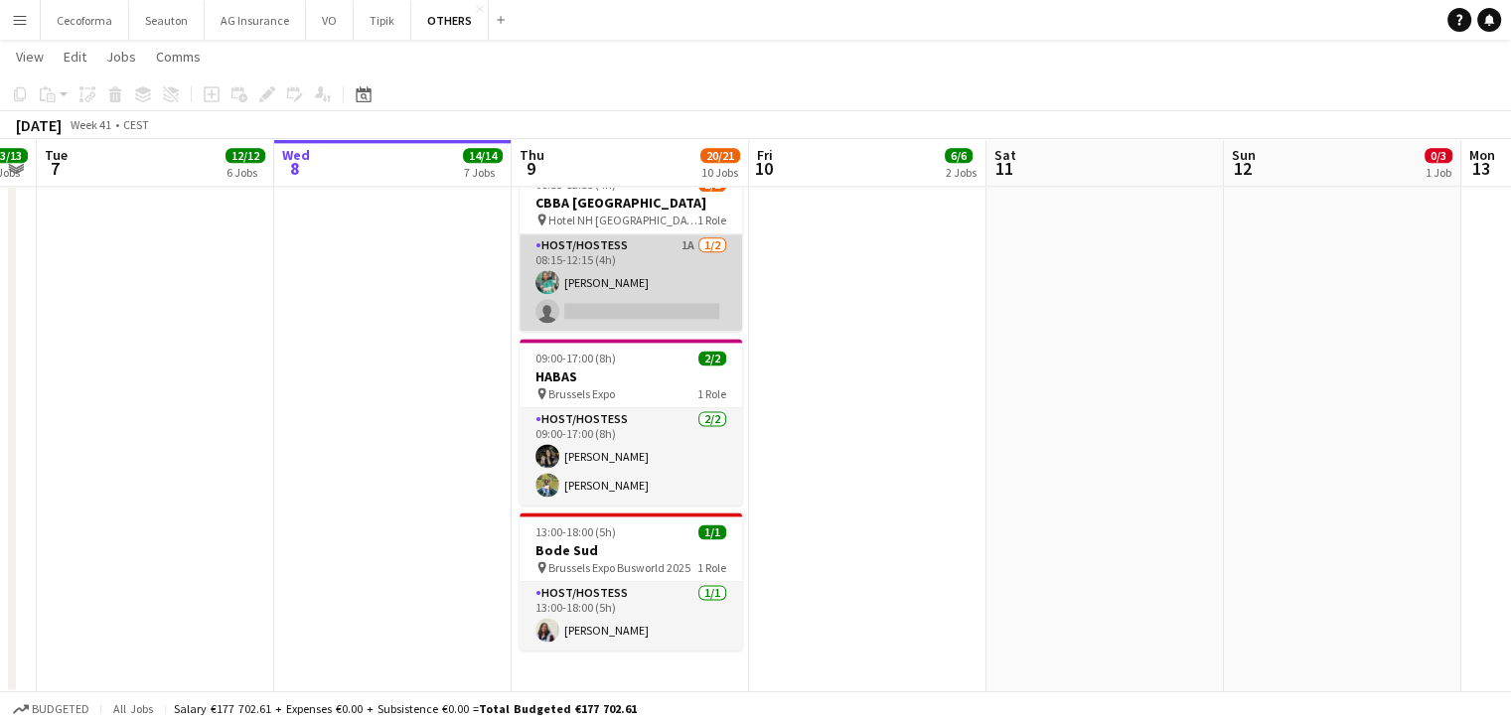
click at [699, 306] on app-card-role "Host/Hostess 1A [DATE] 08:15-12:15 (4h) [PERSON_NAME] single-neutral-actions" at bounding box center [631, 282] width 223 height 96
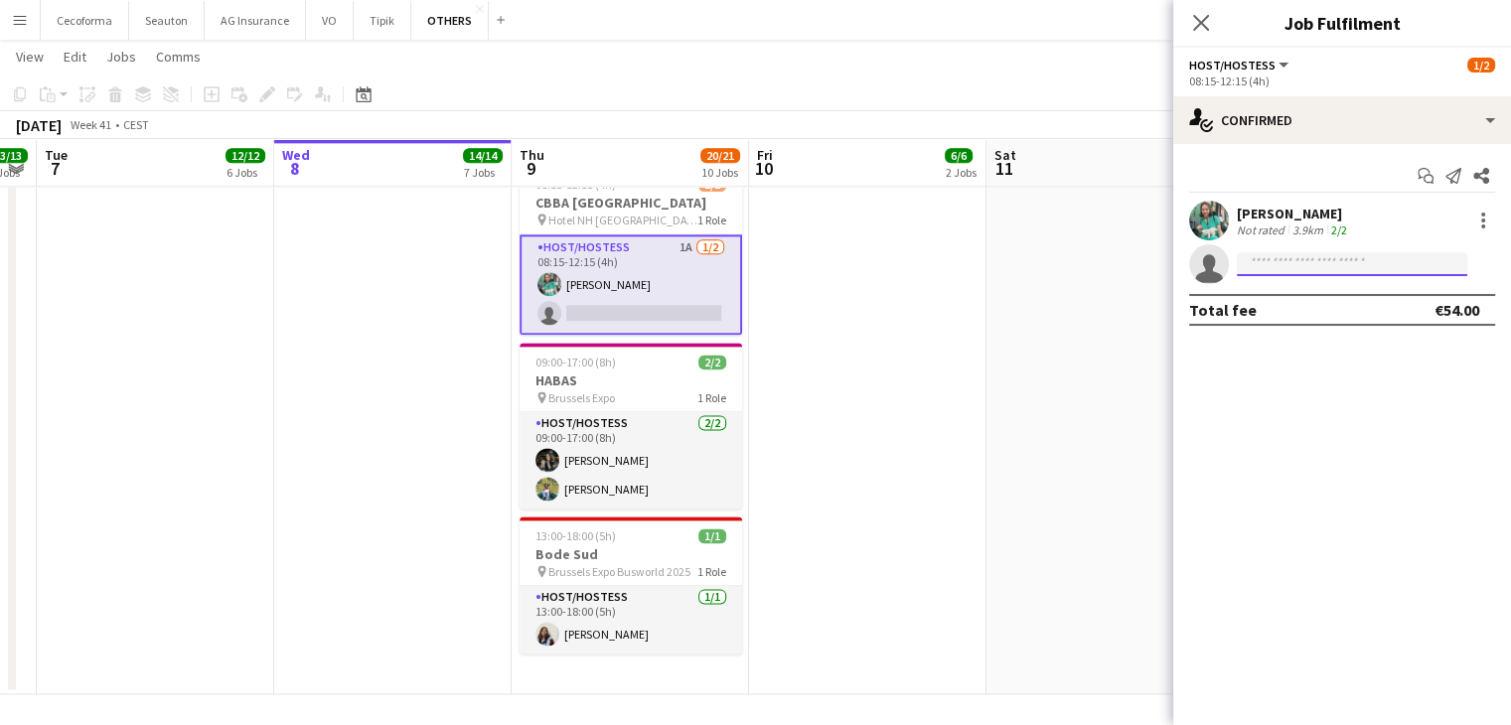
click at [1326, 259] on input at bounding box center [1352, 264] width 230 height 24
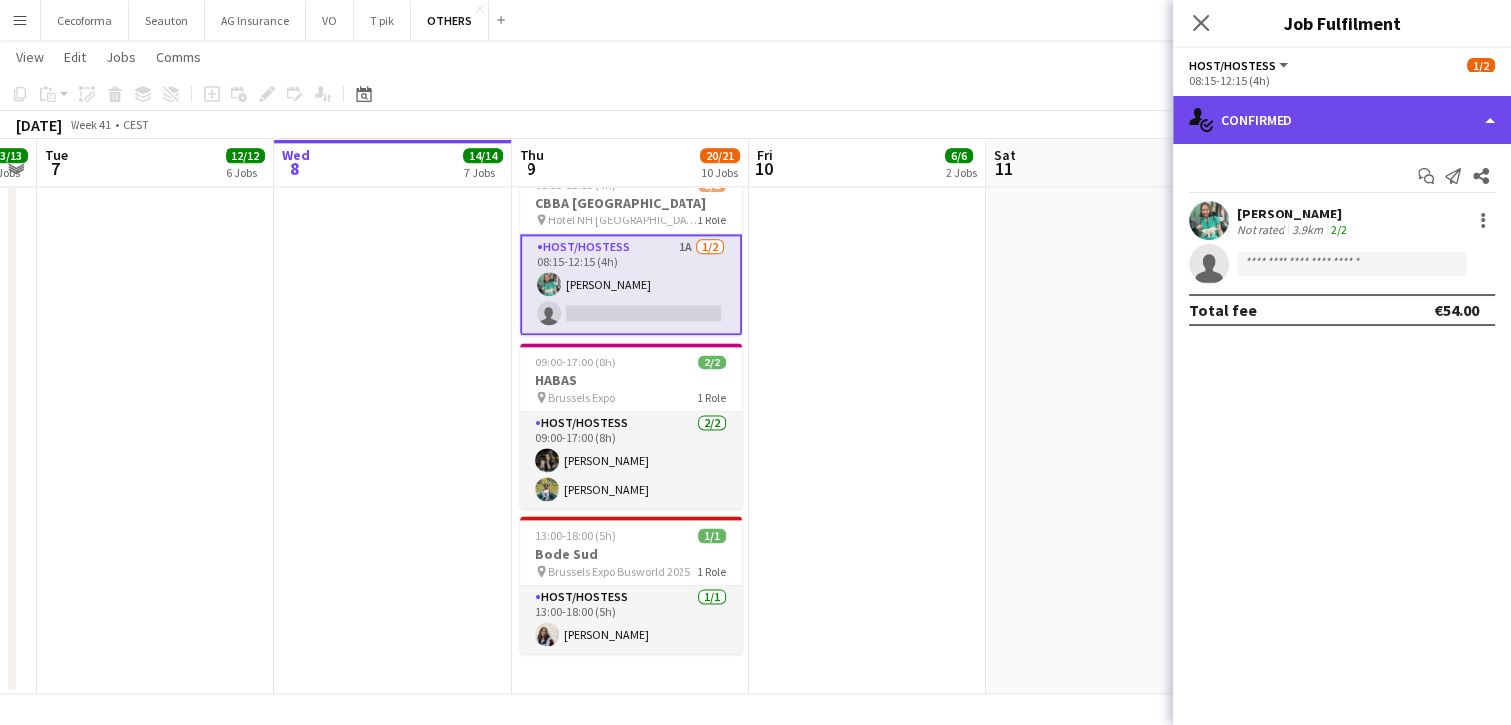
click at [1240, 122] on div "single-neutral-actions-check-2 Confirmed" at bounding box center [1342, 120] width 338 height 48
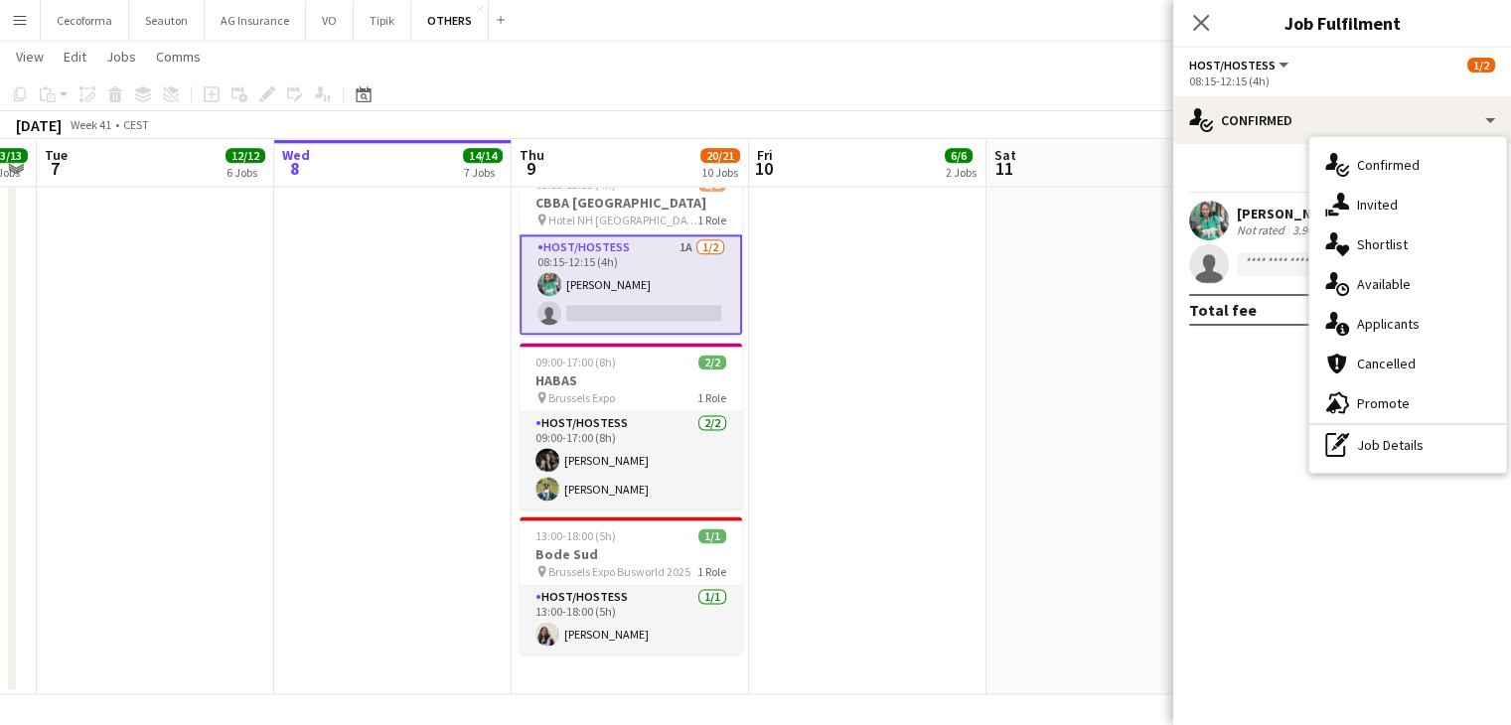
click at [1270, 250] on app-invite-slot "single-neutral-actions" at bounding box center [1342, 264] width 338 height 40
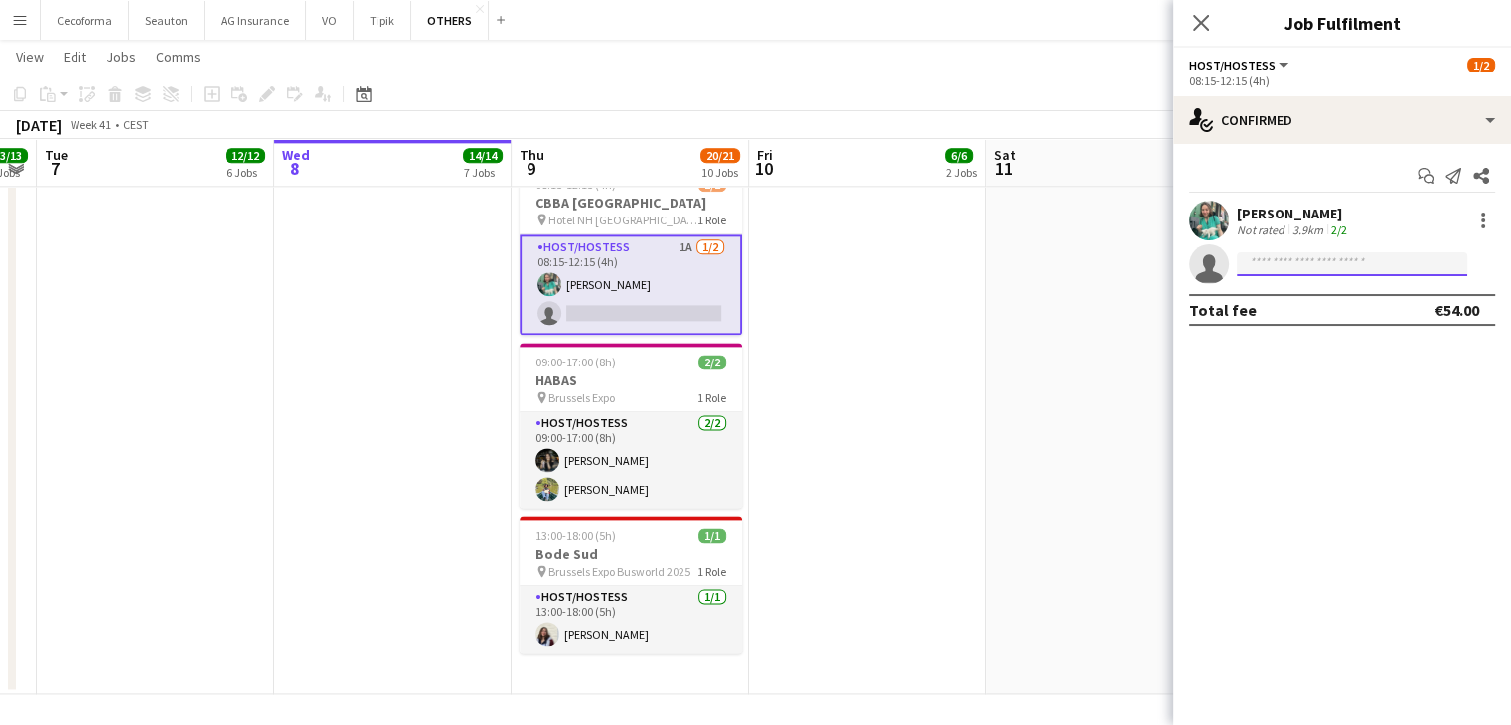
click at [1271, 256] on input at bounding box center [1352, 264] width 230 height 24
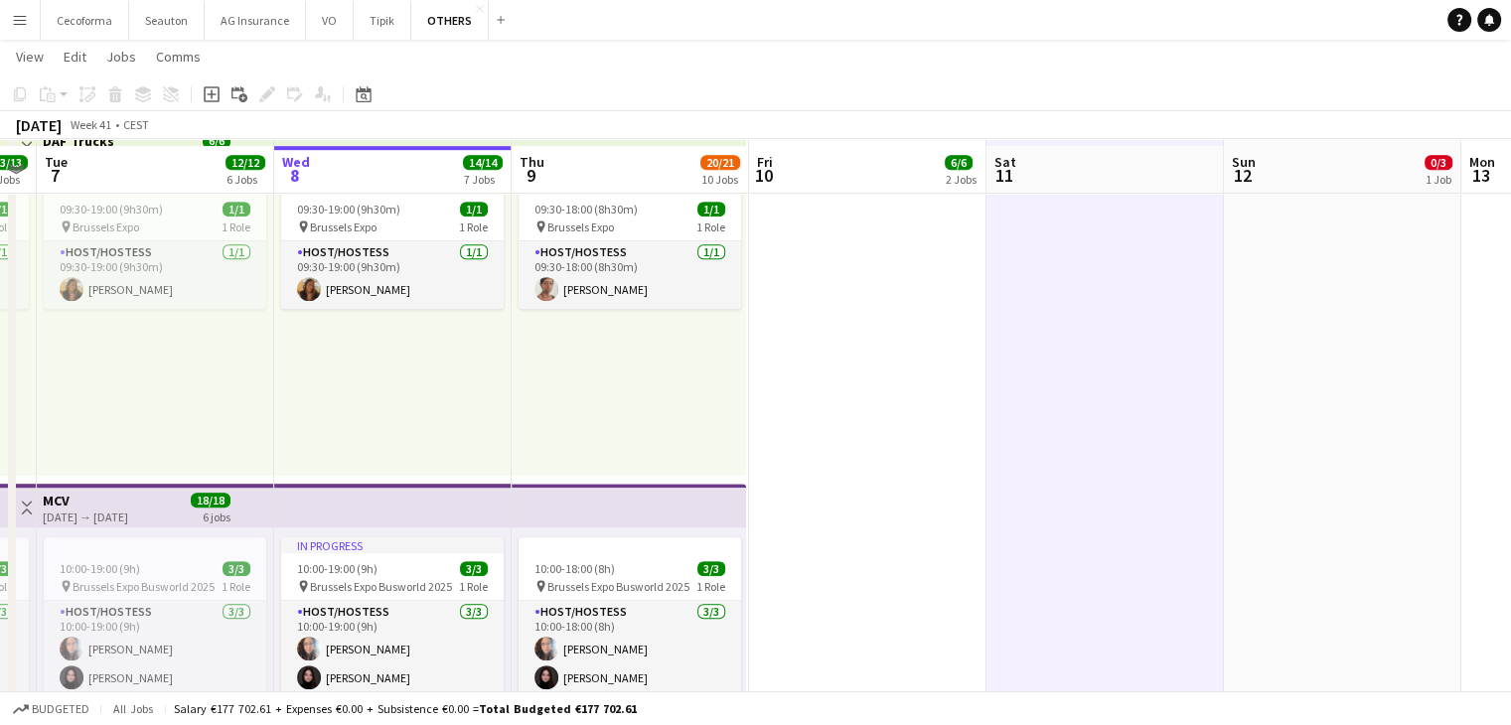
scroll to position [894, 0]
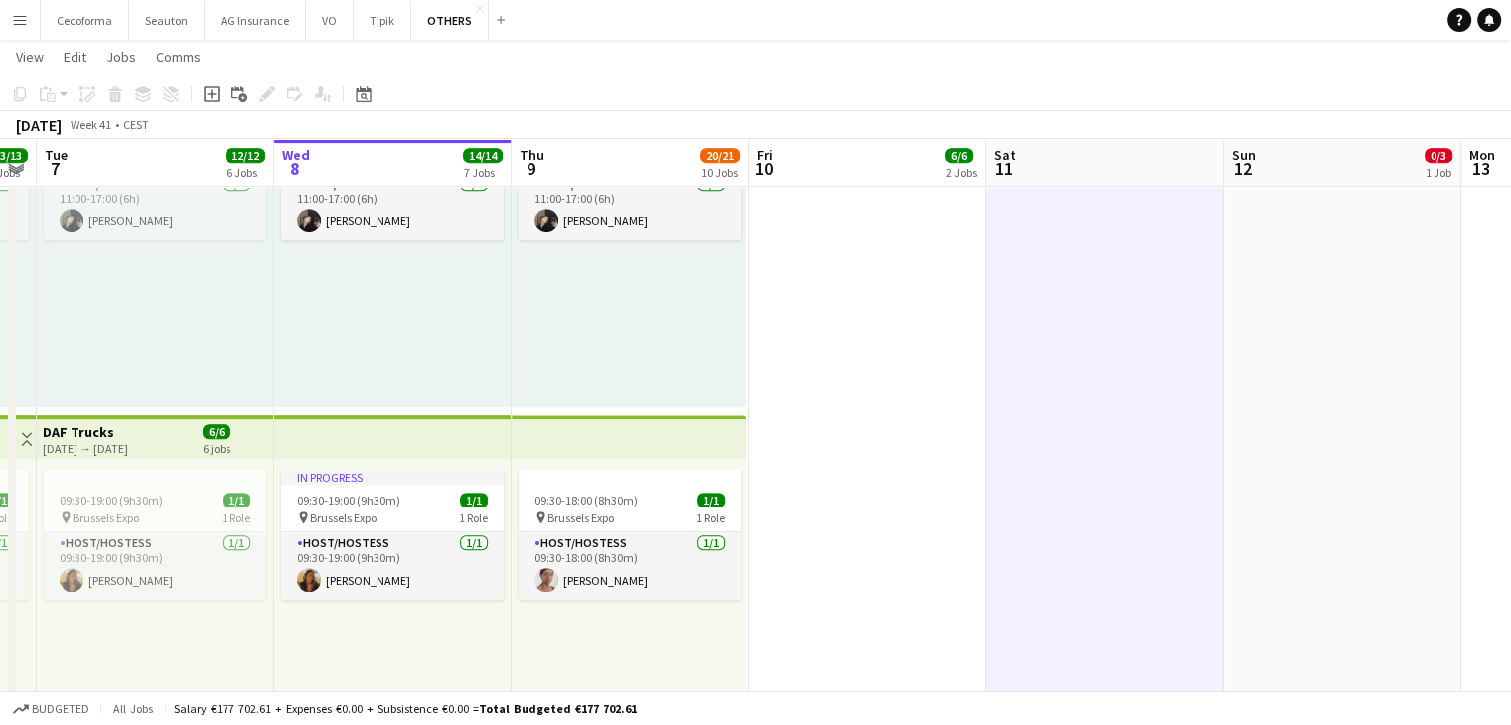
click at [13, 13] on app-icon "Menu" at bounding box center [20, 20] width 16 height 16
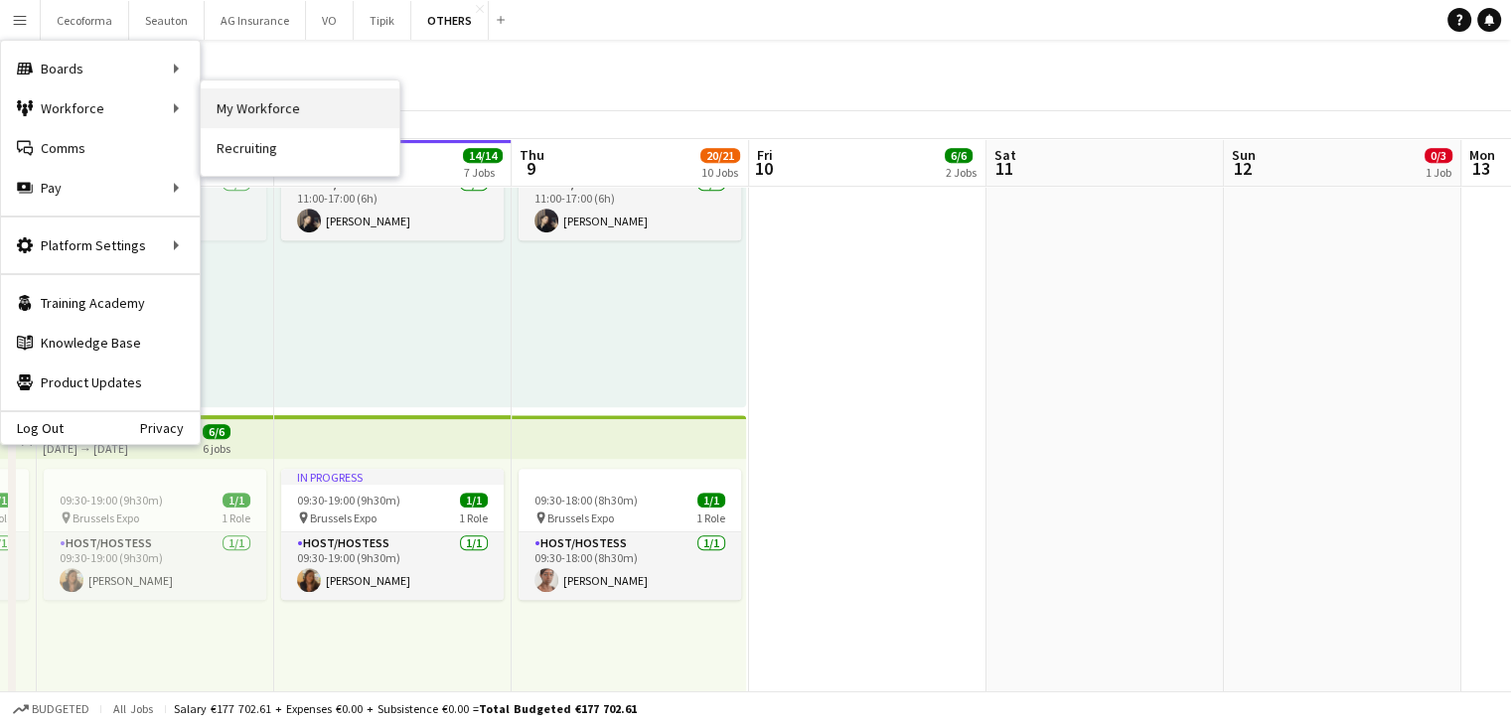
click at [258, 106] on link "My Workforce" at bounding box center [300, 108] width 199 height 40
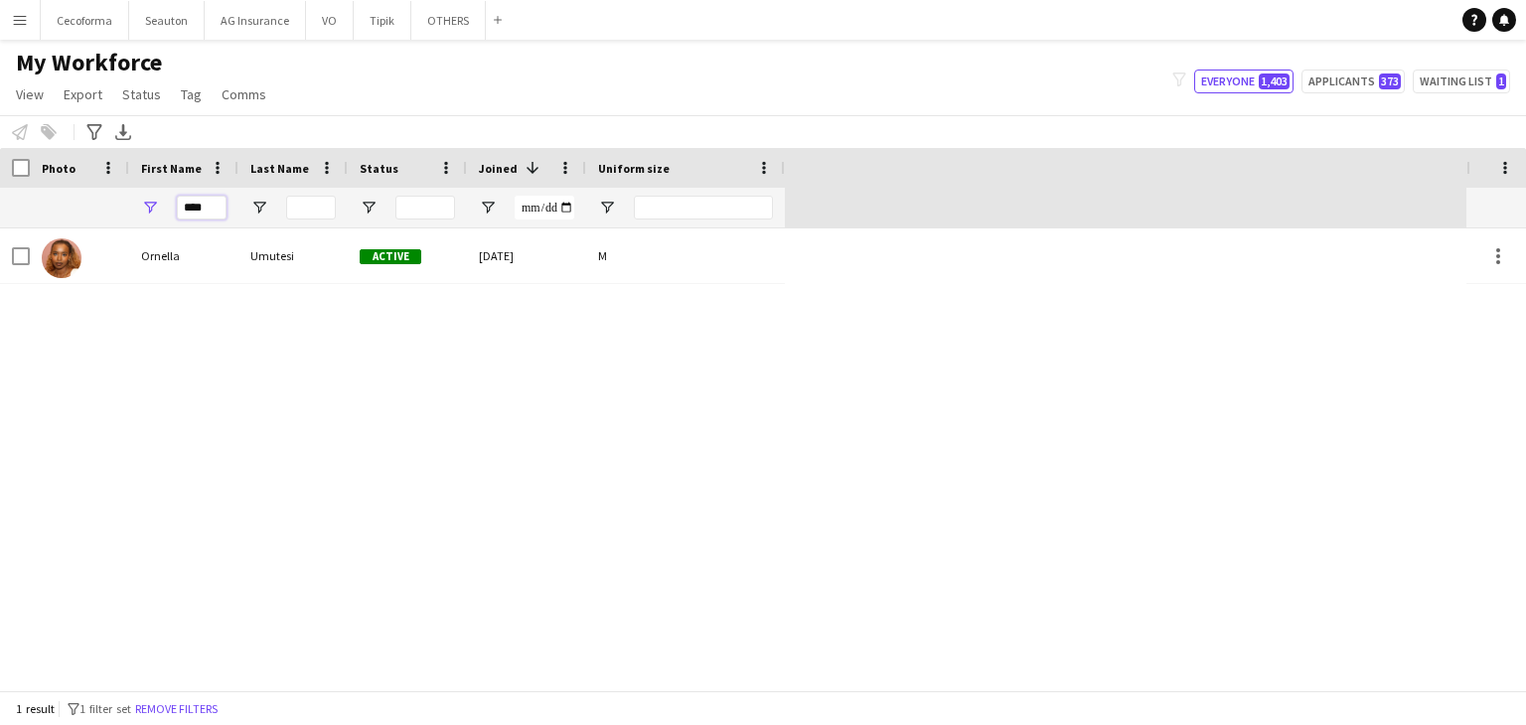
drag, startPoint x: 212, startPoint y: 209, endPoint x: 67, endPoint y: 203, distance: 145.2
click at [67, 203] on div "****" at bounding box center [392, 208] width 785 height 40
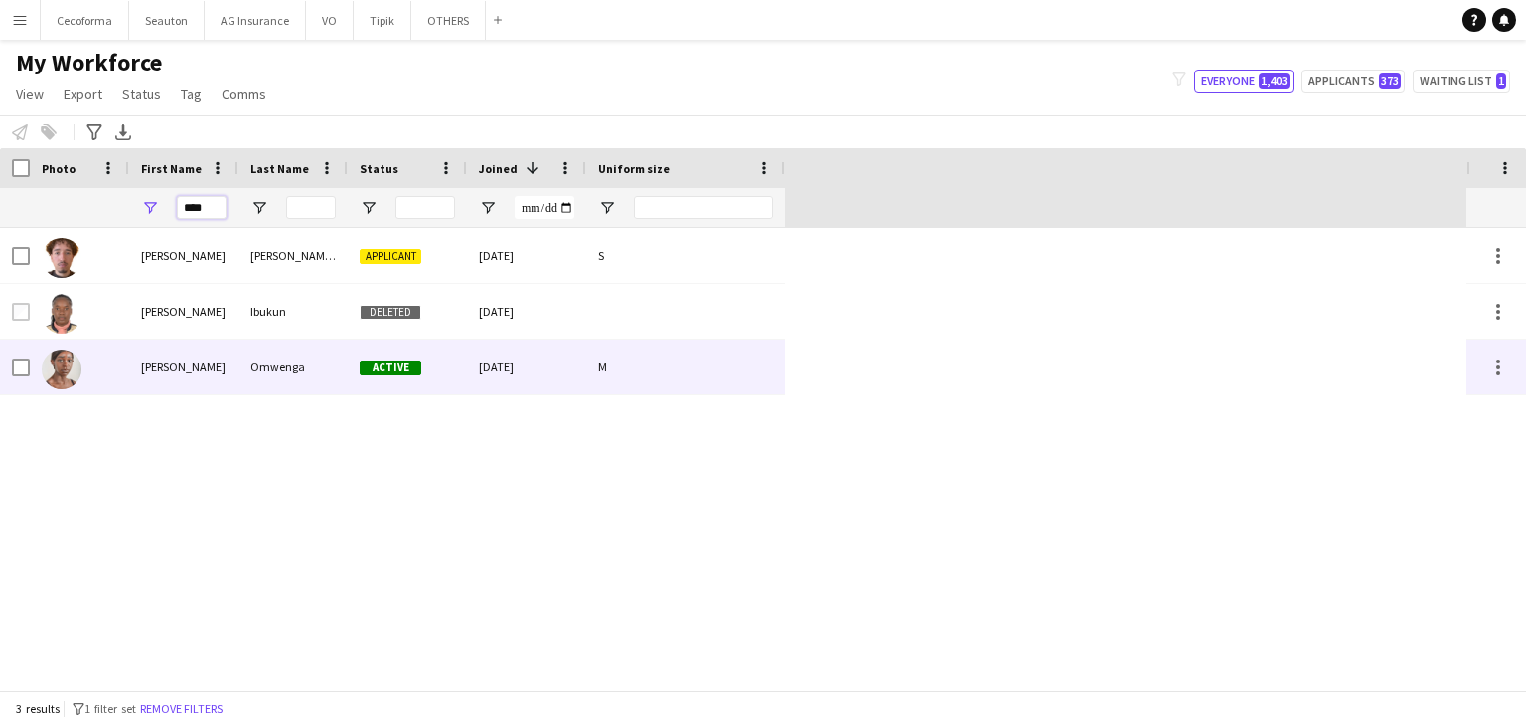
type input "****"
click at [211, 371] on div "[PERSON_NAME]" at bounding box center [183, 367] width 109 height 55
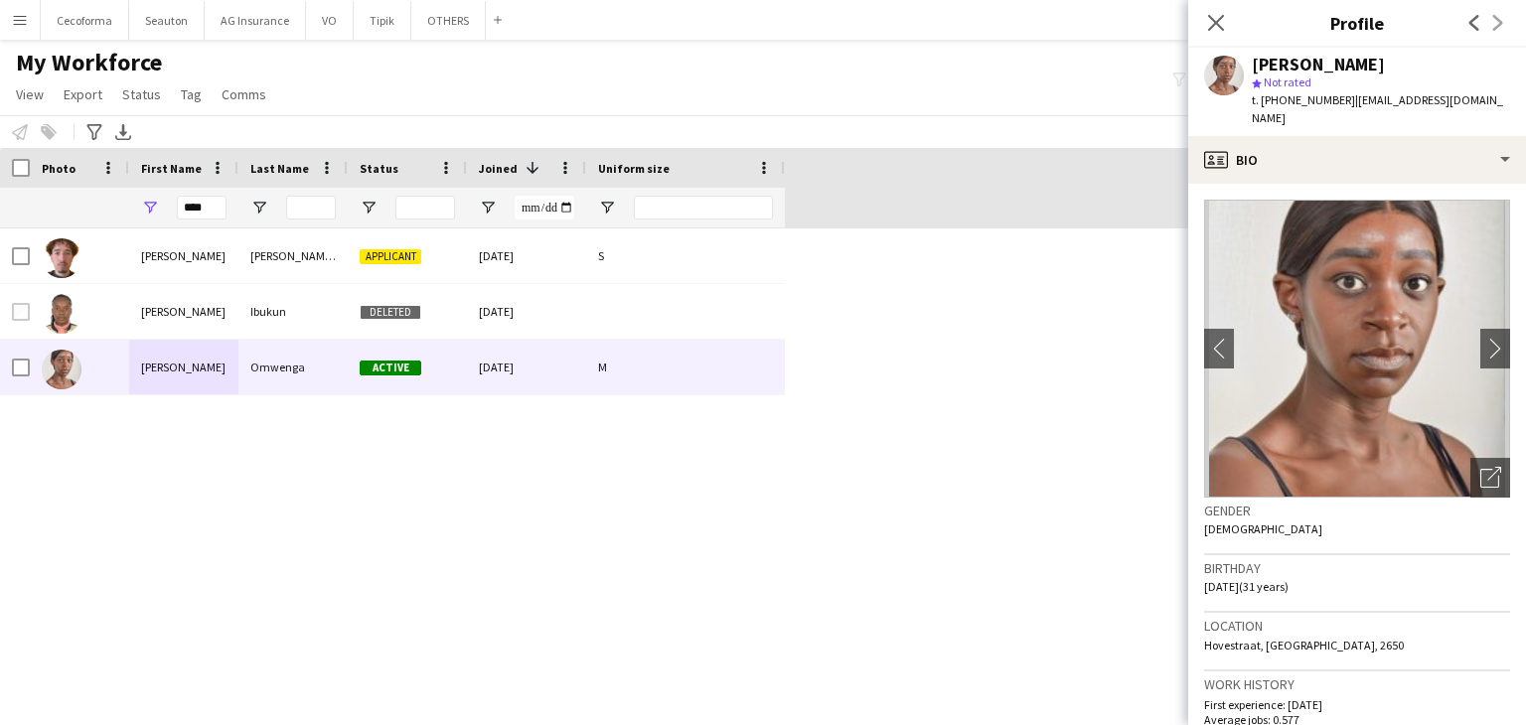
drag, startPoint x: 1272, startPoint y: 61, endPoint x: 1433, endPoint y: 56, distance: 161.0
click at [1433, 56] on div "[PERSON_NAME]" at bounding box center [1381, 65] width 258 height 18
copy div "[PERSON_NAME]"
drag, startPoint x: 1261, startPoint y: 99, endPoint x: 1298, endPoint y: 103, distance: 37.0
click at [1304, 104] on span "t. [PHONE_NUMBER]" at bounding box center [1303, 99] width 103 height 15
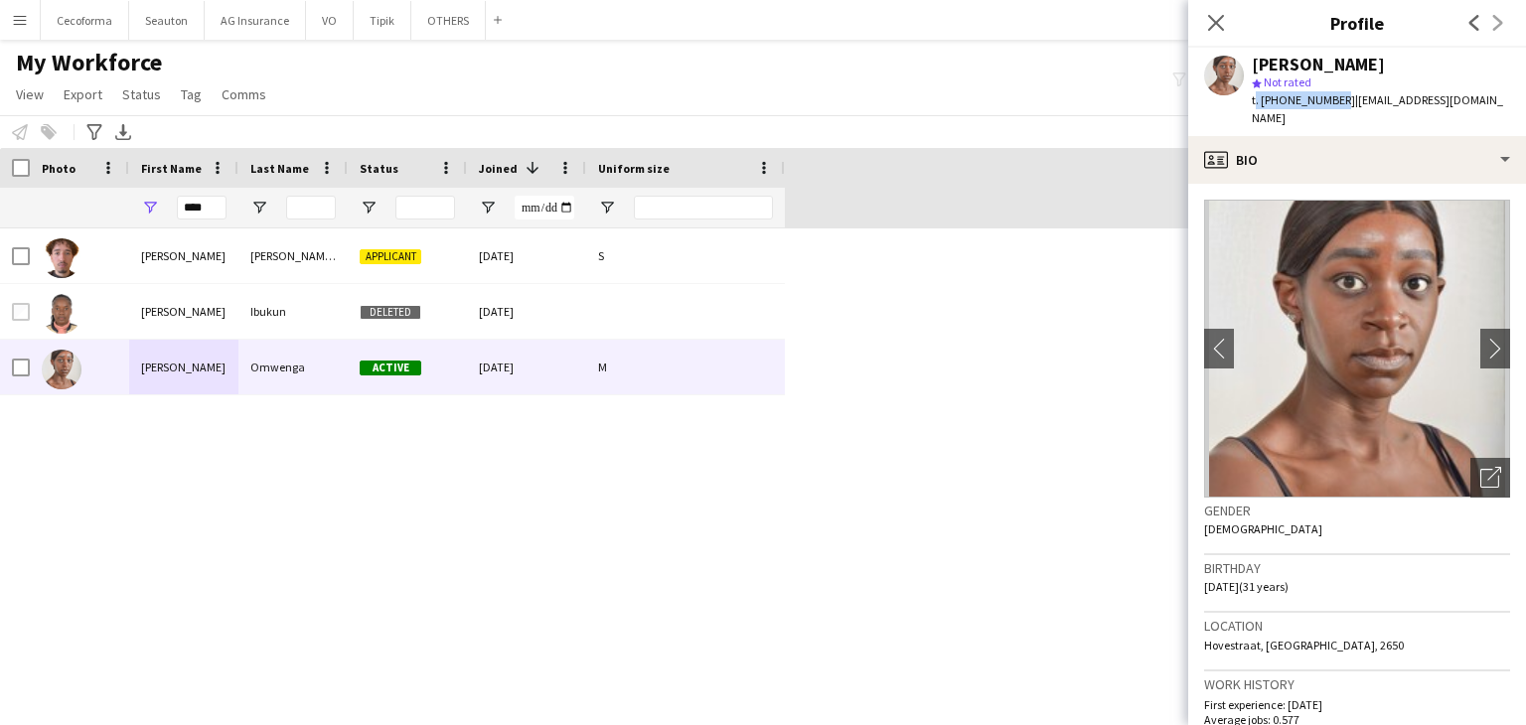
drag, startPoint x: 1253, startPoint y: 100, endPoint x: 1330, endPoint y: 98, distance: 77.5
click at [1330, 98] on span "t. [PHONE_NUMBER]" at bounding box center [1303, 99] width 103 height 15
copy span "t. [PHONE_NUMBER]"
